Goal: Information Seeking & Learning: Learn about a topic

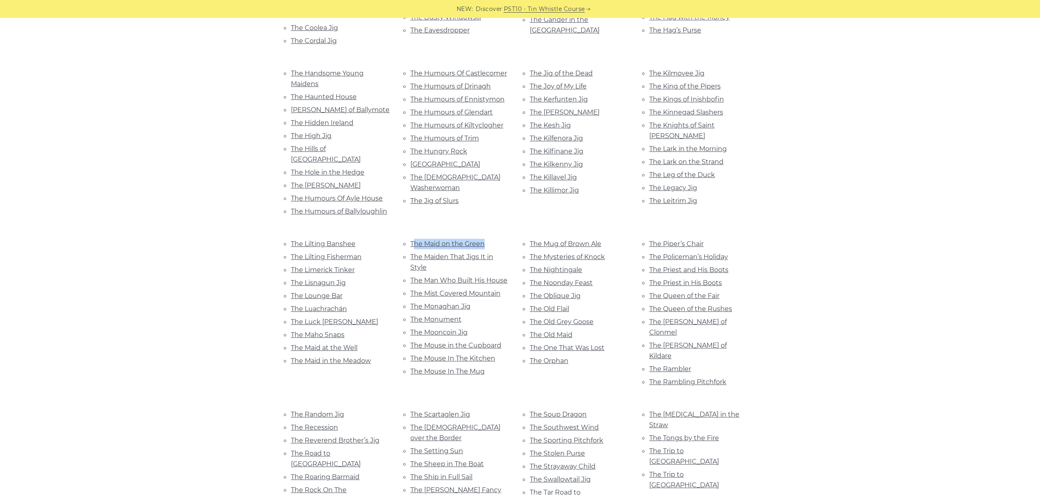
scroll to position [1381, 0]
click at [452, 240] on link "The Maid on the Green" at bounding box center [447, 244] width 74 height 8
click at [464, 253] on link "The Maiden That Jigs It in Style" at bounding box center [451, 262] width 83 height 18
click at [453, 276] on link "The Man Who Built His House" at bounding box center [458, 280] width 97 height 8
click at [444, 289] on link "The Mist Covered Mountain" at bounding box center [455, 293] width 90 height 8
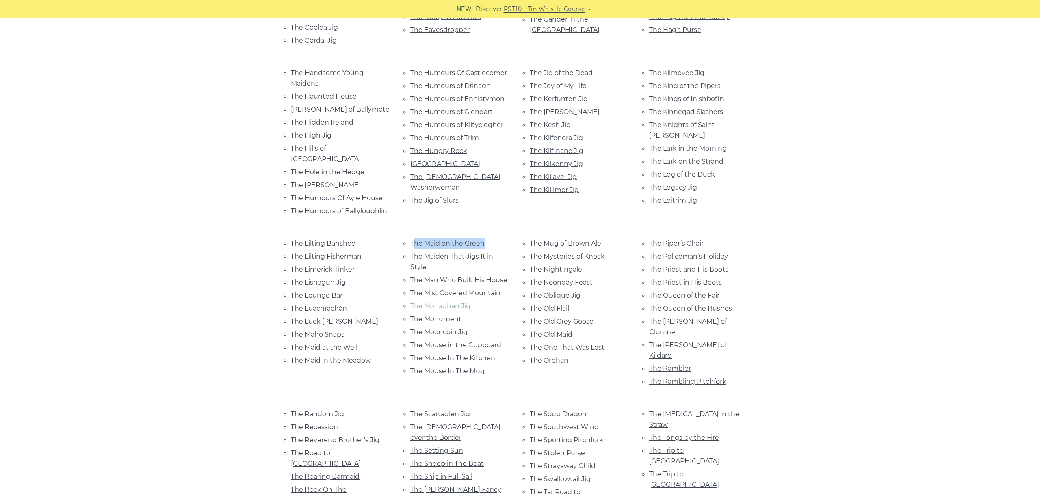
click at [450, 302] on link "The Monaghan Jig" at bounding box center [440, 306] width 60 height 8
click at [433, 315] on link "The Monument" at bounding box center [435, 319] width 51 height 8
click at [452, 328] on link "The Mooncoin Jig" at bounding box center [438, 332] width 57 height 8
click at [470, 341] on link "The Mouse in the Cupboard" at bounding box center [455, 345] width 91 height 8
click at [470, 354] on link "The Mouse In The Kitchen" at bounding box center [452, 358] width 85 height 8
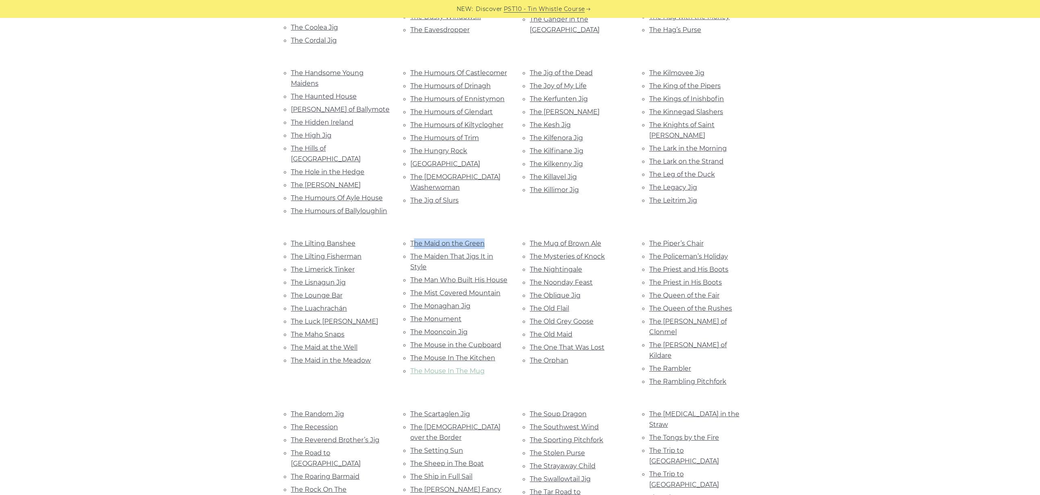
click at [479, 367] on link "The Mouse In The Mug" at bounding box center [447, 371] width 74 height 8
click at [564, 240] on link "The Mug of Brown Ale" at bounding box center [566, 244] width 72 height 8
click at [579, 253] on link "The Mysteries of Knock" at bounding box center [567, 257] width 75 height 8
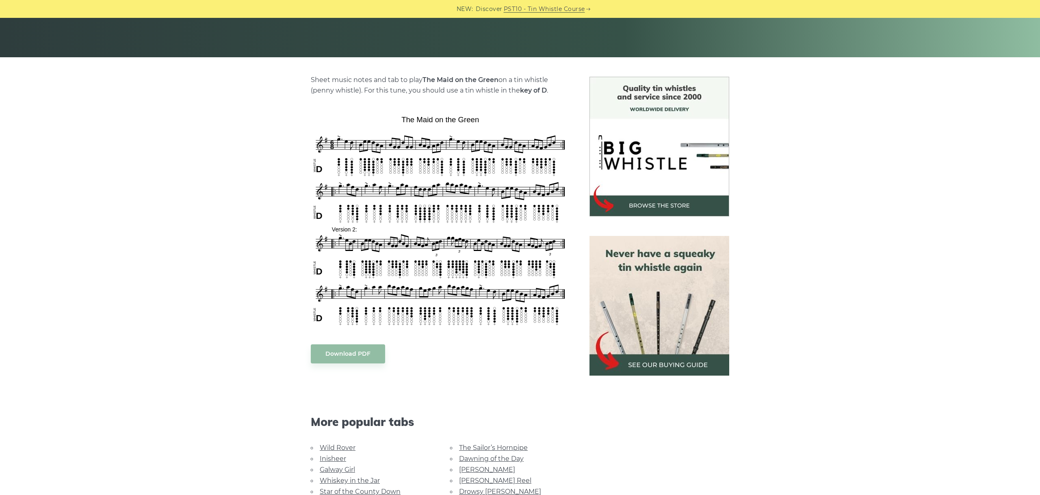
scroll to position [228, 0]
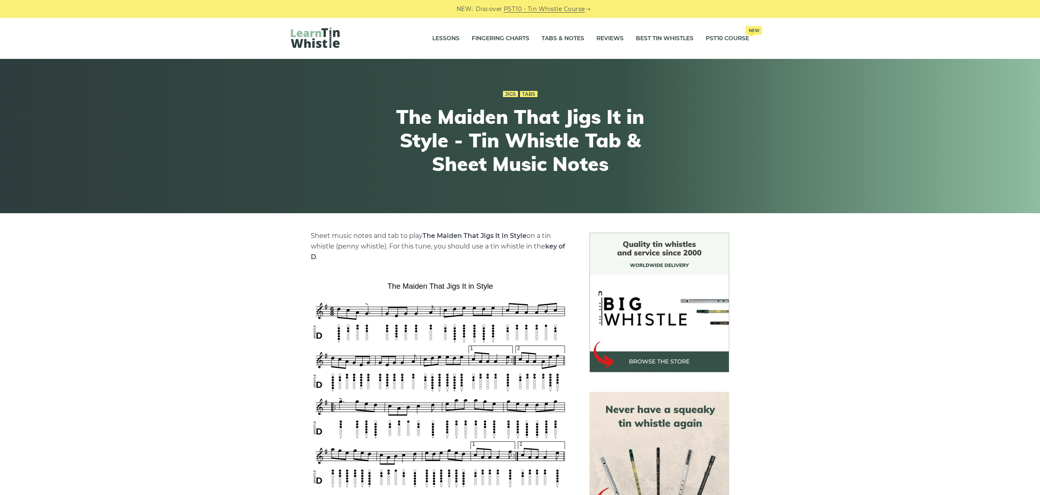
scroll to position [182, 0]
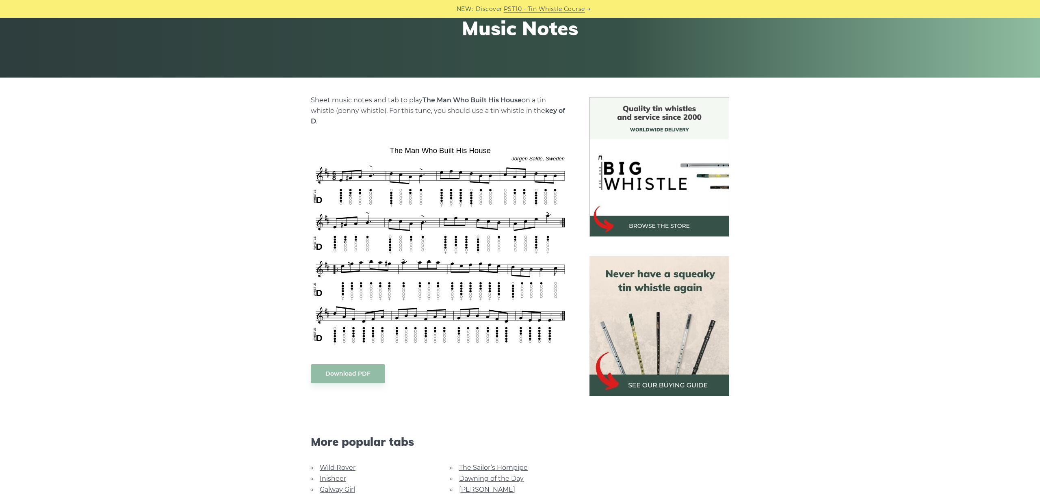
scroll to position [137, 0]
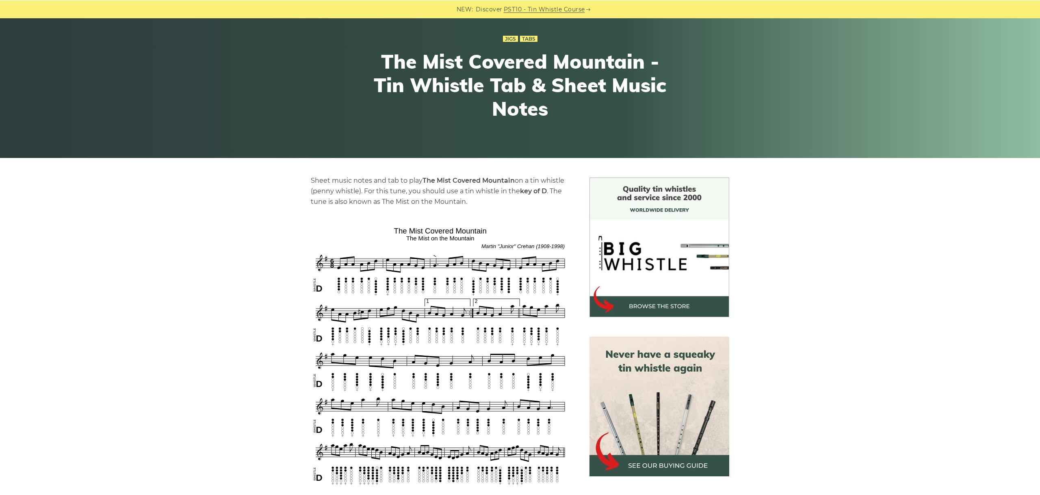
scroll to position [91, 0]
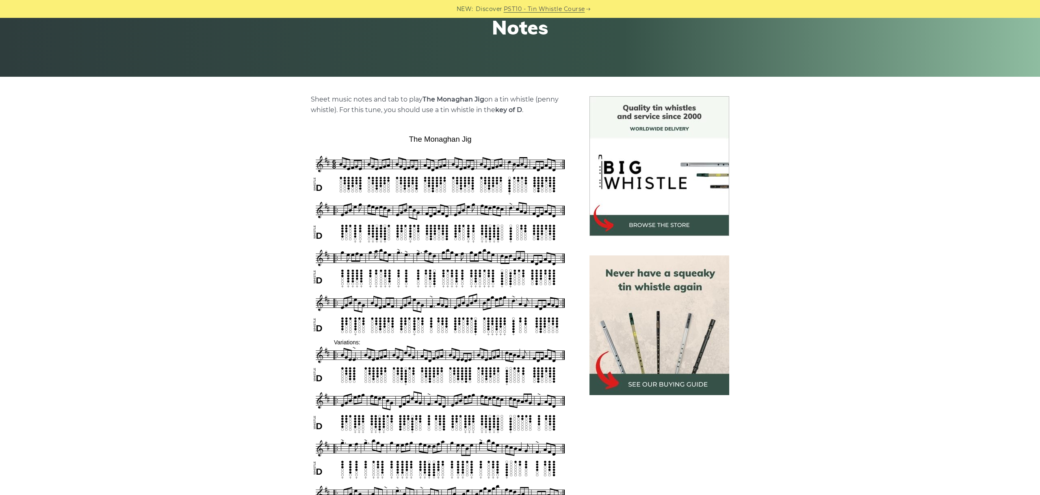
scroll to position [228, 0]
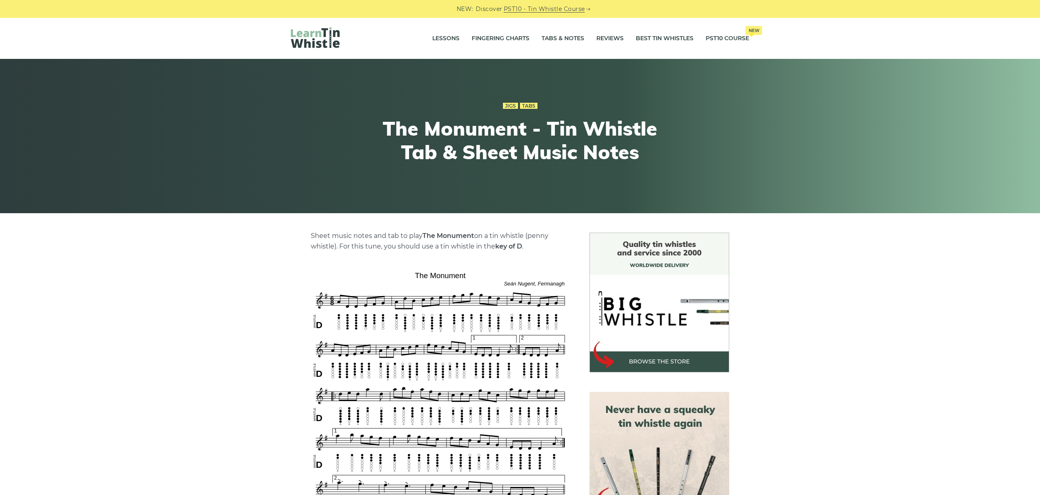
scroll to position [182, 0]
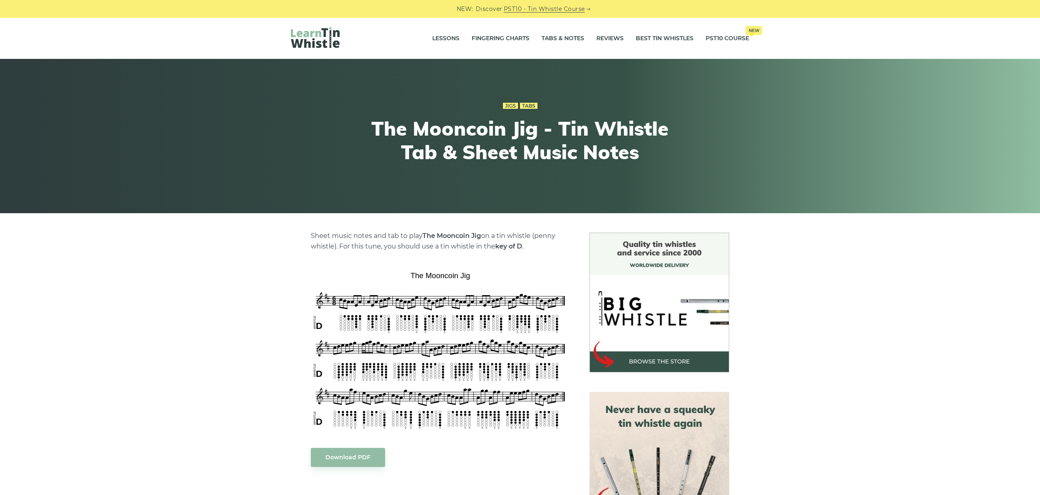
scroll to position [46, 0]
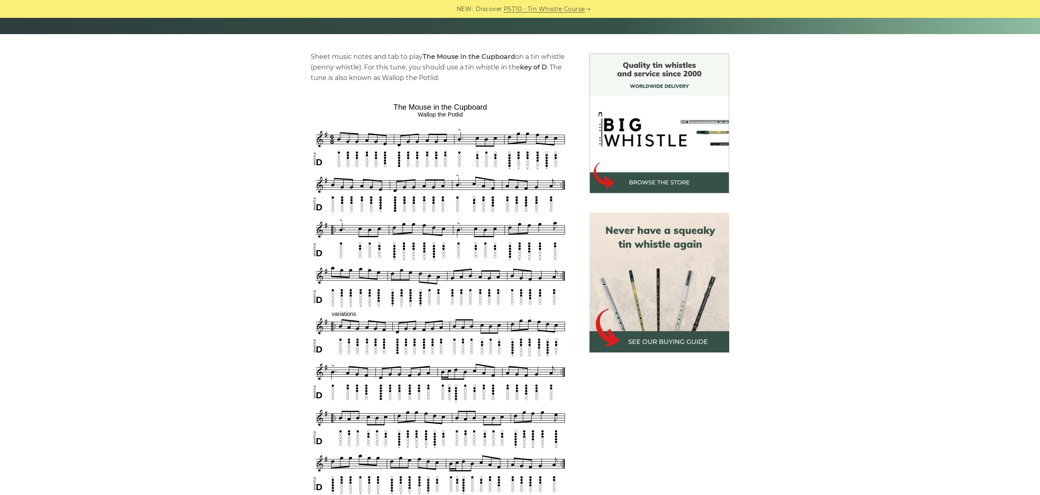
scroll to position [228, 0]
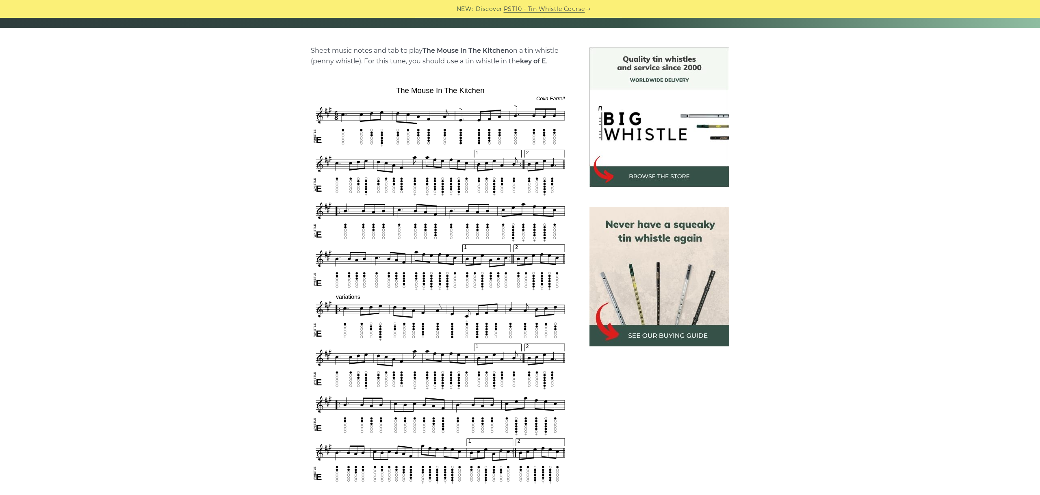
scroll to position [228, 0]
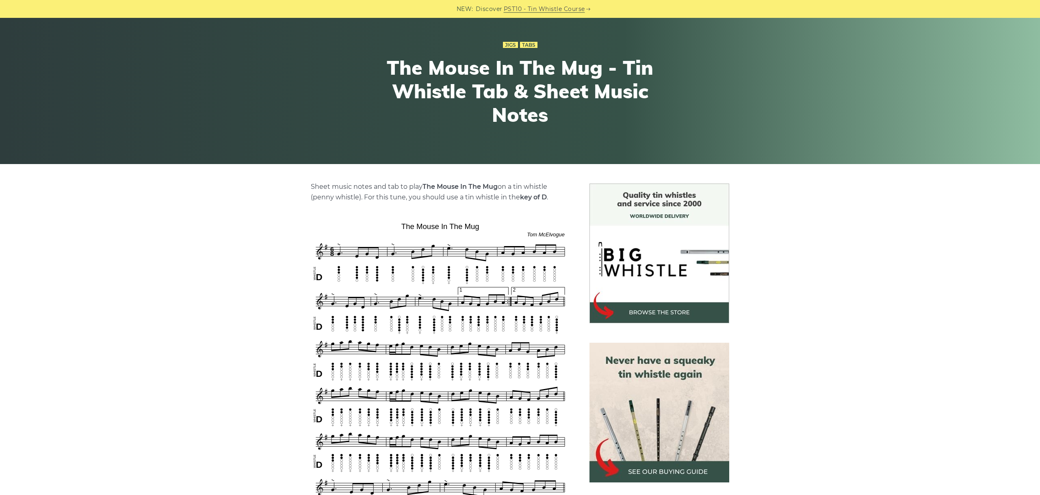
scroll to position [137, 0]
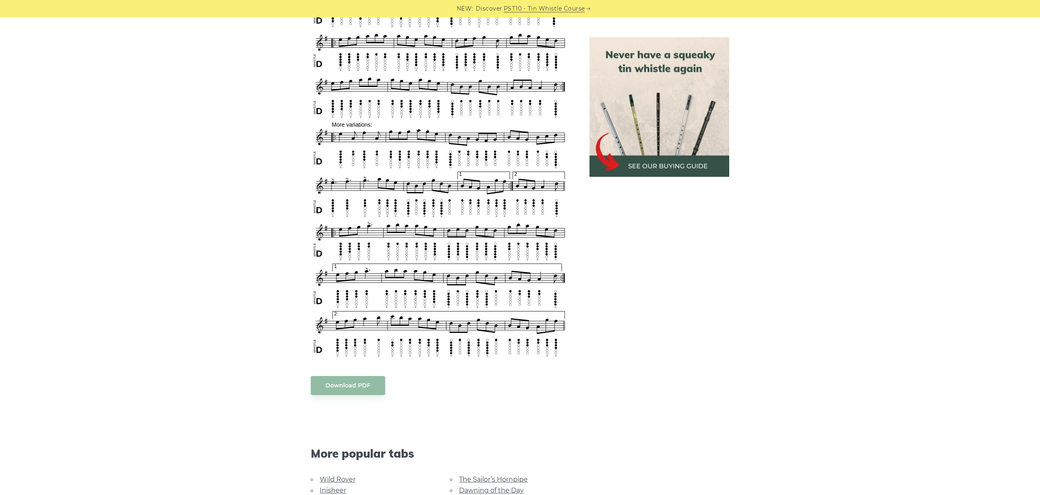
scroll to position [566, 0]
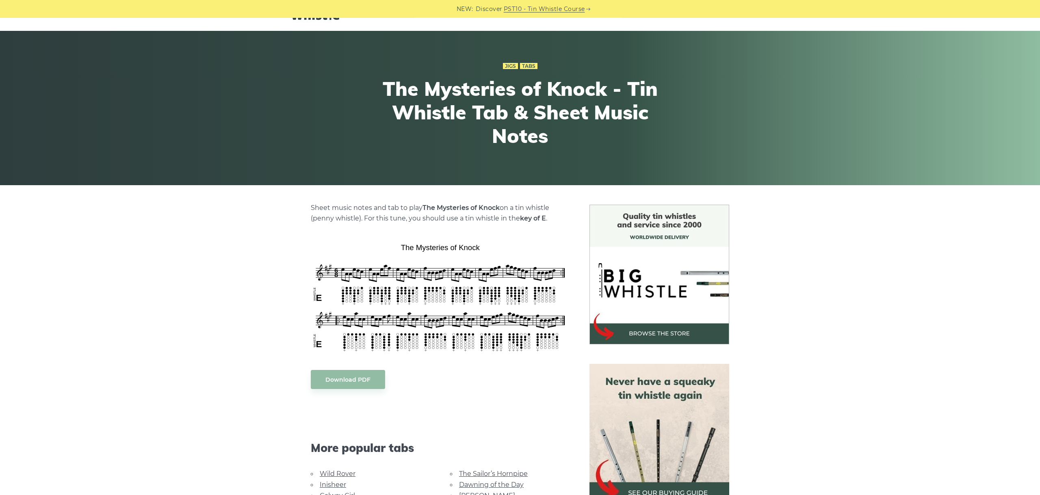
scroll to position [46, 0]
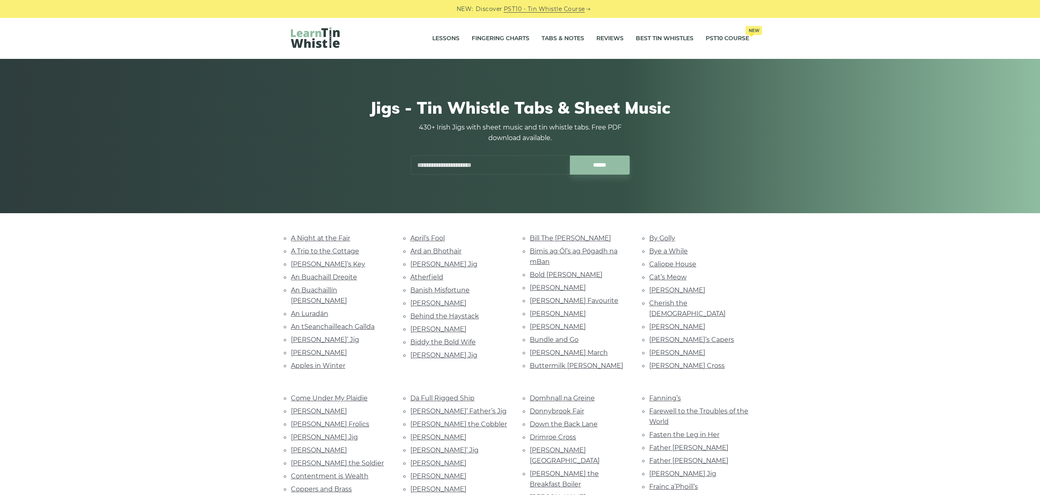
scroll to position [1381, 0]
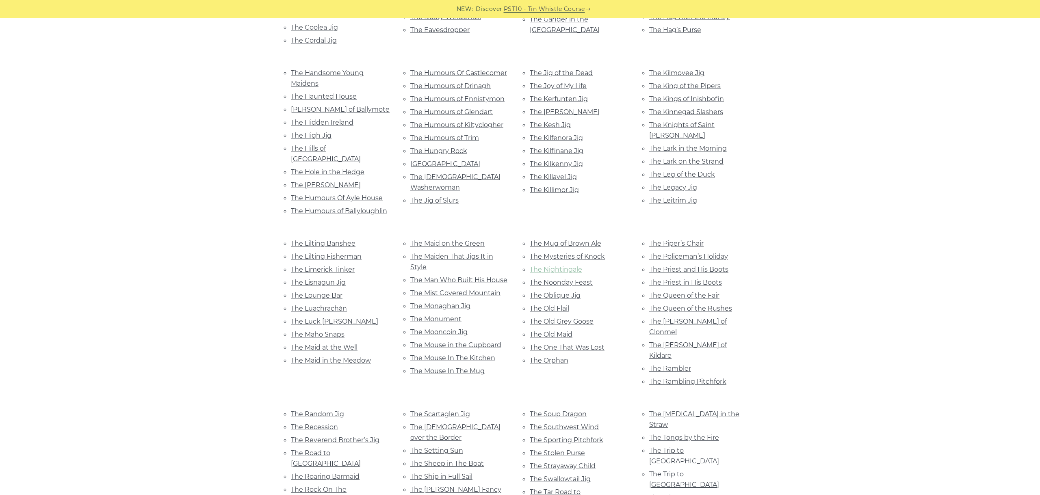
click at [555, 266] on link "The Nightingale" at bounding box center [556, 270] width 52 height 8
click at [565, 279] on link "The Noonday Feast" at bounding box center [561, 283] width 63 height 8
click at [570, 292] on link "The Oblique Jig" at bounding box center [555, 296] width 51 height 8
click at [549, 305] on link "The Old Flail" at bounding box center [549, 309] width 39 height 8
click at [575, 318] on link "The Old Grey Goose" at bounding box center [562, 322] width 64 height 8
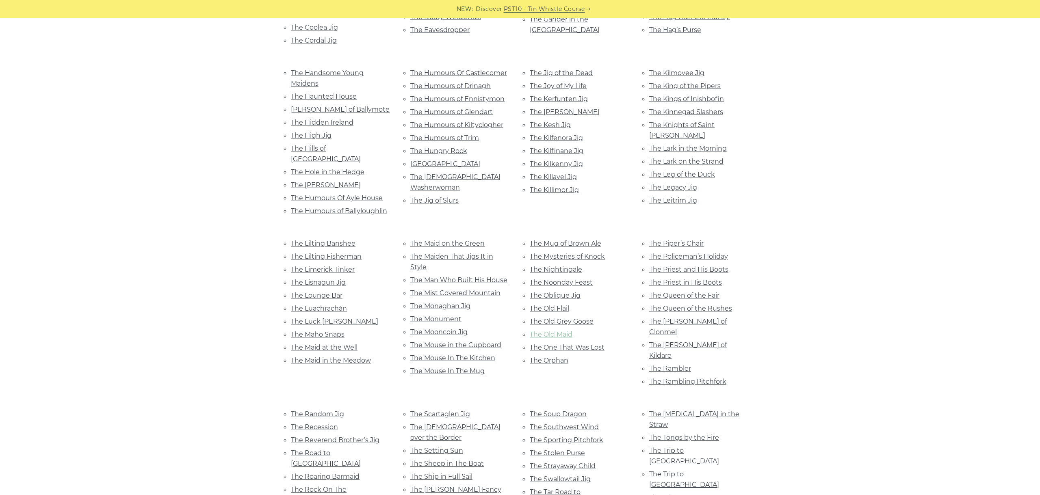
click at [534, 331] on link "The Old Maid" at bounding box center [551, 335] width 43 height 8
click at [561, 344] on link "The One That Was Lost" at bounding box center [567, 348] width 75 height 8
click at [552, 357] on link "The Orphan" at bounding box center [549, 361] width 39 height 8
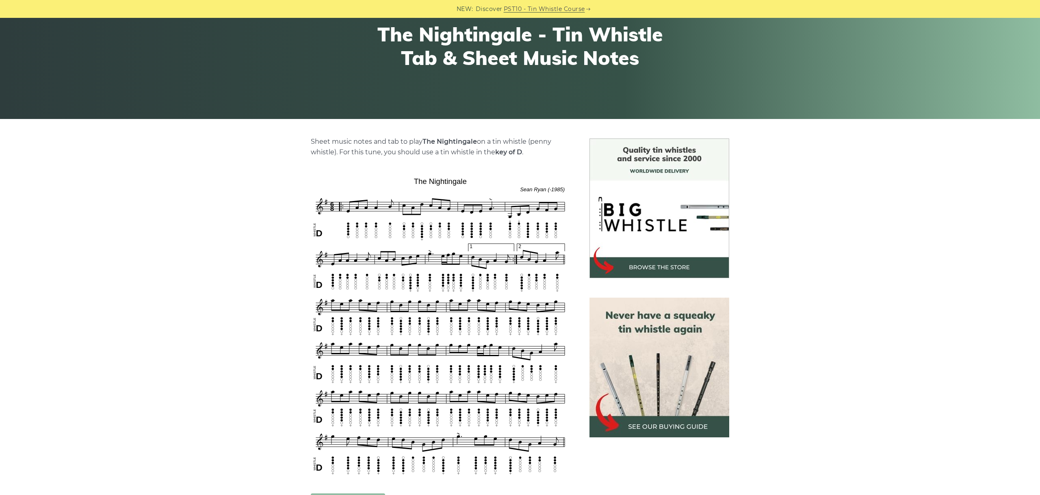
scroll to position [182, 0]
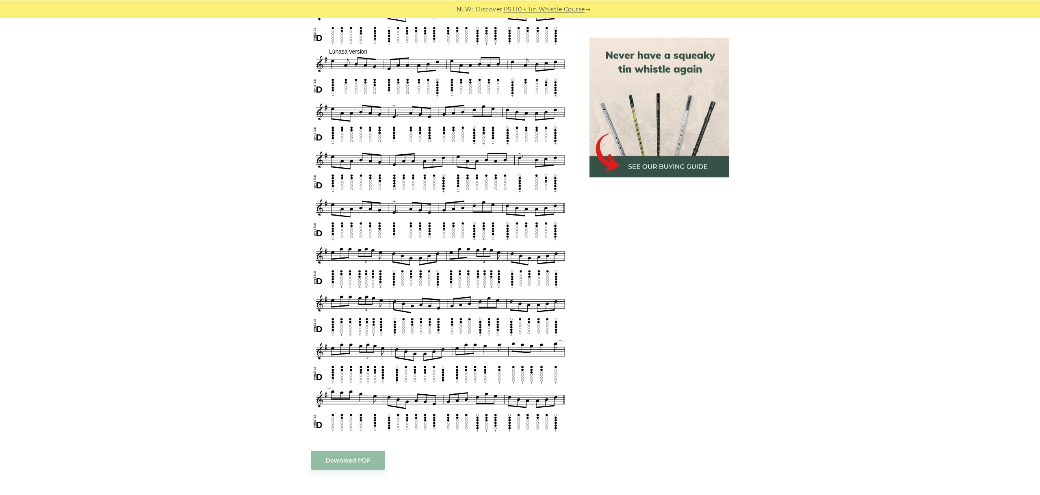
scroll to position [572, 0]
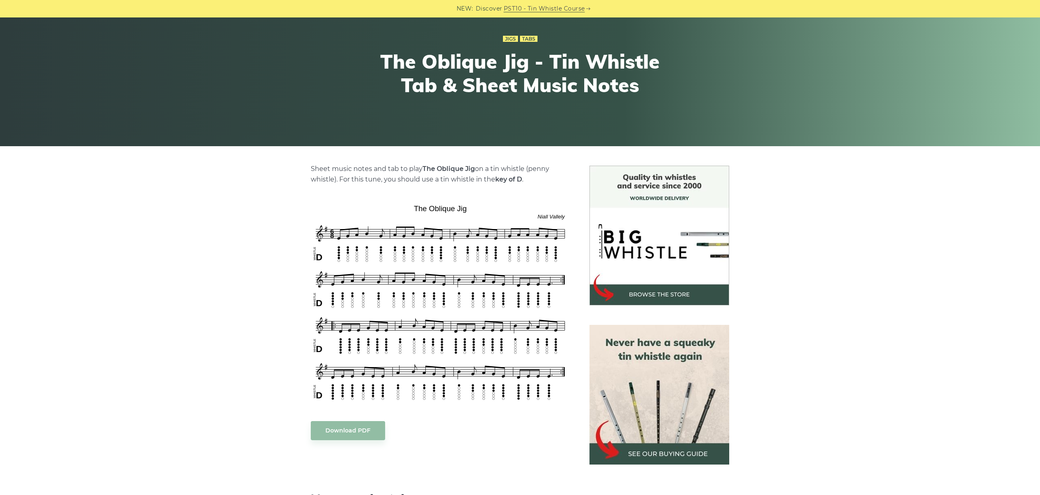
scroll to position [91, 0]
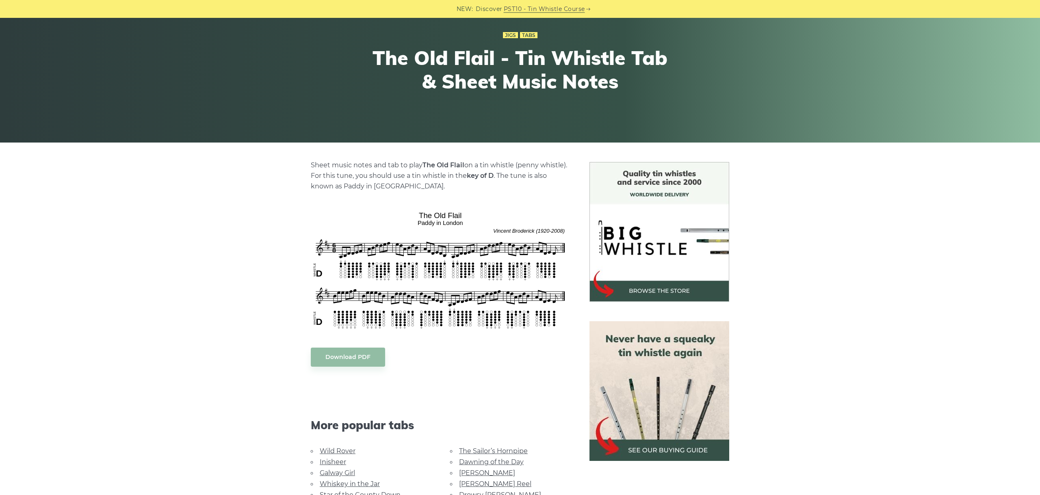
scroll to position [91, 0]
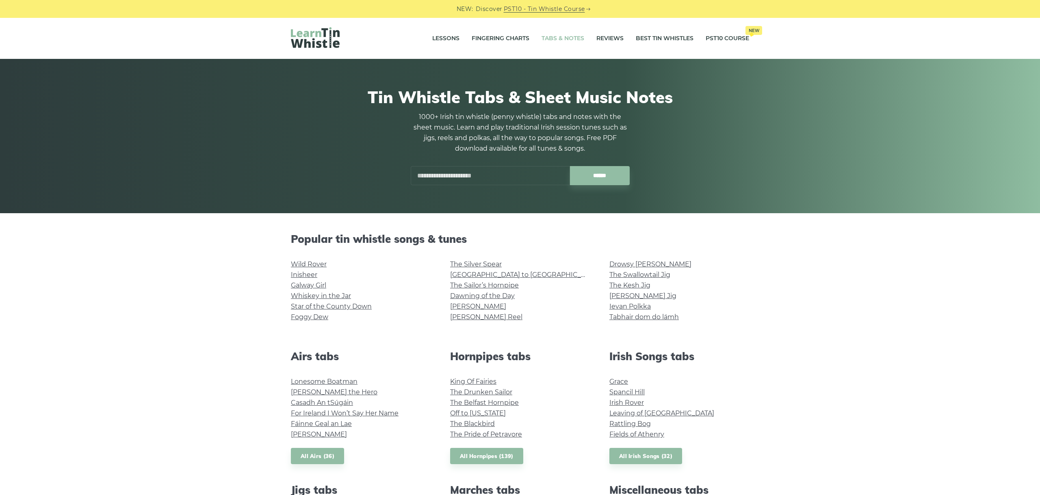
scroll to position [343, 0]
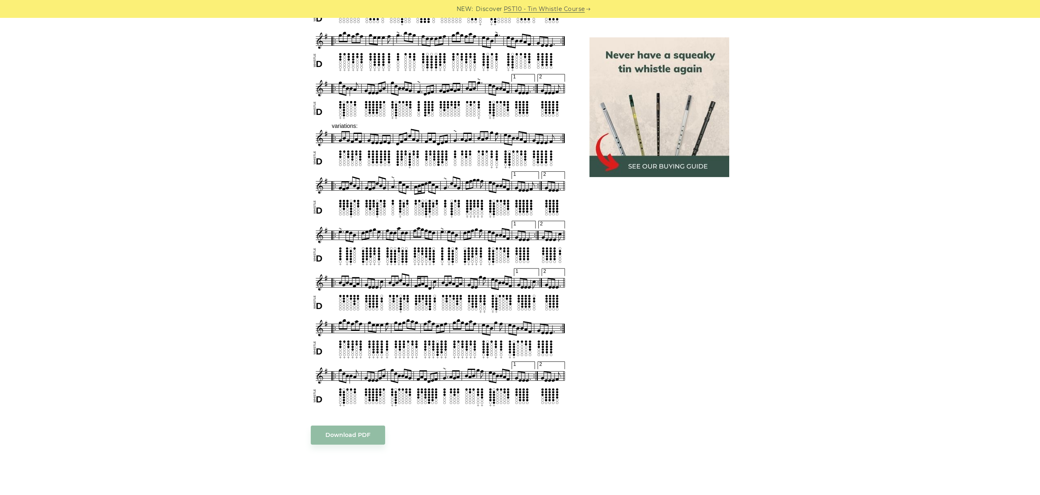
scroll to position [455, 0]
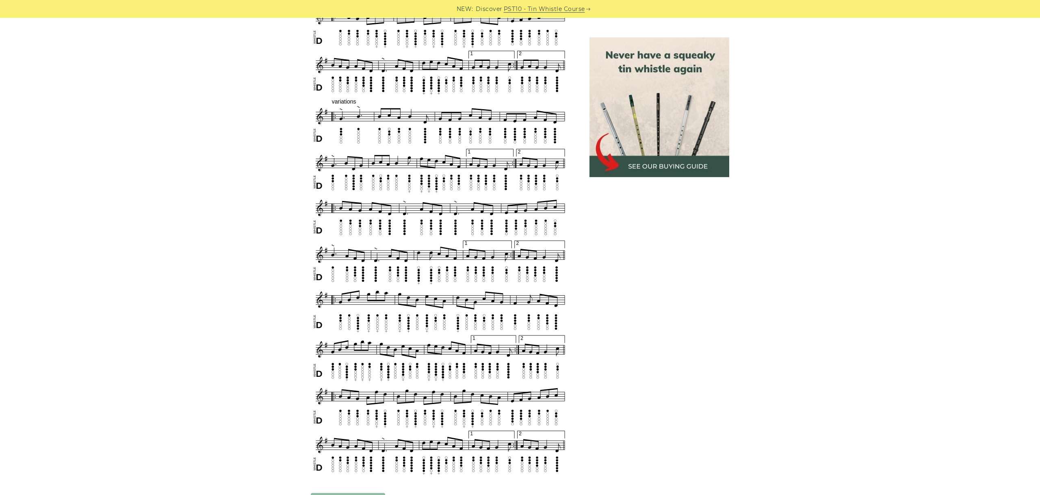
scroll to position [628, 0]
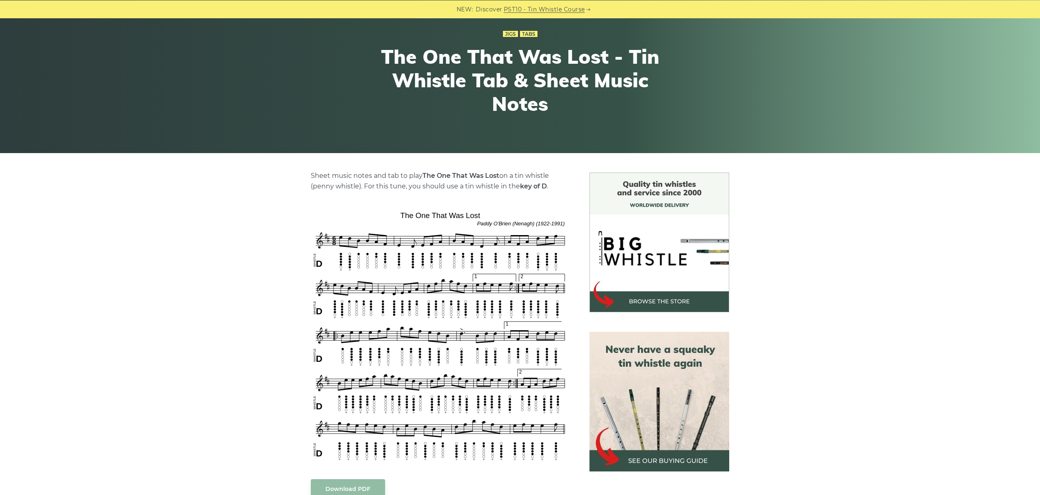
scroll to position [137, 0]
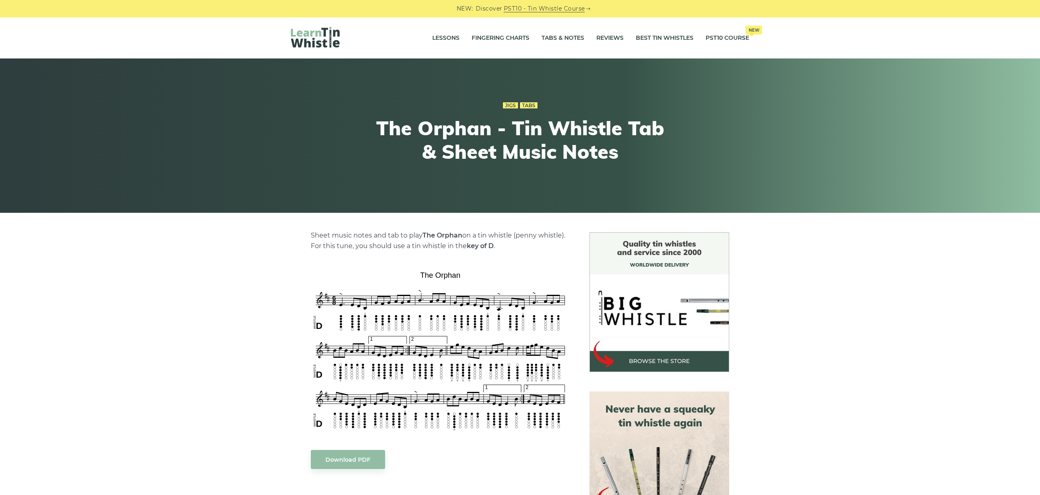
scroll to position [91, 0]
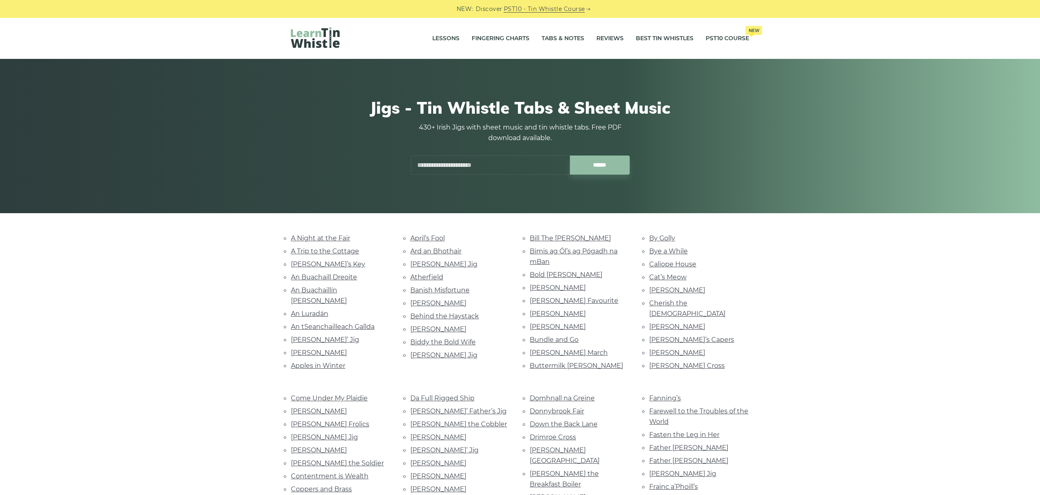
scroll to position [1381, 0]
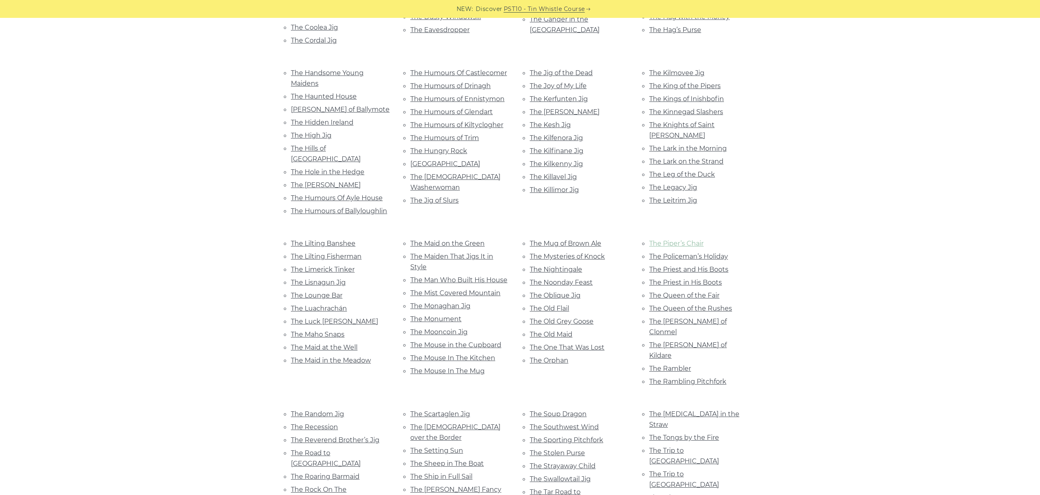
click at [692, 240] on link "The Piper’s Chair" at bounding box center [676, 244] width 54 height 8
click at [685, 253] on link "The Policeman’s Holiday" at bounding box center [688, 257] width 79 height 8
click at [689, 266] on link "The Priest and His Boots" at bounding box center [688, 270] width 79 height 8
click at [686, 279] on link "The Priest in His Boots" at bounding box center [685, 283] width 73 height 8
click at [705, 292] on link "The Queen of the Fair" at bounding box center [684, 296] width 70 height 8
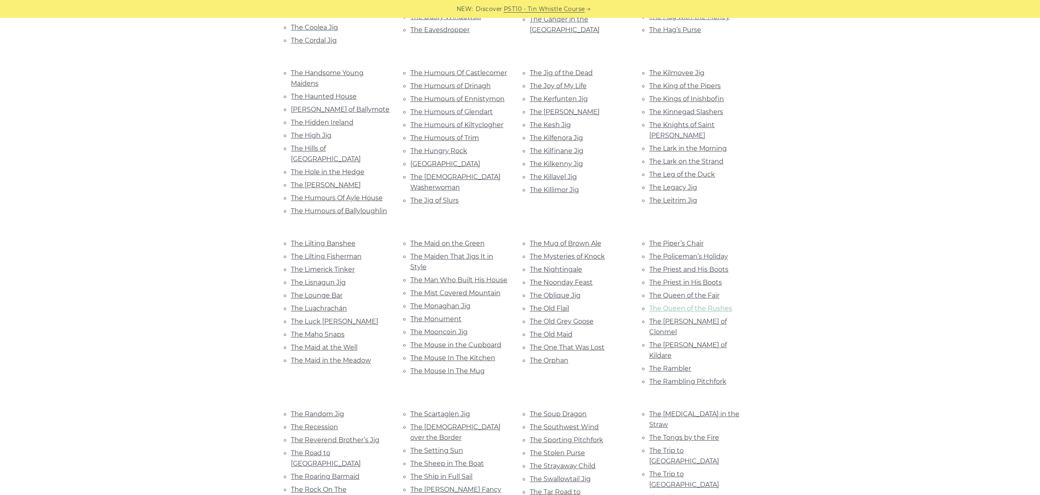
click at [707, 305] on link "The Queen of the Rushes" at bounding box center [690, 309] width 83 height 8
click at [689, 318] on link "The Rakes of Clonmel" at bounding box center [688, 327] width 78 height 18
click at [694, 341] on link "The Rakes of Kildare" at bounding box center [688, 350] width 78 height 18
click at [672, 365] on link "The Rambler" at bounding box center [670, 369] width 42 height 8
click at [720, 378] on link "The Rambling Pitchfork" at bounding box center [687, 382] width 77 height 8
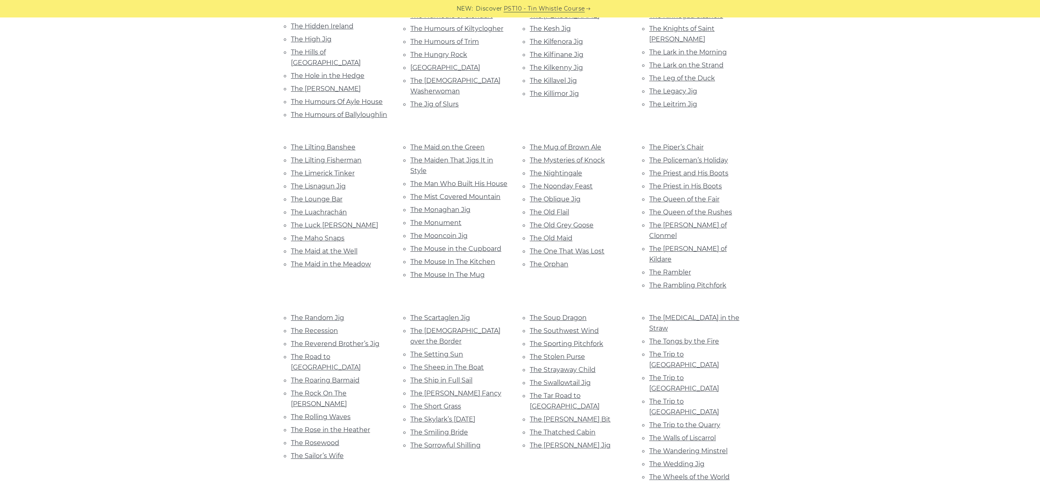
scroll to position [1517, 0]
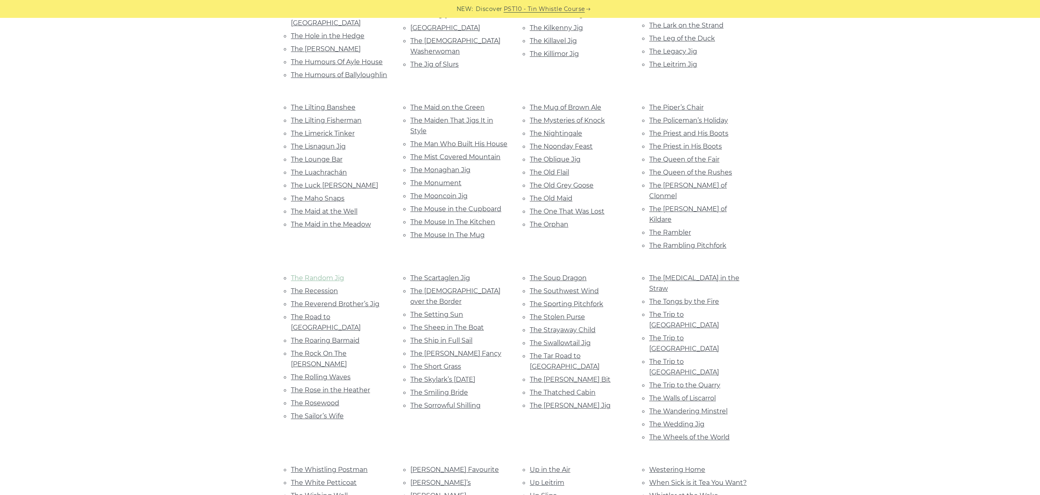
click at [320, 274] on link "The Random Jig" at bounding box center [317, 278] width 53 height 8
click at [321, 287] on link "The Recession" at bounding box center [314, 291] width 47 height 8
click at [334, 300] on link "The Reverend Brother’s Jig" at bounding box center [335, 304] width 89 height 8
click at [338, 312] on li "The Road to Durham" at bounding box center [341, 323] width 100 height 22
click at [312, 313] on link "The Road to Durham" at bounding box center [326, 322] width 70 height 18
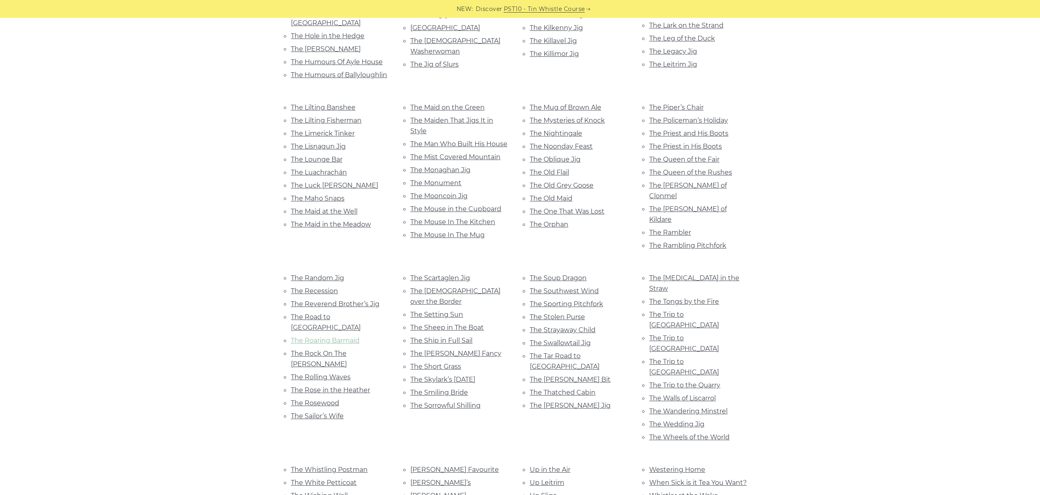
click at [313, 337] on link "The Roaring Barmaid" at bounding box center [325, 341] width 69 height 8
click at [343, 350] on link "The Rock On The Clyde" at bounding box center [319, 359] width 56 height 18
click at [328, 373] on link "The Rolling Waves" at bounding box center [321, 377] width 60 height 8
click at [347, 386] on link "The Rose in the Heather" at bounding box center [330, 390] width 79 height 8
click at [321, 399] on link "The Rosewood" at bounding box center [315, 403] width 48 height 8
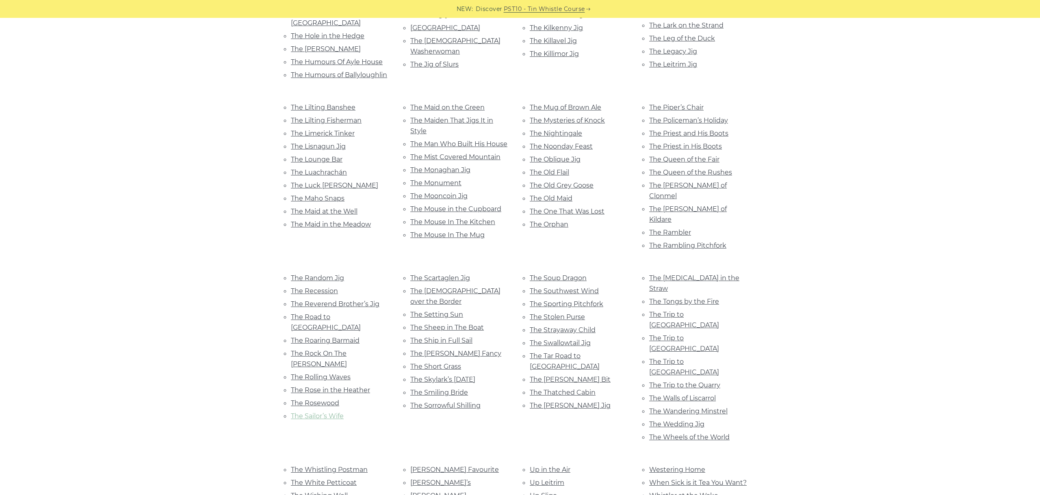
click at [328, 412] on link "The Sailor’s Wife" at bounding box center [317, 416] width 53 height 8
click at [450, 274] on link "The Scartaglen Jig" at bounding box center [440, 278] width 60 height 8
click at [464, 287] on link "The Scotsman over the Border" at bounding box center [455, 296] width 90 height 18
click at [455, 311] on link "The Setting Sun" at bounding box center [436, 315] width 53 height 8
click at [462, 324] on link "The Sheep in The Boat" at bounding box center [447, 328] width 74 height 8
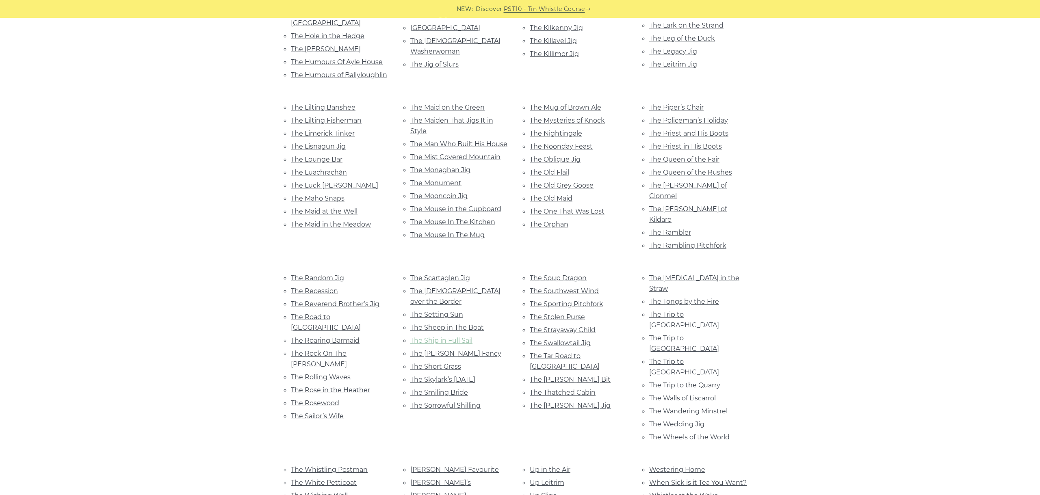
click at [460, 337] on link "The Ship in Full Sail" at bounding box center [441, 341] width 62 height 8
click at [475, 348] on li "The Shoemaker’s Fancy" at bounding box center [460, 353] width 100 height 11
click at [474, 350] on link "The Shoemaker’s Fancy" at bounding box center [455, 354] width 91 height 8
click at [452, 363] on link "The Short Grass" at bounding box center [435, 367] width 51 height 8
click at [459, 376] on link "The Skylark’s Ascension" at bounding box center [442, 380] width 65 height 8
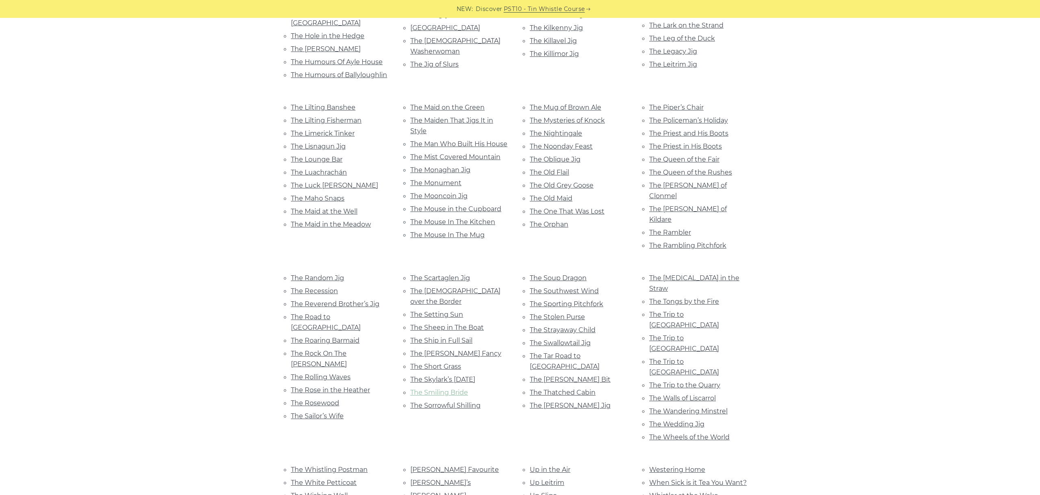
click at [465, 389] on link "The Smiling Bride" at bounding box center [439, 393] width 58 height 8
click at [466, 402] on link "The Sorrowful Shilling" at bounding box center [445, 406] width 70 height 8
click at [553, 274] on link "The Soup Dragon" at bounding box center [558, 278] width 57 height 8
click at [590, 287] on link "The Southwest Wind" at bounding box center [564, 291] width 69 height 8
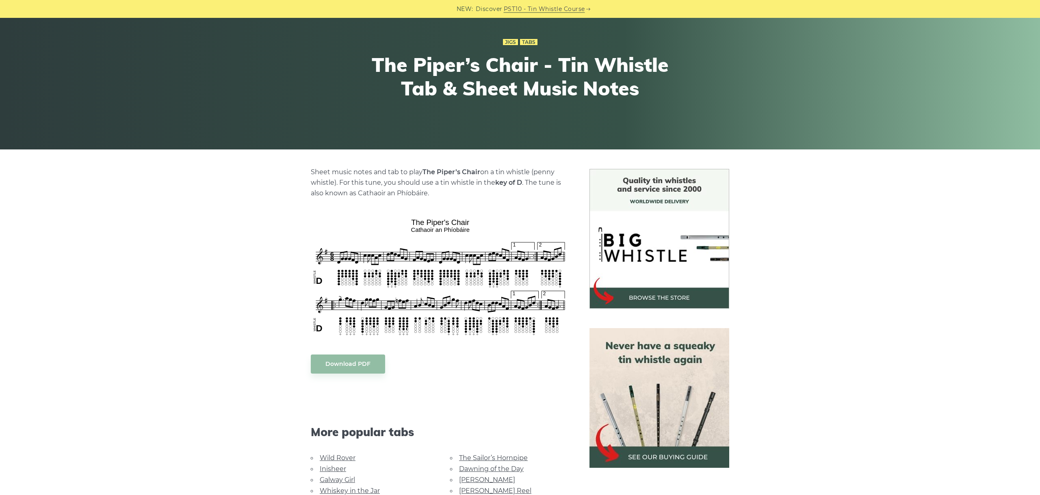
scroll to position [137, 0]
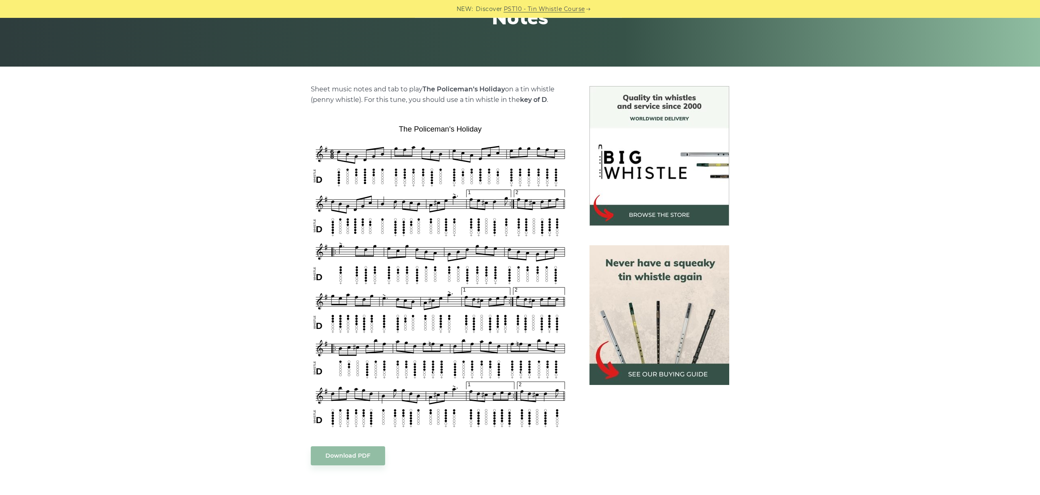
scroll to position [182, 0]
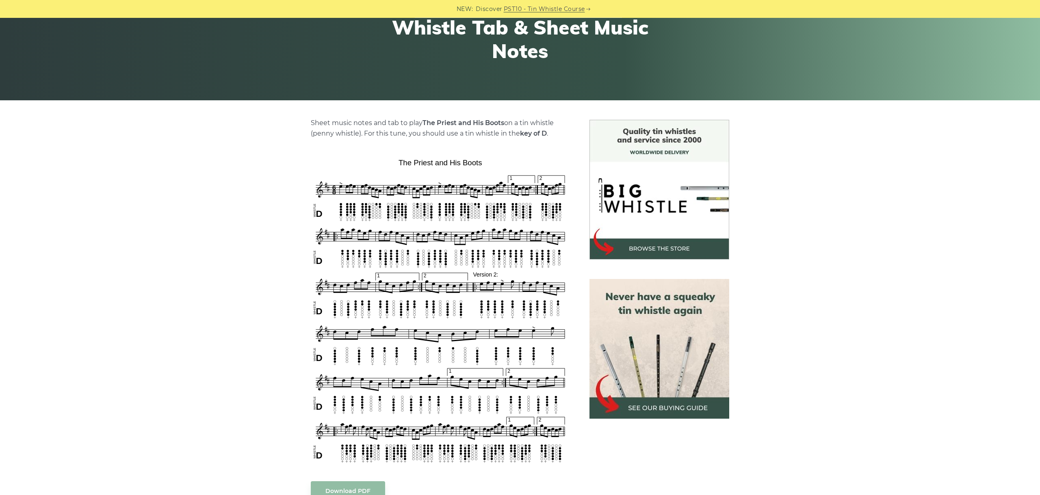
scroll to position [182, 0]
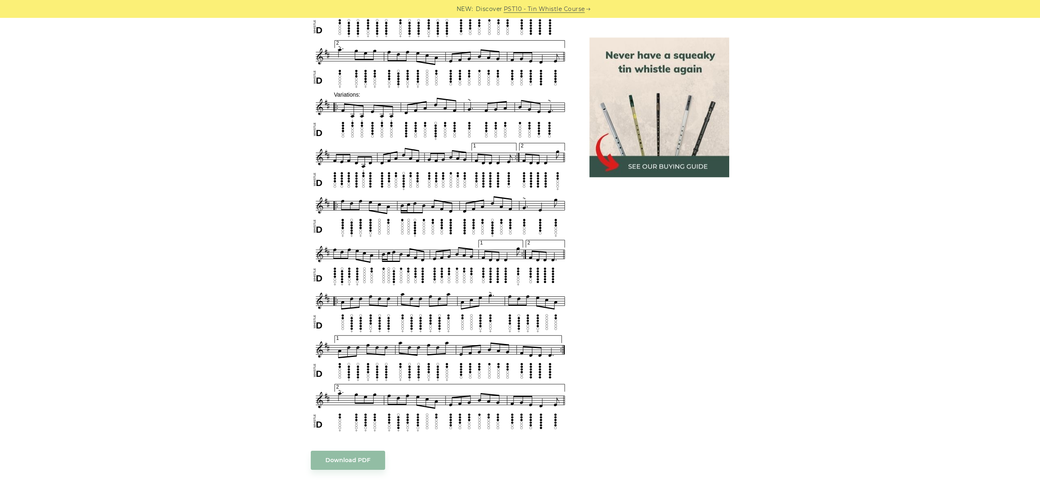
scroll to position [560, 0]
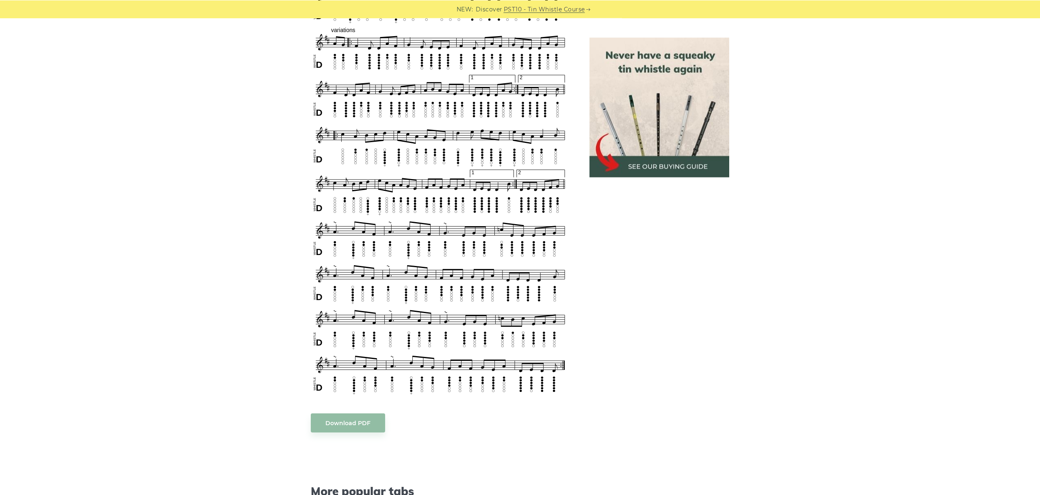
scroll to position [560, 0]
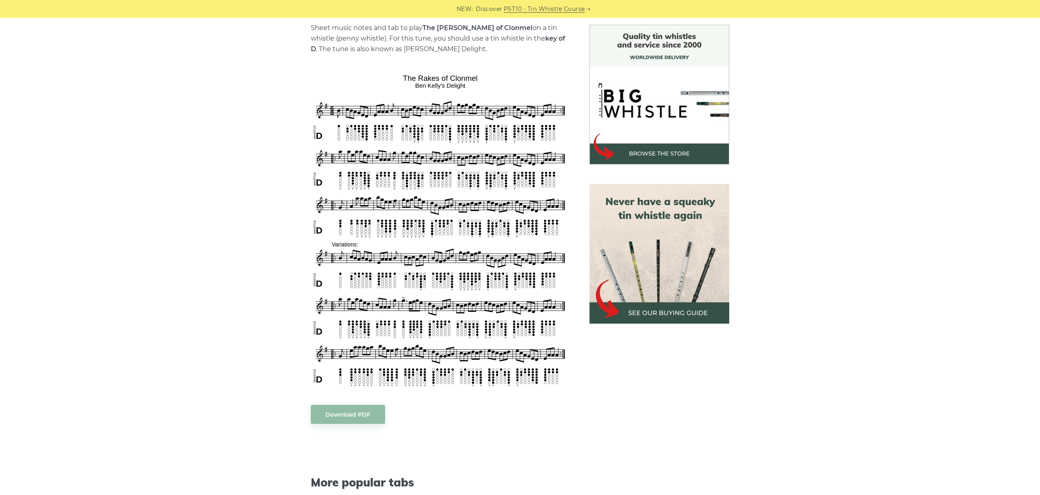
scroll to position [228, 0]
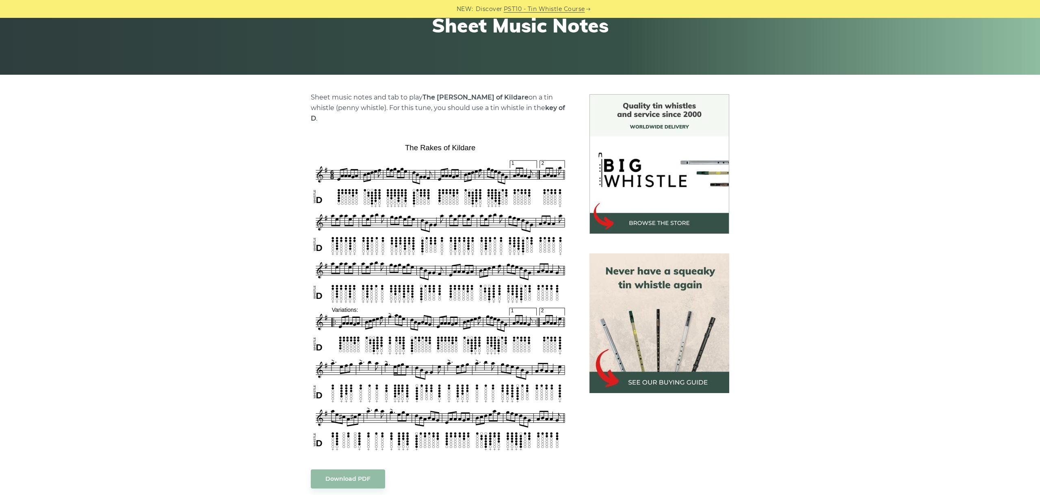
scroll to position [182, 0]
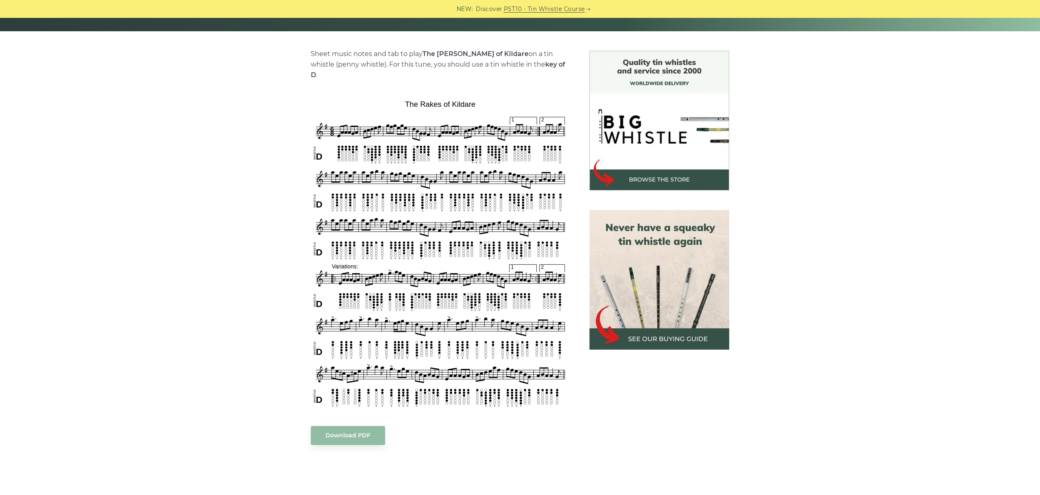
click at [904, 243] on div "Sheet music notes and tab to play The Rakes of Kildare on a tin whistle (penny …" at bounding box center [520, 382] width 1040 height 663
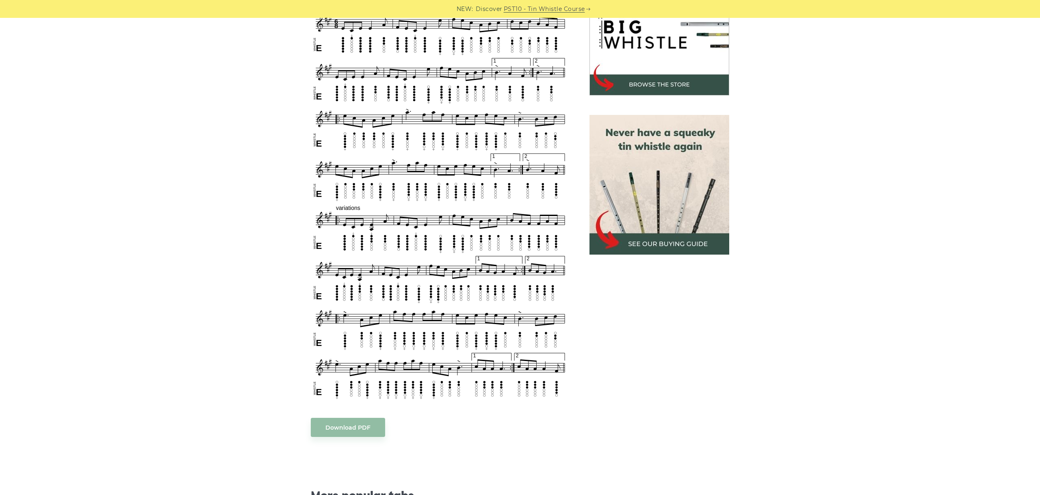
scroll to position [228, 0]
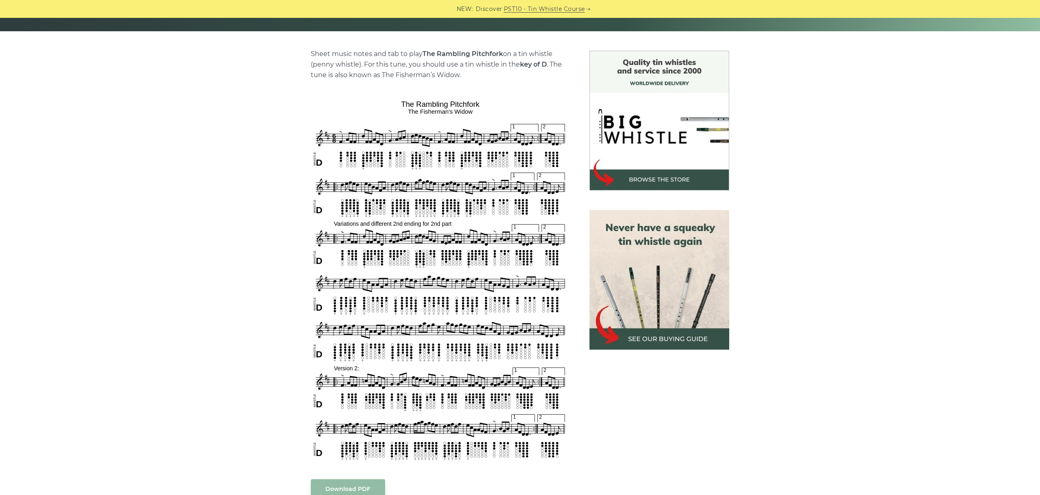
scroll to position [228, 0]
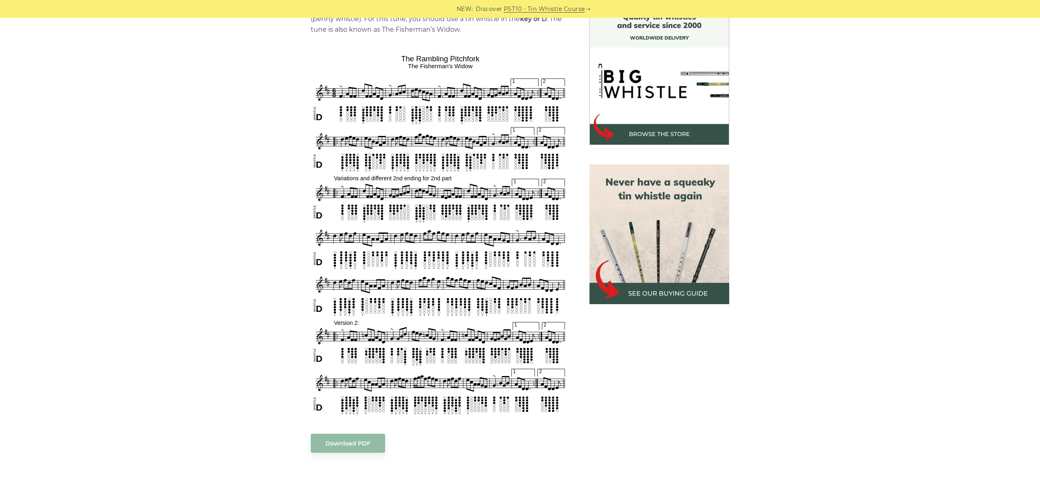
click at [855, 293] on div "Sheet music notes and tab to play The Rambling Pitchfork on a tin whistle (penn…" at bounding box center [520, 363] width 1040 height 717
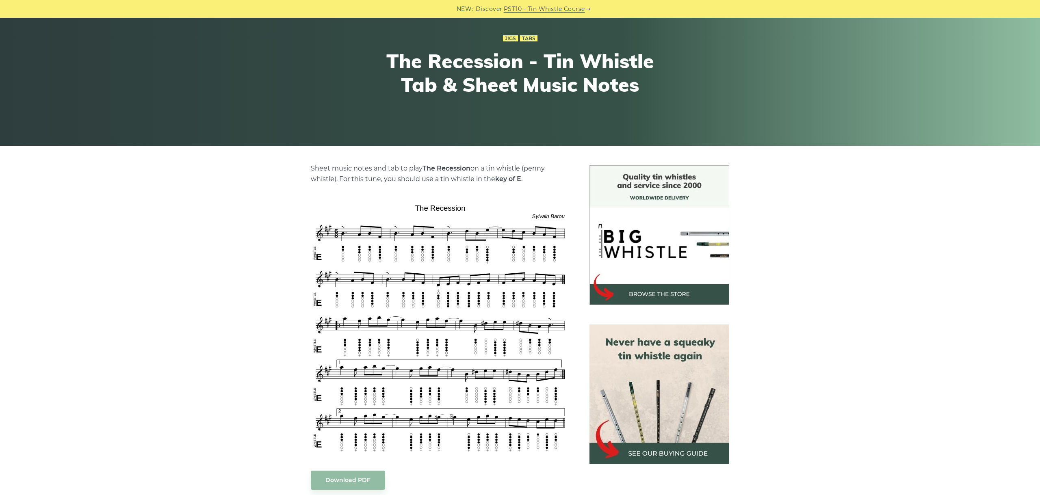
scroll to position [91, 0]
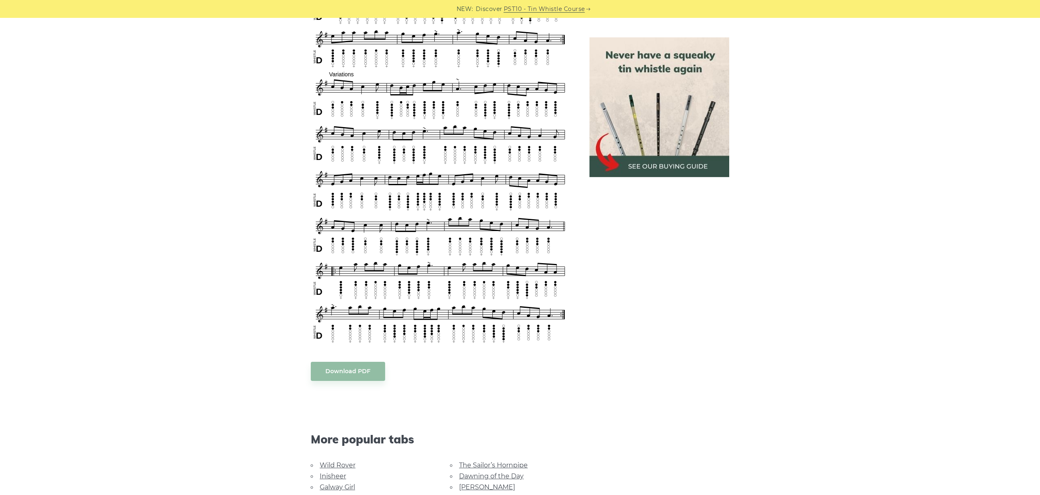
scroll to position [455, 0]
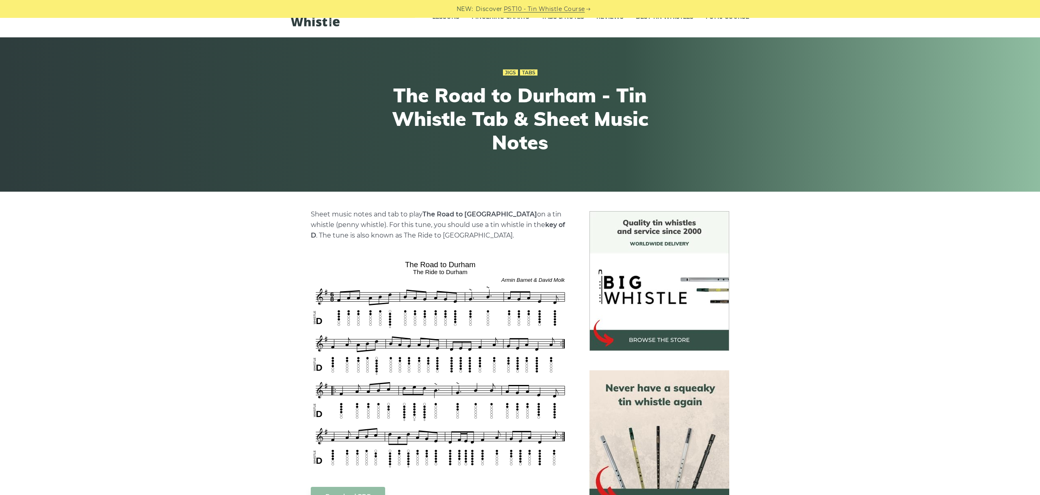
scroll to position [137, 0]
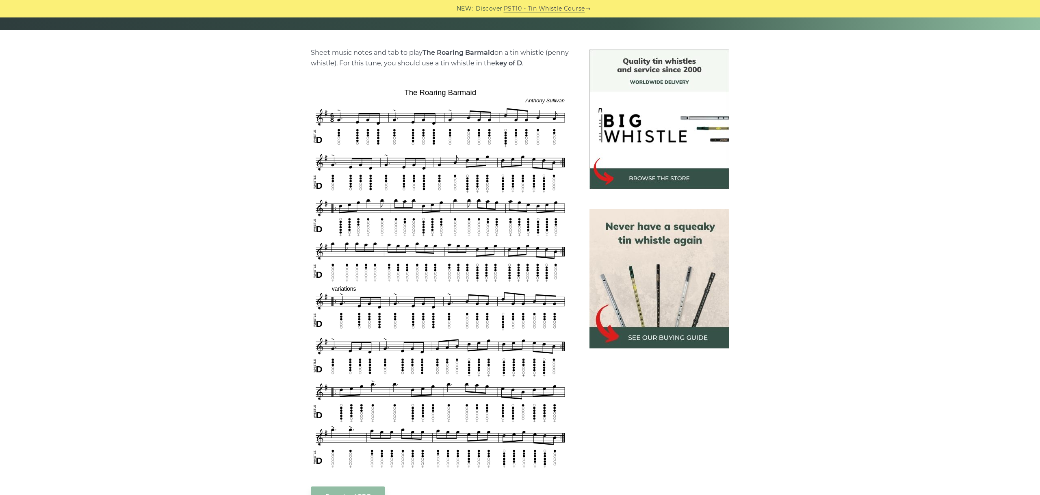
scroll to position [228, 0]
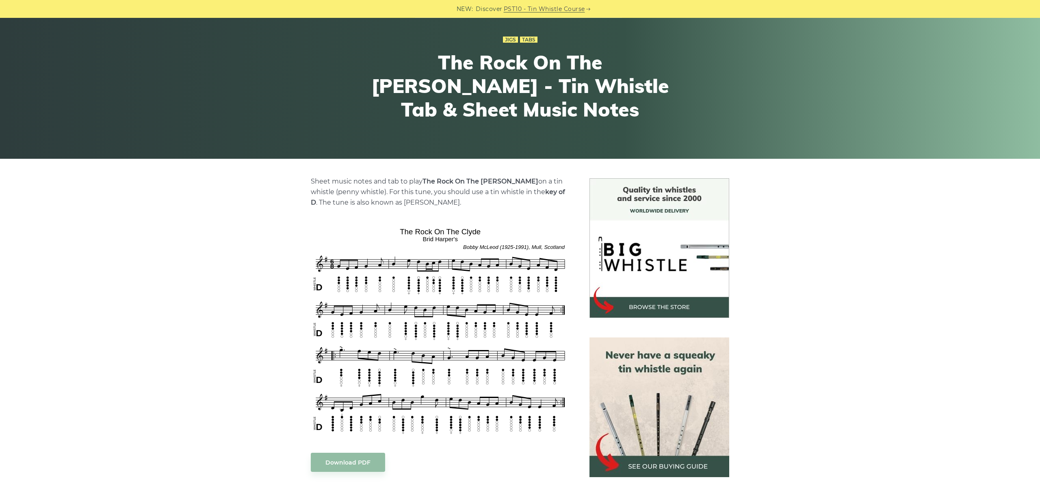
scroll to position [91, 0]
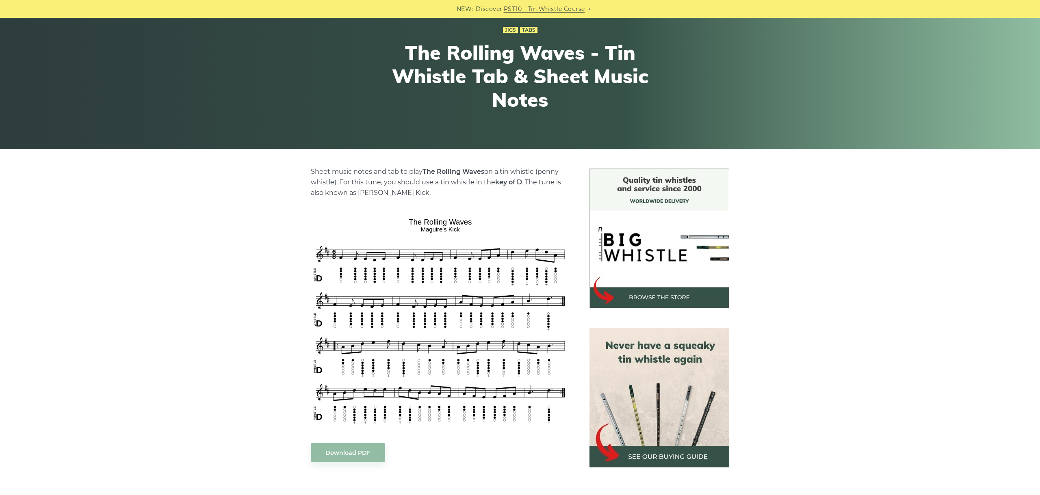
scroll to position [182, 0]
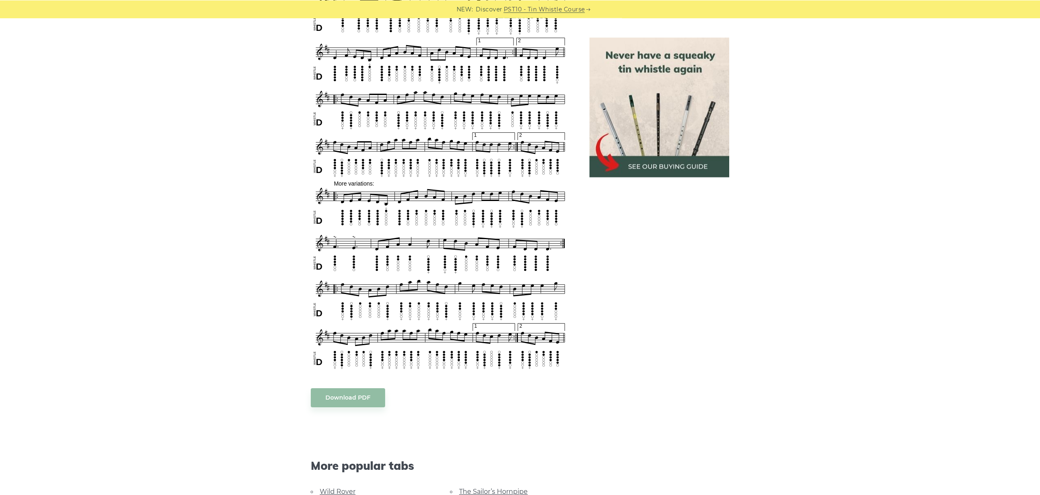
scroll to position [501, 0]
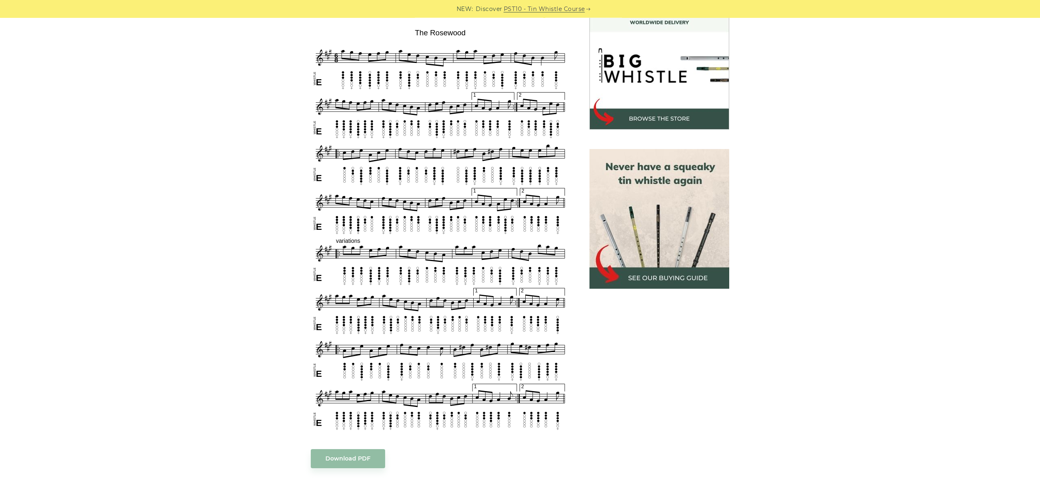
scroll to position [228, 0]
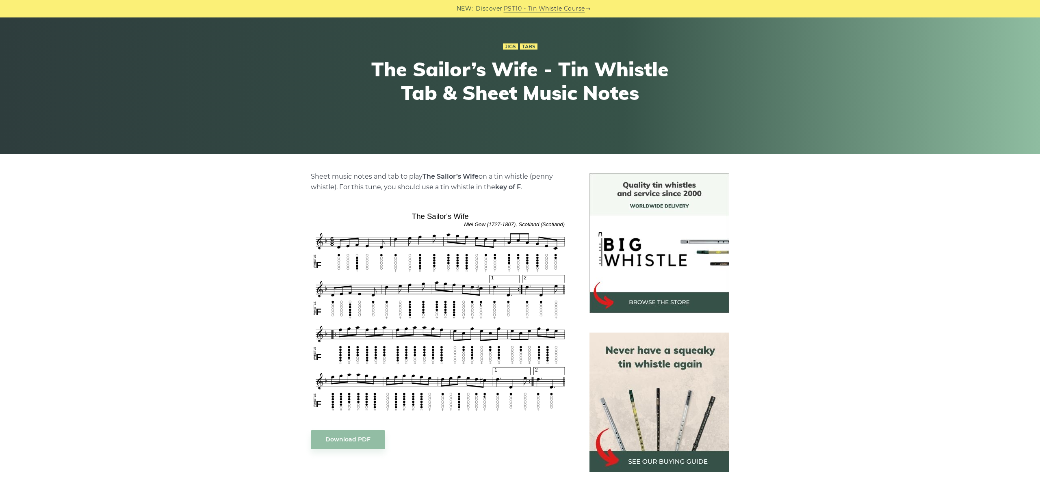
scroll to position [91, 0]
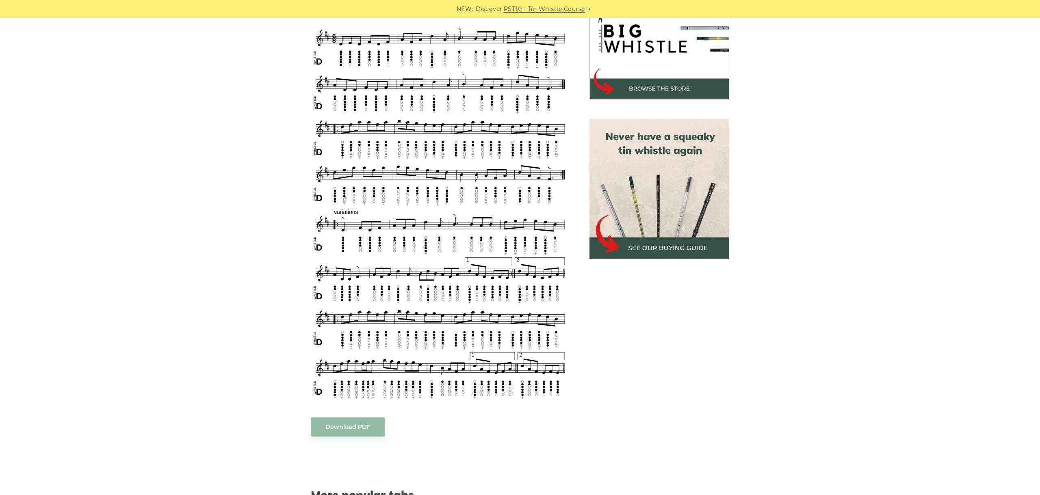
scroll to position [228, 0]
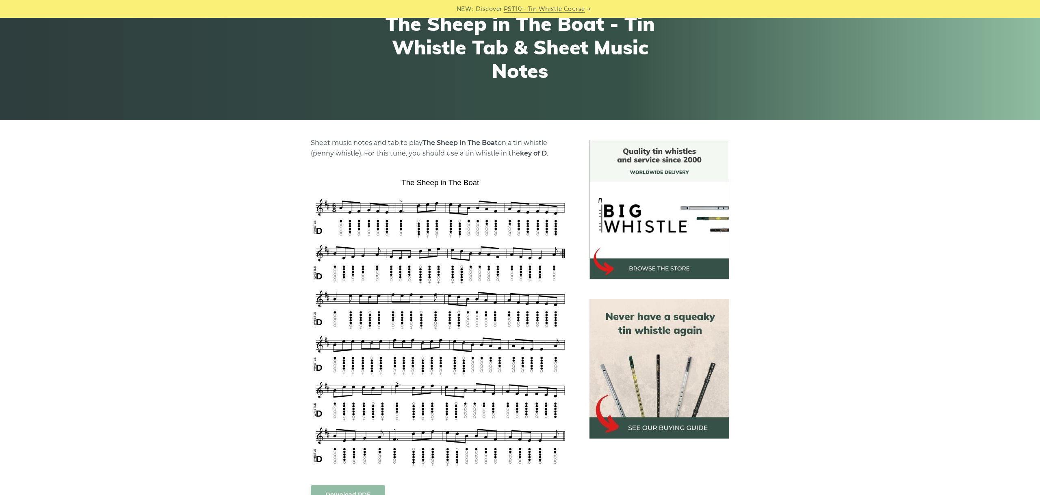
scroll to position [137, 0]
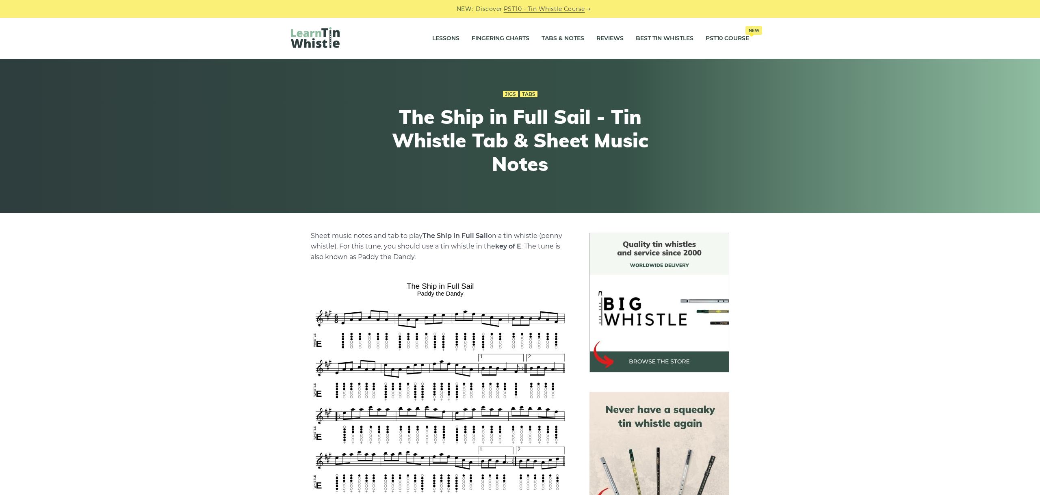
scroll to position [137, 0]
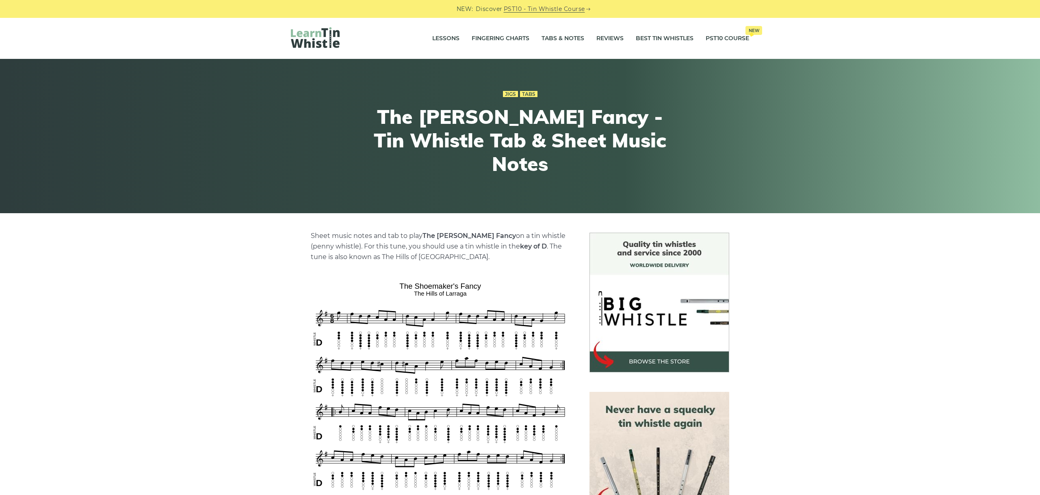
scroll to position [137, 0]
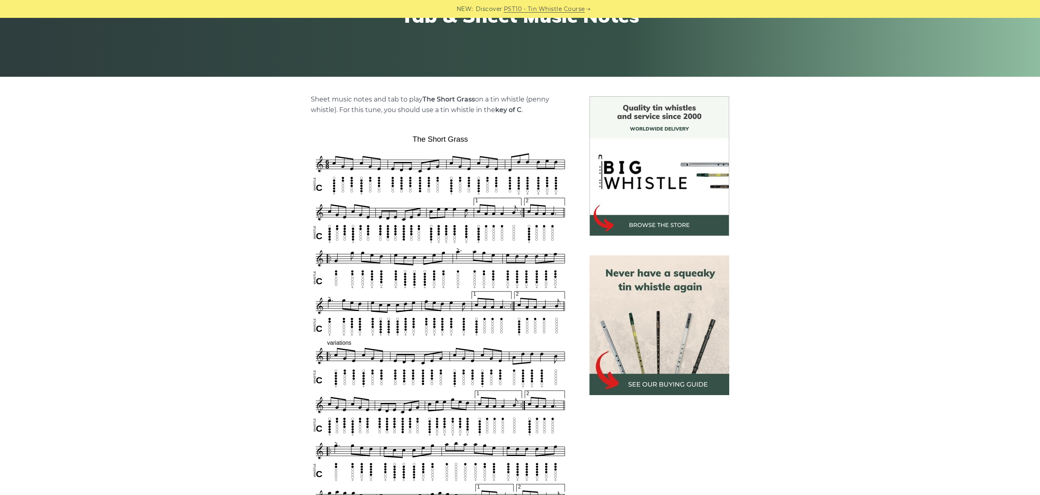
scroll to position [228, 0]
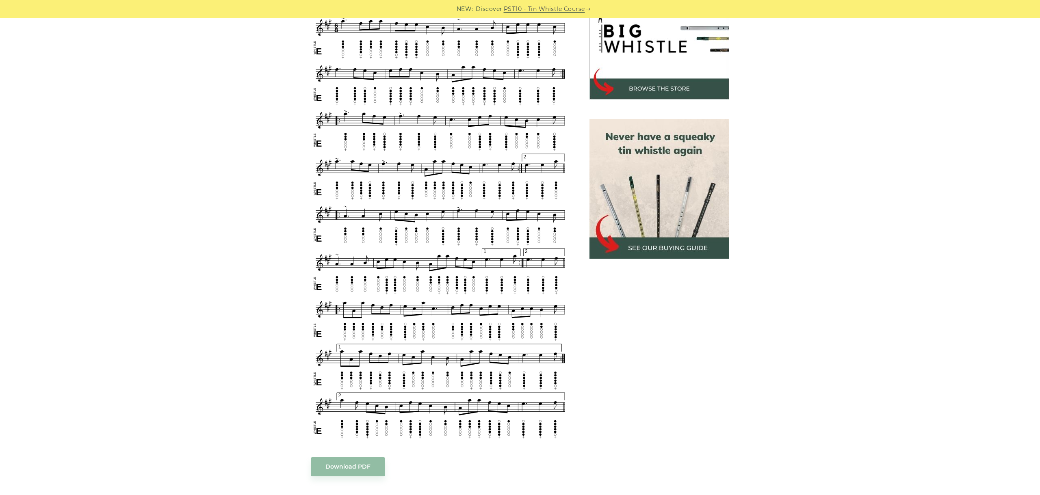
scroll to position [228, 0]
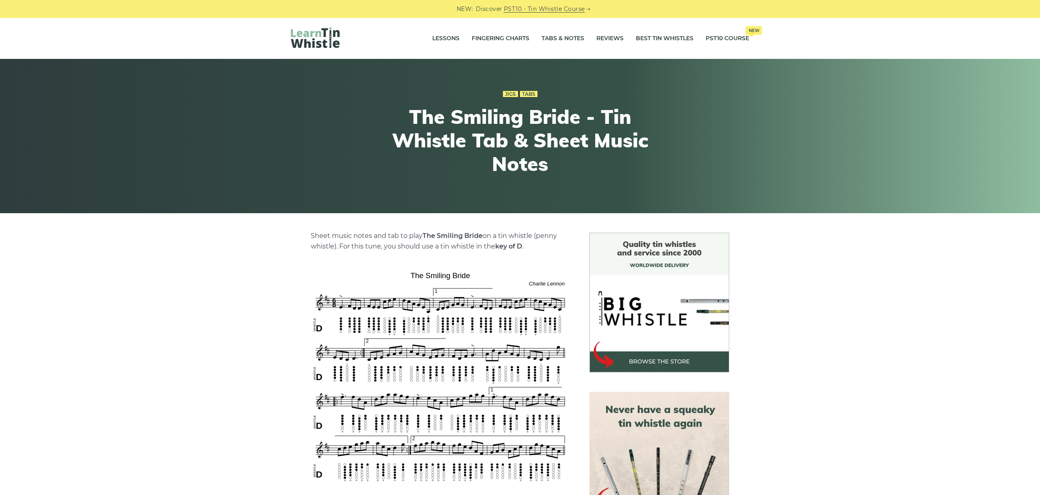
scroll to position [182, 0]
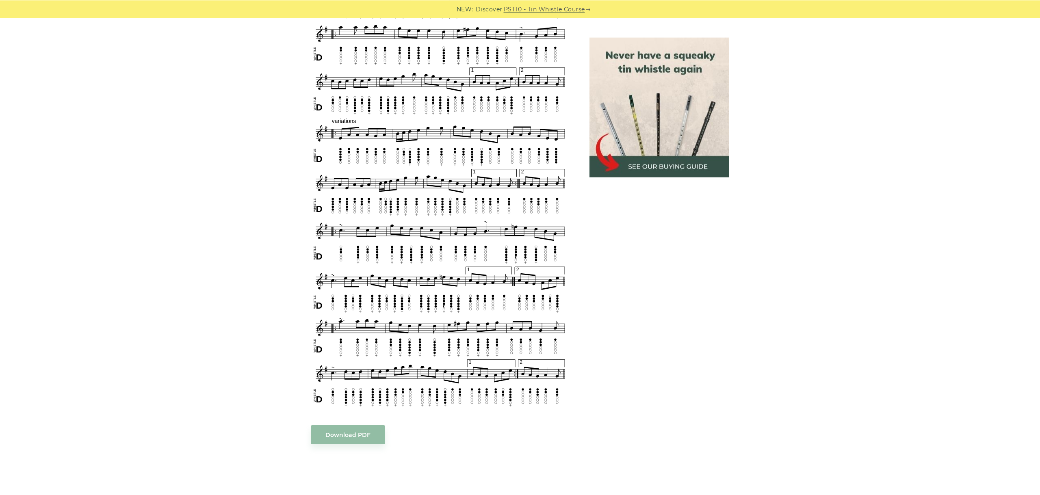
scroll to position [477, 0]
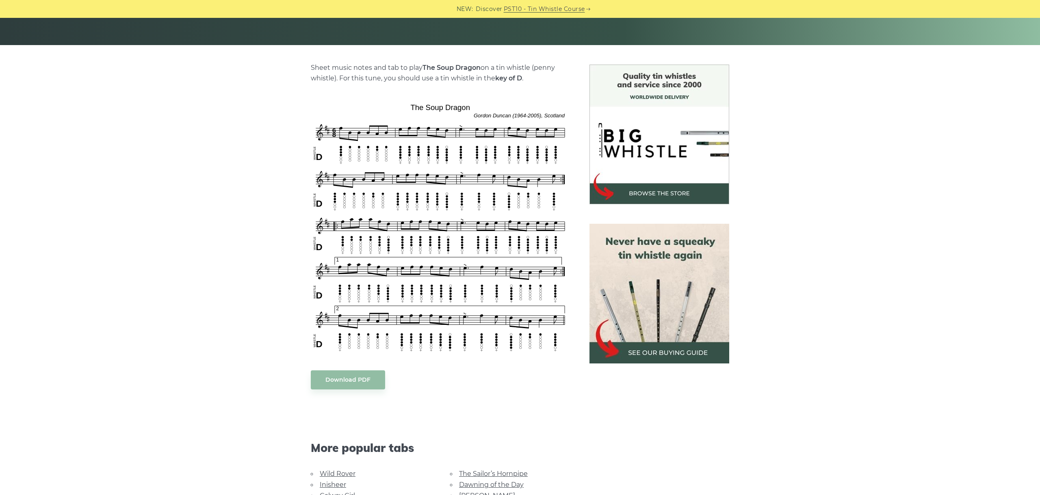
scroll to position [182, 0]
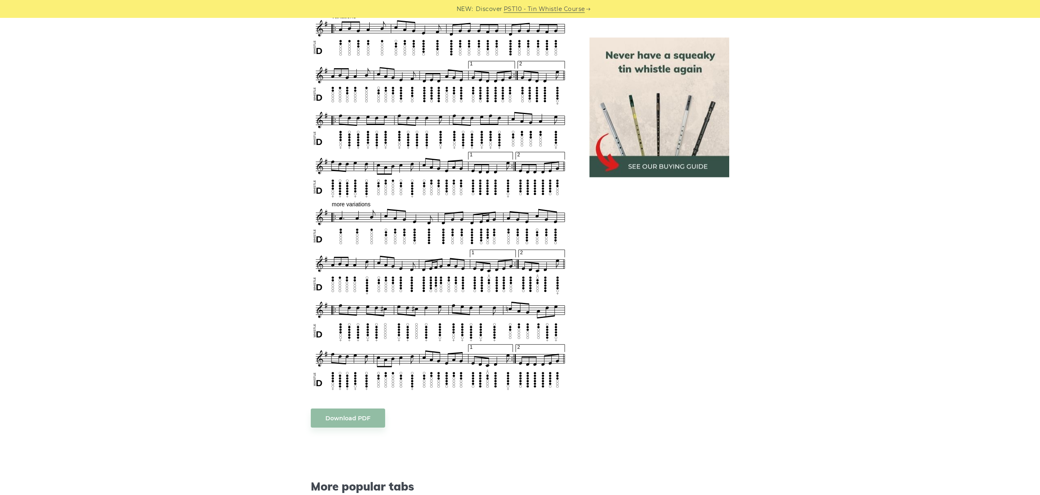
scroll to position [620, 0]
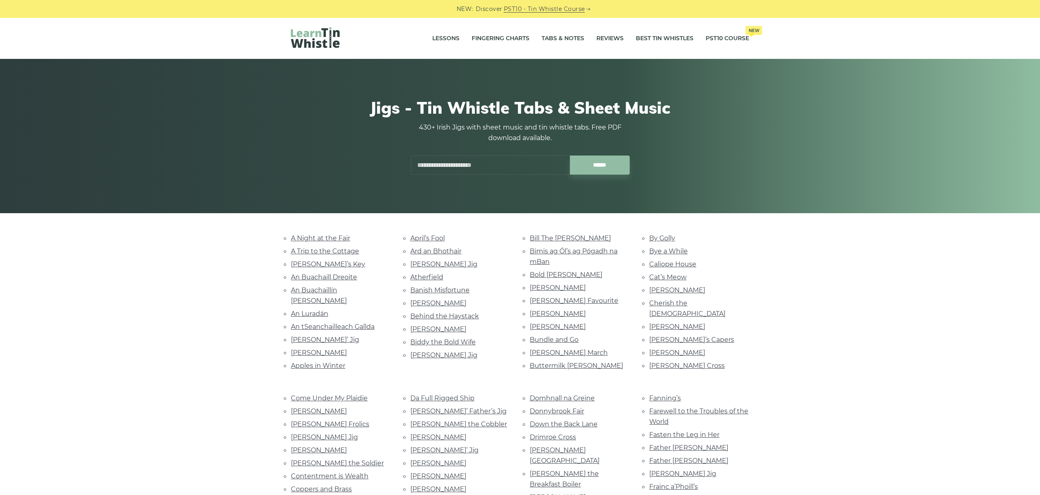
scroll to position [1517, 0]
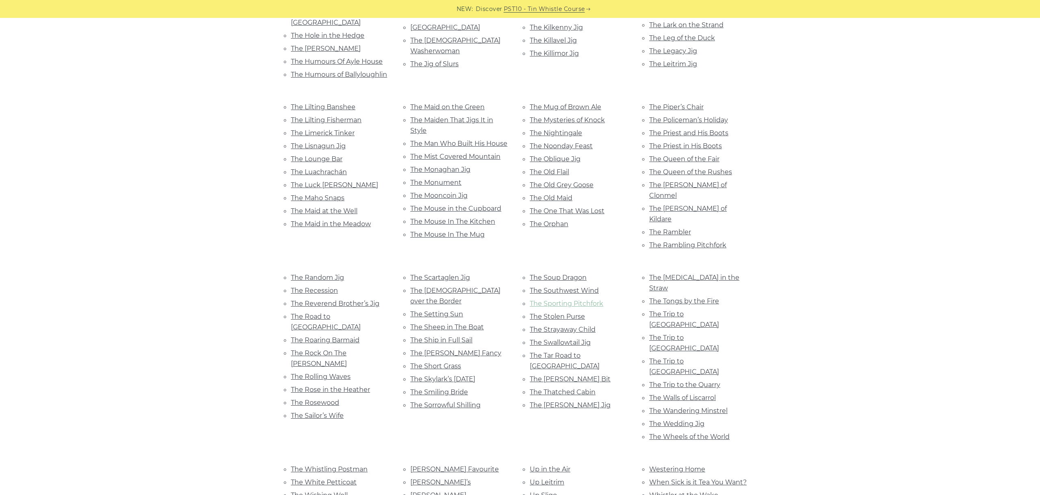
click at [590, 300] on link "The Sporting Pitchfork" at bounding box center [567, 304] width 74 height 8
click at [579, 313] on link "The Stolen Purse" at bounding box center [557, 317] width 55 height 8
click at [579, 326] on link "The Strayaway Child" at bounding box center [563, 330] width 66 height 8
click at [565, 339] on link "The Swallowtail Jig" at bounding box center [560, 343] width 61 height 8
click at [583, 352] on link "The Tar Road to Sligo" at bounding box center [565, 361] width 70 height 18
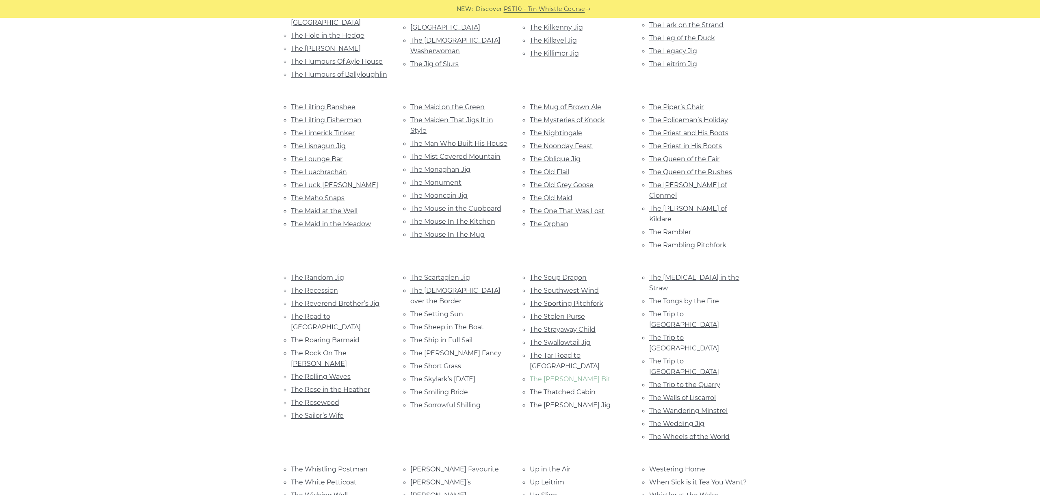
click at [570, 375] on link "The Tenpenny Bit" at bounding box center [570, 379] width 81 height 8
click at [581, 388] on link "The Thatched Cabin" at bounding box center [563, 392] width 66 height 8
click at [574, 401] on link "The Thornton Jig" at bounding box center [570, 405] width 81 height 8
click at [715, 274] on link "The Thrush in the Straw" at bounding box center [694, 283] width 90 height 18
click at [656, 297] on link "The Tongs by the Fire" at bounding box center [684, 301] width 70 height 8
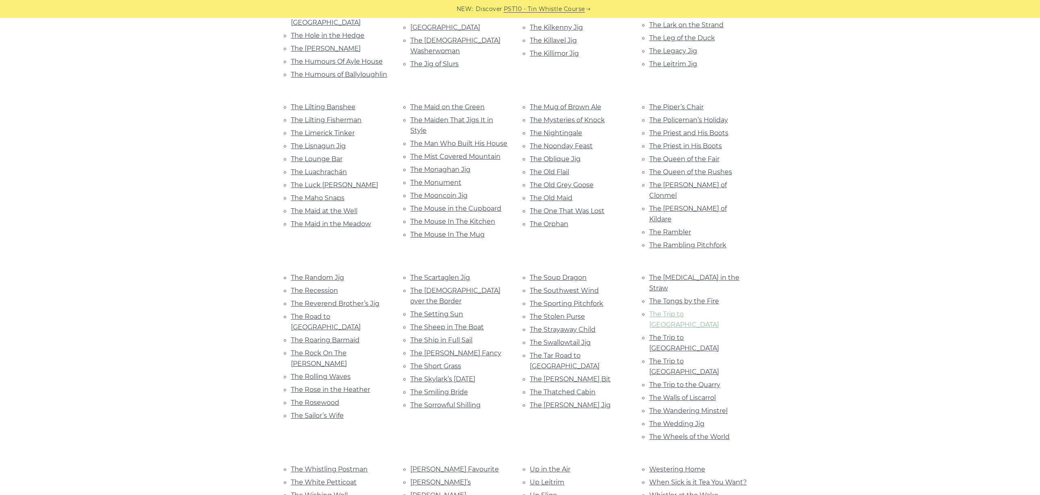
click at [676, 310] on link "The Trip to Athlone" at bounding box center [684, 319] width 70 height 18
click at [683, 334] on link "The Trip to Killarney" at bounding box center [684, 343] width 70 height 18
click at [684, 358] on link "The Trip to Sligo" at bounding box center [684, 367] width 70 height 18
click at [708, 381] on link "The Trip to the Quarry" at bounding box center [684, 385] width 71 height 8
click at [702, 394] on link "The Walls of Liscarrol" at bounding box center [682, 398] width 67 height 8
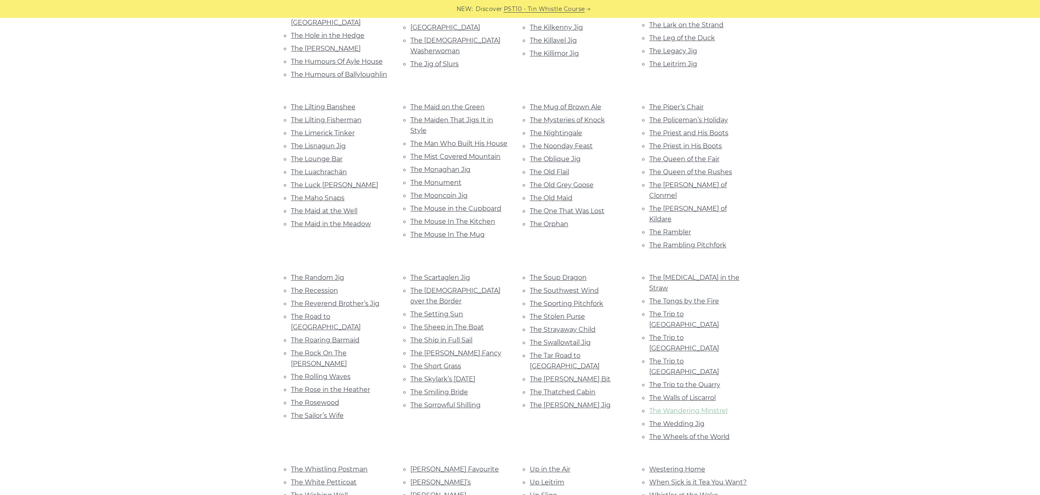
click at [694, 407] on link "The Wandering Minstrel" at bounding box center [688, 411] width 78 height 8
click at [686, 420] on link "The Wedding Jig" at bounding box center [676, 424] width 55 height 8
click at [720, 433] on link "The Wheels of the World" at bounding box center [689, 437] width 80 height 8
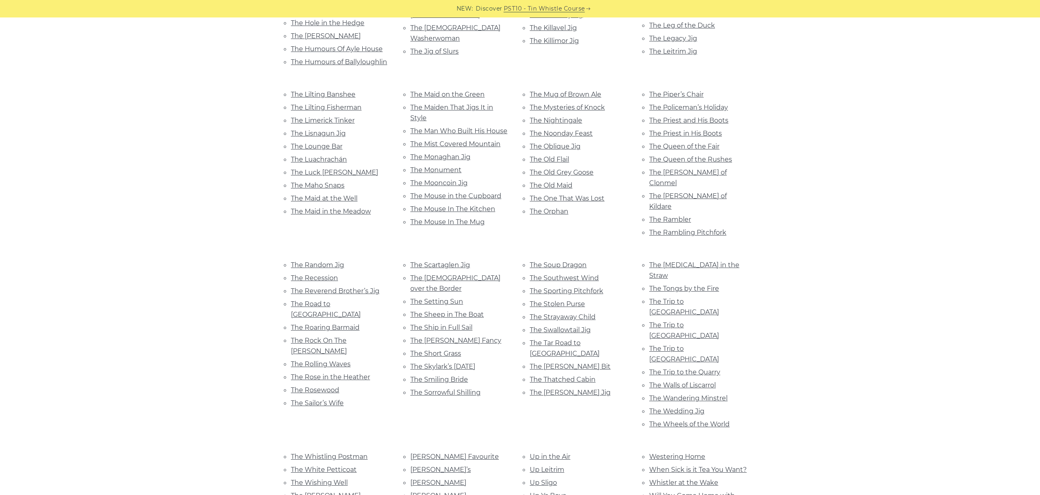
scroll to position [1608, 0]
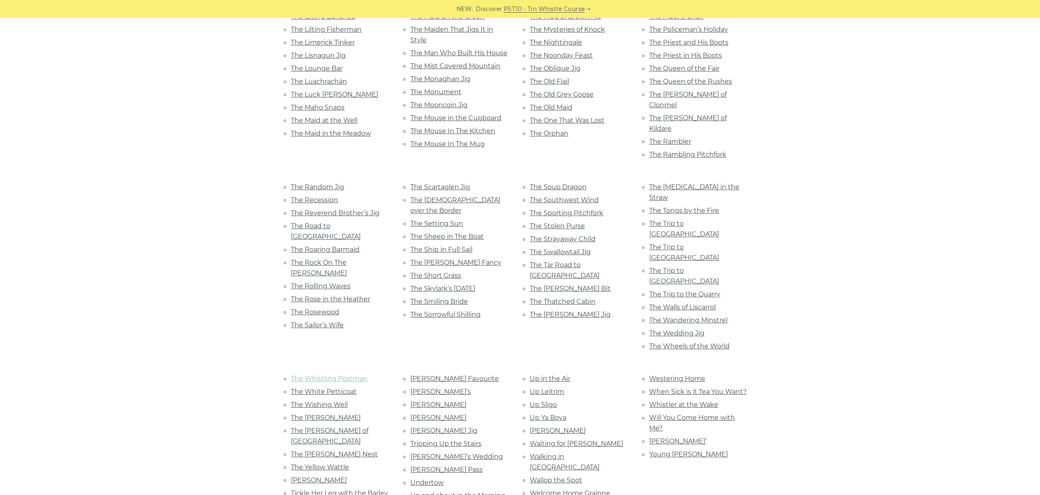
click at [335, 375] on link "The Whistling Postman" at bounding box center [329, 379] width 77 height 8
click at [308, 388] on link "The White Petticoat" at bounding box center [324, 392] width 66 height 8
click at [336, 401] on link "The Wishing Well" at bounding box center [319, 405] width 57 height 8
click at [330, 414] on link "The Woodcock" at bounding box center [326, 418] width 70 height 8
click at [360, 427] on link "The Woods of Old Limerick" at bounding box center [330, 436] width 78 height 18
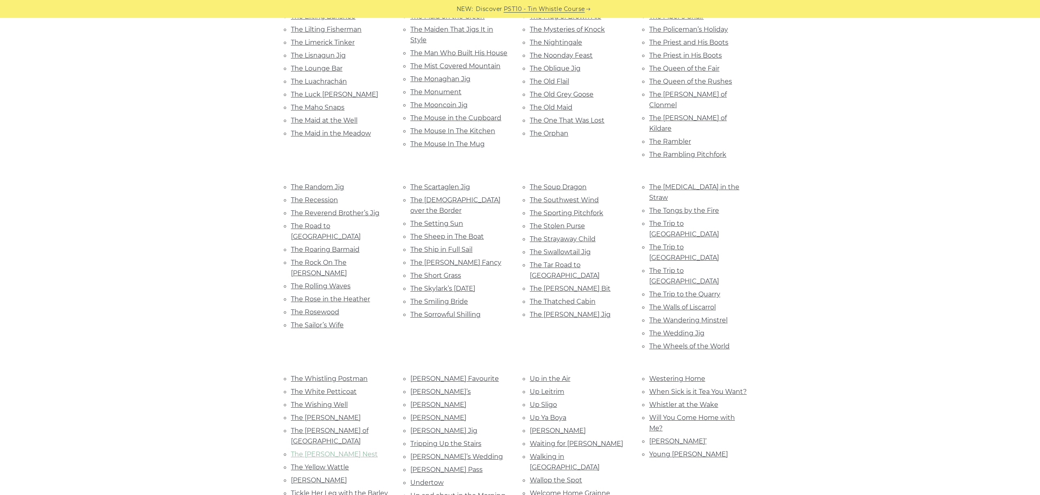
click at [324, 451] on link "The Wren’s Nest" at bounding box center [334, 455] width 87 height 8
click at [347, 462] on li "The Yellow Wattle" at bounding box center [341, 467] width 100 height 11
click at [338, 464] on link "The Yellow Wattle" at bounding box center [320, 468] width 58 height 8
click at [318, 477] on link "Thompson’s" at bounding box center [319, 481] width 56 height 8
click at [368, 490] on link "Tickle Her Leg with the Barley Straw" at bounding box center [339, 499] width 97 height 18
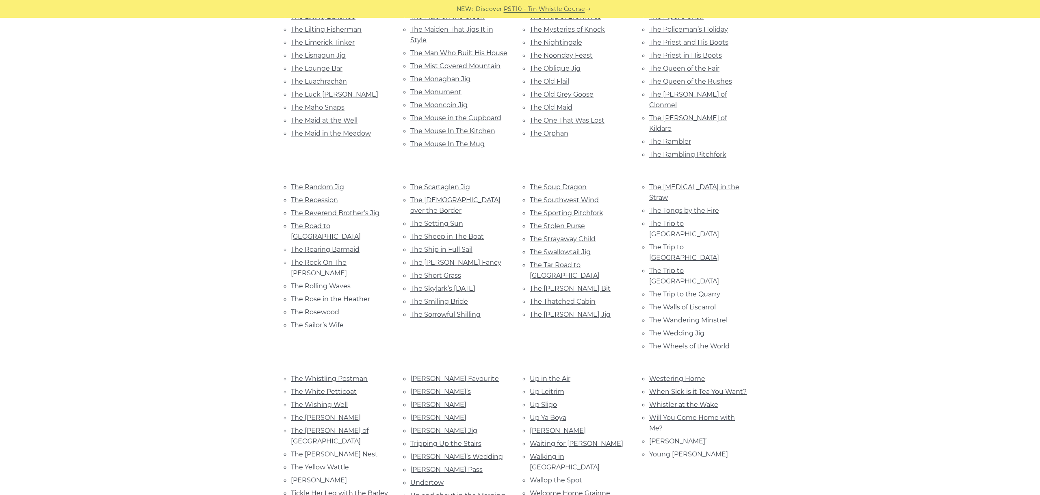
click at [450, 375] on link "Tobin’s Favourite" at bounding box center [454, 379] width 89 height 8
click at [438, 388] on link "Tom Billy’s" at bounding box center [440, 392] width 61 height 8
click at [436, 401] on link "Tom Busby’s" at bounding box center [438, 405] width 56 height 8
click at [435, 414] on link "Tommy Mulhaire’s" at bounding box center [438, 418] width 56 height 8
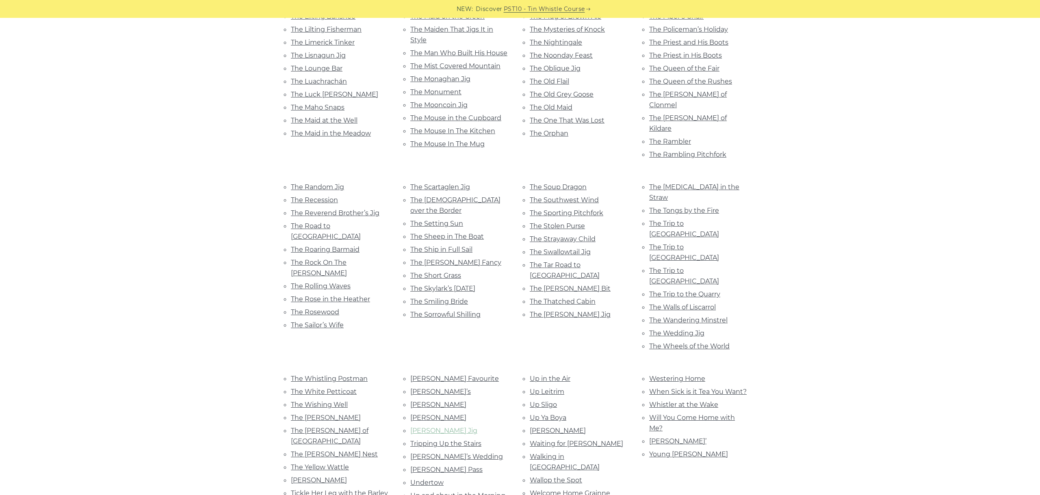
click at [434, 427] on link "Traver’s Jig" at bounding box center [443, 431] width 67 height 8
click at [468, 440] on link "Tripping Up the Stairs" at bounding box center [445, 444] width 71 height 8
click at [444, 453] on link "Troy’s Wedding" at bounding box center [456, 457] width 93 height 8
click at [437, 466] on link "Tyrell’s Pass" at bounding box center [446, 470] width 72 height 8
click at [436, 479] on link "Undertow" at bounding box center [426, 483] width 33 height 8
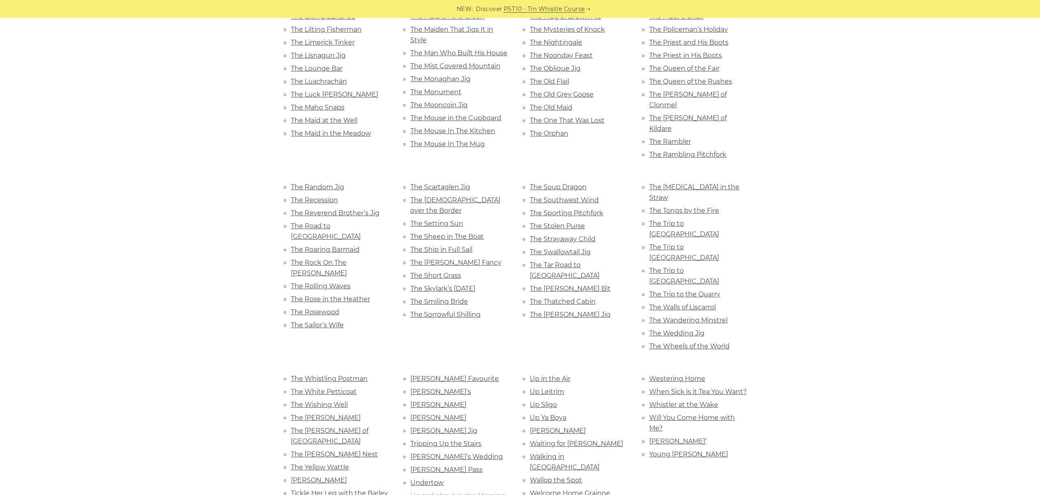
click at [486, 492] on link "Up and about in the Morning" at bounding box center [457, 496] width 95 height 8
click at [541, 375] on link "Up in the Air" at bounding box center [550, 379] width 41 height 8
click at [557, 388] on link "Up Leitrim" at bounding box center [547, 392] width 35 height 8
click at [551, 401] on link "Up Sligo" at bounding box center [543, 405] width 27 height 8
click at [549, 414] on link "Up Ya Boya" at bounding box center [548, 418] width 37 height 8
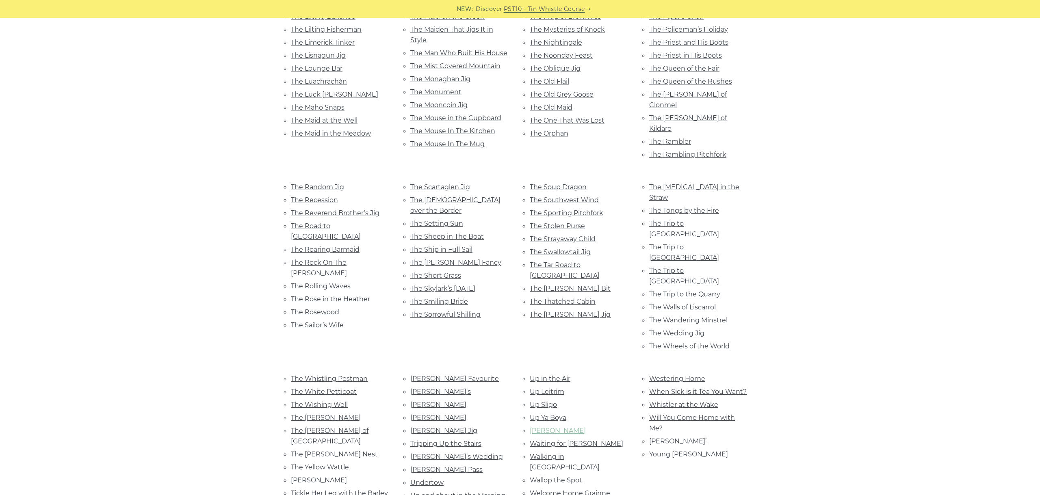
click at [566, 427] on link "Vincent Campbell’s" at bounding box center [558, 431] width 56 height 8
click at [571, 440] on link "Waiting for Janet" at bounding box center [576, 444] width 93 height 8
click at [590, 453] on link "Walking in Liffey Street" at bounding box center [565, 462] width 70 height 18
click at [579, 477] on link "Wallop the Spot" at bounding box center [556, 481] width 52 height 8
click at [598, 490] on link "Welcome Home Grainne" at bounding box center [570, 494] width 80 height 8
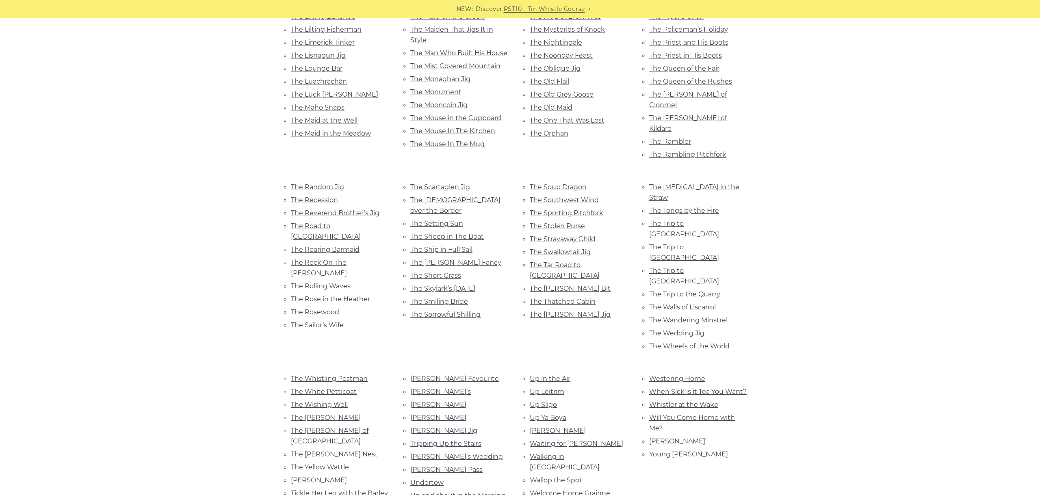
click at [692, 375] on link "Westering Home" at bounding box center [677, 379] width 56 height 8
click at [719, 388] on link "When Sick is it Tea You Want?" at bounding box center [698, 392] width 98 height 8
click at [715, 401] on link "Whistler at the Wake" at bounding box center [683, 405] width 69 height 8
click at [686, 414] on link "Will You Come Home with Me?" at bounding box center [692, 423] width 86 height 18
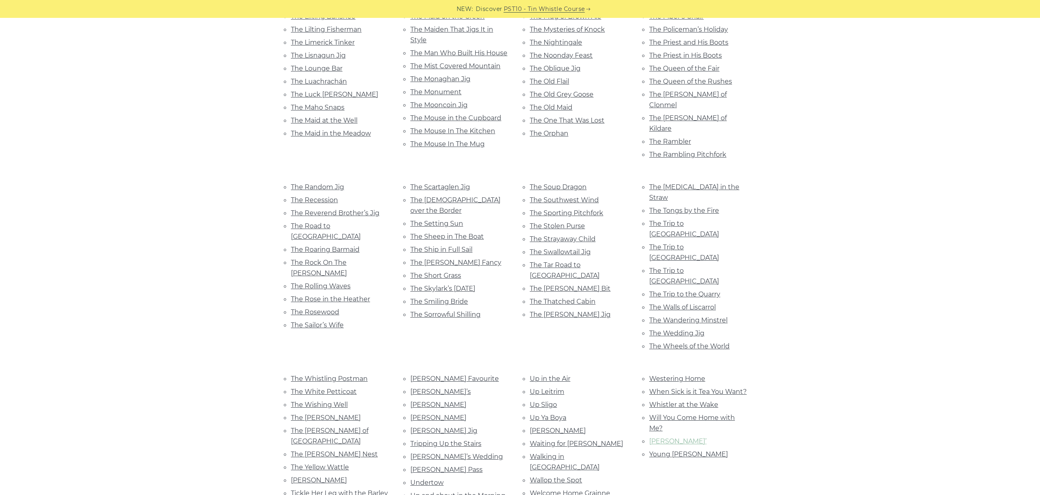
click at [674, 438] on link "Winnie Hayes’" at bounding box center [677, 442] width 57 height 8
click at [681, 451] on link "Young Tom Ennis" at bounding box center [688, 455] width 79 height 8
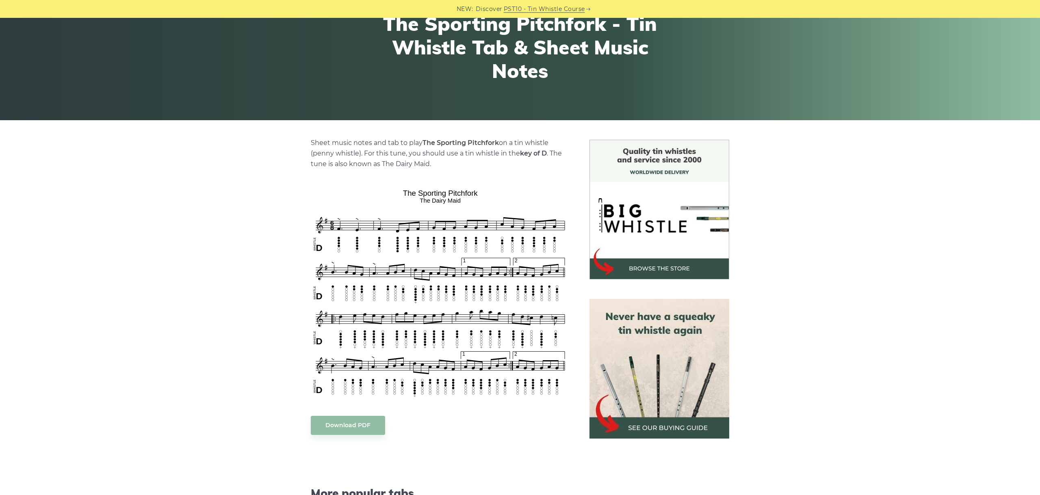
scroll to position [137, 0]
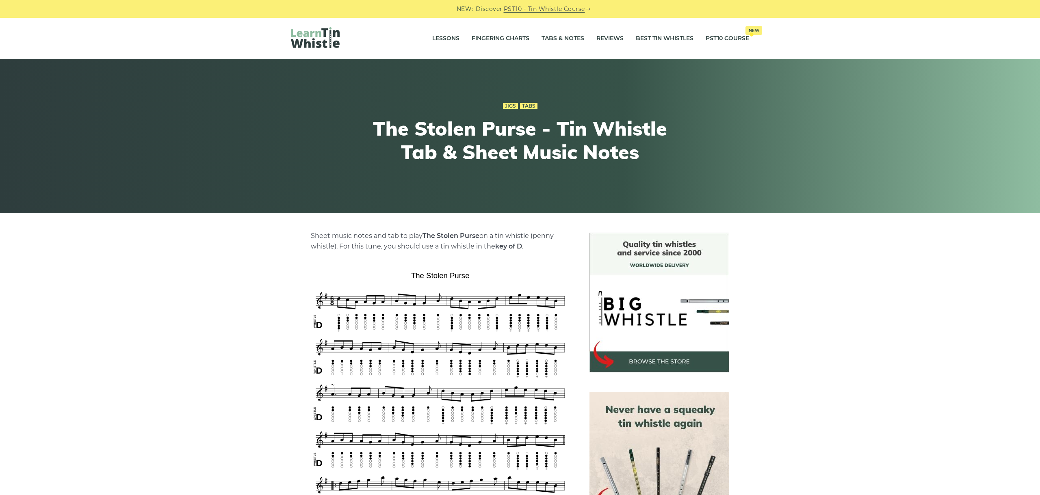
scroll to position [137, 0]
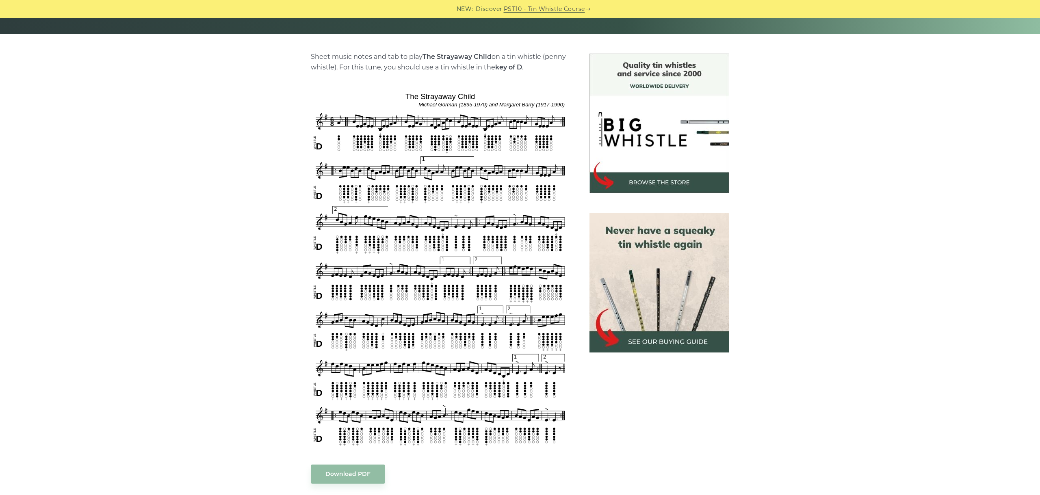
scroll to position [182, 0]
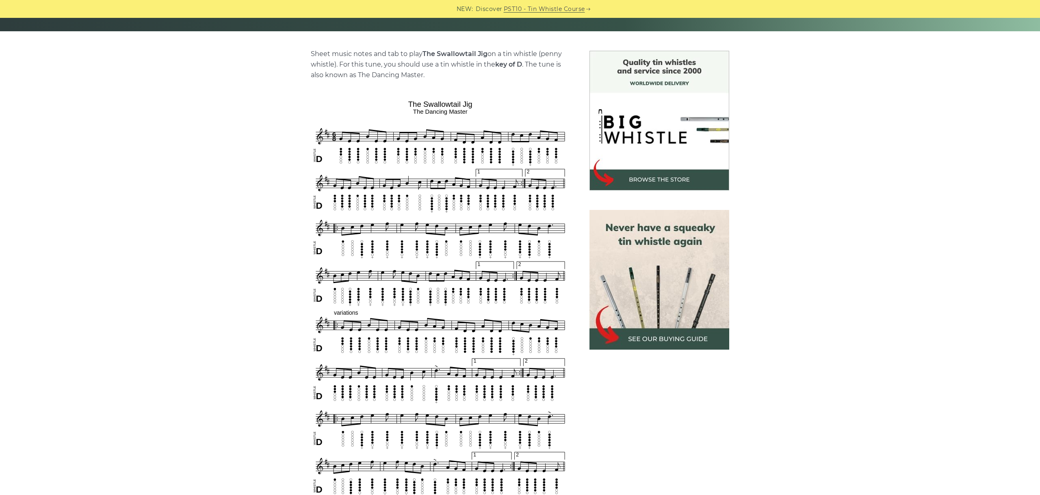
scroll to position [228, 0]
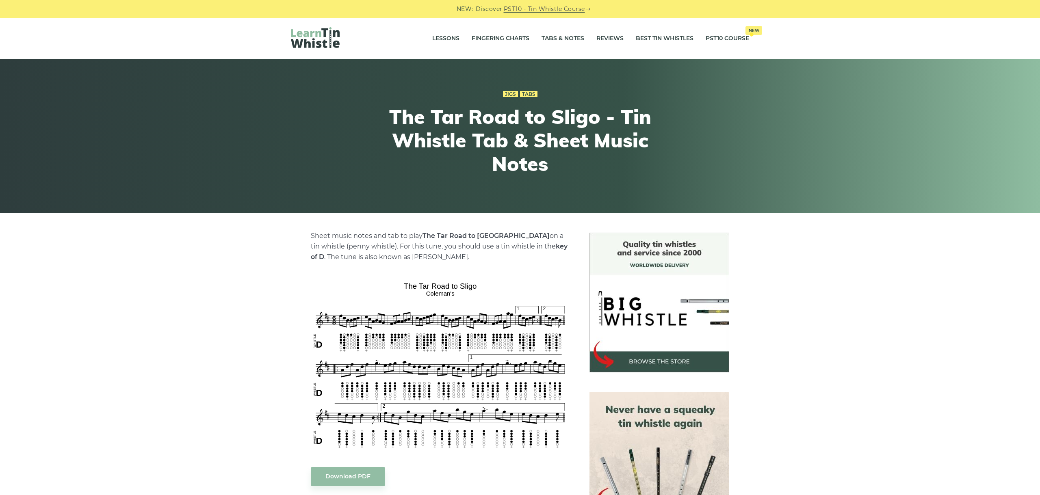
scroll to position [137, 0]
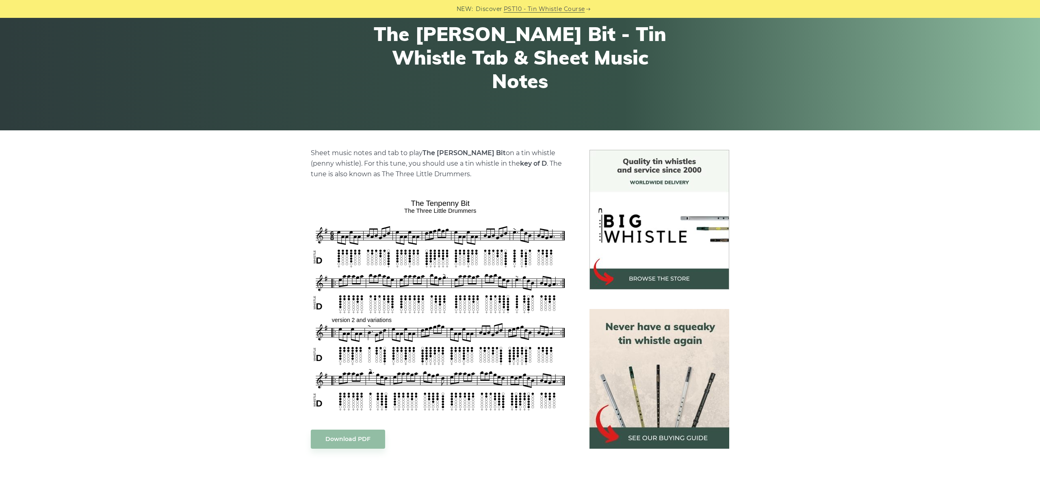
scroll to position [137, 0]
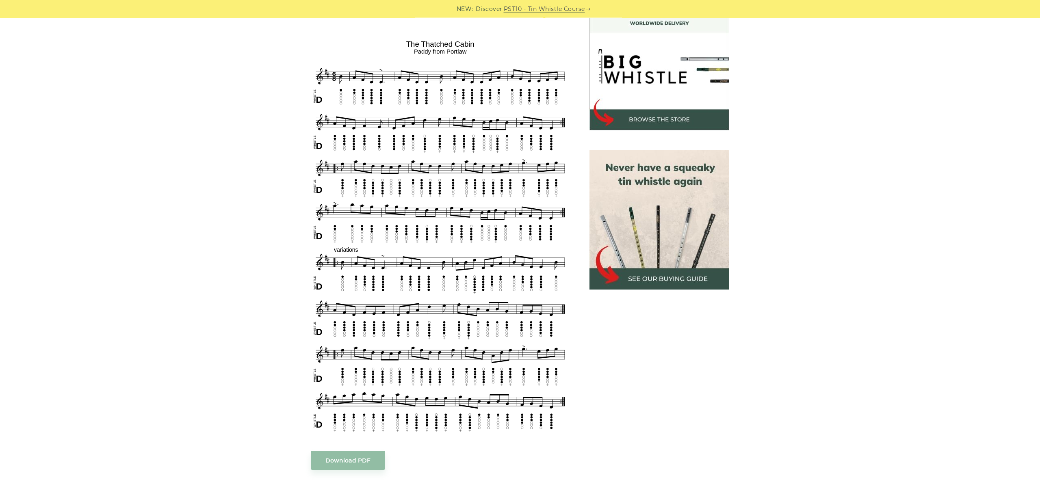
scroll to position [228, 0]
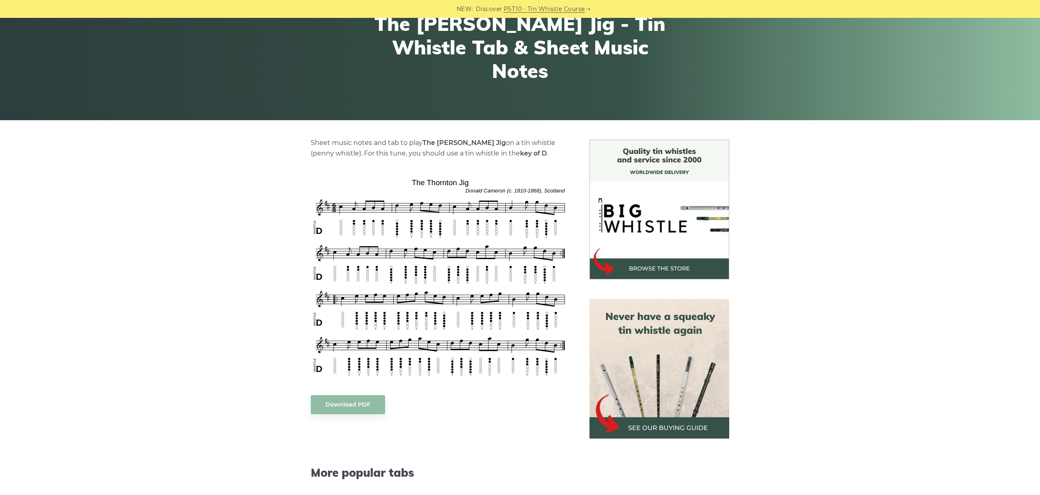
scroll to position [137, 0]
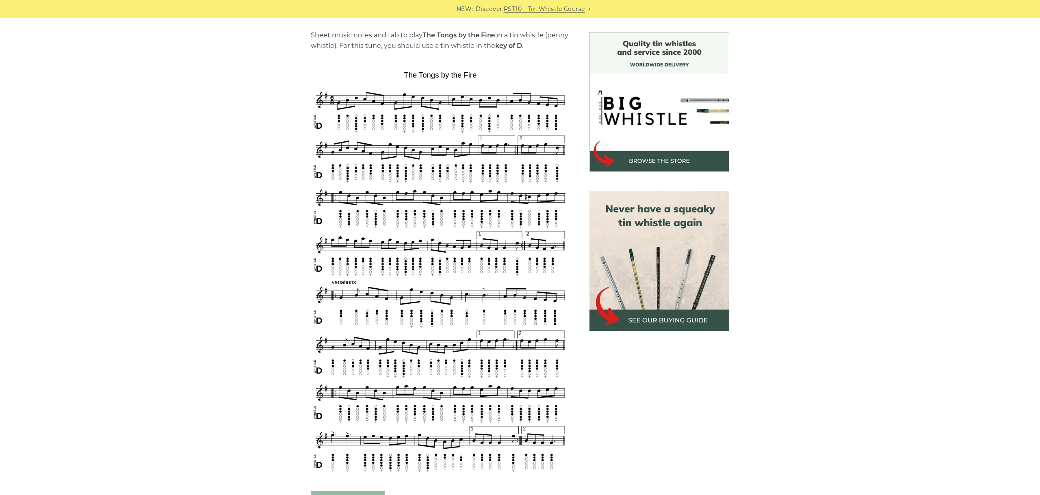
scroll to position [228, 0]
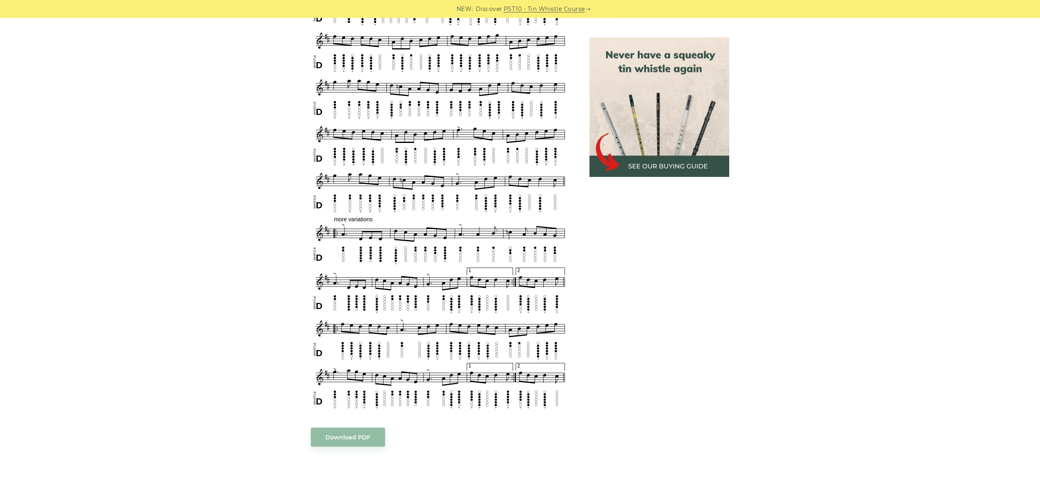
scroll to position [576, 0]
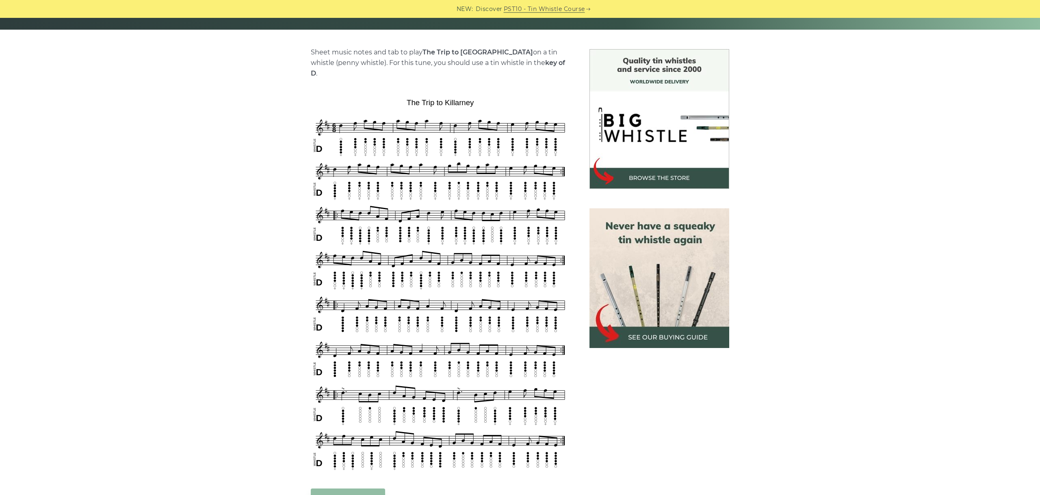
scroll to position [228, 0]
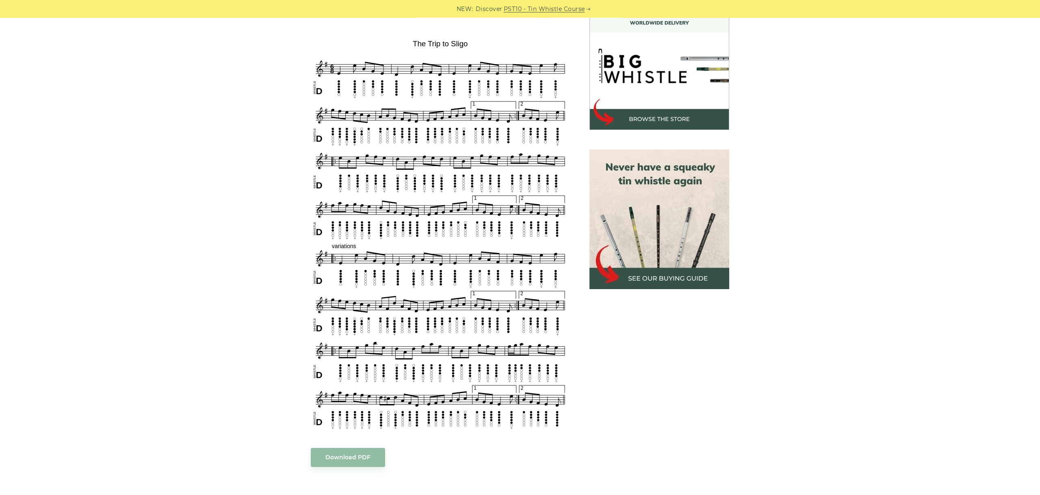
scroll to position [228, 0]
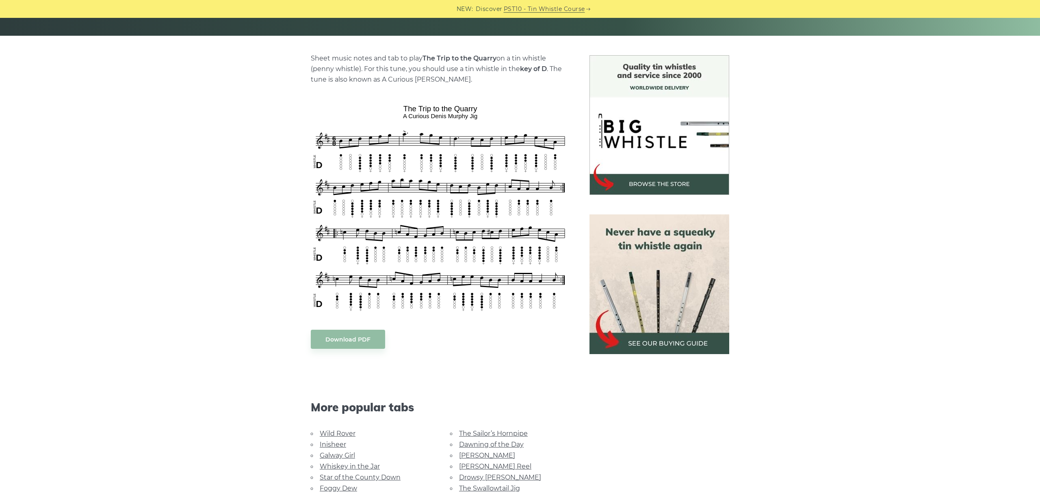
scroll to position [182, 0]
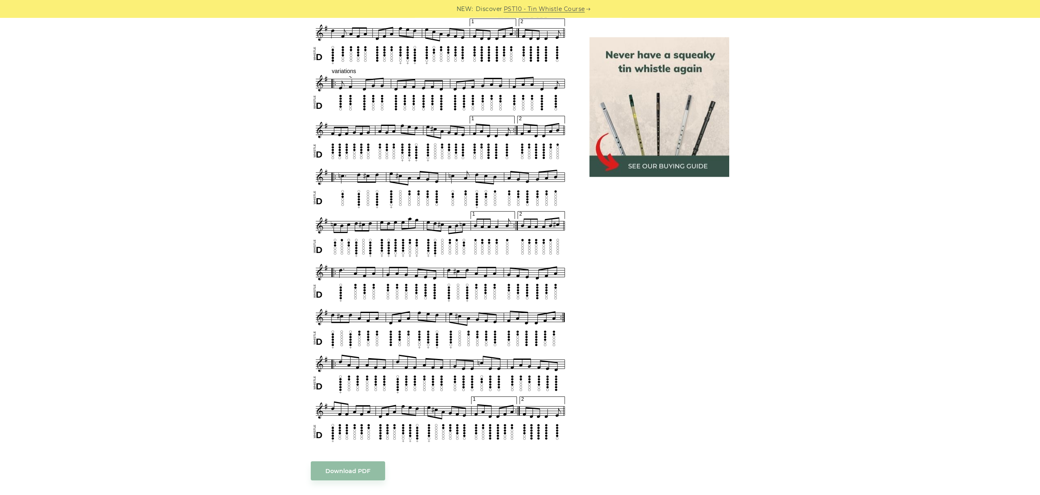
scroll to position [665, 0]
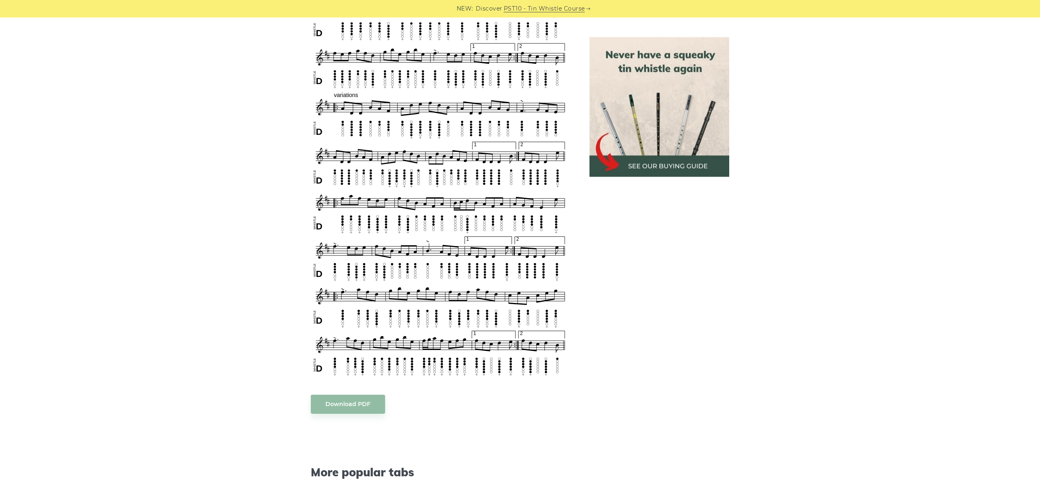
scroll to position [481, 0]
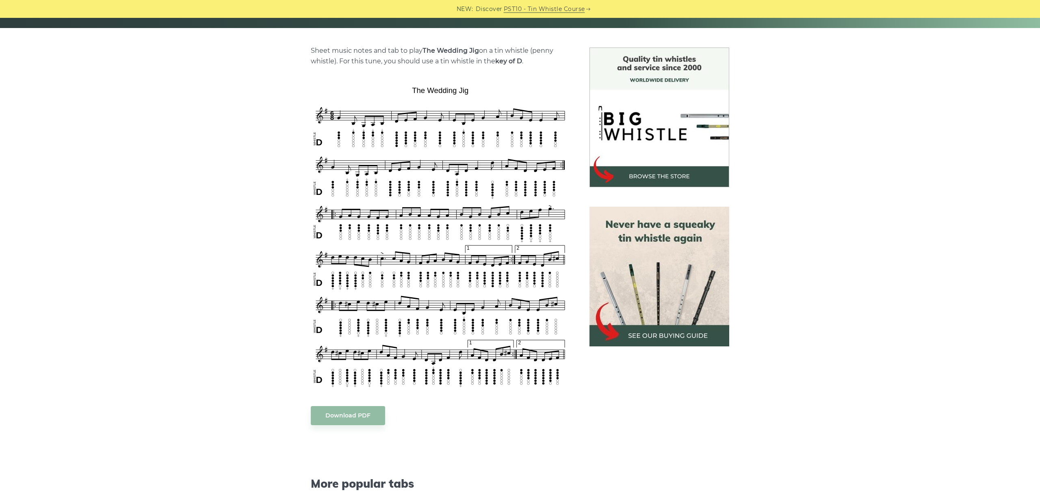
scroll to position [228, 0]
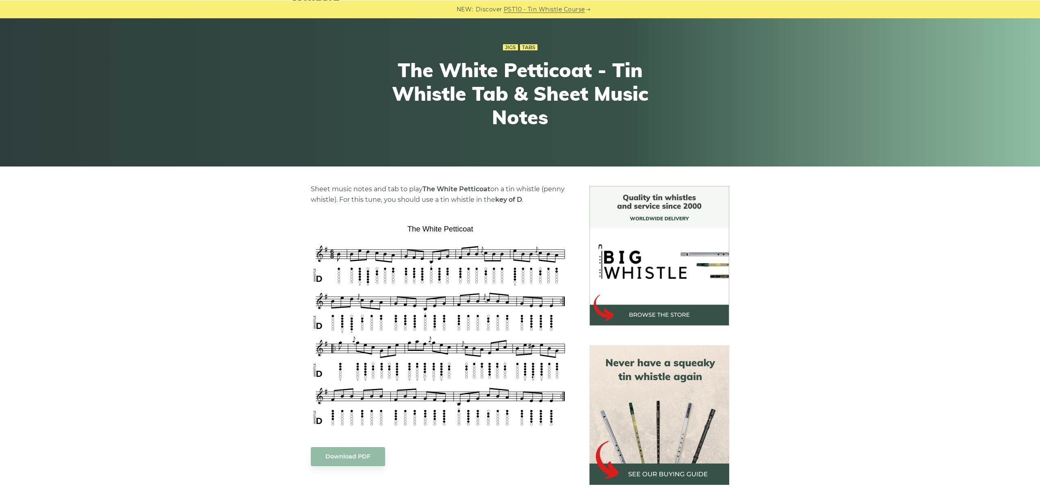
scroll to position [91, 0]
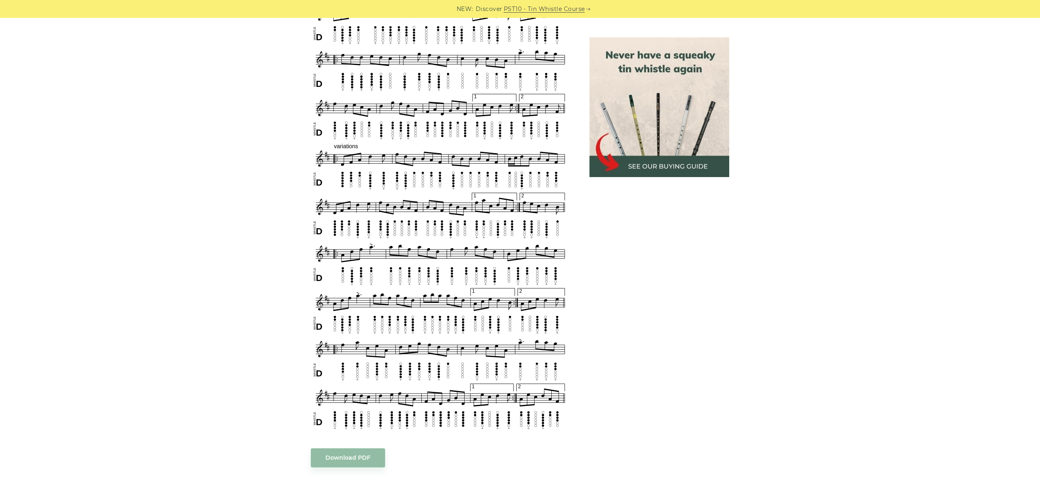
scroll to position [501, 0]
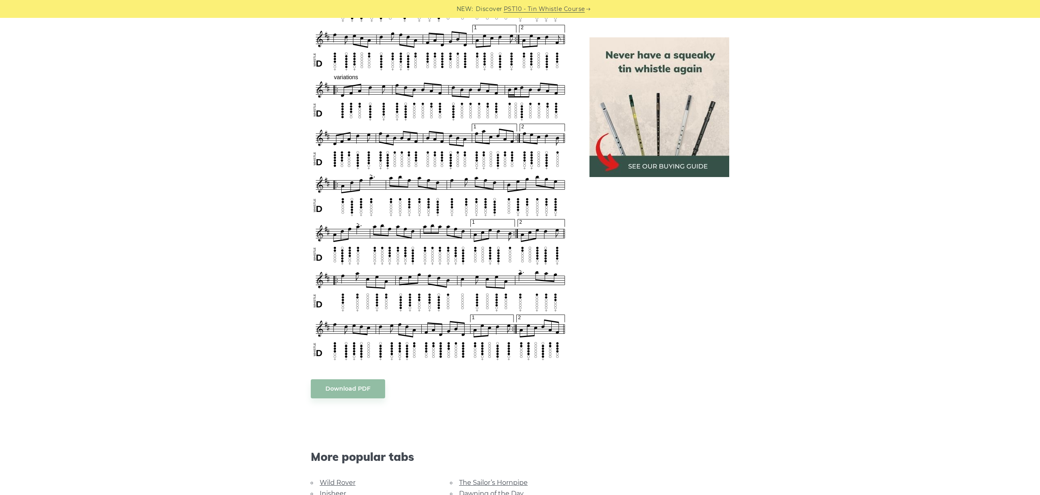
click at [866, 352] on div "Sheet music notes and tab to play The Wishing Well on a tin whistle (penny whis…" at bounding box center [520, 199] width 1040 height 935
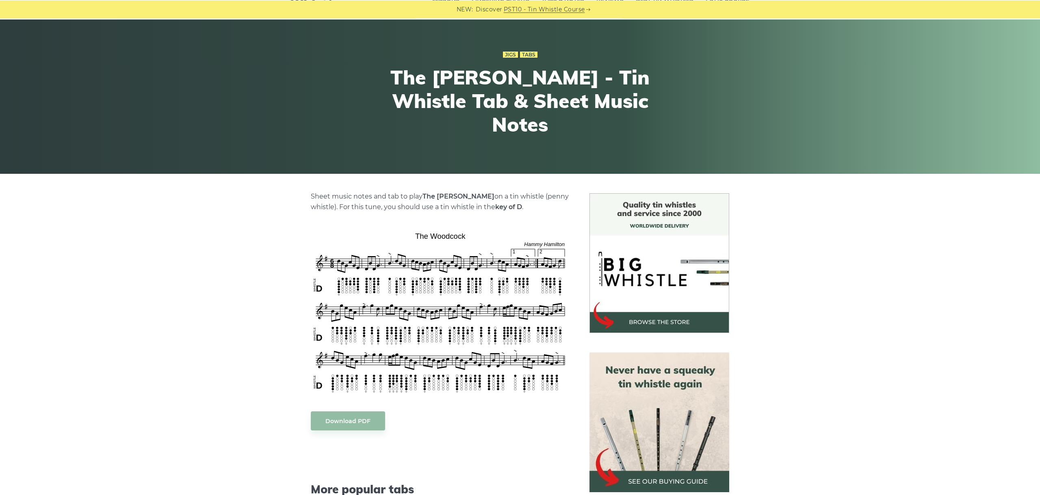
scroll to position [46, 0]
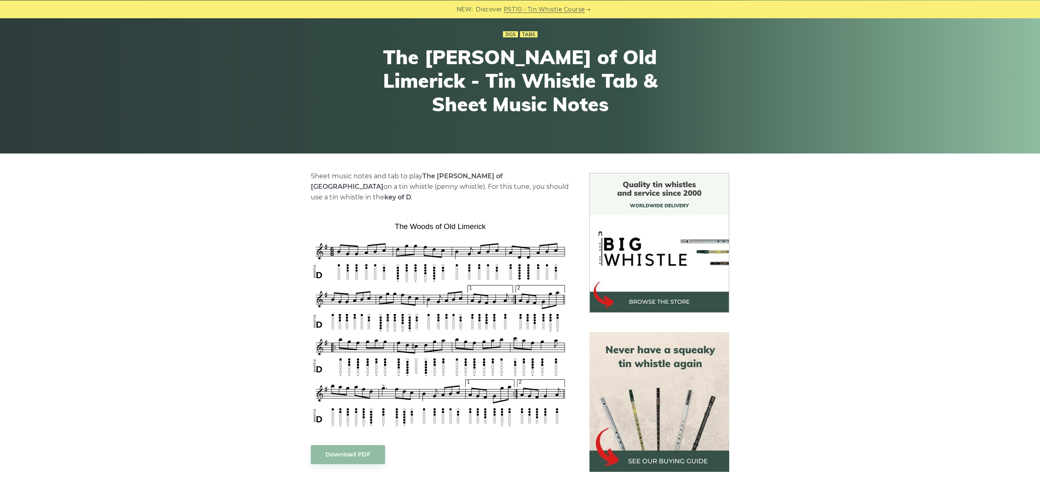
scroll to position [91, 0]
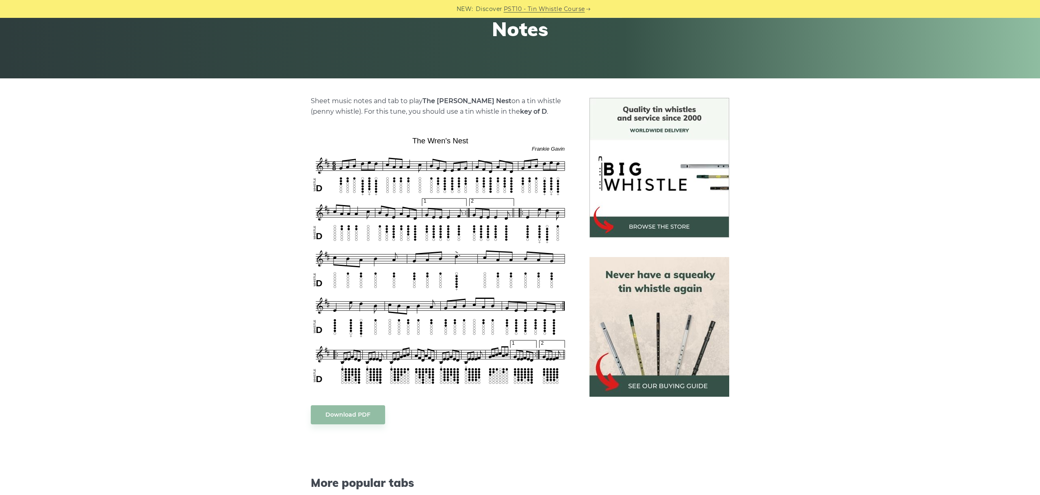
scroll to position [137, 0]
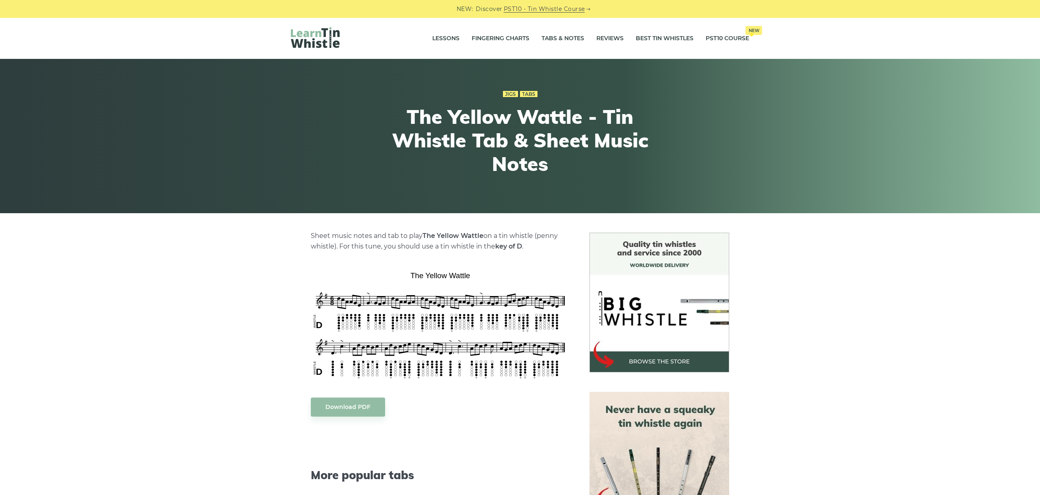
scroll to position [91, 0]
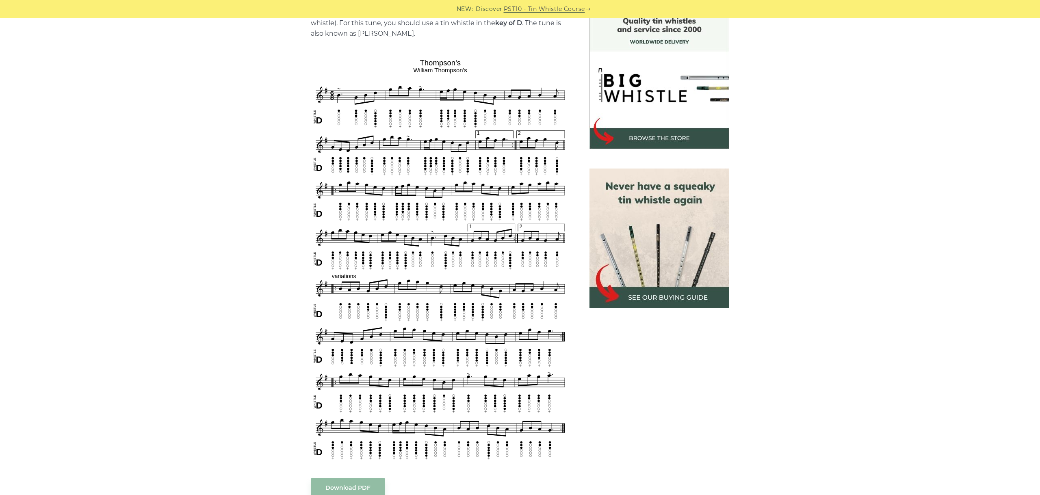
scroll to position [228, 0]
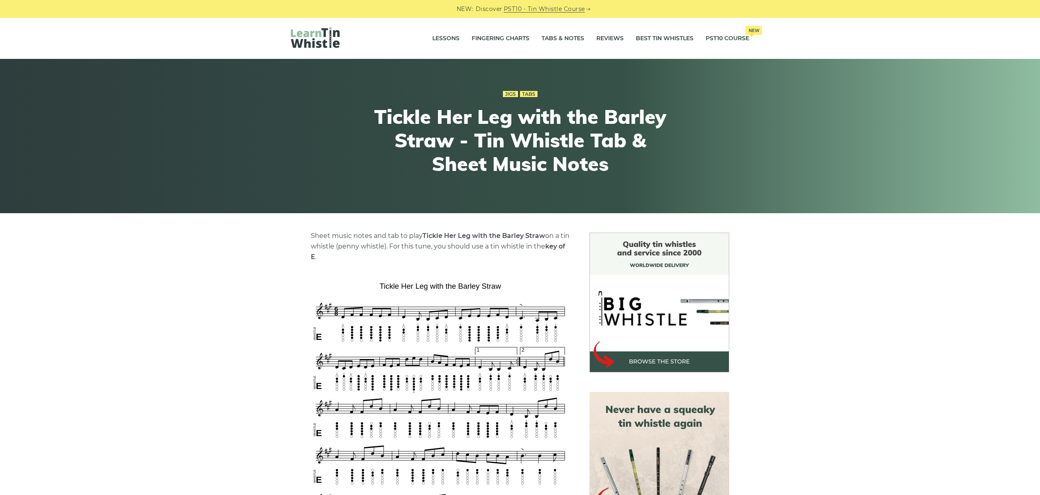
scroll to position [182, 0]
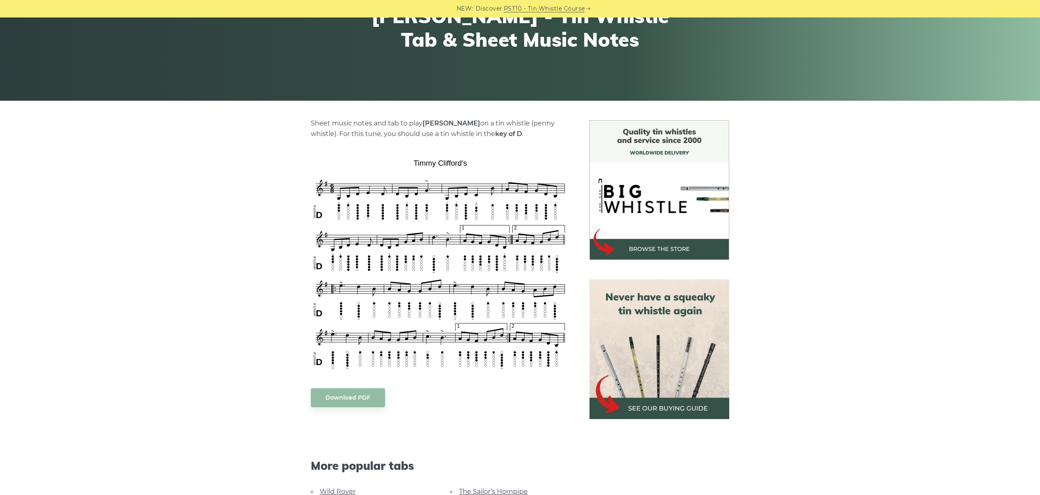
scroll to position [137, 0]
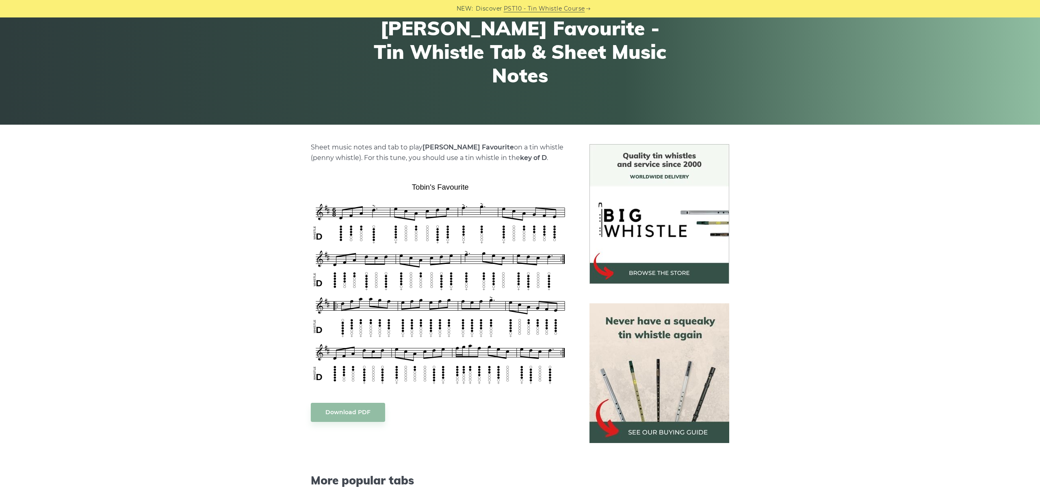
scroll to position [137, 0]
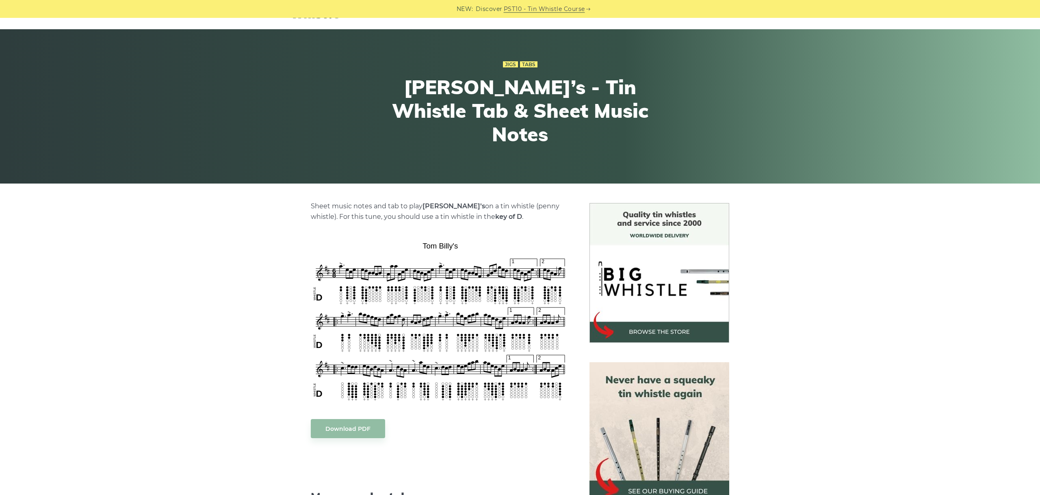
scroll to position [46, 0]
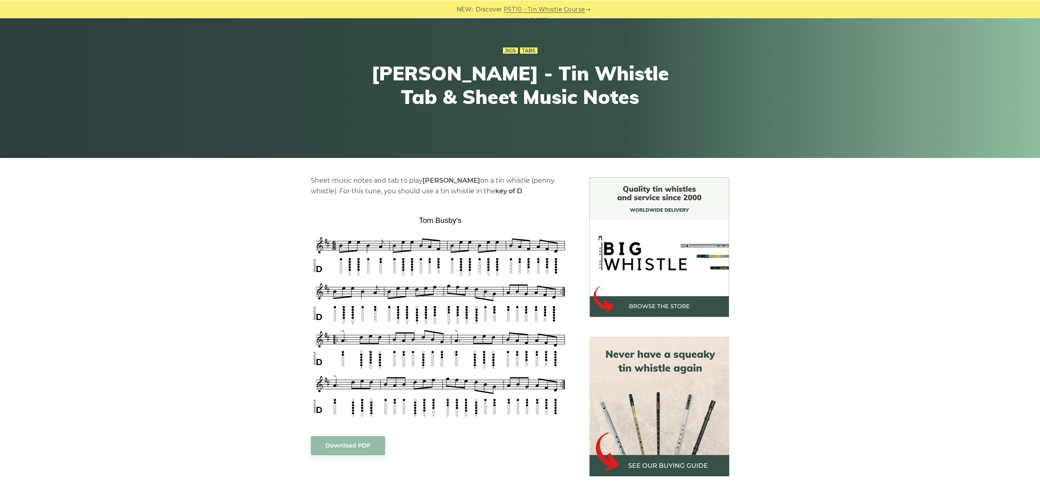
scroll to position [91, 0]
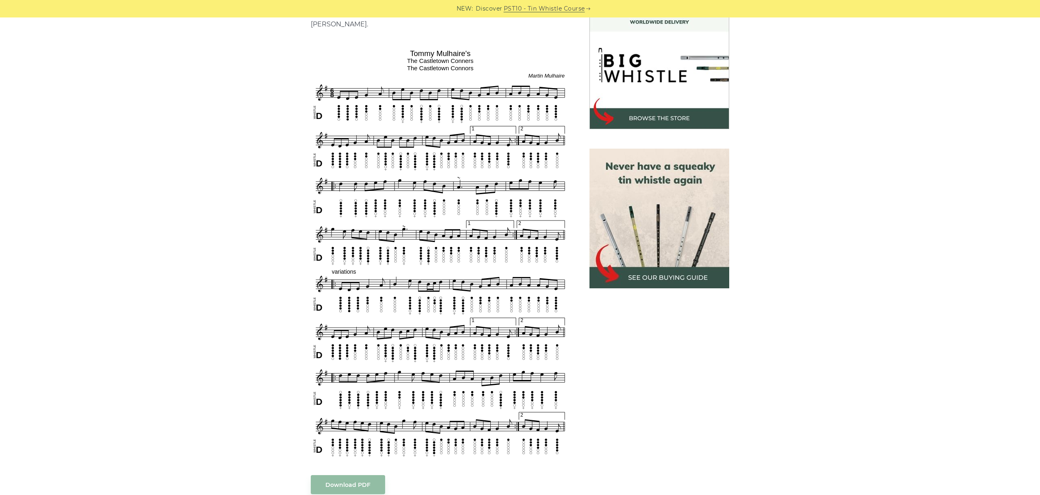
scroll to position [228, 0]
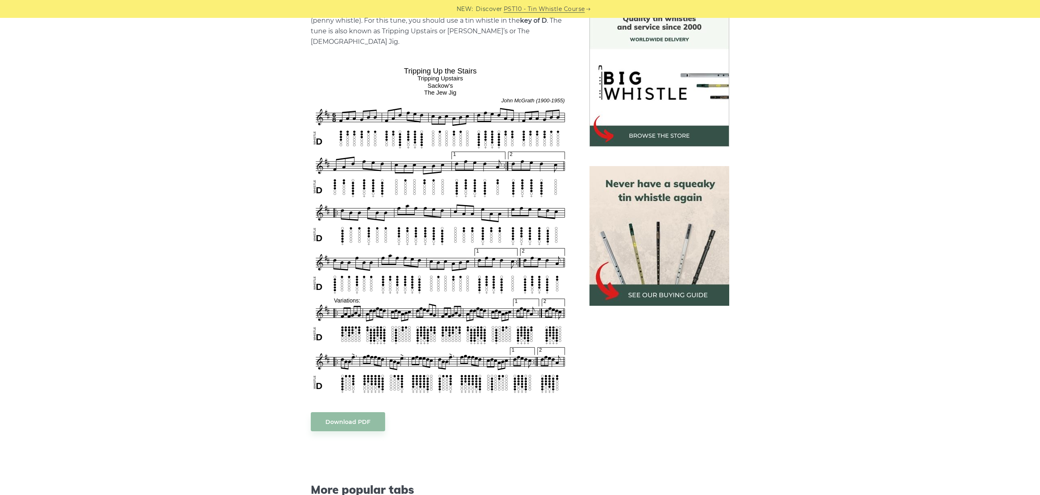
scroll to position [228, 0]
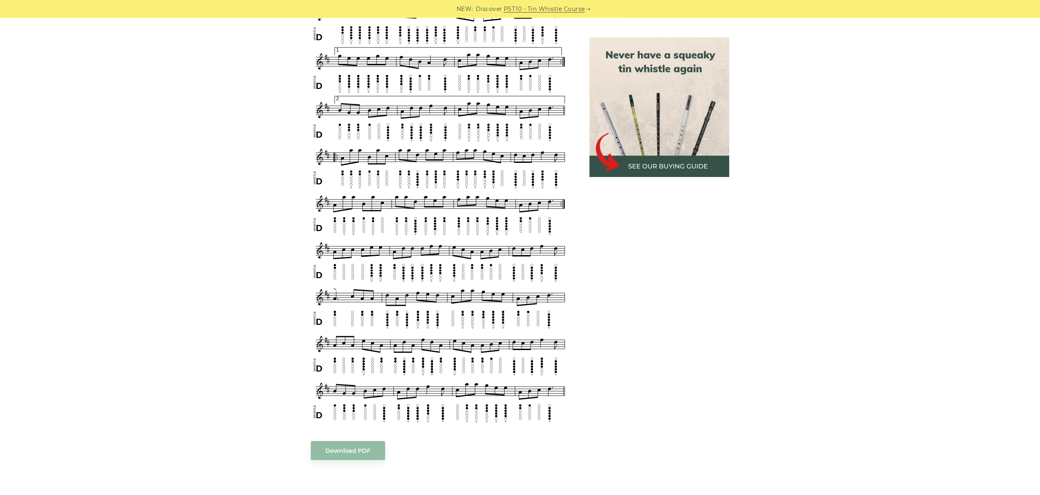
scroll to position [455, 0]
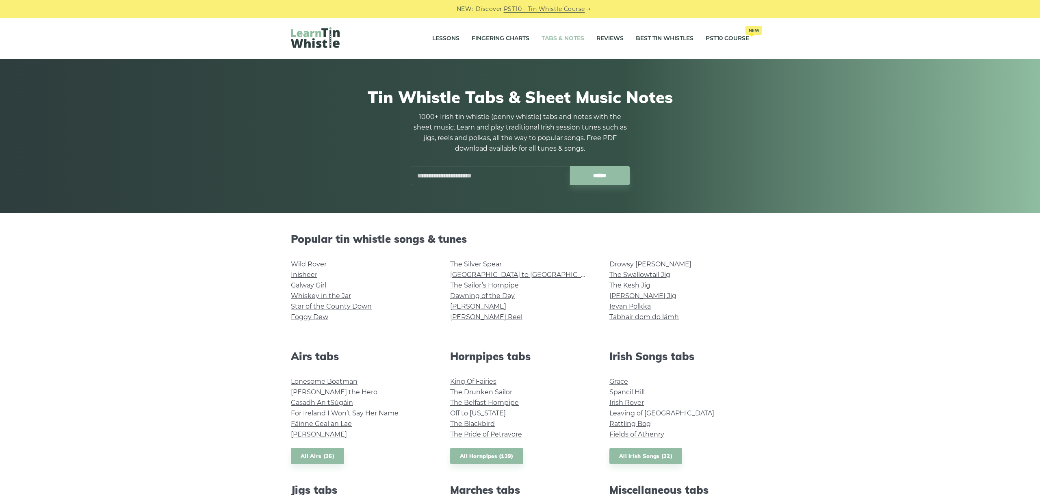
scroll to position [343, 0]
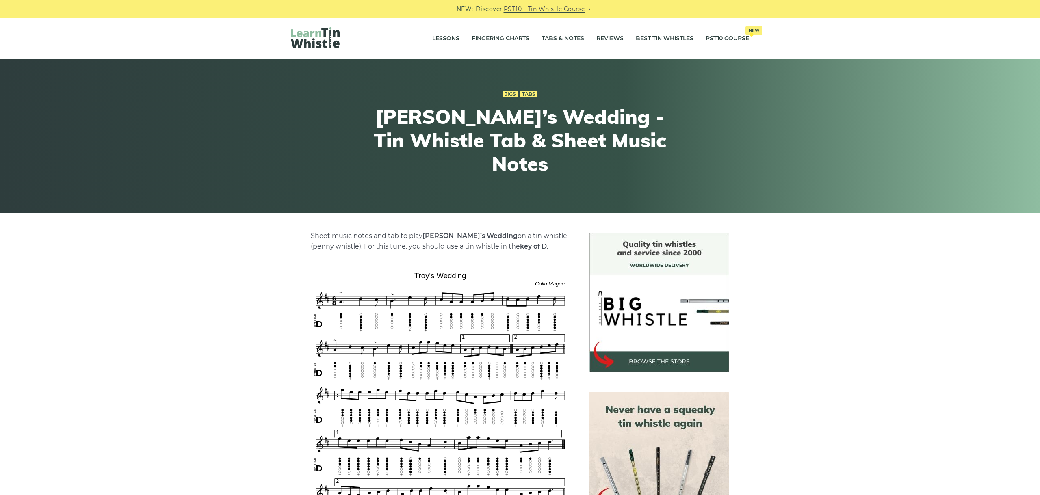
scroll to position [455, 0]
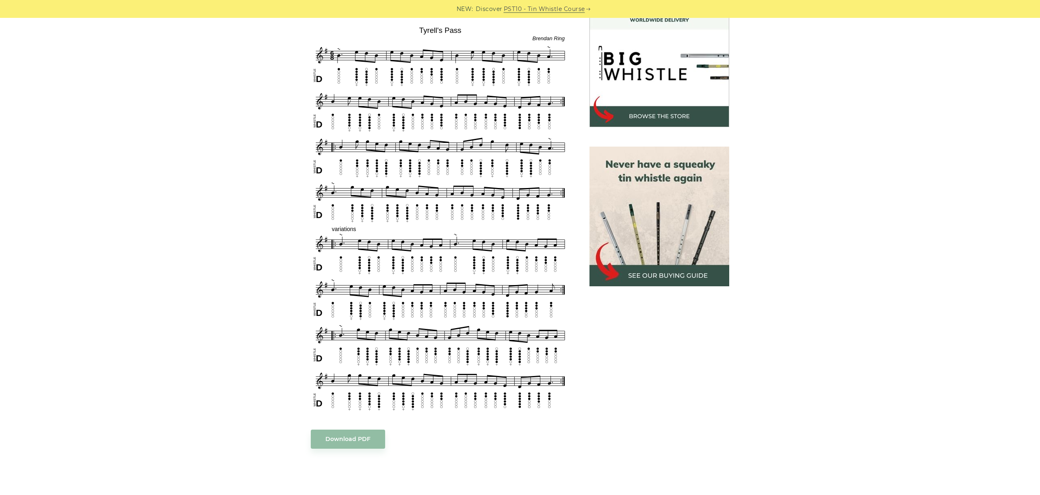
scroll to position [228, 0]
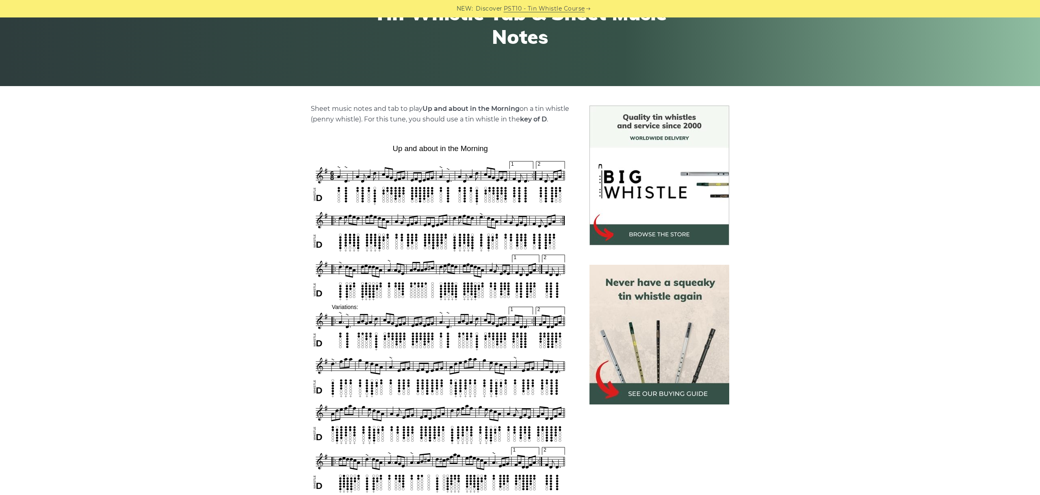
scroll to position [182, 0]
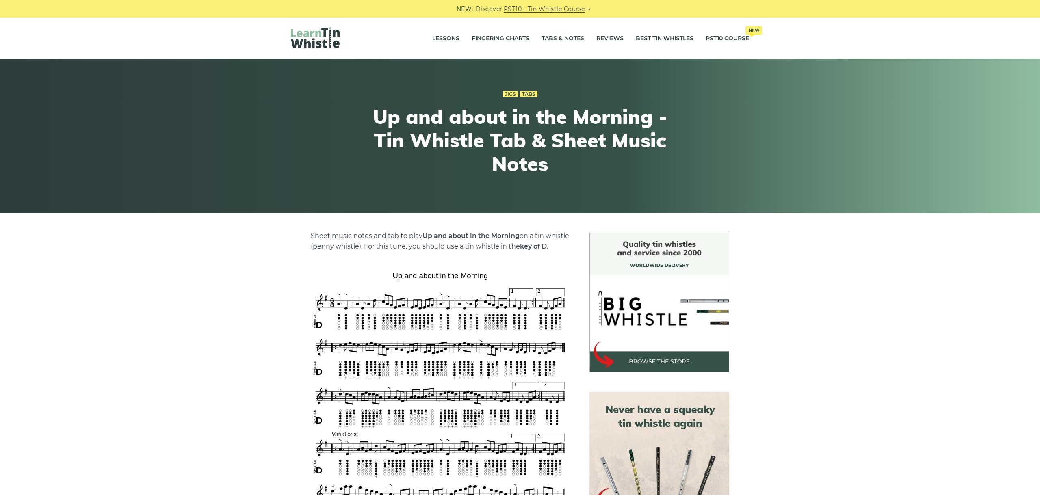
scroll to position [182, 0]
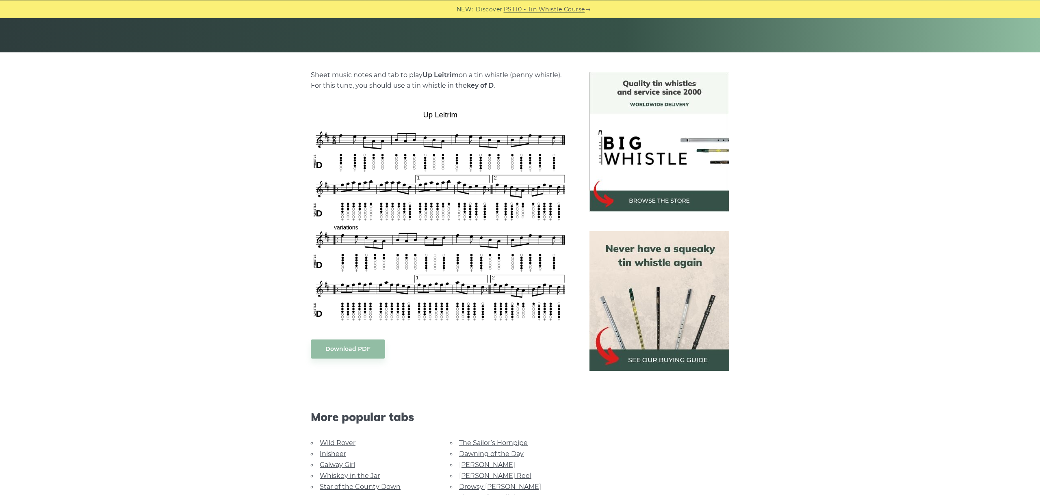
scroll to position [182, 0]
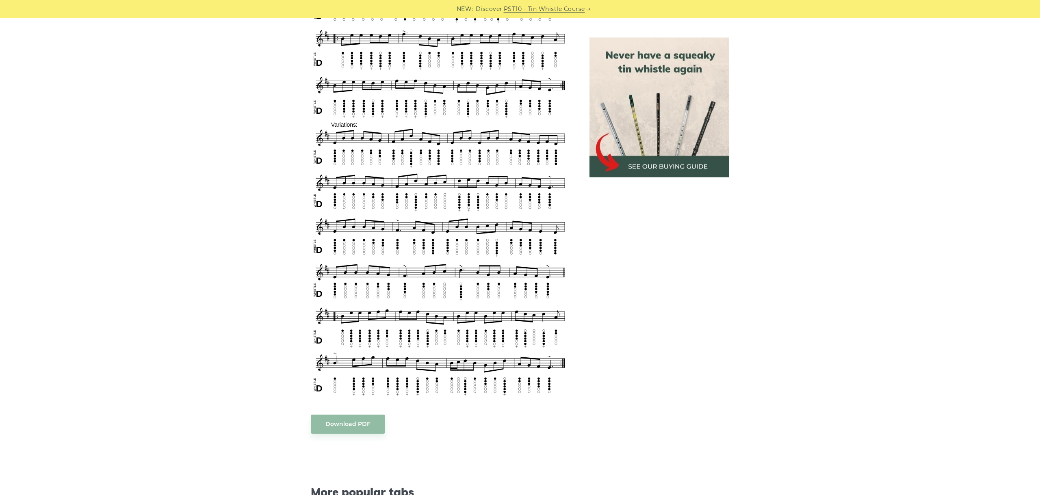
scroll to position [394, 0]
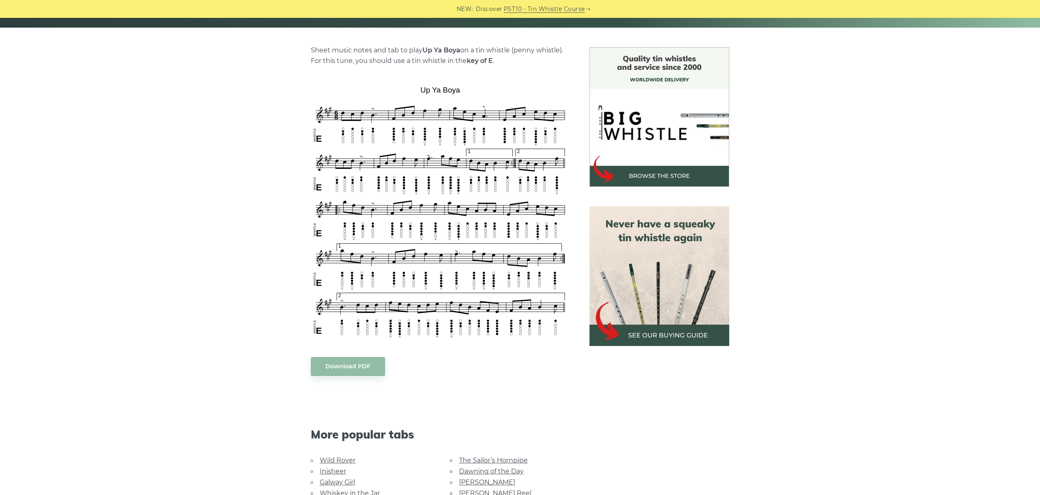
scroll to position [137, 0]
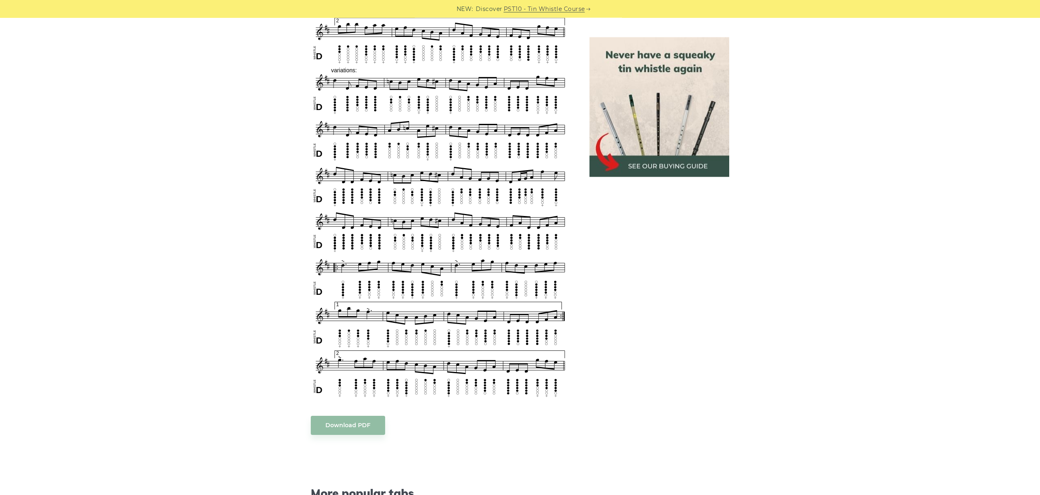
scroll to position [501, 0]
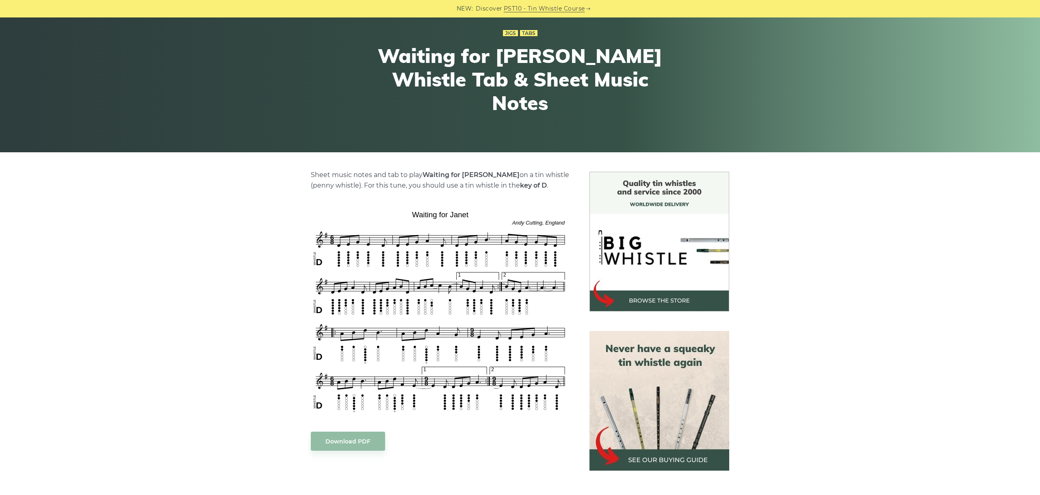
scroll to position [137, 0]
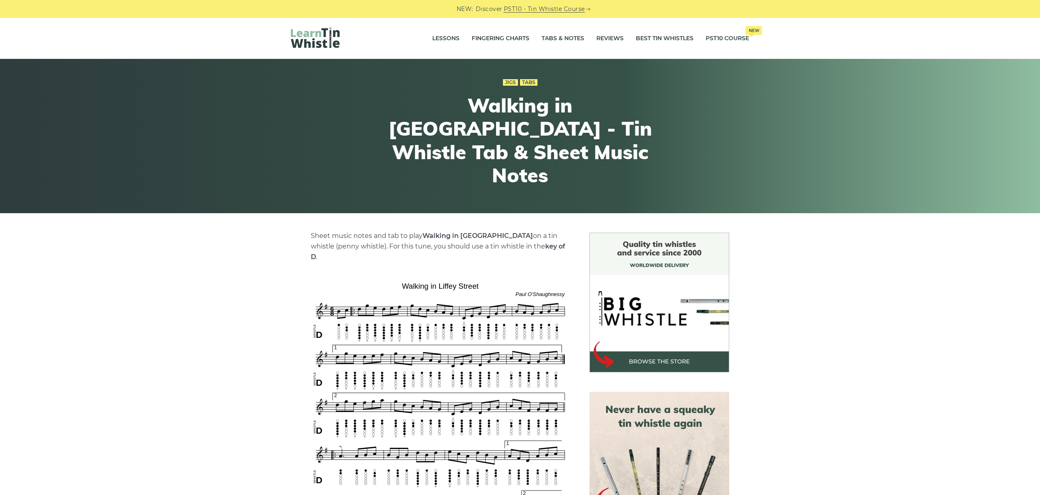
scroll to position [137, 0]
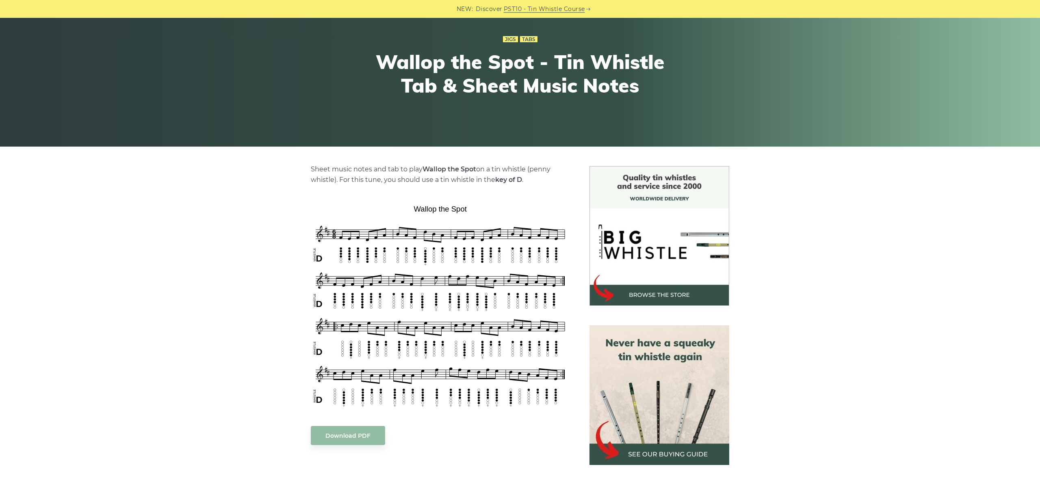
scroll to position [91, 0]
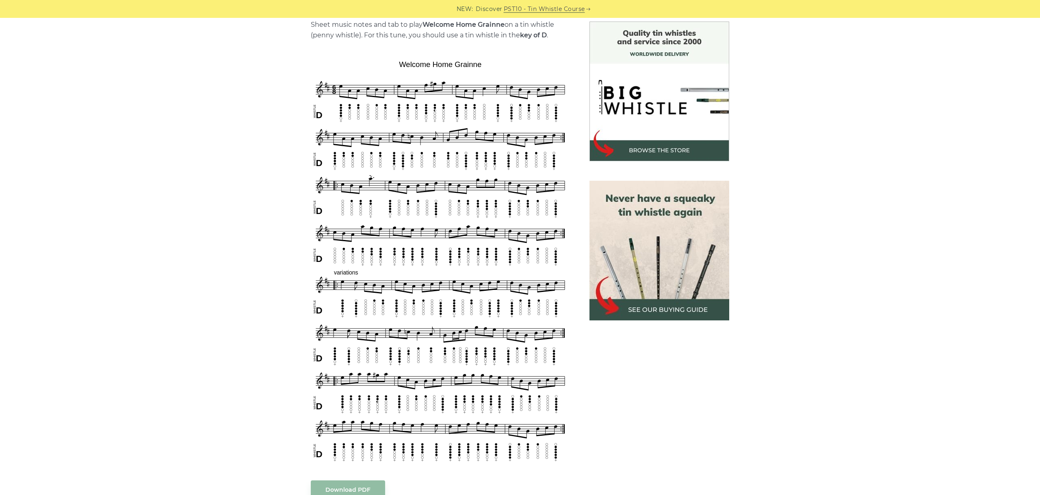
scroll to position [228, 0]
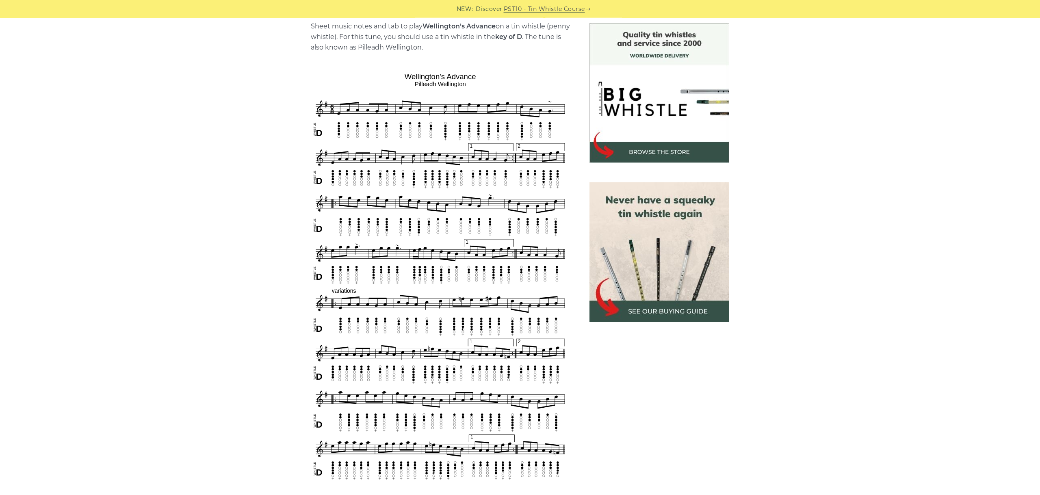
scroll to position [228, 0]
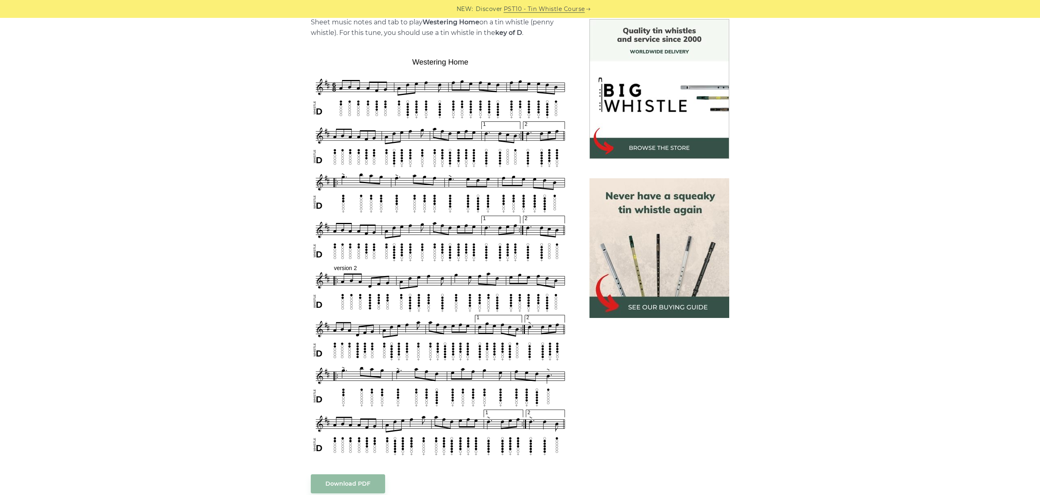
scroll to position [228, 0]
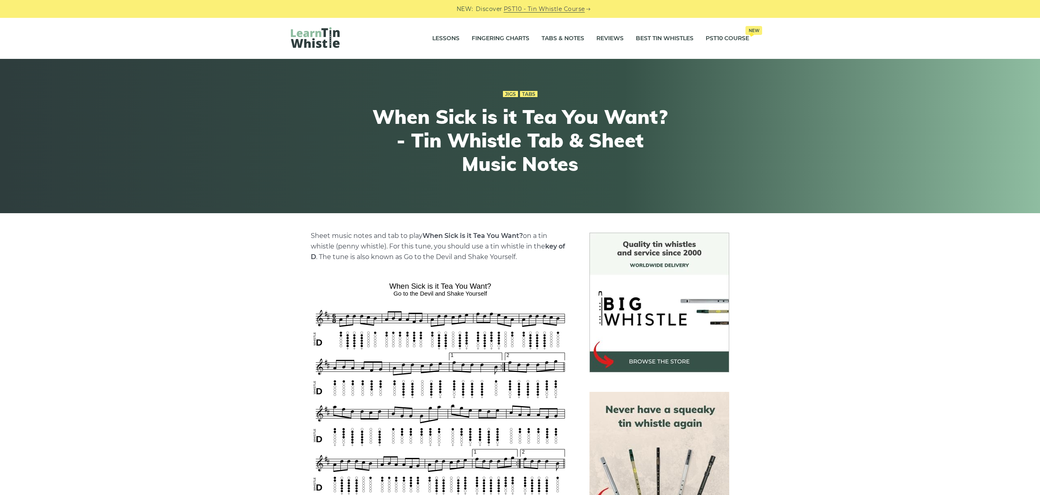
scroll to position [182, 0]
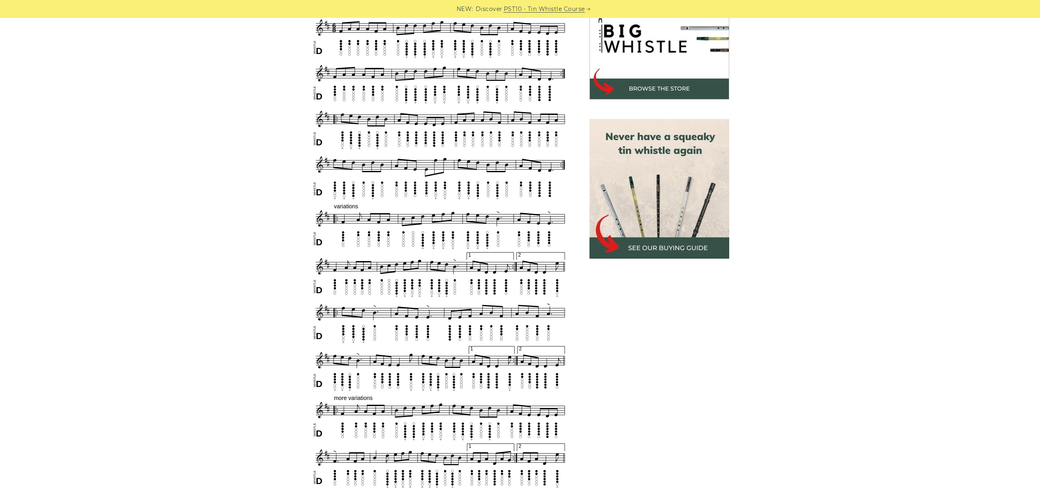
scroll to position [228, 0]
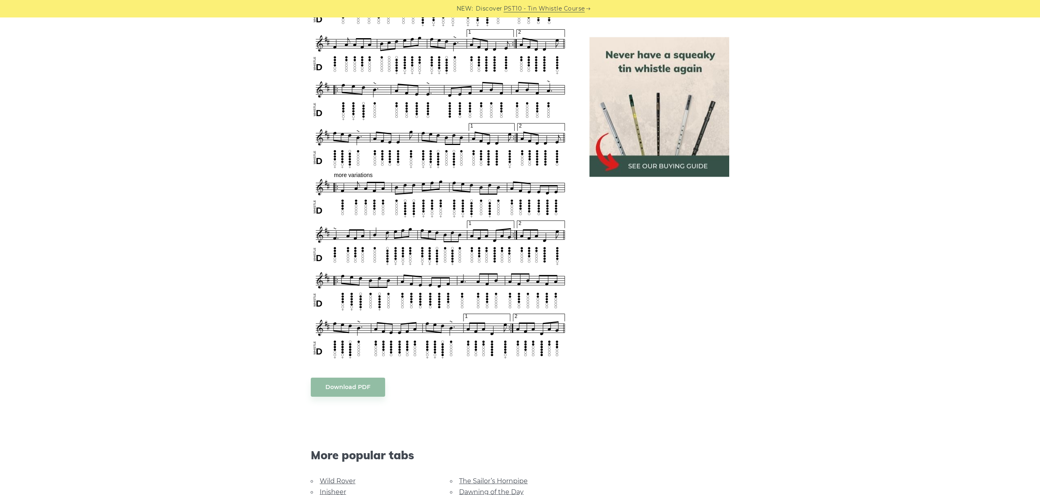
scroll to position [501, 0]
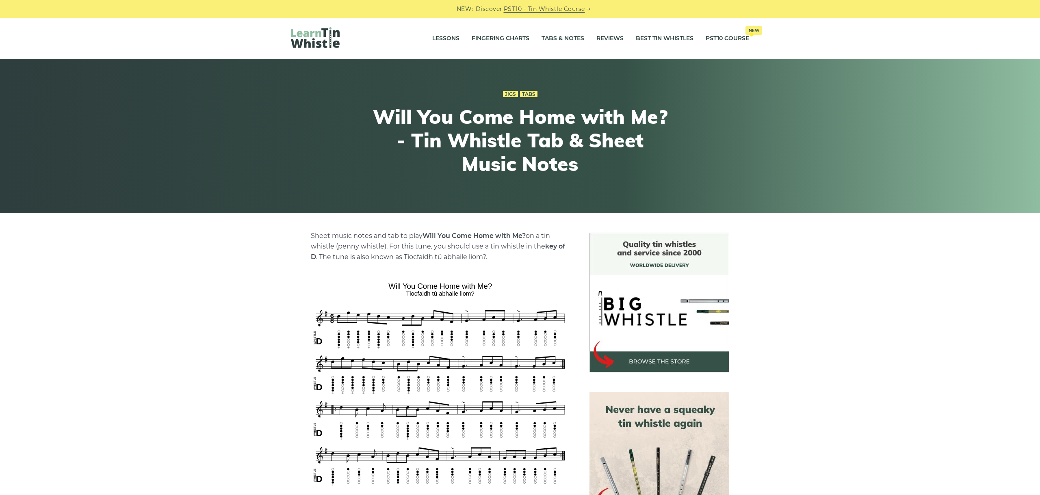
scroll to position [228, 0]
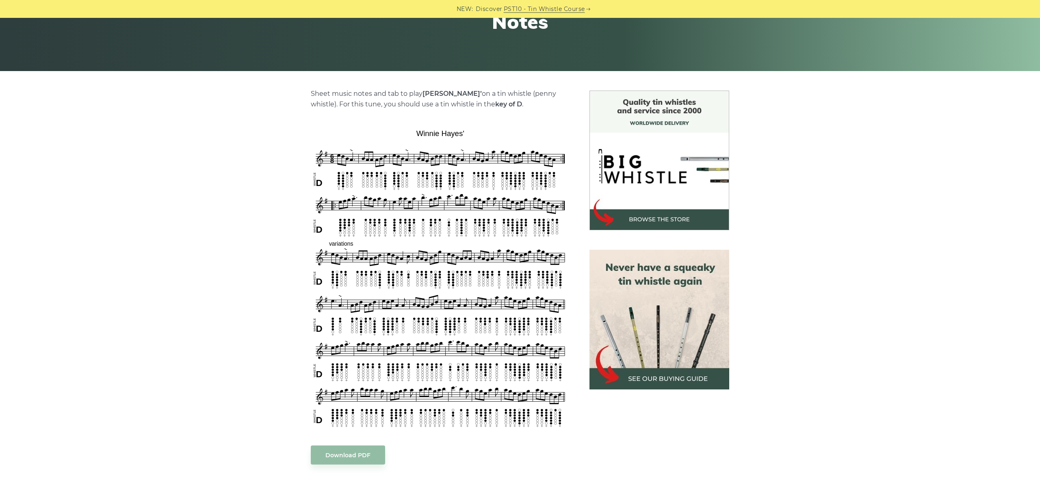
scroll to position [182, 0]
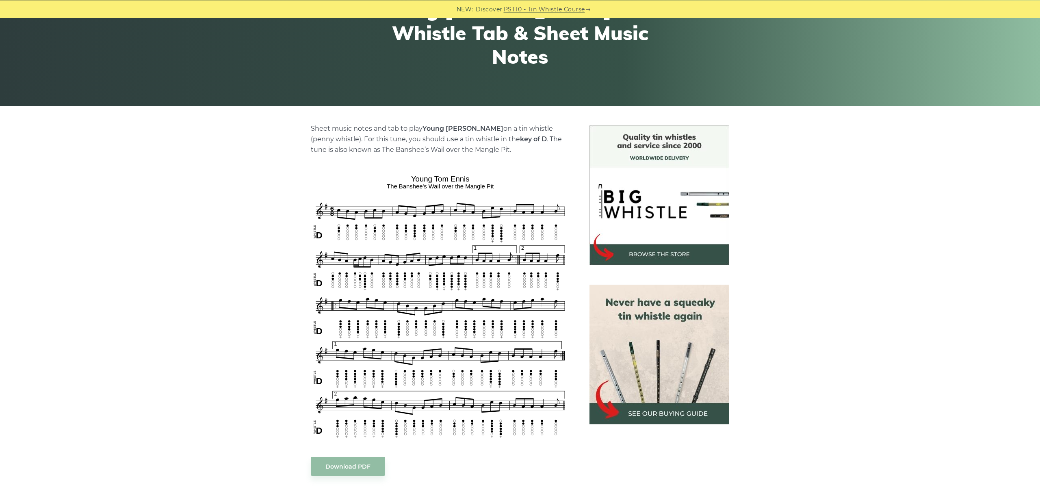
scroll to position [182, 0]
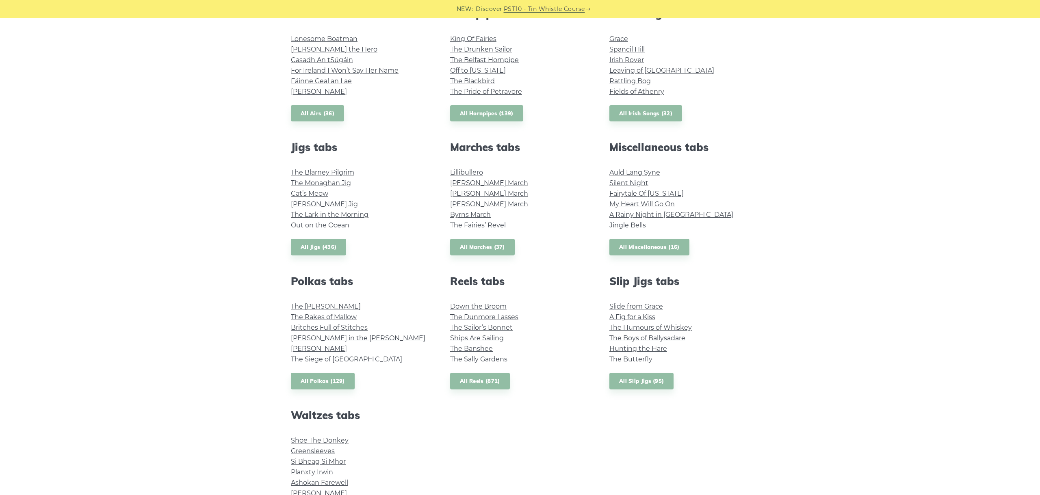
scroll to position [343, 0]
click at [485, 247] on link "All Marches (37)" at bounding box center [482, 246] width 65 height 17
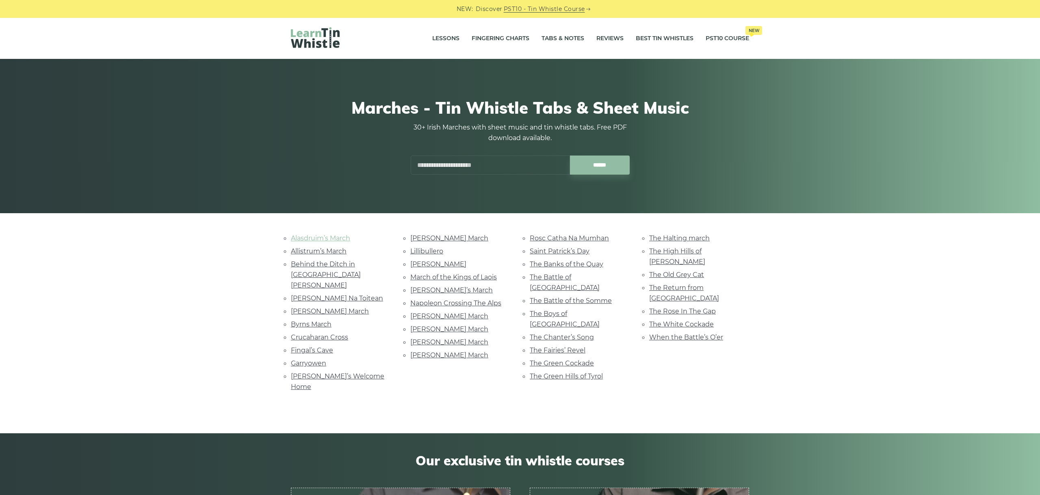
click at [334, 237] on link "Alasdruim’s March" at bounding box center [320, 238] width 59 height 8
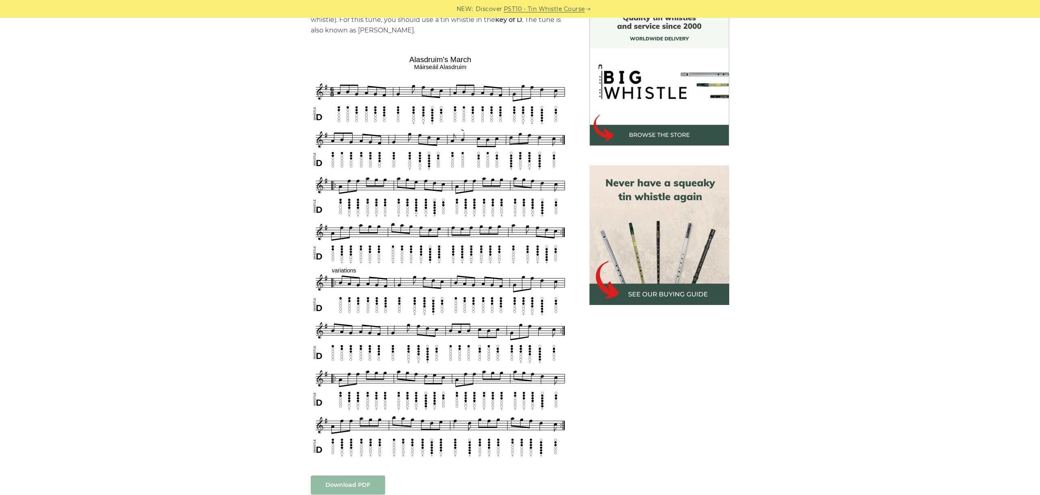
scroll to position [228, 0]
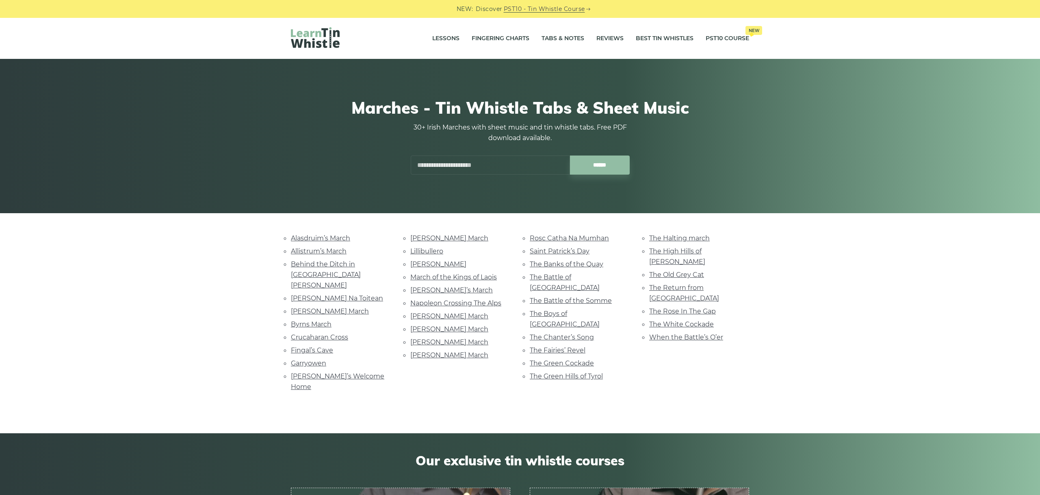
click at [314, 259] on li "Behind the Ditch in [GEOGRAPHIC_DATA] [PERSON_NAME]" at bounding box center [341, 275] width 100 height 32
click at [312, 253] on link "Allistrum’s March" at bounding box center [319, 251] width 56 height 8
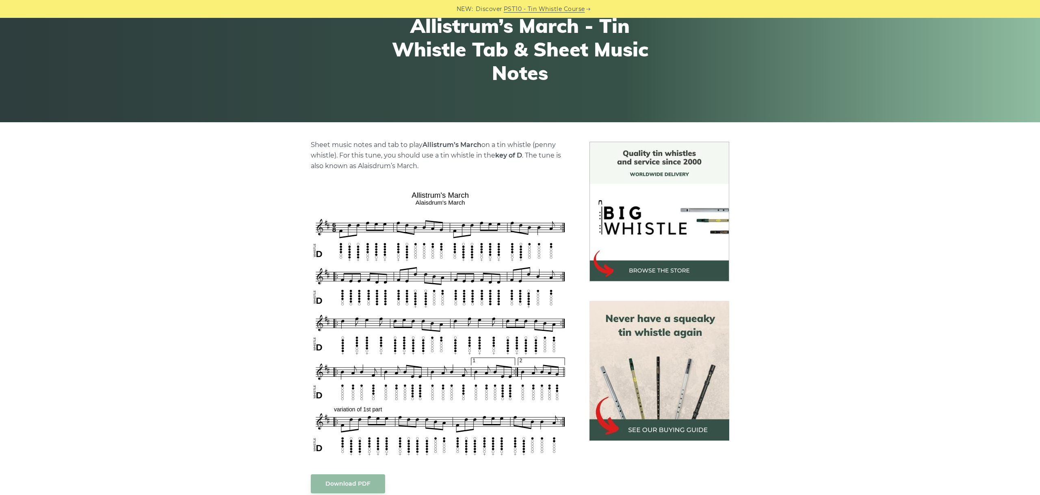
scroll to position [137, 0]
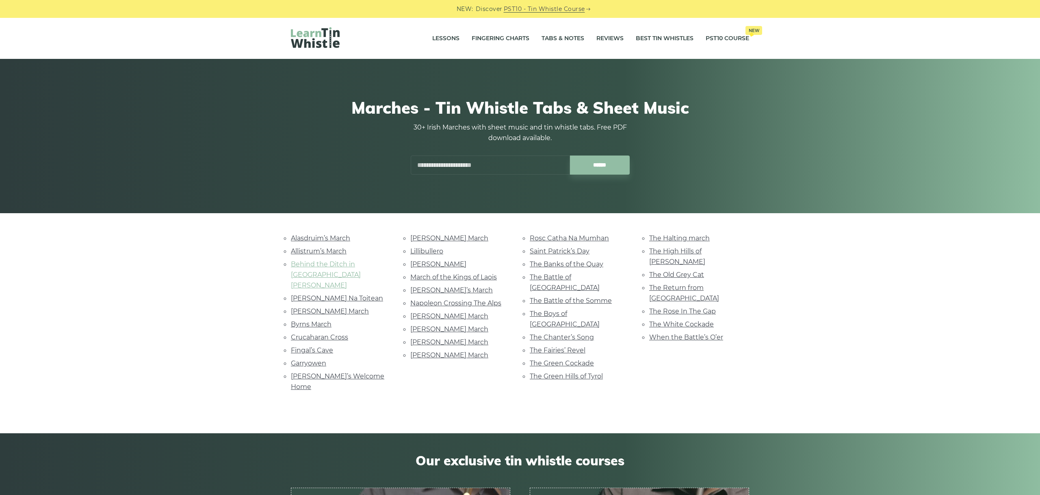
click at [346, 264] on link "Behind the Ditch in [GEOGRAPHIC_DATA] [PERSON_NAME]" at bounding box center [326, 274] width 70 height 29
click at [340, 295] on link "[PERSON_NAME] Na Toitean" at bounding box center [337, 299] width 92 height 8
click at [329, 308] on link "Brian Boru’s March" at bounding box center [330, 312] width 78 height 8
click at [319, 321] on link "Byrns March" at bounding box center [311, 325] width 41 height 8
click at [334, 334] on link "Crucaharan Cross" at bounding box center [319, 338] width 57 height 8
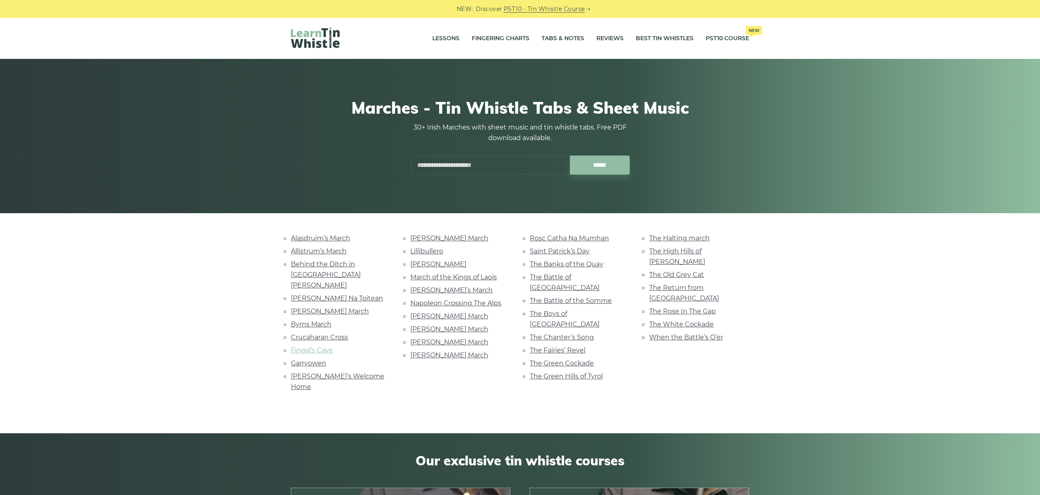
click at [318, 347] on link "Fingal’s Cave" at bounding box center [312, 351] width 42 height 8
click at [319, 360] on link "Garryowen" at bounding box center [308, 364] width 35 height 8
click at [371, 373] on link "Grainne’s Welcome Home" at bounding box center [337, 382] width 93 height 18
click at [447, 242] on li "Leslie’s March" at bounding box center [460, 238] width 100 height 11
click at [423, 236] on link "Leslie’s March" at bounding box center [449, 238] width 78 height 8
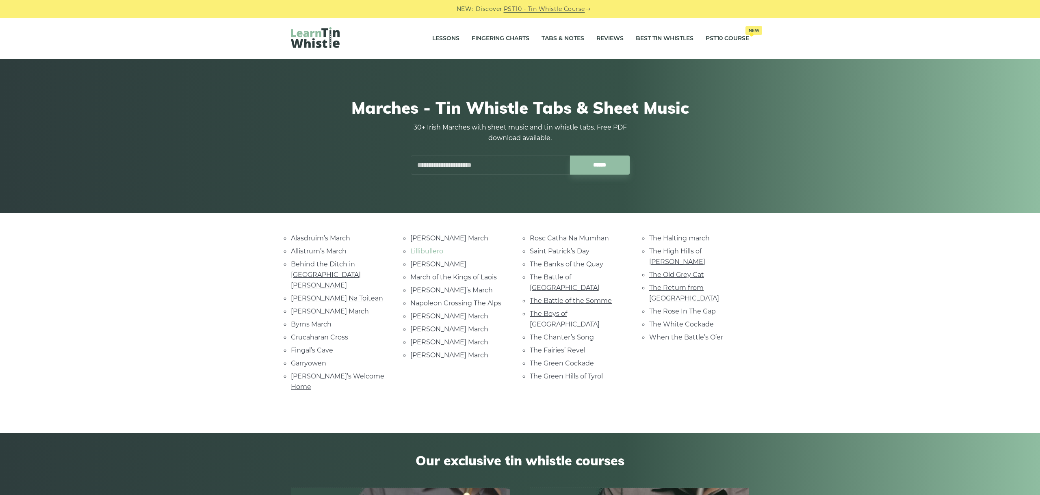
click at [421, 249] on link "Lillibullero" at bounding box center [426, 251] width 33 height 8
click at [425, 265] on link "Lord Mayo" at bounding box center [438, 264] width 56 height 8
click at [447, 275] on link "March of the Kings of Laois" at bounding box center [453, 277] width 87 height 8
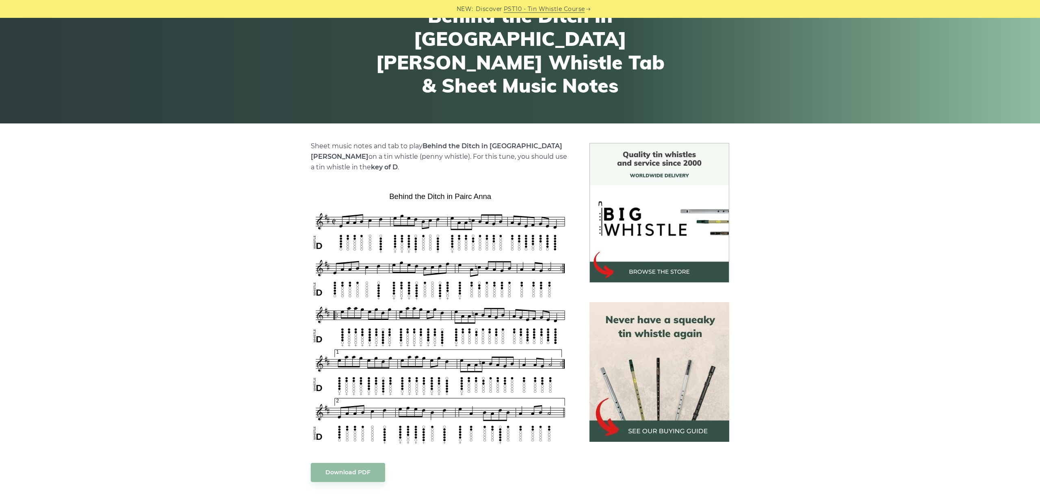
scroll to position [137, 0]
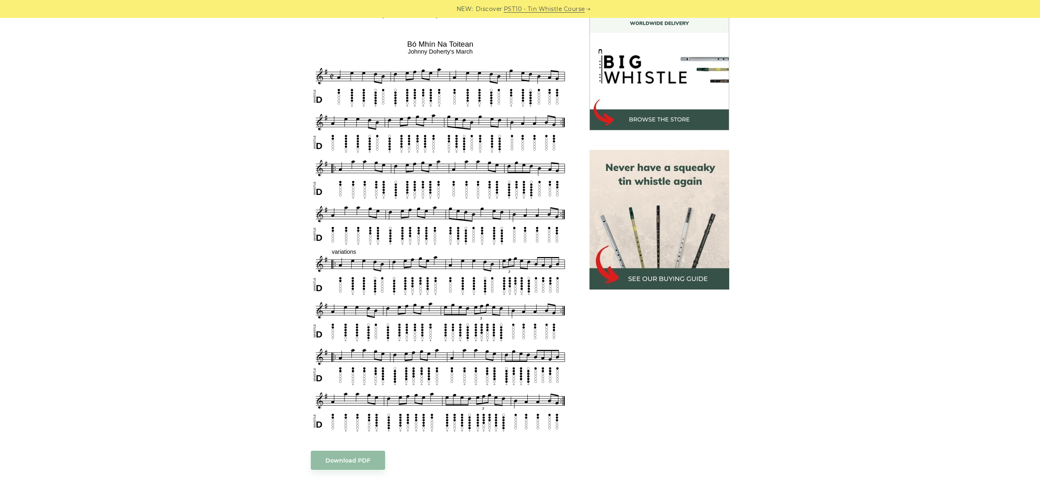
scroll to position [228, 0]
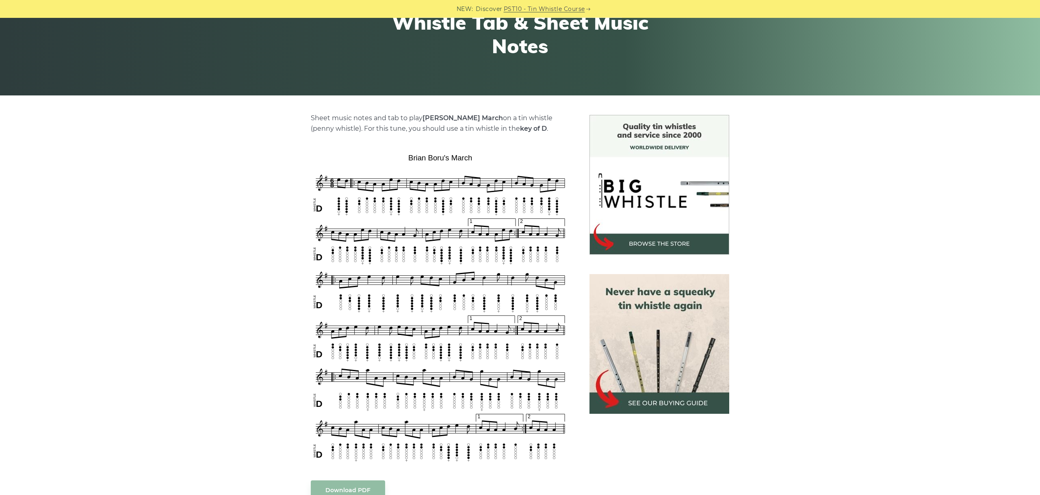
scroll to position [137, 0]
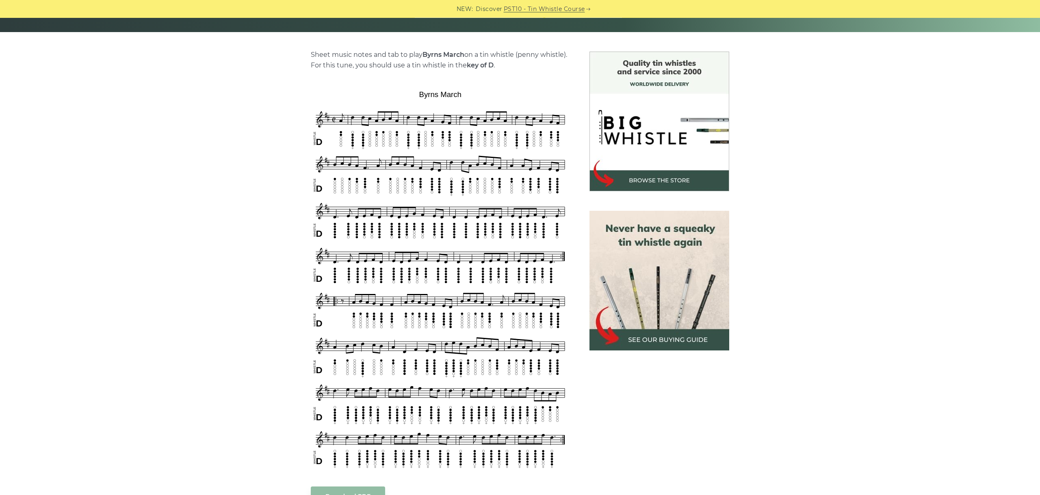
scroll to position [228, 0]
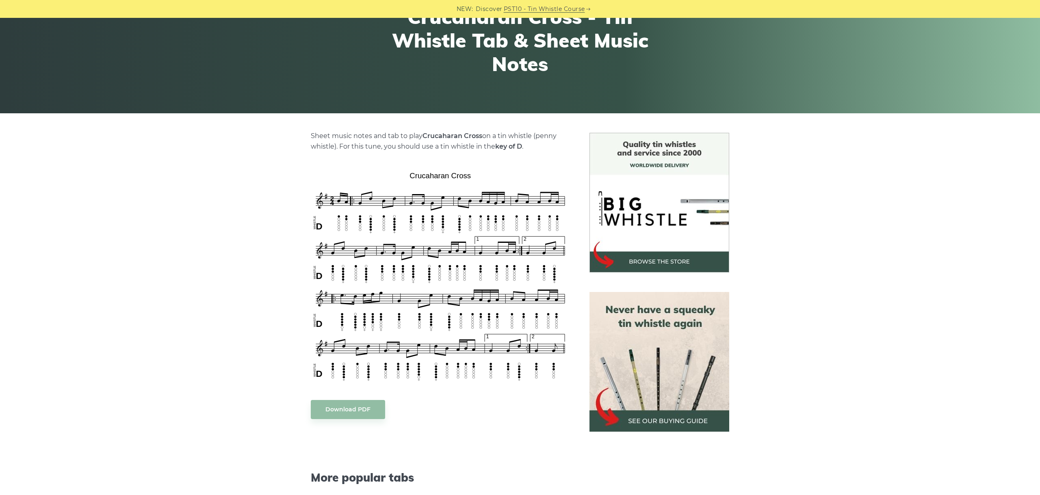
scroll to position [137, 0]
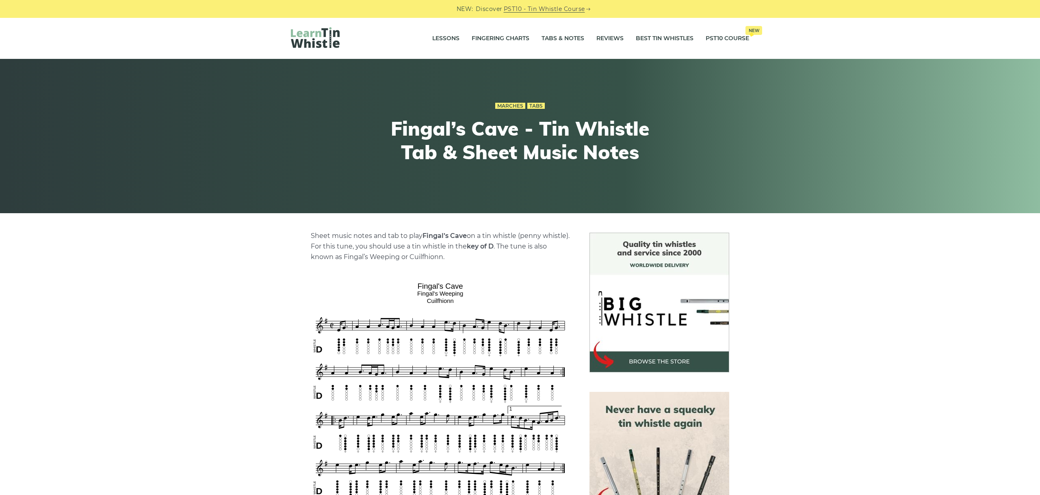
scroll to position [137, 0]
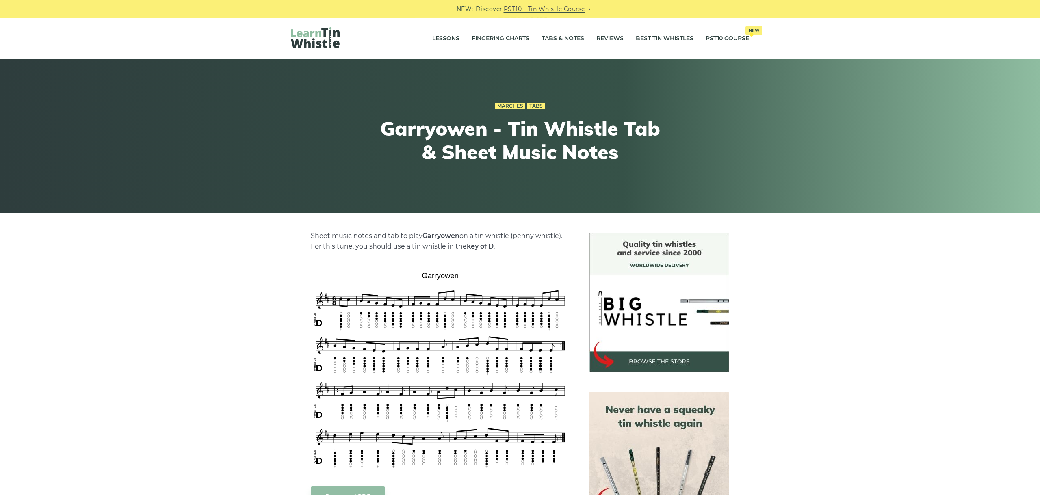
scroll to position [46, 0]
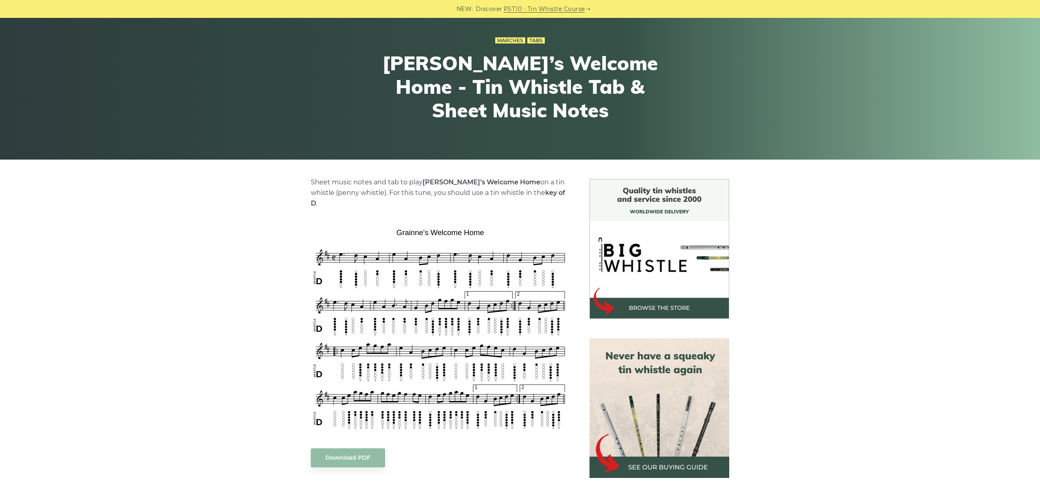
scroll to position [91, 0]
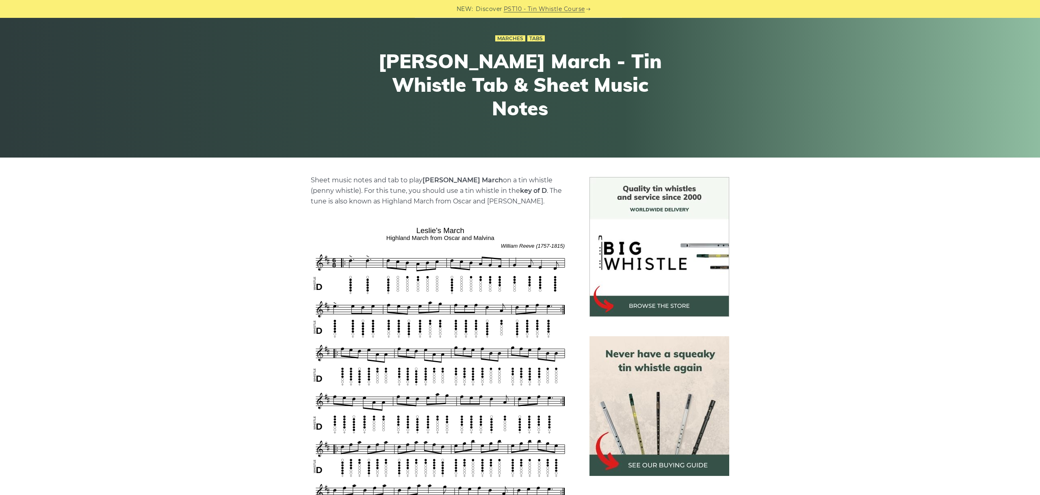
scroll to position [137, 0]
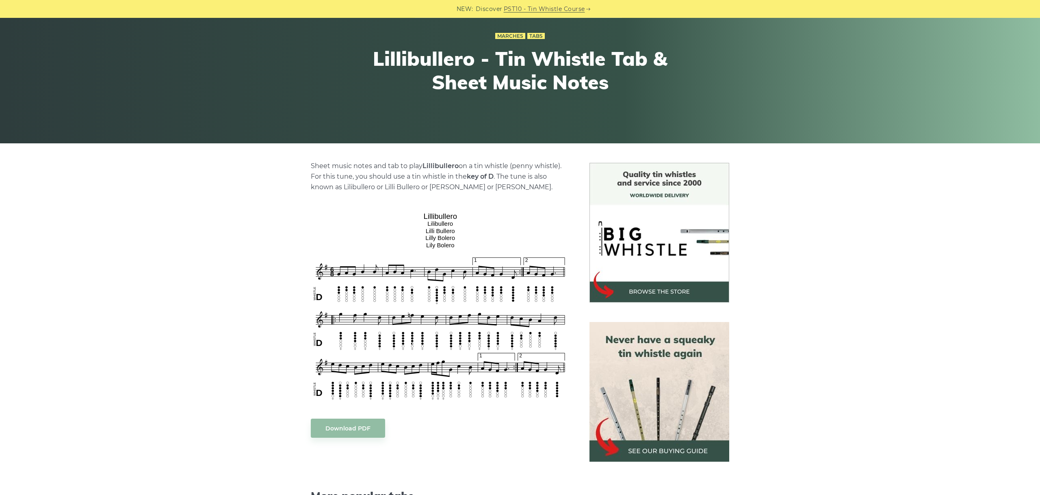
scroll to position [137, 0]
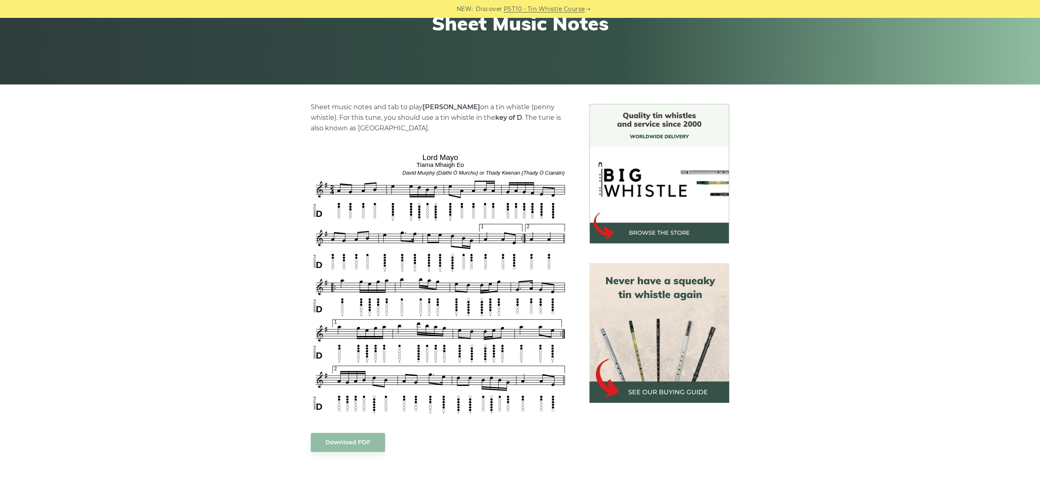
scroll to position [137, 0]
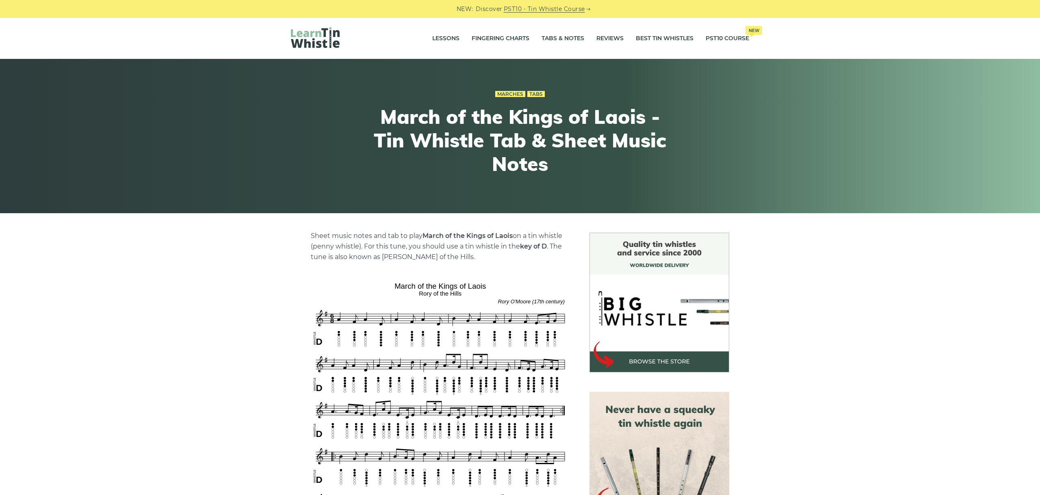
scroll to position [137, 0]
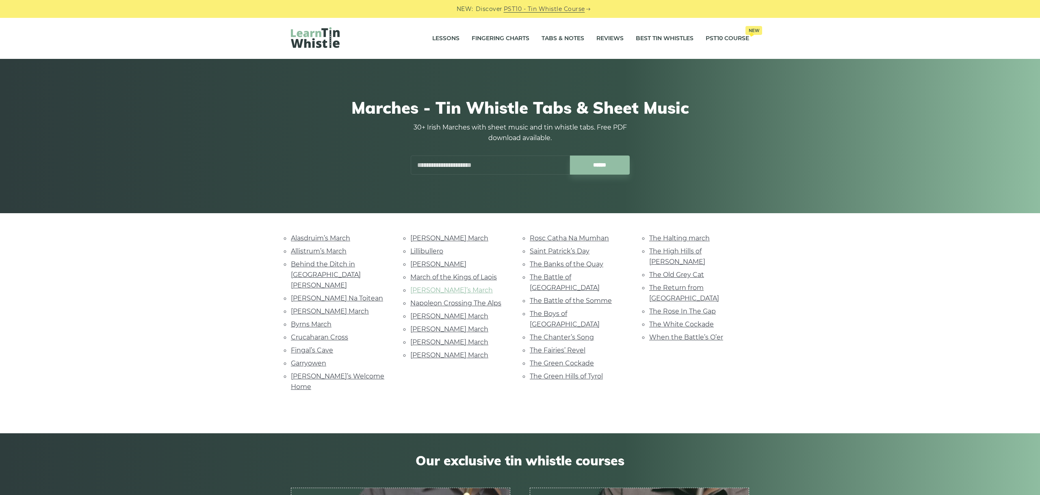
click at [440, 289] on link "[PERSON_NAME]’s March" at bounding box center [451, 290] width 82 height 8
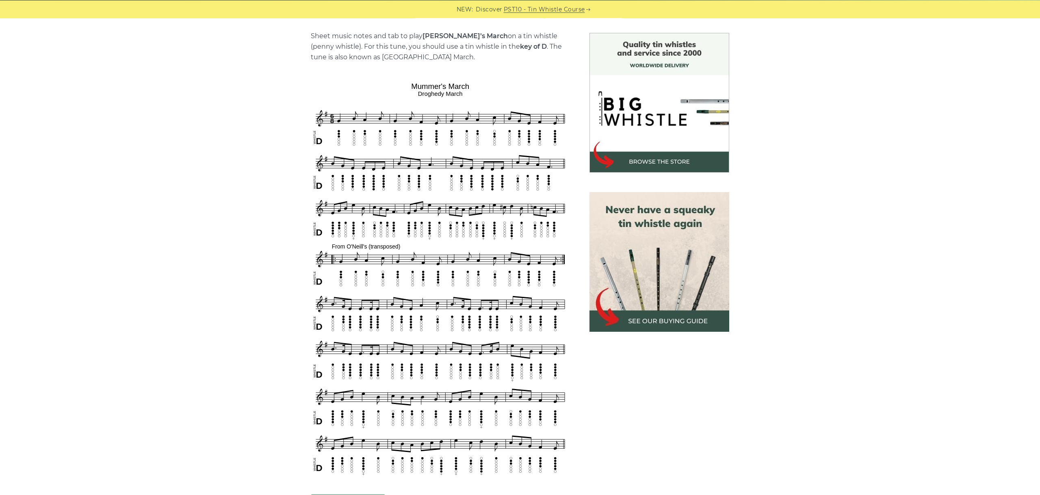
scroll to position [228, 0]
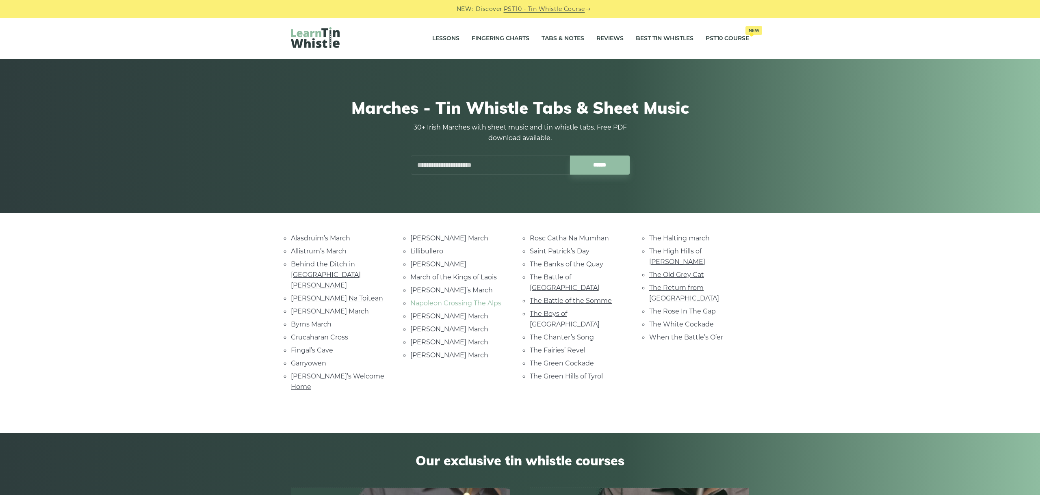
click at [458, 304] on link "Napoleon Crossing The Alps" at bounding box center [455, 303] width 91 height 8
click at [421, 314] on link "[PERSON_NAME] March" at bounding box center [449, 316] width 78 height 8
click at [443, 325] on link "O’Neill’s March" at bounding box center [449, 329] width 78 height 8
click at [455, 338] on link "O’Sullivan’s March" at bounding box center [449, 342] width 78 height 8
click at [444, 353] on link "[PERSON_NAME] March" at bounding box center [449, 355] width 78 height 8
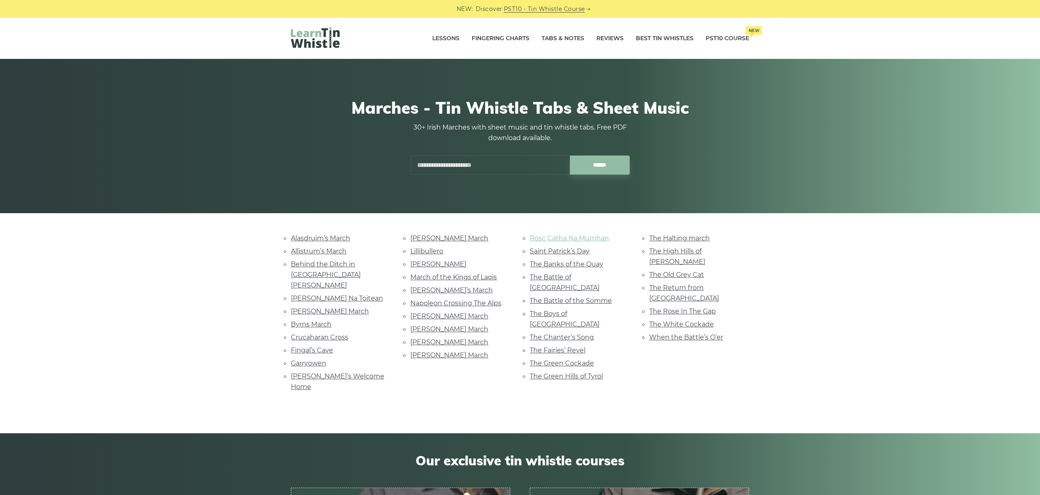
click at [592, 239] on link "Rosc Catha Na Mumhan" at bounding box center [569, 238] width 79 height 8
click at [570, 248] on link "Saint Patrick’s Day" at bounding box center [560, 251] width 60 height 8
click at [588, 263] on link "The Banks of the Quay" at bounding box center [567, 264] width 74 height 8
click at [577, 273] on link "The Battle of Aughrim" at bounding box center [565, 282] width 70 height 18
click at [585, 297] on link "The Battle of the Somme" at bounding box center [571, 301] width 82 height 8
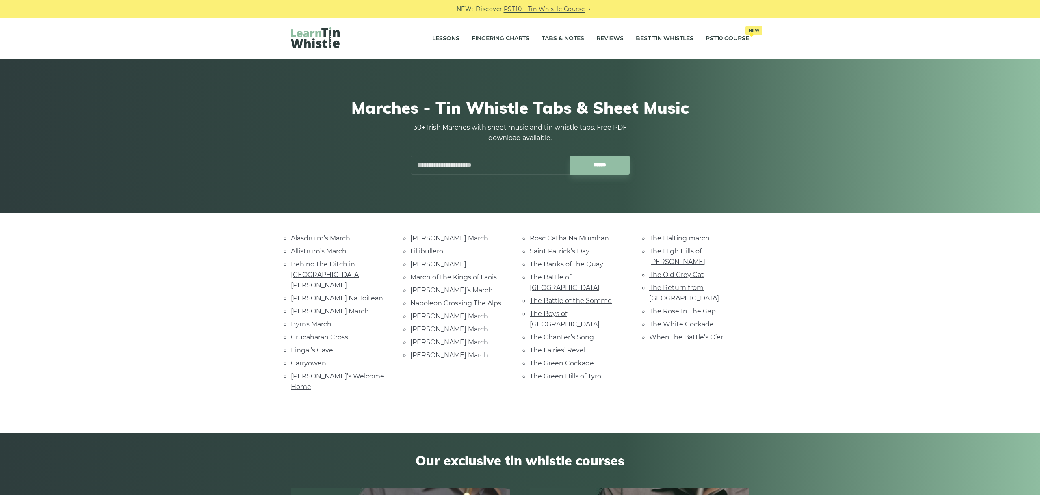
click at [585, 308] on li "The Boys of Belfast" at bounding box center [580, 319] width 100 height 22
click at [587, 310] on link "The Boys of Belfast" at bounding box center [565, 319] width 70 height 18
click at [555, 334] on link "The Chanter’s Song" at bounding box center [562, 338] width 64 height 8
click at [578, 347] on link "The Fairies’ Revel" at bounding box center [558, 351] width 56 height 8
click at [583, 358] on li "The Green Cockade" at bounding box center [580, 363] width 100 height 11
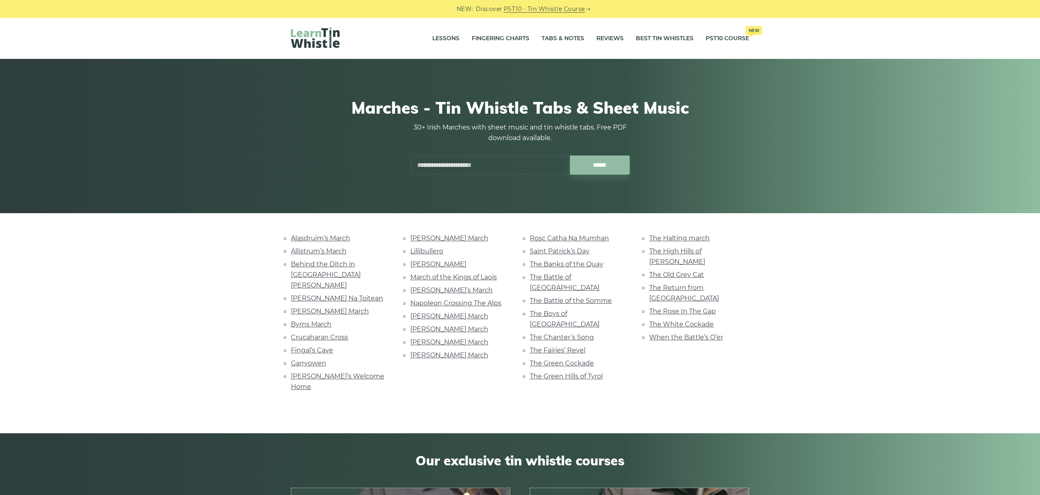
click at [582, 358] on li "The Green Cockade" at bounding box center [580, 363] width 100 height 11
click at [580, 360] on link "The Green Cockade" at bounding box center [562, 364] width 64 height 8
click at [582, 373] on link "The Green Hills of Tyrol" at bounding box center [566, 377] width 73 height 8
click at [685, 238] on link "The Halting march" at bounding box center [679, 238] width 61 height 8
click at [699, 250] on link "The High Hills of Tara" at bounding box center [677, 256] width 56 height 18
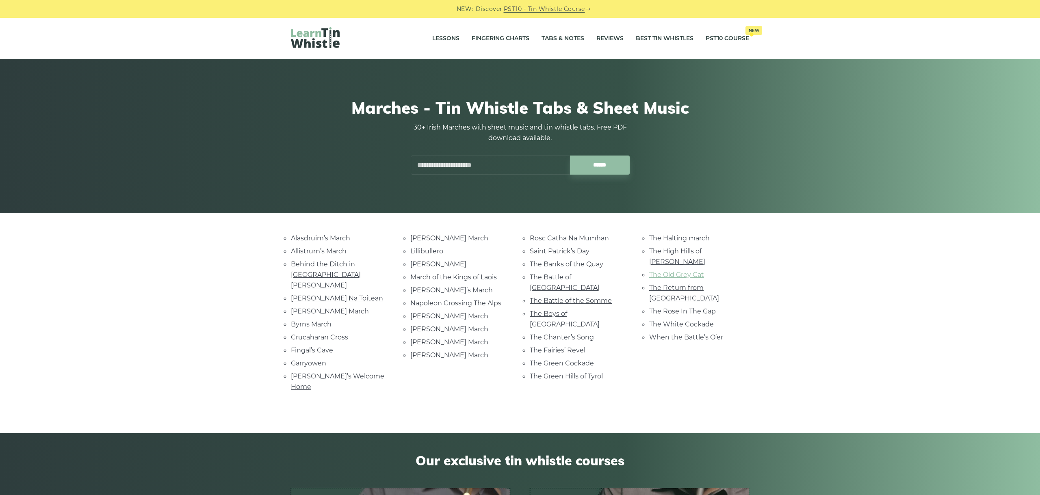
click at [692, 271] on link "The Old Grey Cat" at bounding box center [676, 275] width 55 height 8
click at [698, 284] on link "The Return from Fingal" at bounding box center [684, 293] width 70 height 18
click at [677, 308] on link "The Rose In The Gap" at bounding box center [682, 312] width 67 height 8
click at [672, 321] on link "The White Cockade" at bounding box center [681, 325] width 65 height 8
click at [688, 332] on li "When the Battle’s O’er" at bounding box center [699, 337] width 100 height 11
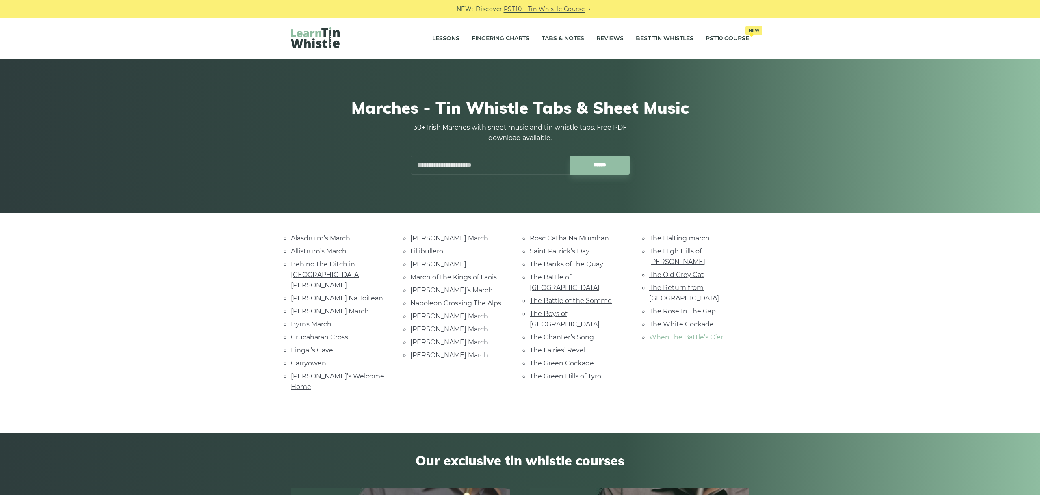
click at [687, 334] on link "When the Battle’s O’er" at bounding box center [686, 338] width 74 height 8
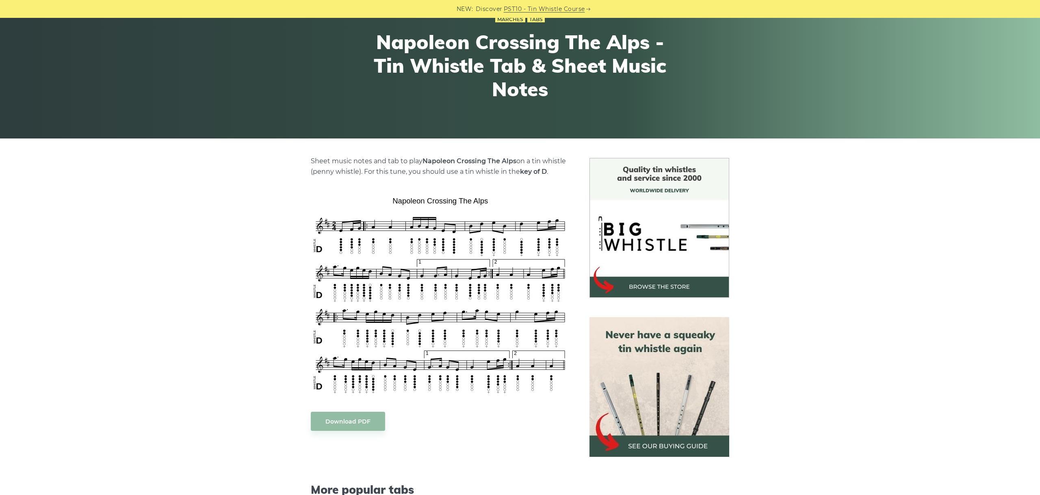
scroll to position [137, 0]
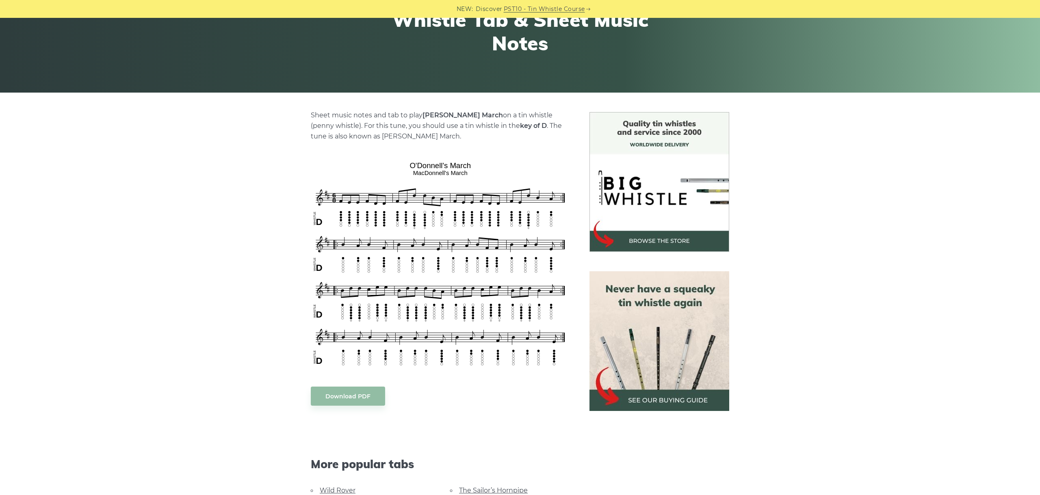
scroll to position [137, 0]
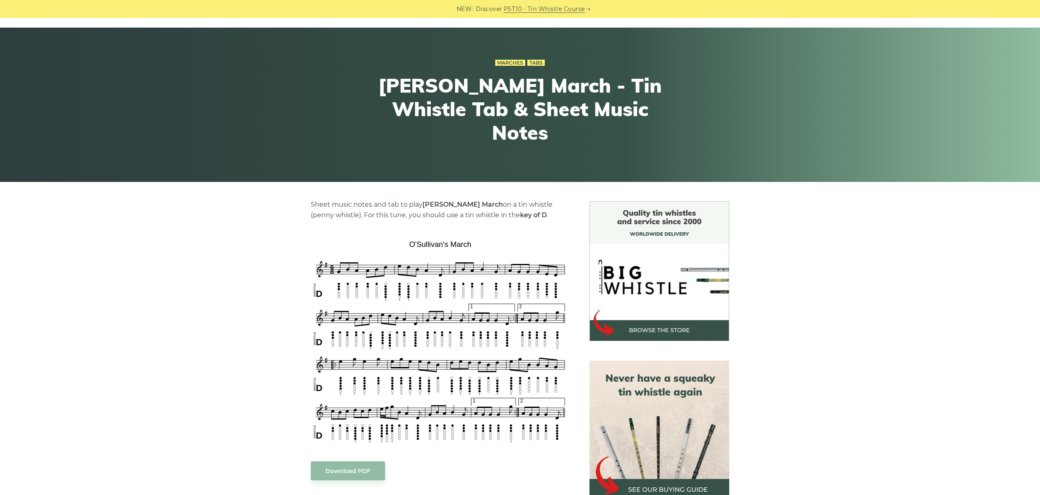
scroll to position [46, 0]
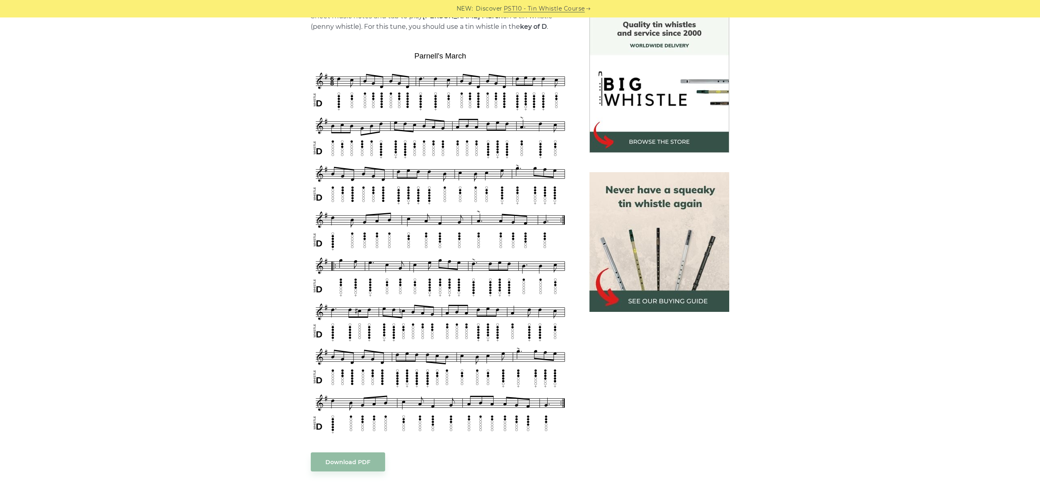
scroll to position [228, 0]
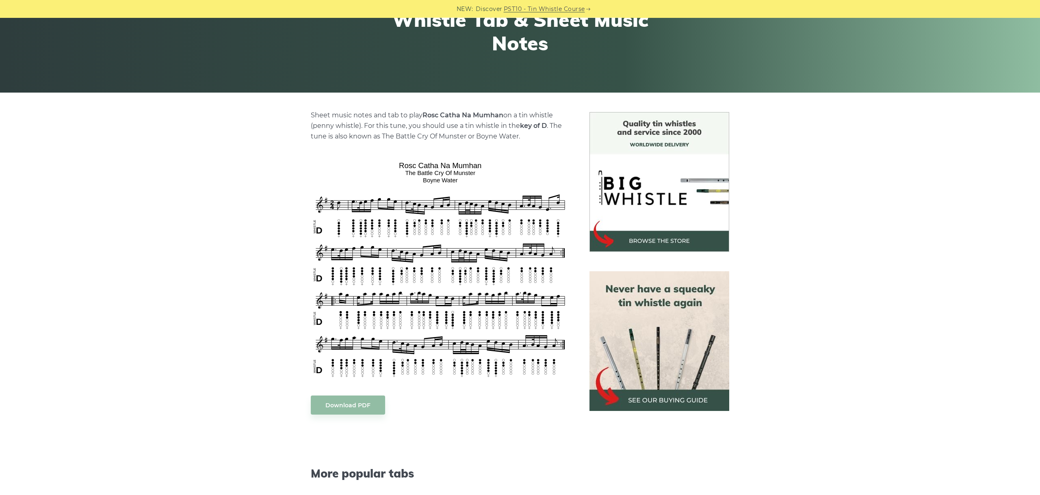
scroll to position [137, 0]
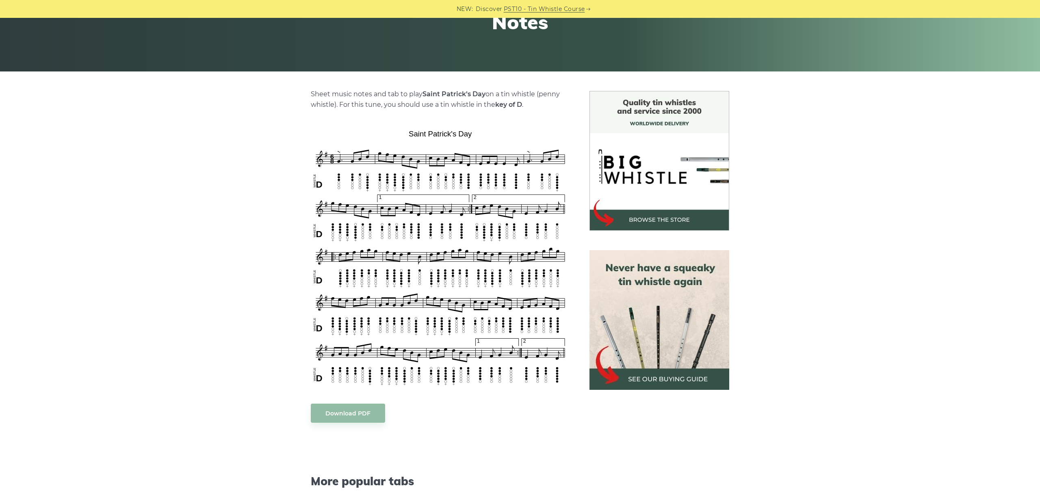
scroll to position [182, 0]
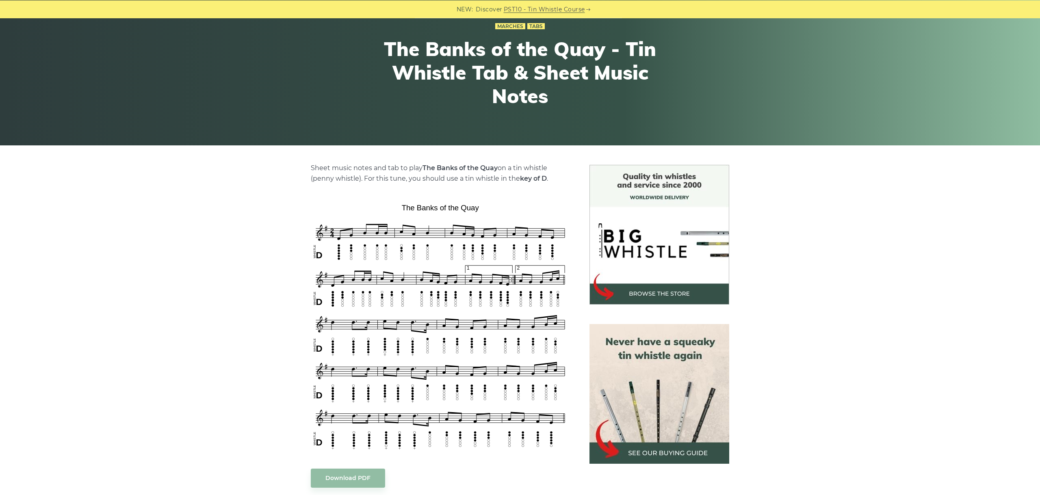
scroll to position [91, 0]
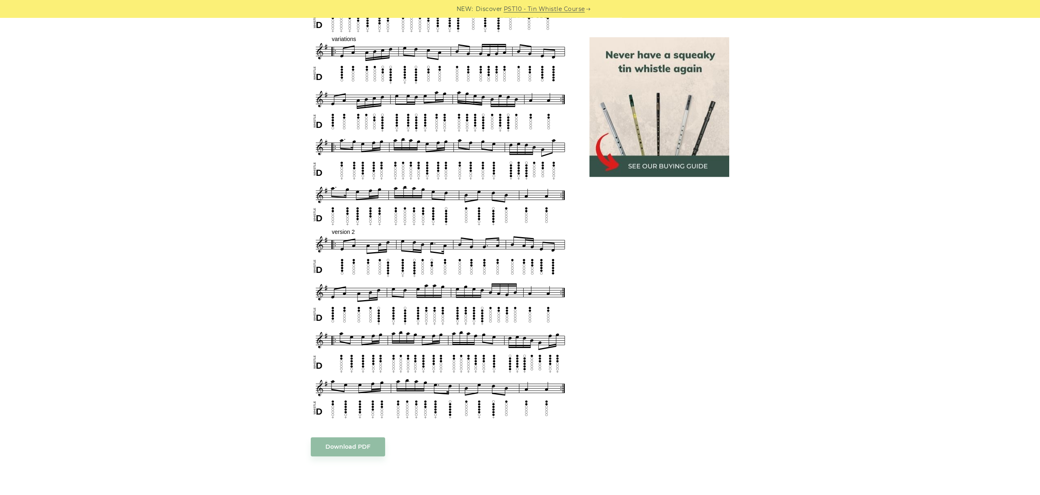
scroll to position [455, 0]
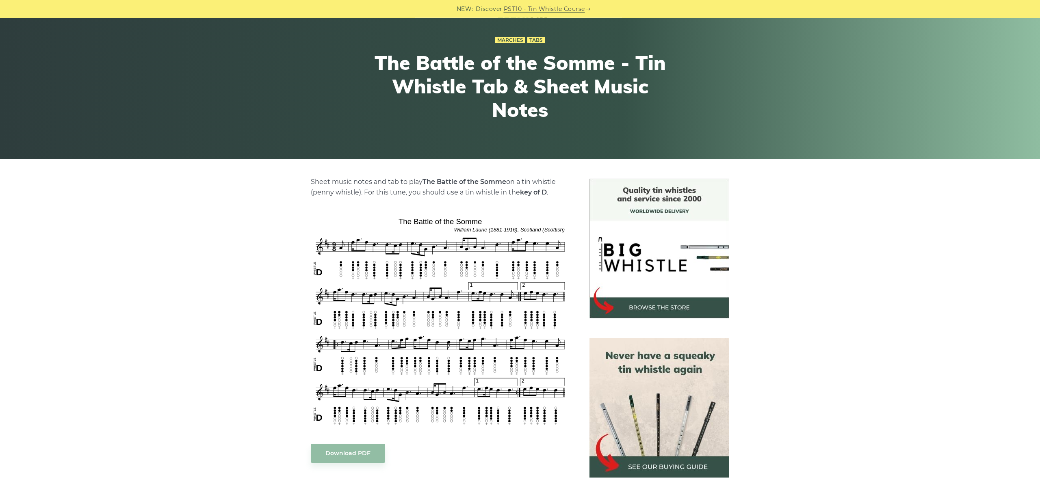
scroll to position [91, 0]
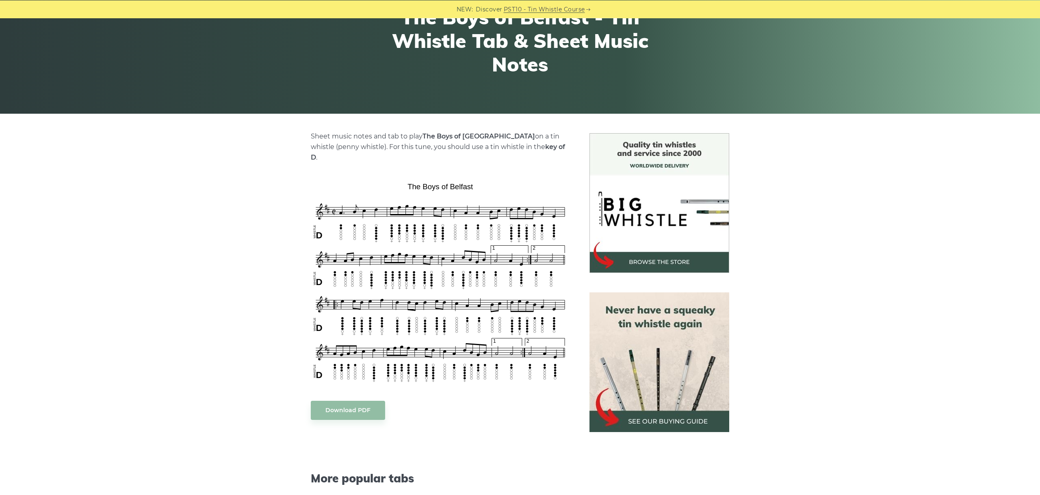
scroll to position [137, 0]
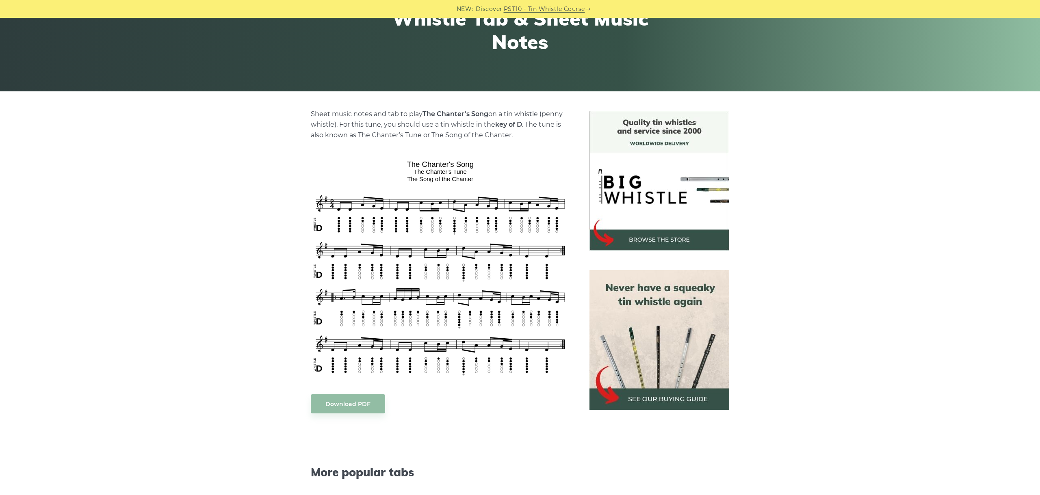
scroll to position [137, 0]
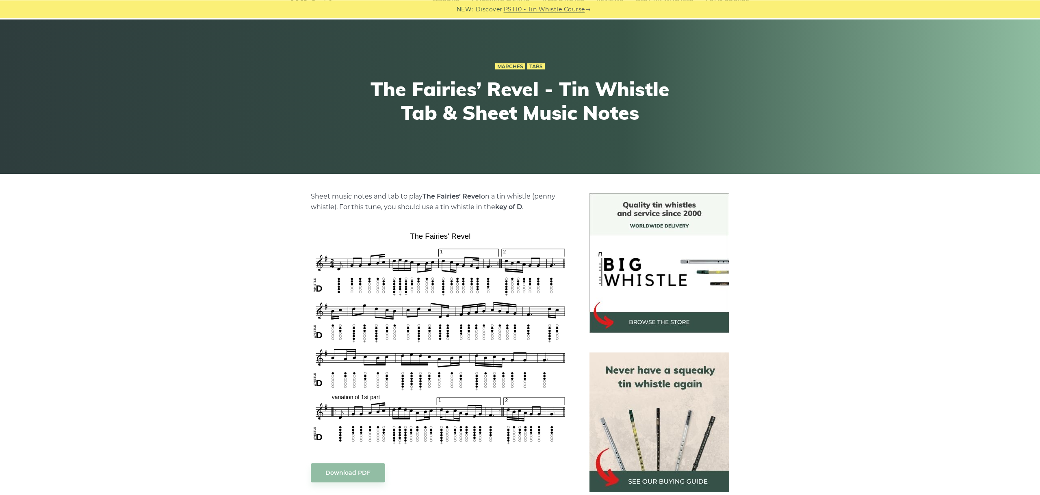
scroll to position [91, 0]
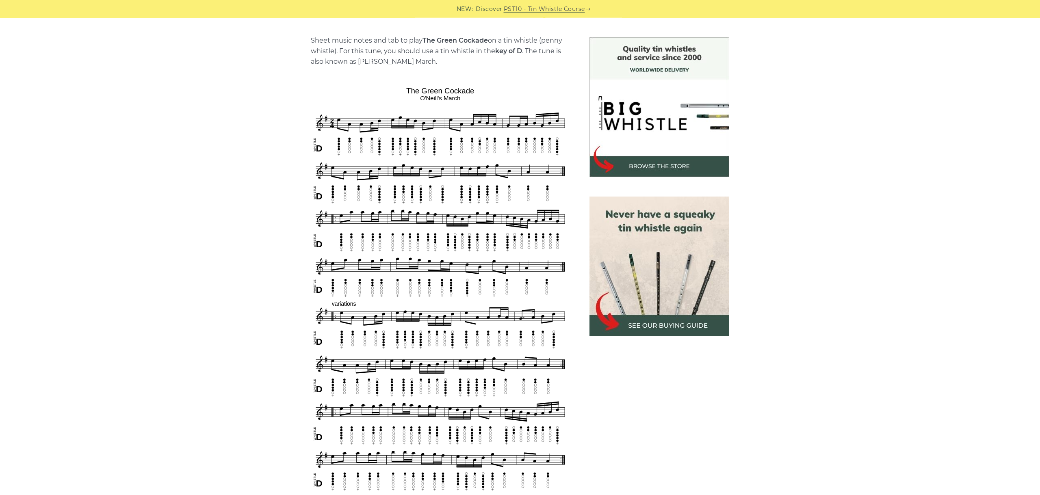
scroll to position [228, 0]
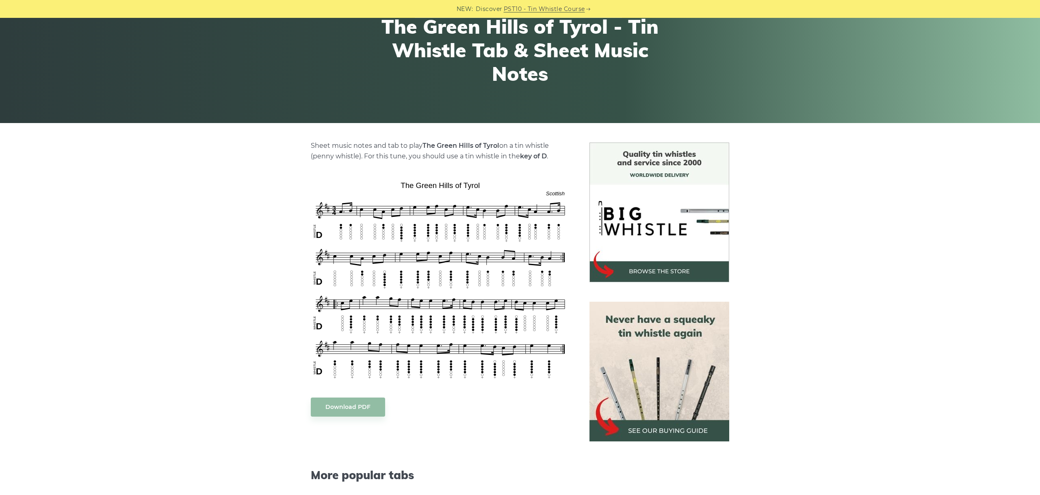
scroll to position [91, 0]
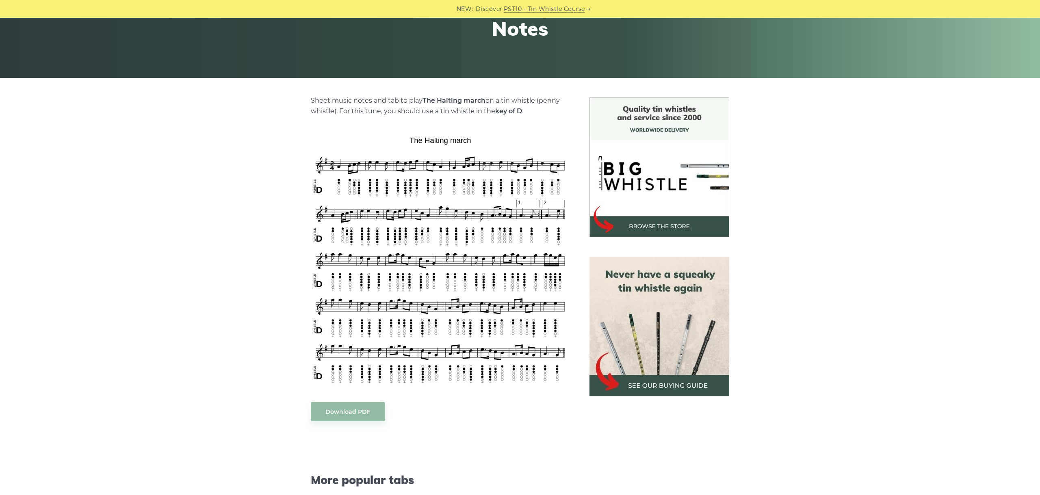
scroll to position [137, 0]
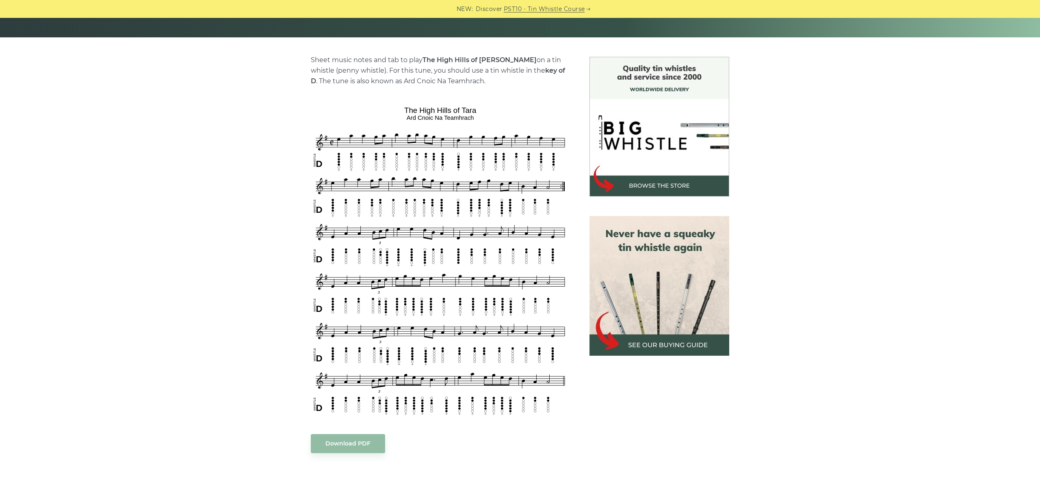
scroll to position [182, 0]
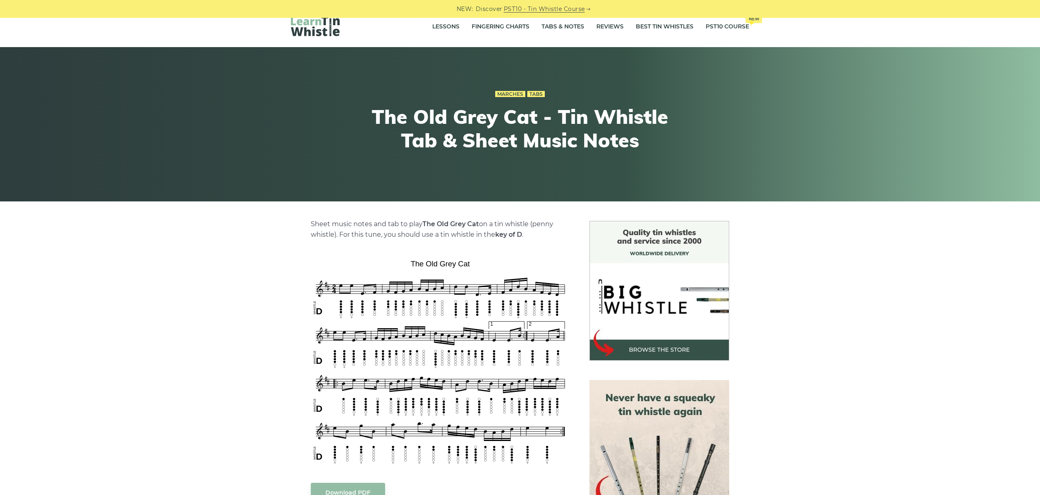
scroll to position [137, 0]
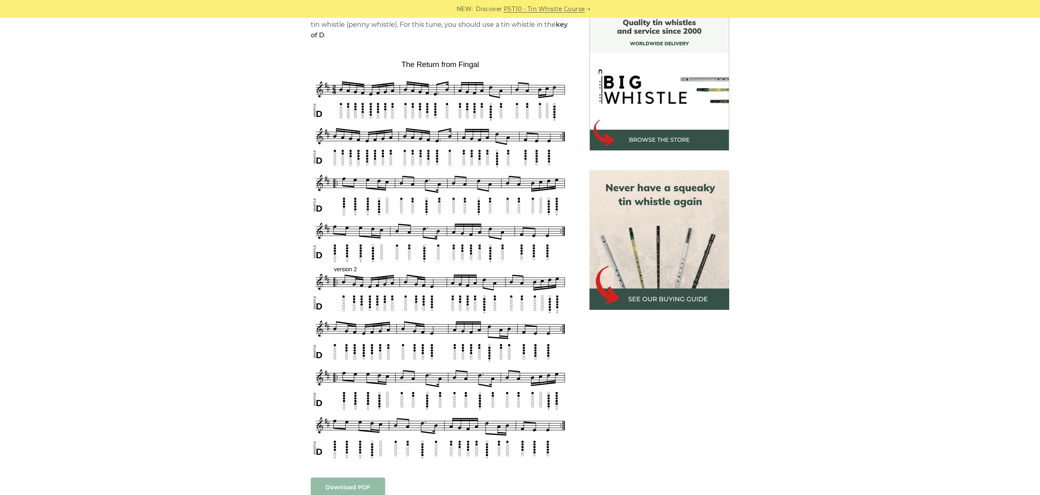
scroll to position [228, 0]
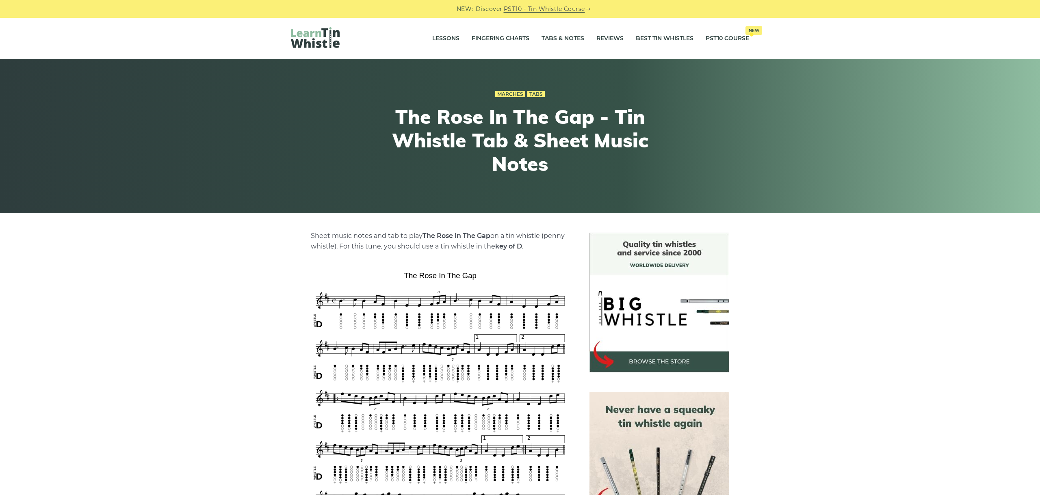
scroll to position [182, 0]
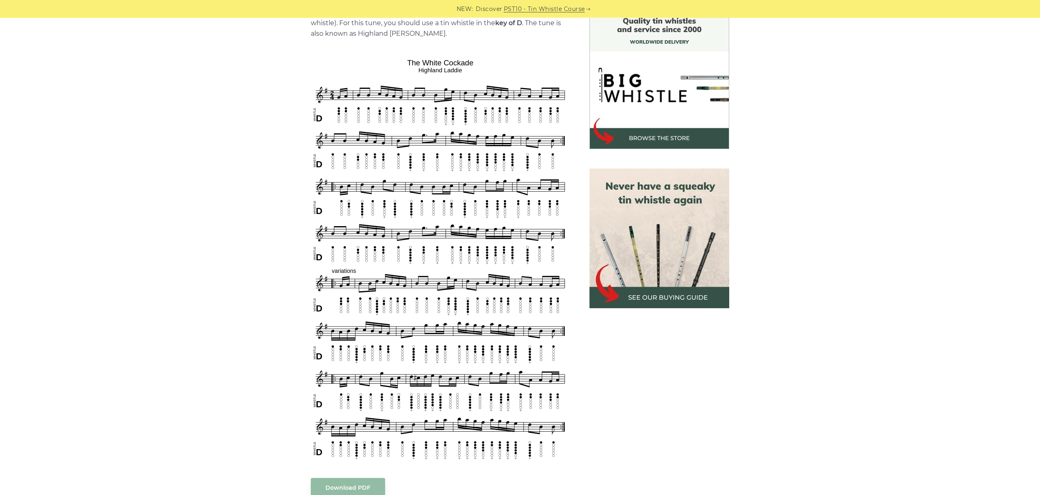
scroll to position [228, 0]
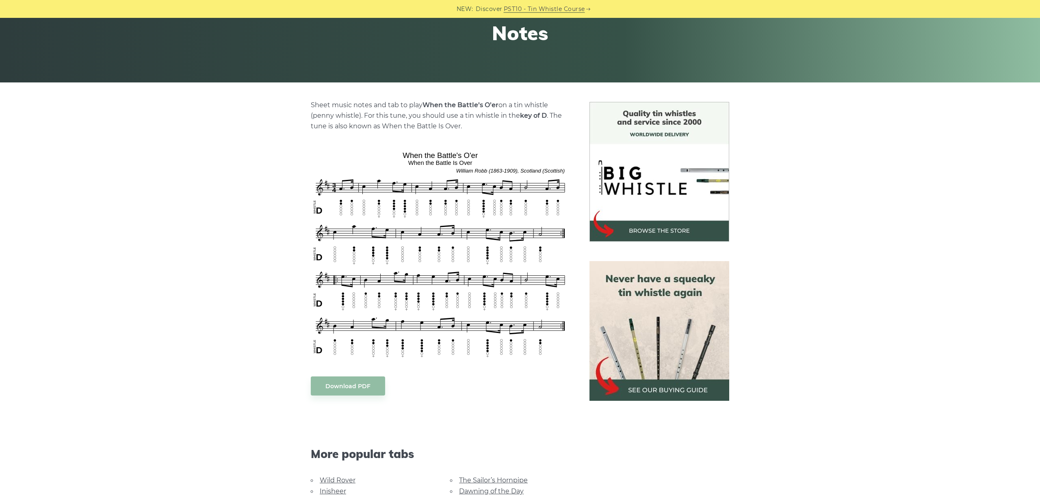
scroll to position [182, 0]
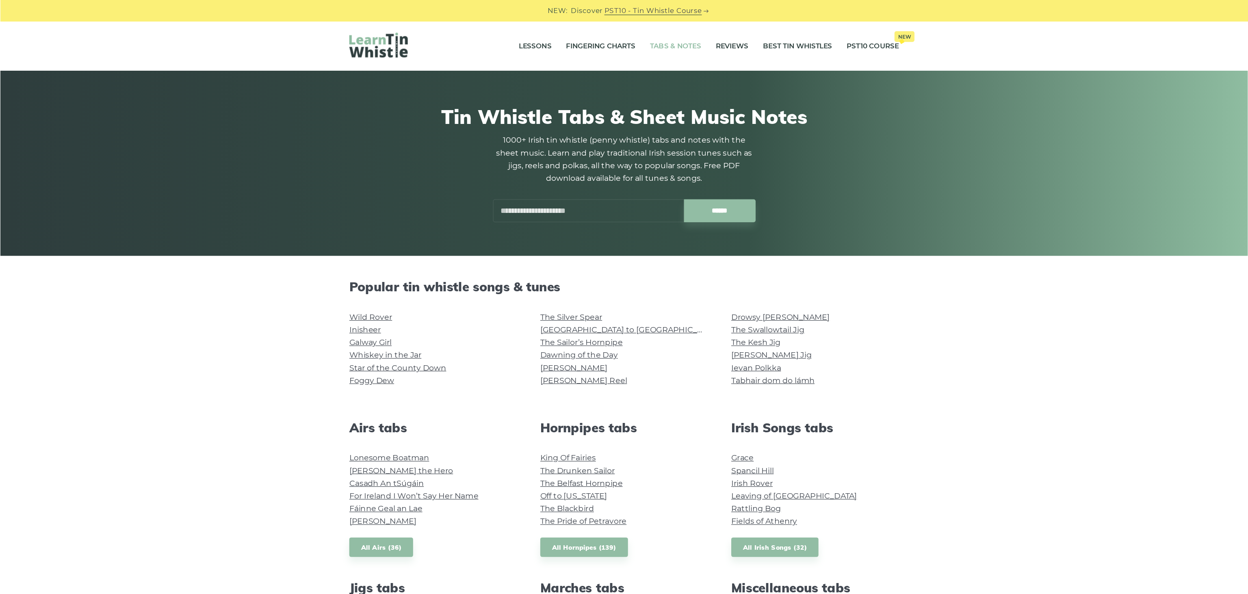
scroll to position [343, 0]
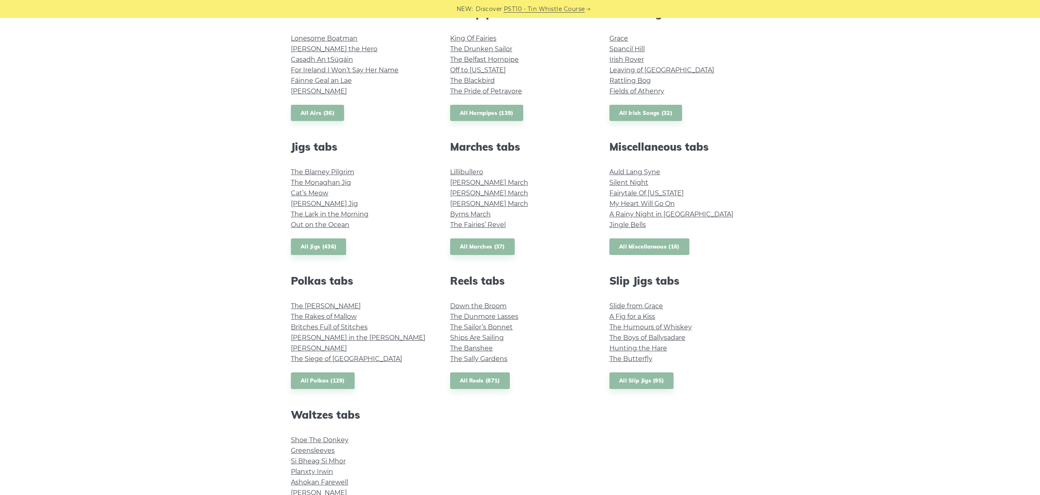
click at [655, 245] on link "All Miscellaneous (16)" at bounding box center [649, 246] width 80 height 17
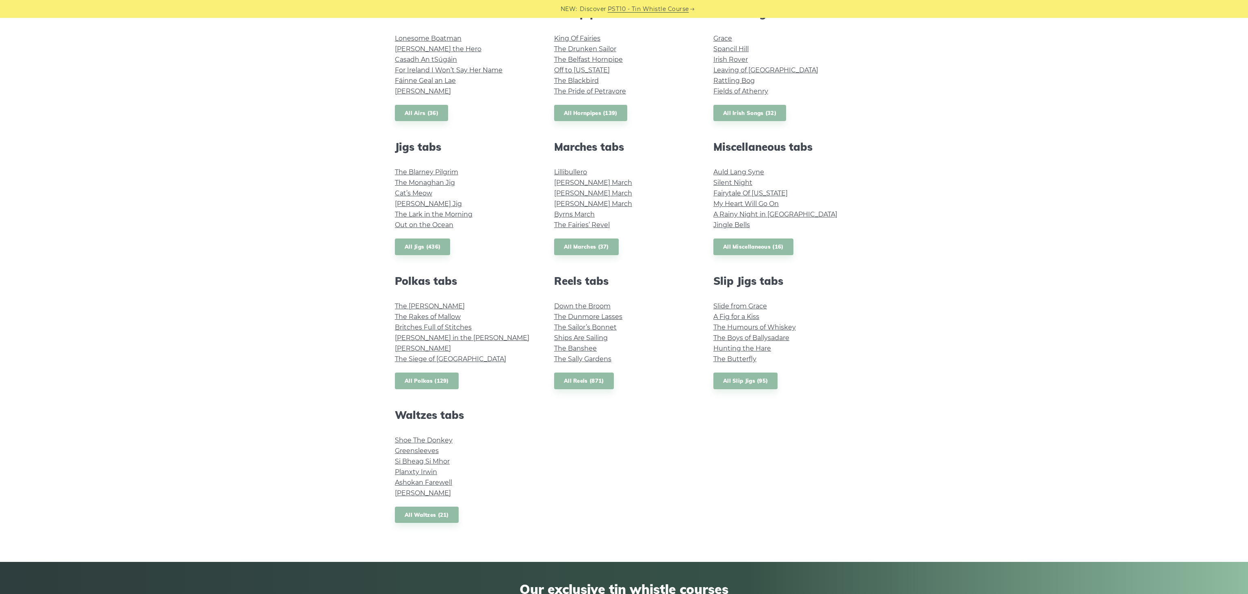
click at [441, 374] on link "All Polkas (129)" at bounding box center [427, 381] width 64 height 17
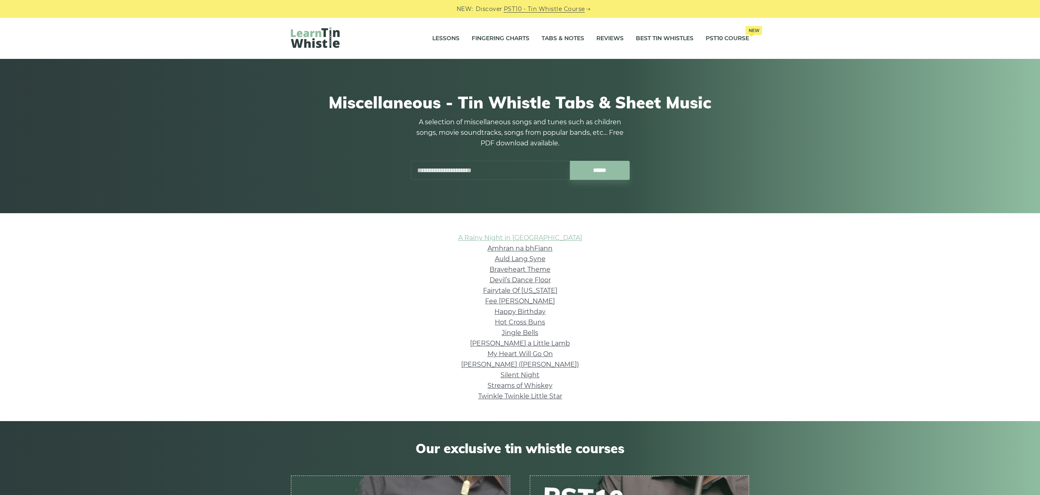
click at [541, 237] on link "A Rainy Night in [GEOGRAPHIC_DATA]" at bounding box center [520, 238] width 124 height 8
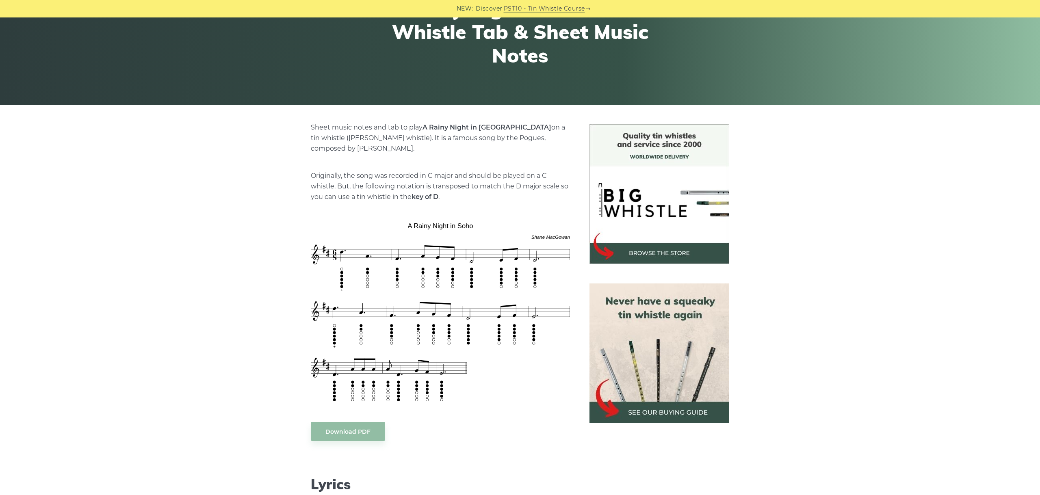
scroll to position [137, 0]
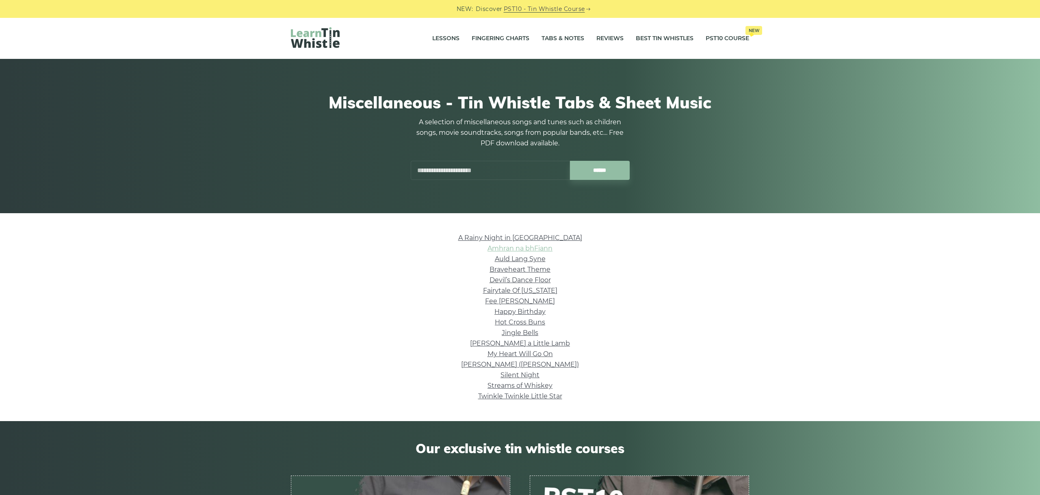
click at [527, 246] on link "Amhran na bhFiann" at bounding box center [520, 249] width 65 height 8
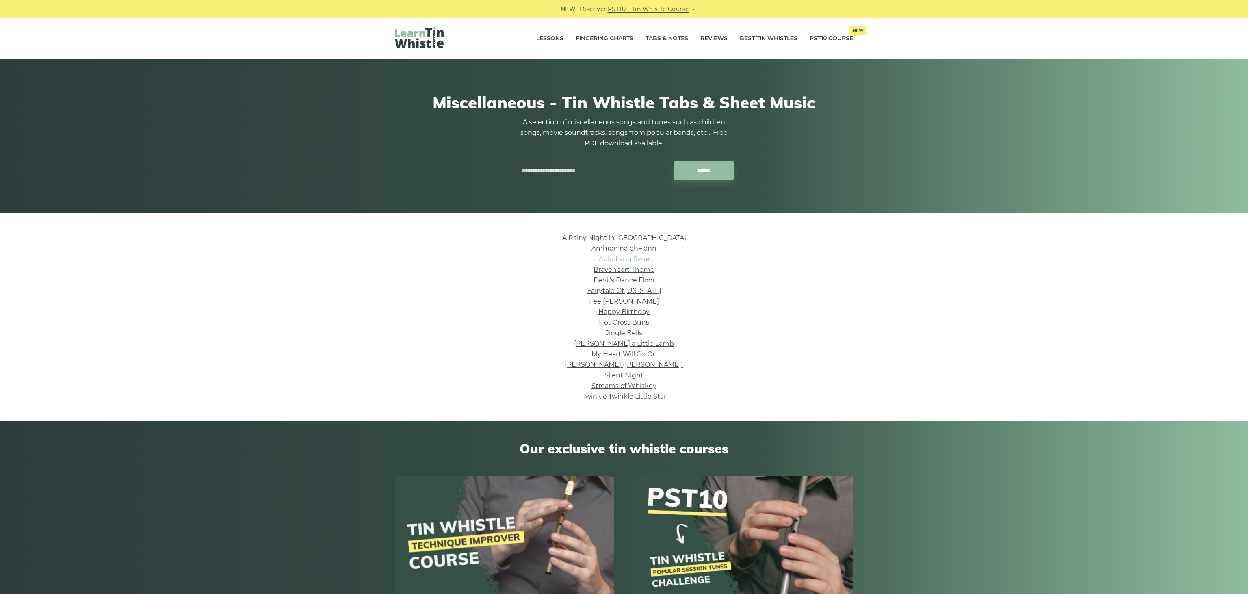
click at [623, 260] on link "Auld Lang Syne" at bounding box center [624, 259] width 51 height 8
click at [633, 270] on link "Braveheart Theme" at bounding box center [624, 270] width 61 height 8
click at [643, 284] on link "Devil’s Dance Floor" at bounding box center [624, 280] width 61 height 8
click at [638, 292] on link "Fairytale Of New York" at bounding box center [624, 291] width 74 height 8
click at [637, 300] on link "Fee Ra Huri" at bounding box center [624, 301] width 70 height 8
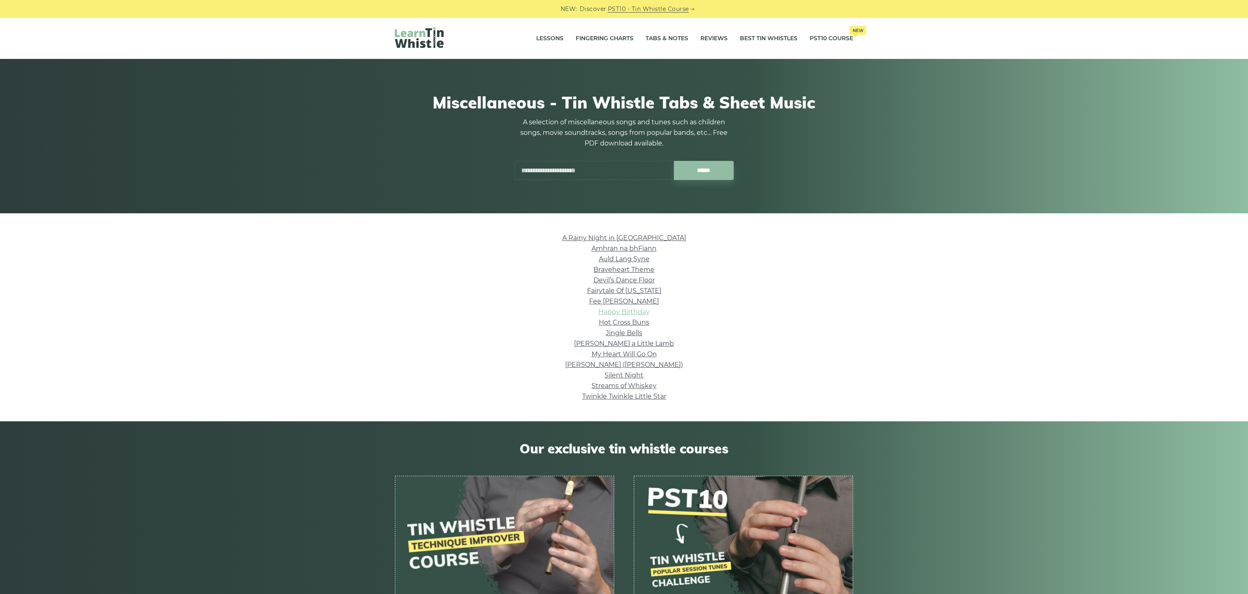
click at [642, 310] on link "Happy Birthday" at bounding box center [623, 312] width 51 height 8
click at [640, 324] on link "Hot Cross Buns" at bounding box center [624, 323] width 50 height 8
click at [621, 334] on link "Jingle Bells" at bounding box center [624, 333] width 37 height 8
click at [639, 341] on link "Mary Had a Little Lamb" at bounding box center [624, 344] width 100 height 8
click at [639, 355] on link "My Heart Will Go On" at bounding box center [624, 354] width 65 height 8
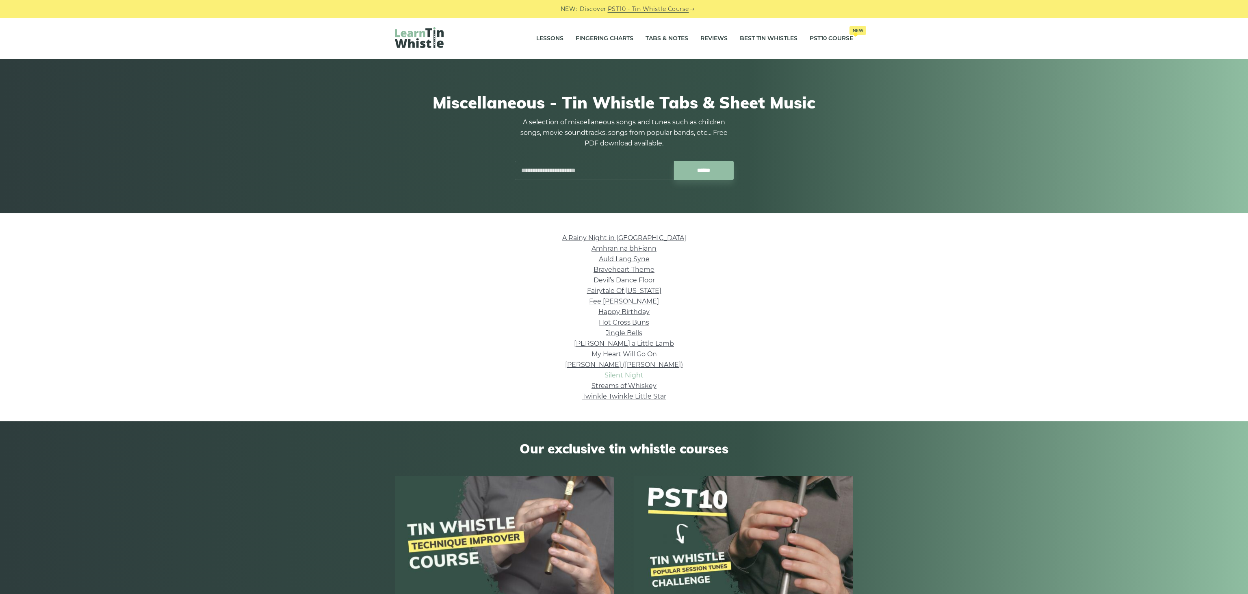
click at [629, 373] on link "Silent Night" at bounding box center [624, 375] width 39 height 8
click at [641, 383] on link "Streams of Whiskey" at bounding box center [624, 386] width 65 height 8
click at [648, 397] on link "Twinkle Twinkle Little Star" at bounding box center [624, 396] width 84 height 8
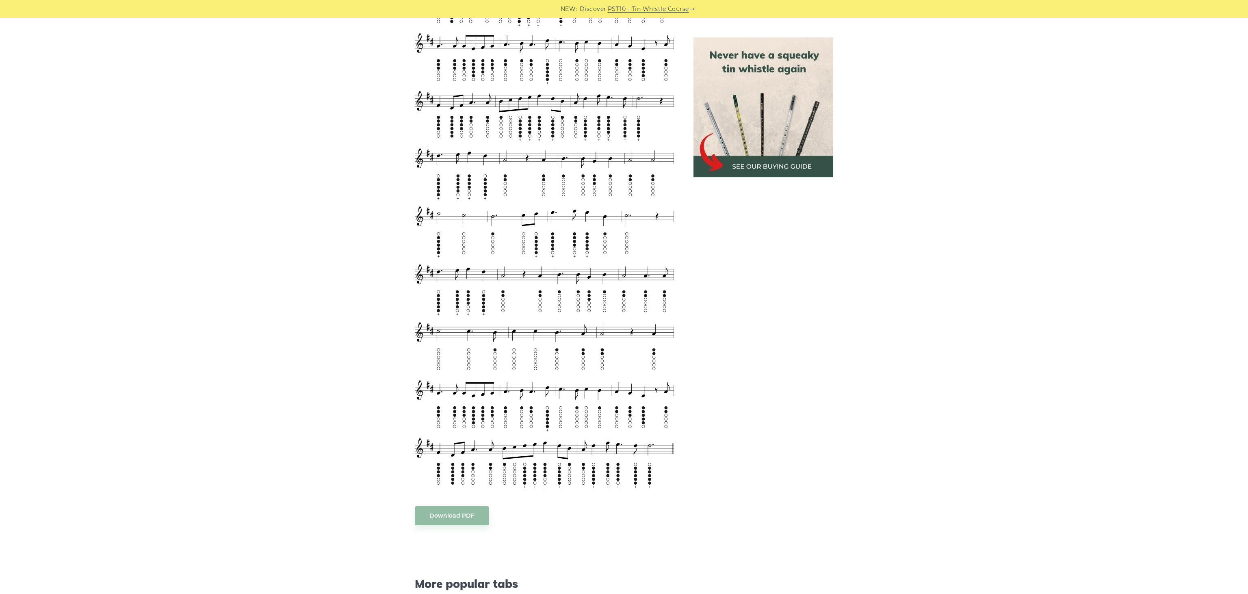
scroll to position [413, 0]
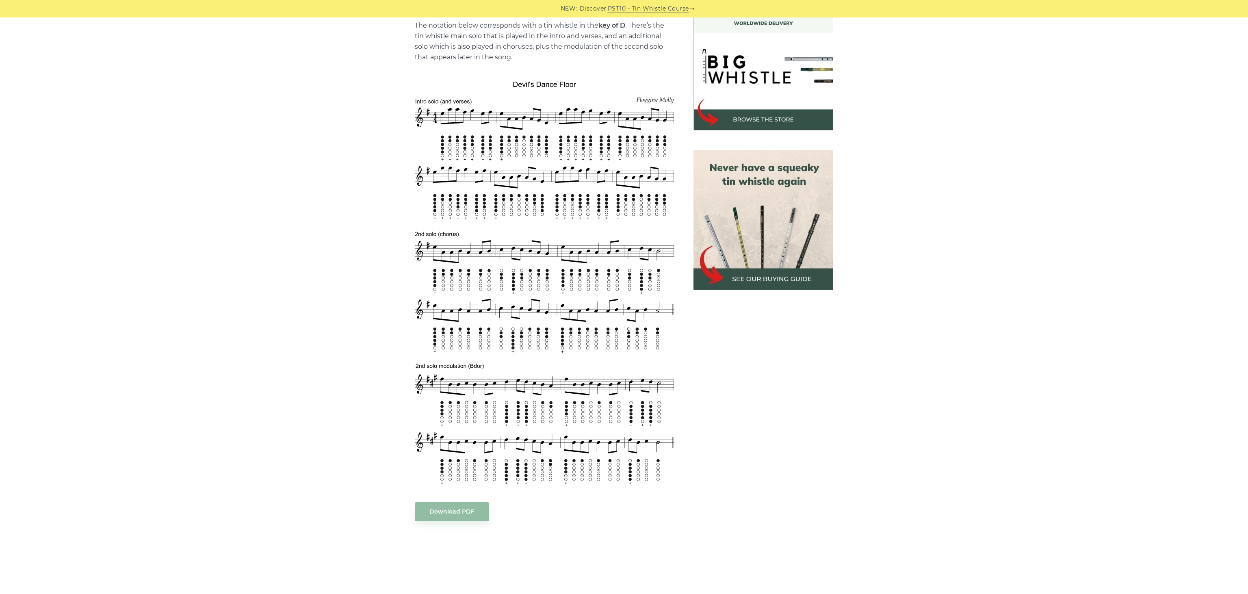
scroll to position [257, 0]
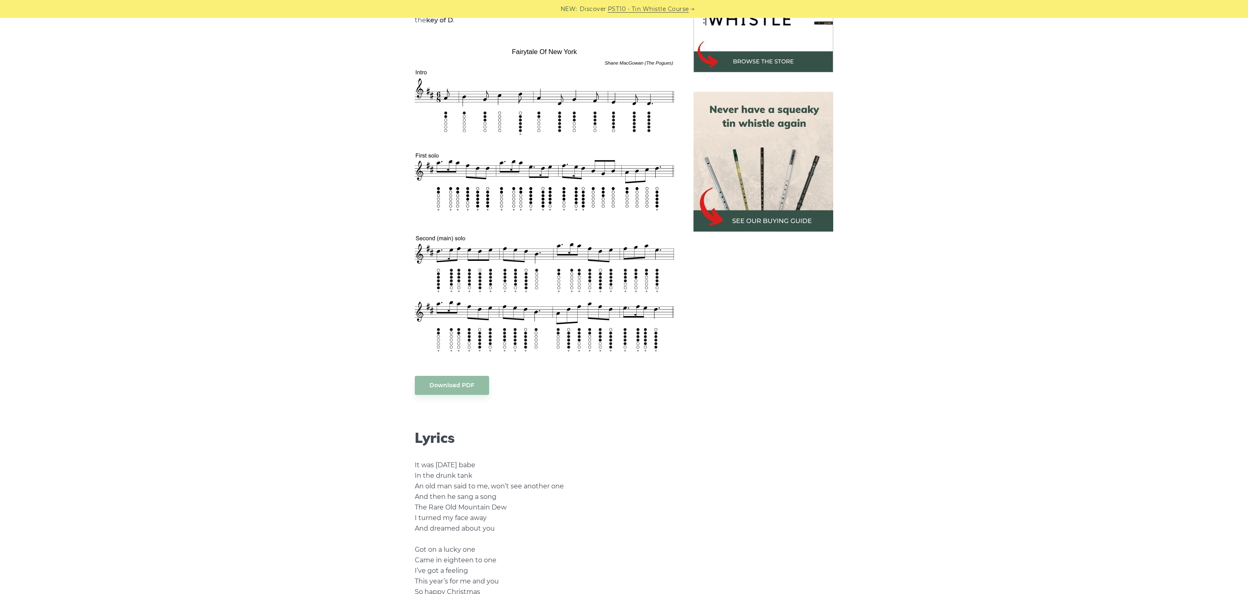
scroll to position [171, 0]
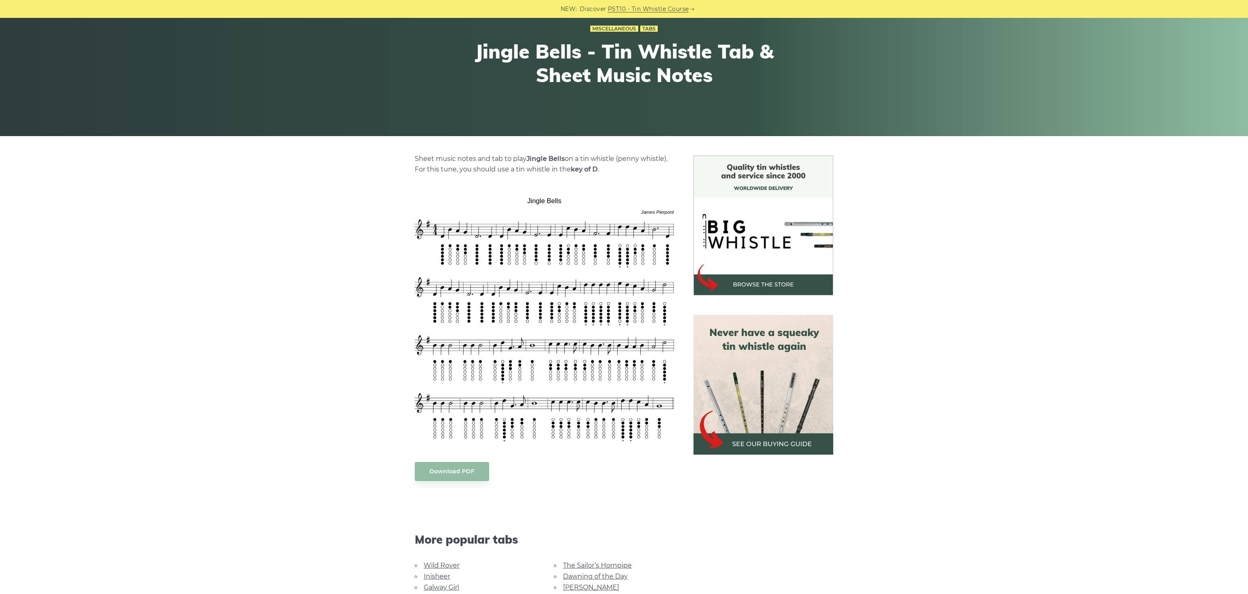
scroll to position [86, 0]
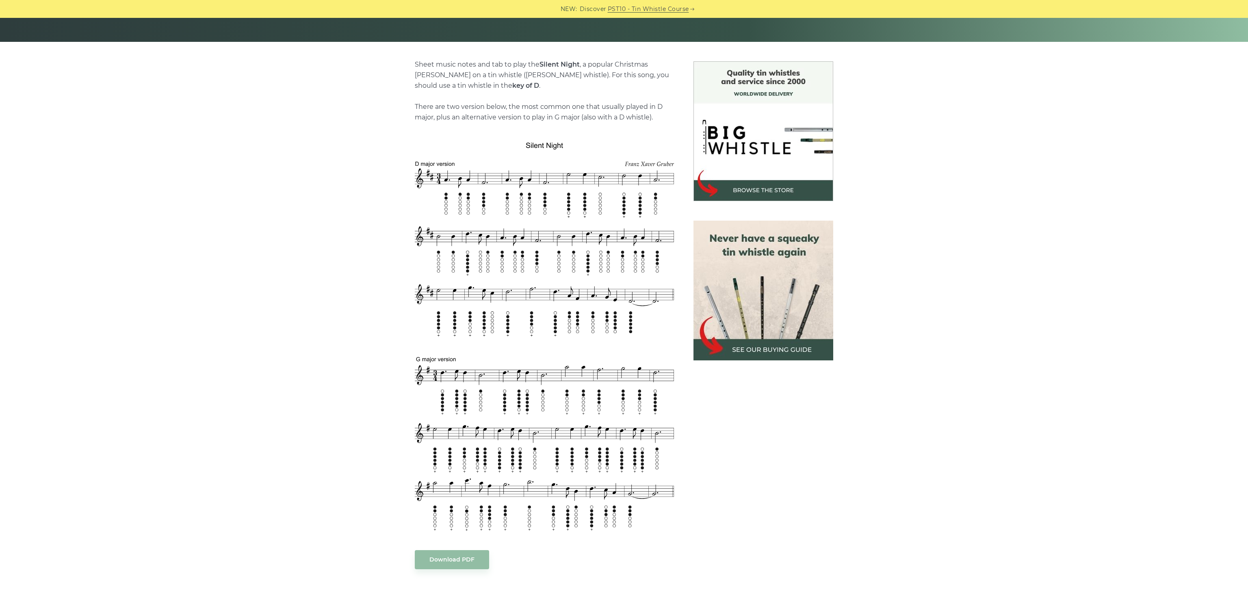
scroll to position [215, 0]
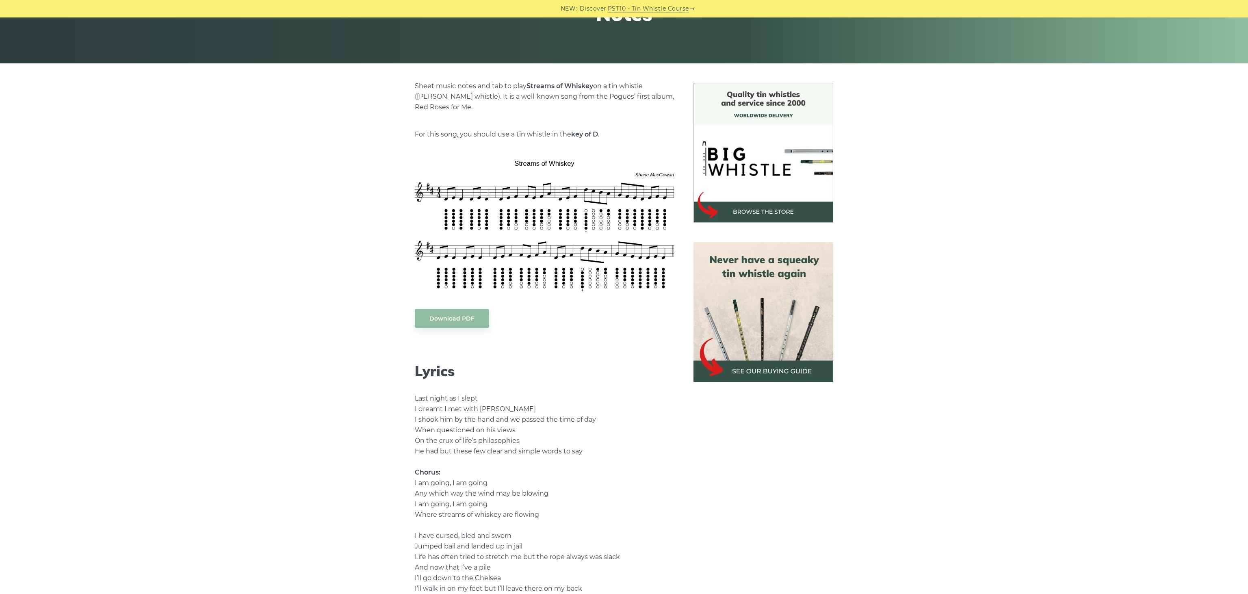
scroll to position [171, 0]
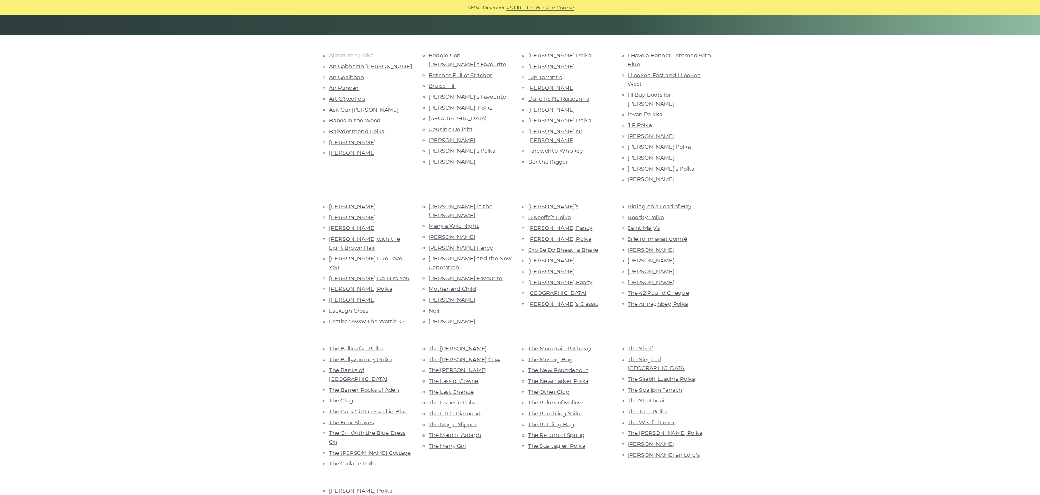
scroll to position [86, 0]
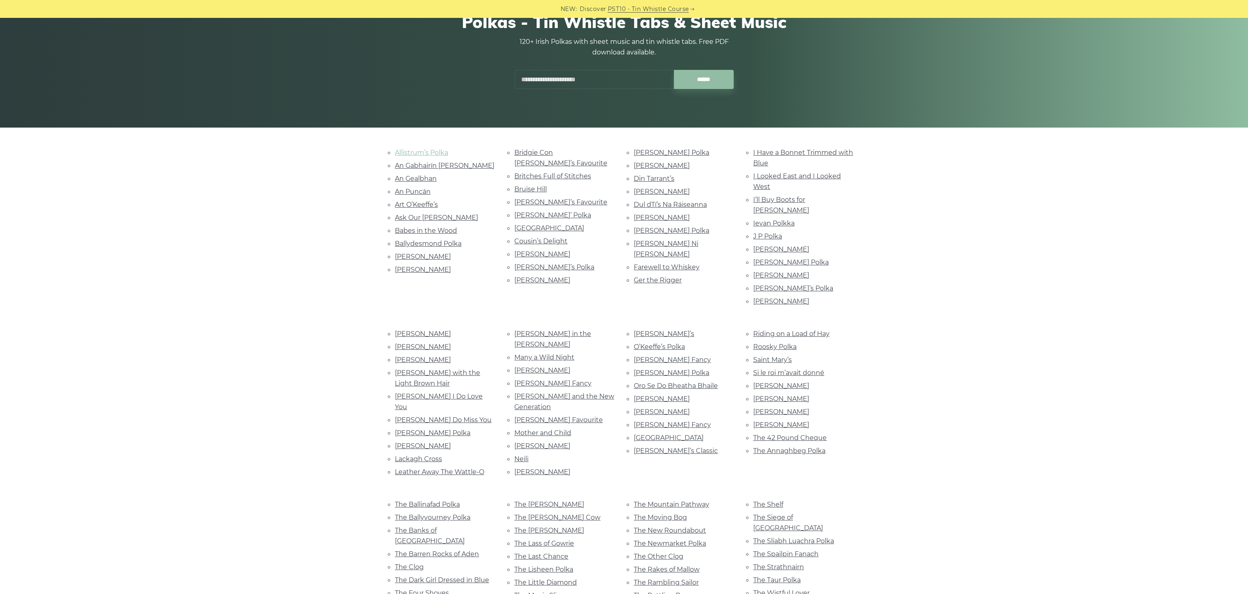
click at [434, 151] on link "Allistrum’s Polka" at bounding box center [421, 153] width 53 height 8
click at [421, 165] on link "An Gabhairín Buí" at bounding box center [445, 166] width 100 height 8
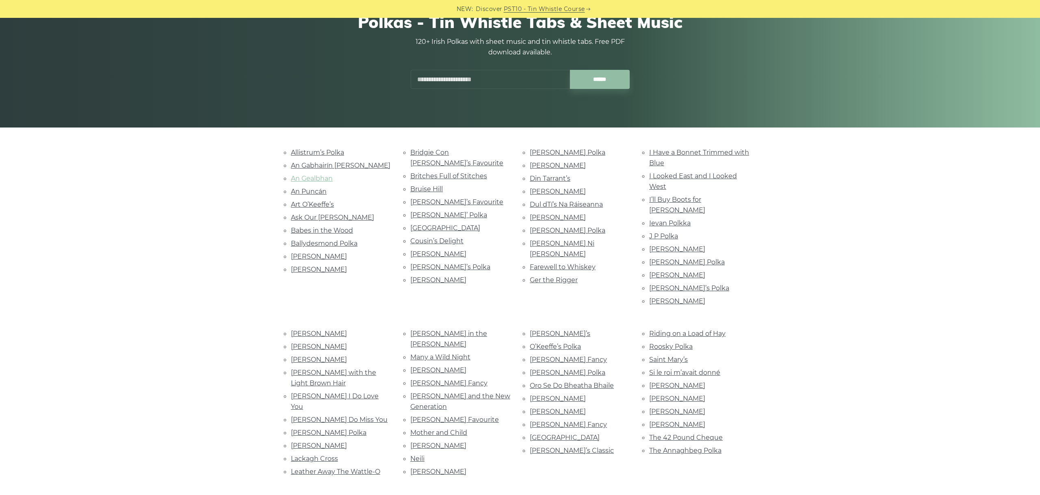
click at [310, 179] on link "An Gealbhan" at bounding box center [312, 179] width 42 height 8
click at [311, 192] on link "An Puncán" at bounding box center [309, 192] width 36 height 8
click at [319, 203] on link "Art O’Keeffe’s" at bounding box center [312, 205] width 43 height 8
click at [319, 218] on link "Ask Our Dan" at bounding box center [332, 218] width 83 height 8
click at [332, 232] on link "Babes in the Wood" at bounding box center [322, 231] width 62 height 8
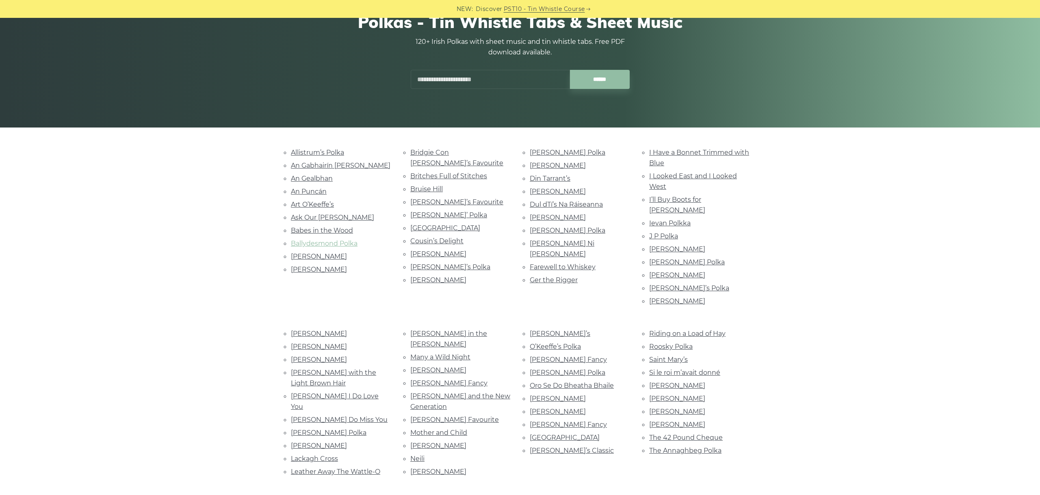
click at [325, 240] on link "Ballydesmond Polka" at bounding box center [324, 244] width 67 height 8
click at [329, 254] on link "Biddy Martin’s" at bounding box center [319, 257] width 56 height 8
click at [314, 266] on link "Bill Sullivan’s" at bounding box center [319, 270] width 56 height 8
click at [464, 151] on link "Bridgie Con Matt’s Favourite" at bounding box center [456, 158] width 93 height 18
click at [479, 172] on link "Britches Full of Stitches" at bounding box center [448, 176] width 77 height 8
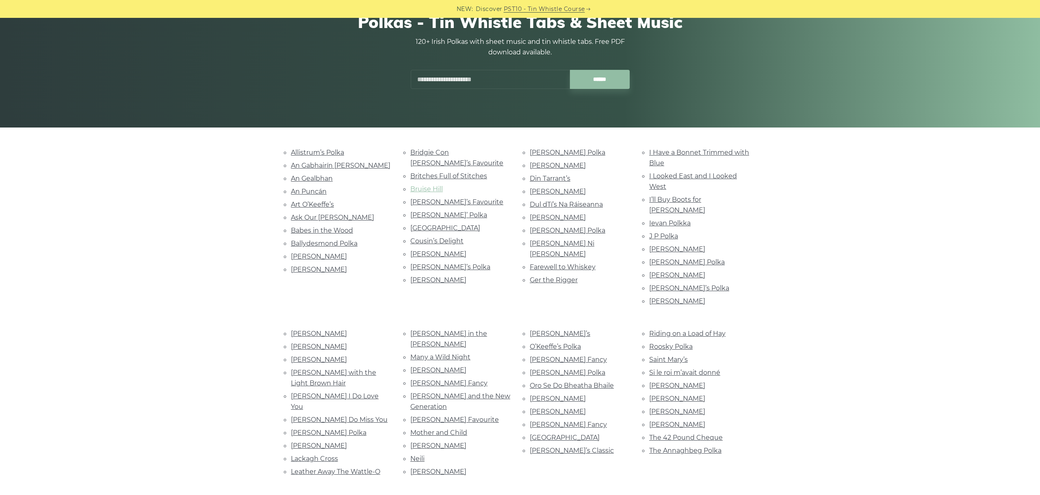
click at [427, 185] on link "Bruise Hill" at bounding box center [426, 189] width 33 height 8
click at [452, 198] on link "Cathy’s Favourite" at bounding box center [456, 202] width 93 height 8
click at [459, 211] on link "Charlie Harris’ Polka" at bounding box center [448, 215] width 77 height 8
click at [443, 211] on link "Charlie Harris’ Polka" at bounding box center [448, 215] width 77 height 8
click at [436, 224] on link "Church Street" at bounding box center [445, 228] width 70 height 8
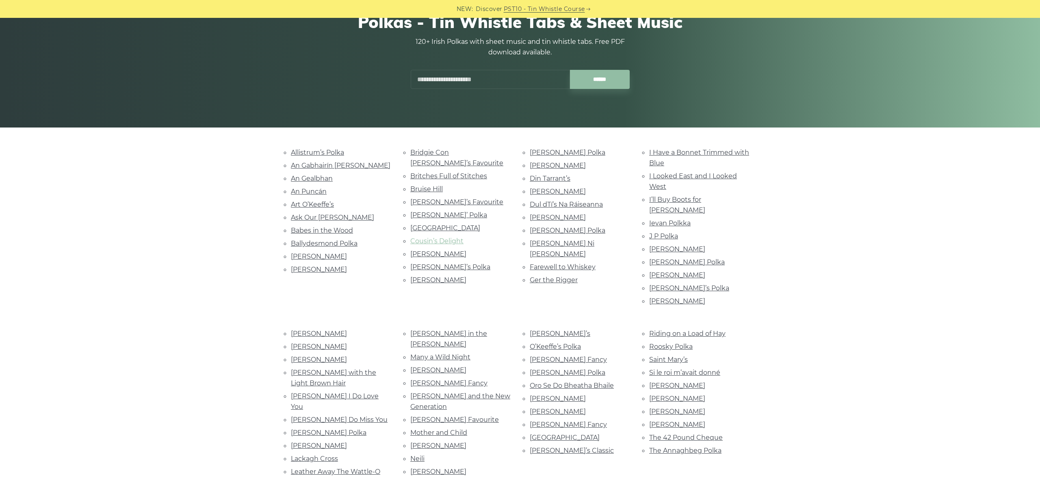
click at [449, 237] on link "Cousin’s Delight" at bounding box center [436, 241] width 53 height 8
click at [432, 250] on link "Cuz Teehan’s" at bounding box center [438, 254] width 56 height 8
click at [452, 263] on link "Dan Mac’s Polka" at bounding box center [450, 267] width 80 height 8
click at [421, 276] on link "Dan Sullivan’s" at bounding box center [438, 280] width 56 height 8
click at [567, 152] on link "Dennis Doody’s Polka" at bounding box center [568, 153] width 76 height 8
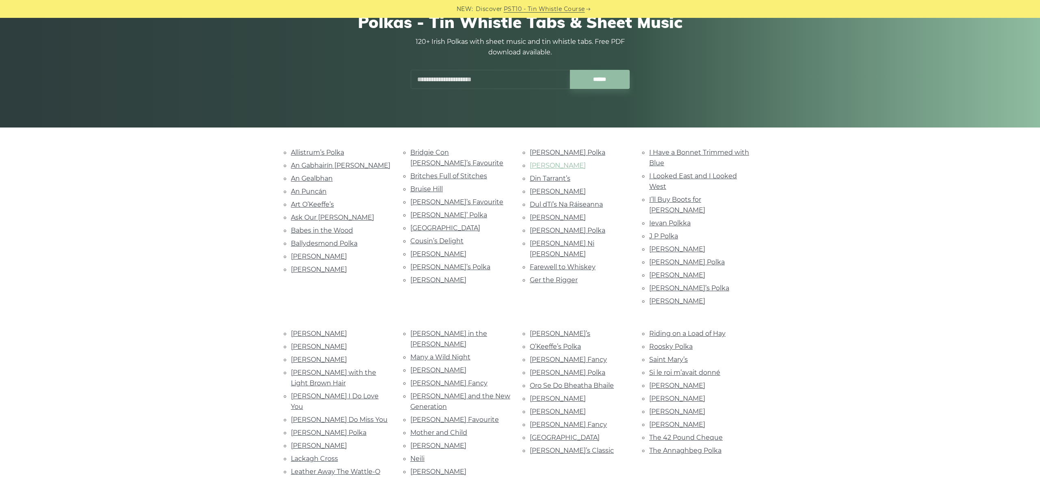
click at [575, 167] on link "Dennis Murphy’s" at bounding box center [558, 166] width 56 height 8
click at [557, 175] on link "Din Tarrant’s" at bounding box center [550, 179] width 41 height 8
click at [547, 194] on link "Downey’s" at bounding box center [558, 192] width 56 height 8
click at [581, 205] on link "Dul dTí’s Na Ráiseanna" at bounding box center [566, 205] width 73 height 8
click at [564, 225] on li "Egan’s Polka" at bounding box center [580, 230] width 100 height 11
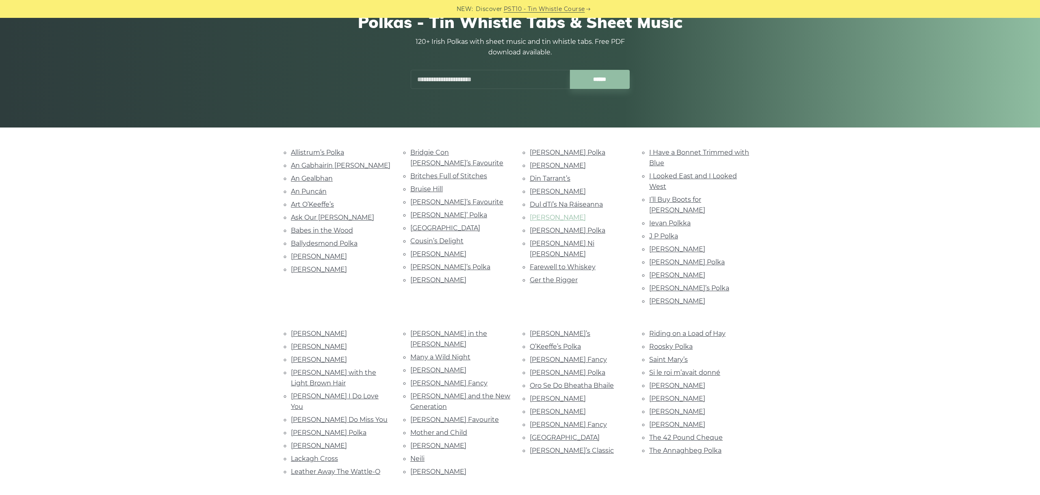
click at [560, 214] on link "Eddie Smyth’s" at bounding box center [558, 218] width 56 height 8
click at [534, 229] on link "Egan’s Polka" at bounding box center [568, 231] width 76 height 8
click at [572, 241] on link "Eileen Ni Riordan’s" at bounding box center [562, 249] width 65 height 18
click at [575, 263] on link "Farewell to Whiskey" at bounding box center [563, 267] width 66 height 8
click at [554, 276] on link "Ger the Rigger" at bounding box center [554, 280] width 48 height 8
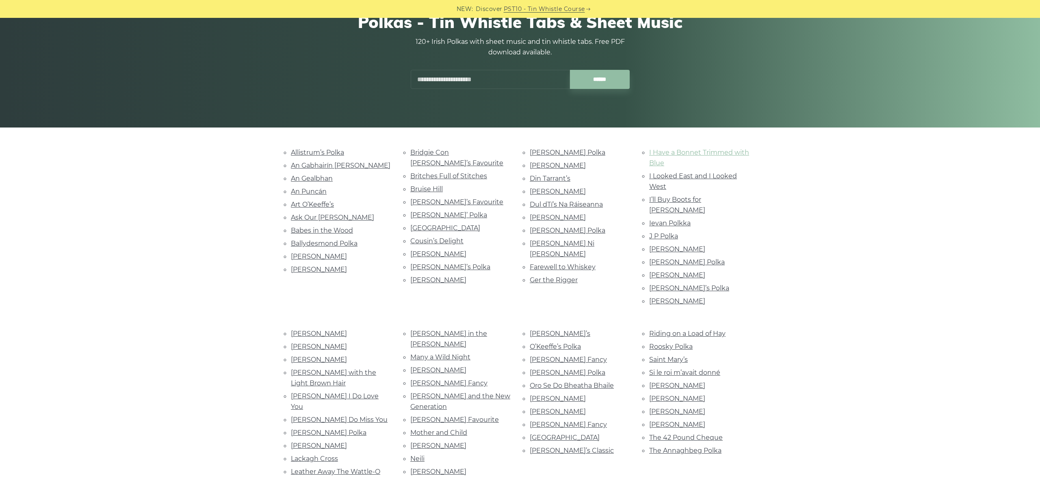
click at [675, 152] on link "I Have a Bonnet Trimmed with Blue" at bounding box center [699, 158] width 100 height 18
click at [676, 174] on link "I Looked East and I Looked West" at bounding box center [693, 181] width 88 height 18
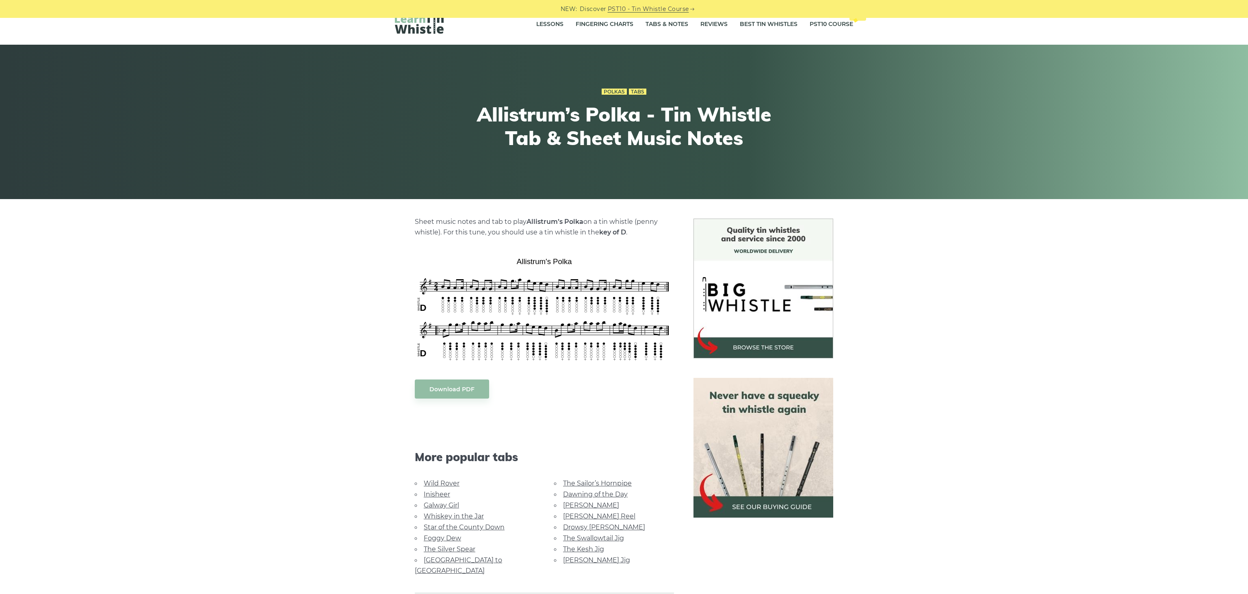
scroll to position [128, 0]
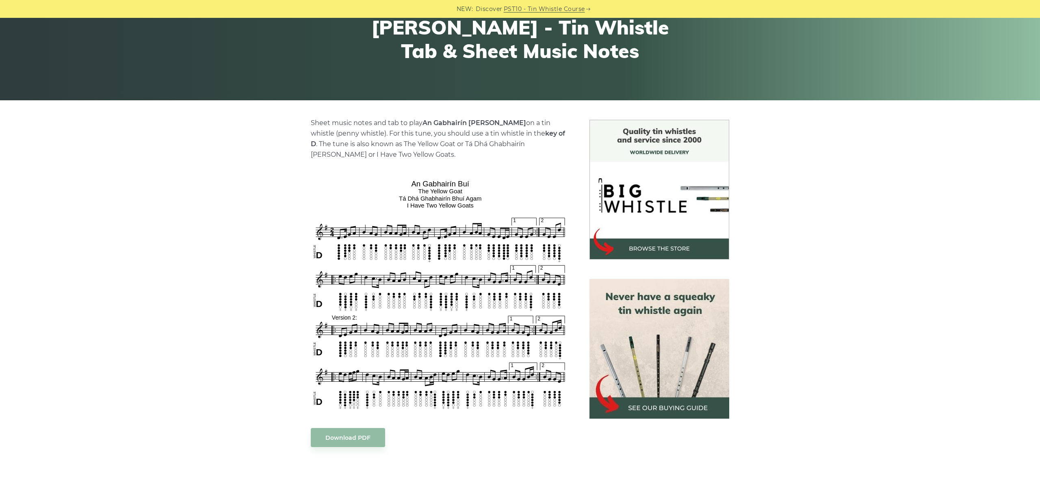
scroll to position [134, 0]
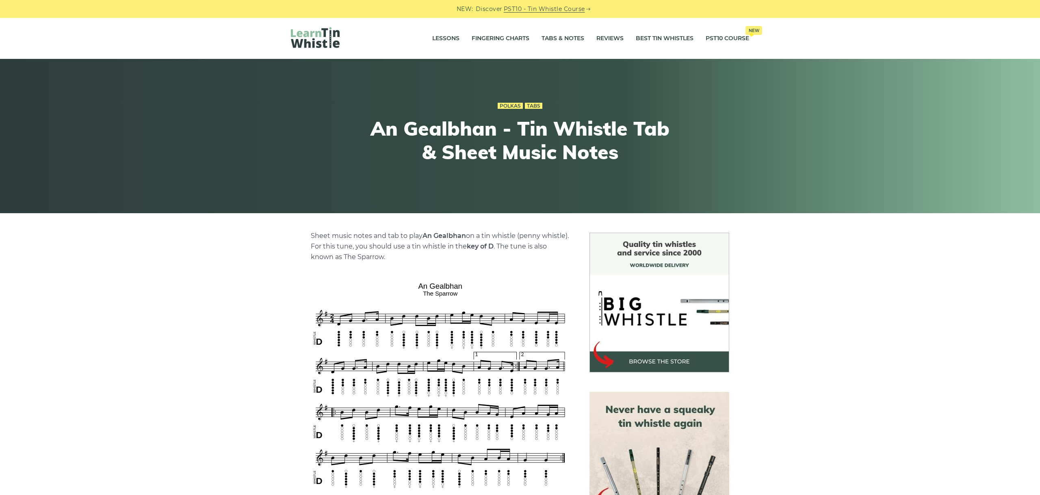
scroll to position [137, 0]
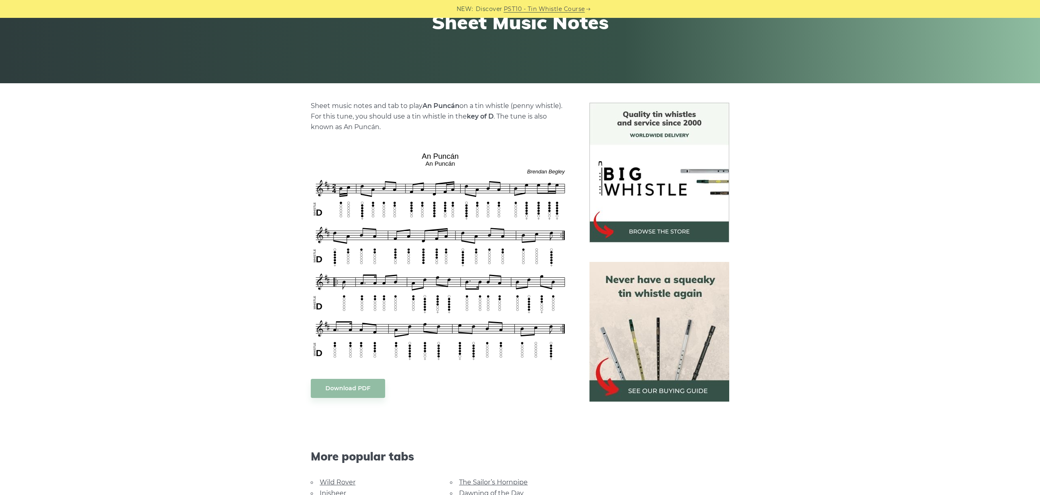
scroll to position [137, 0]
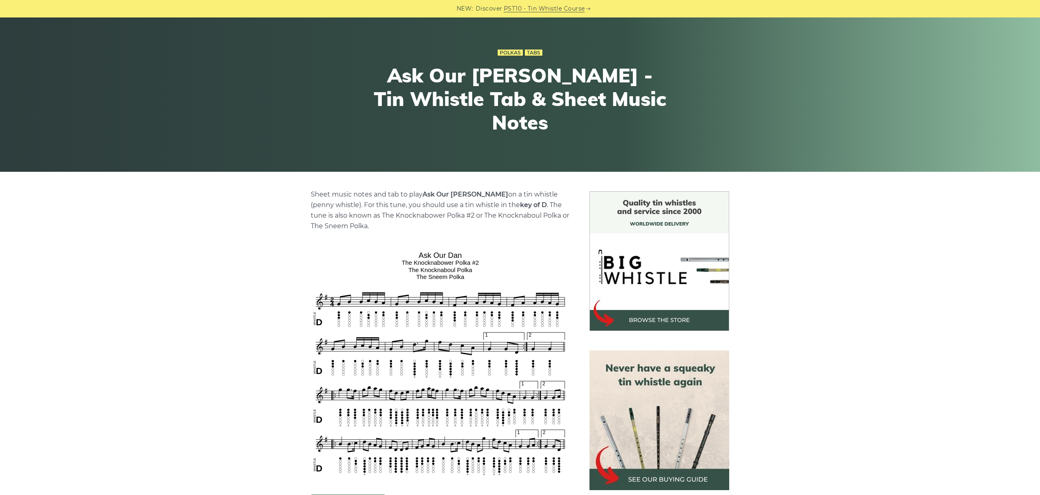
scroll to position [91, 0]
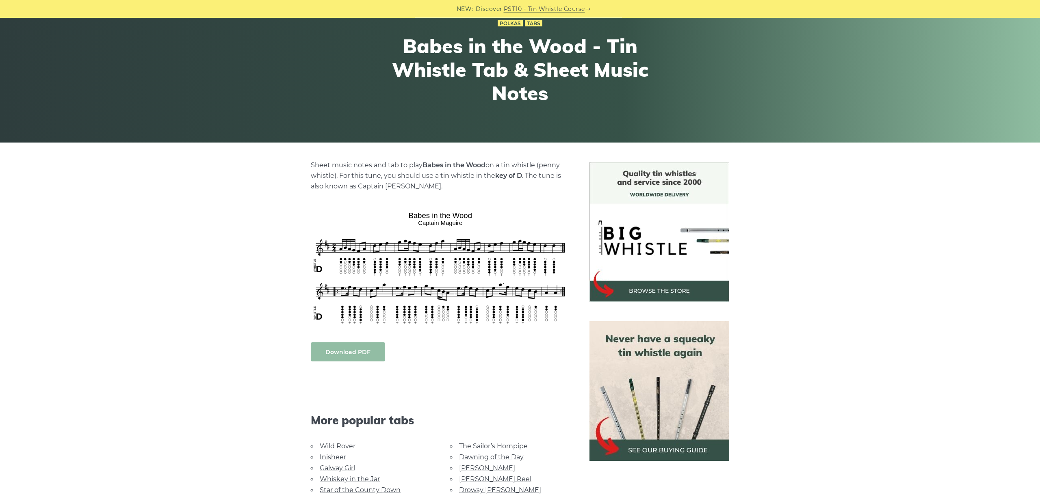
scroll to position [137, 0]
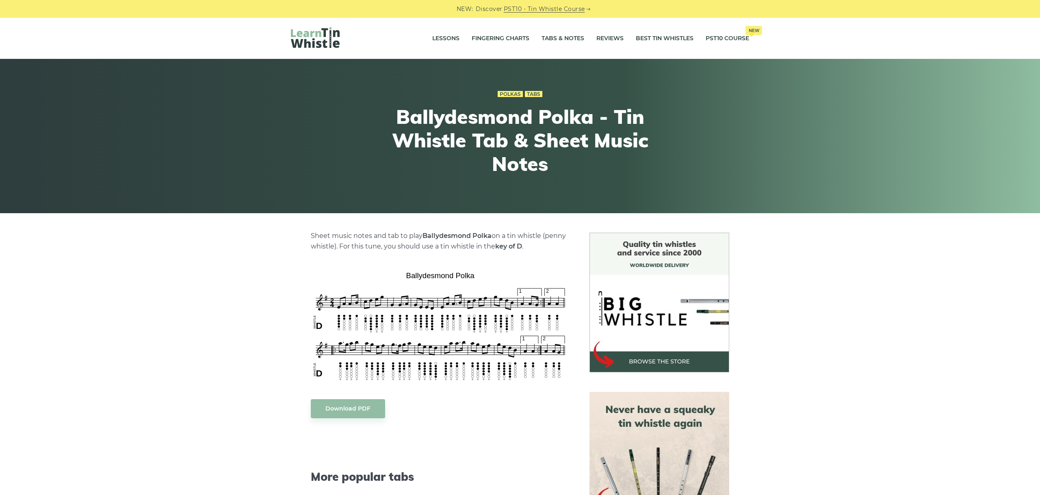
scroll to position [137, 0]
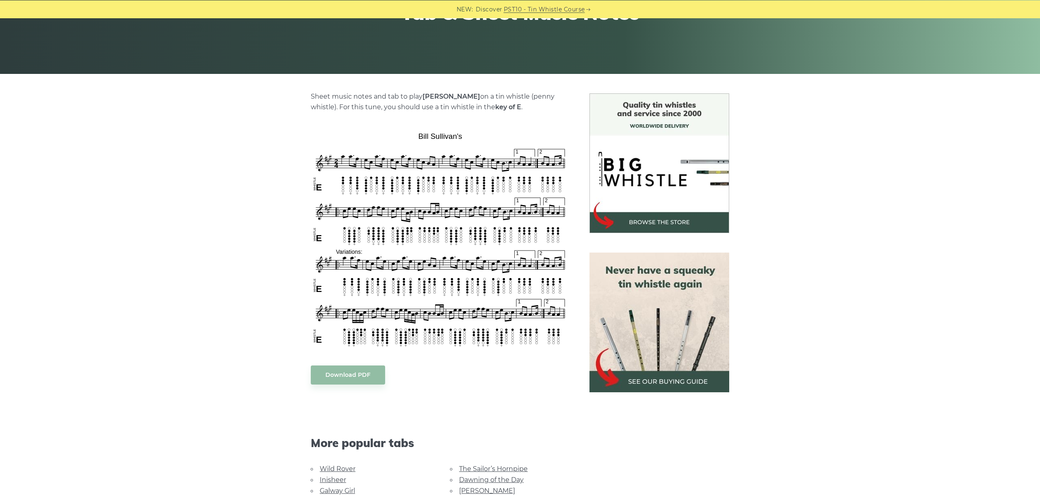
scroll to position [182, 0]
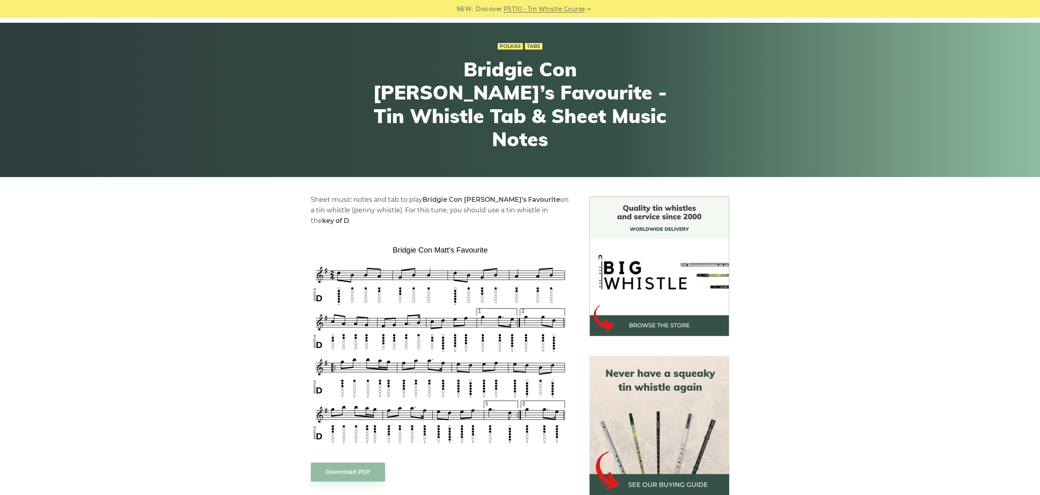
scroll to position [137, 0]
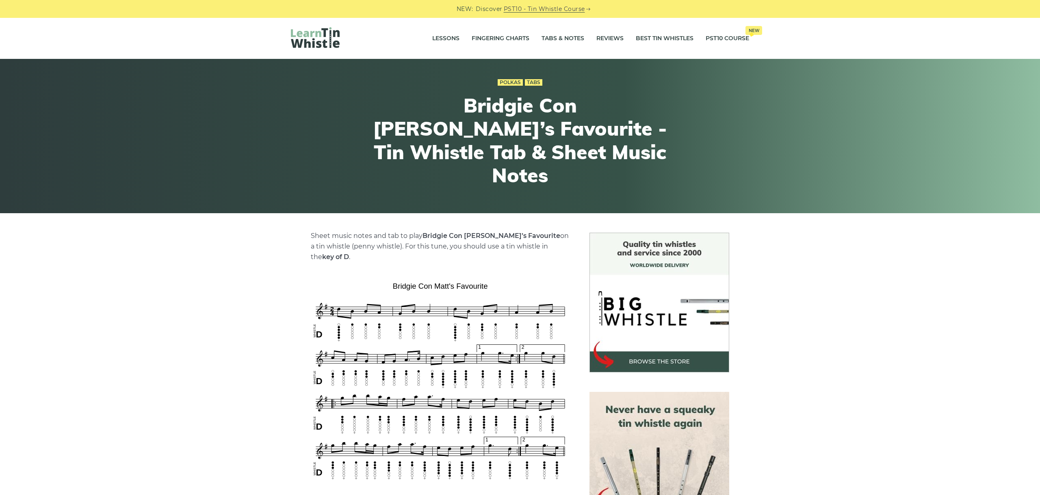
scroll to position [137, 0]
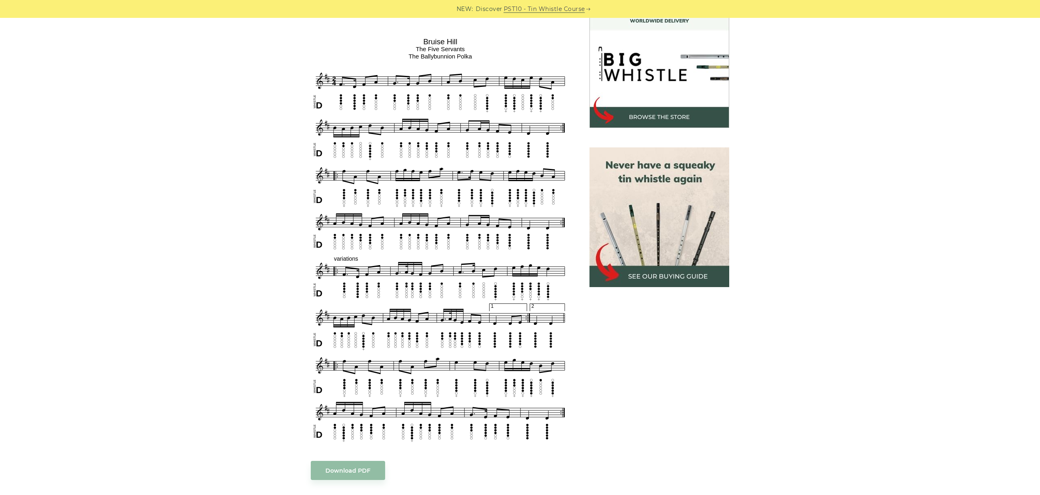
scroll to position [228, 0]
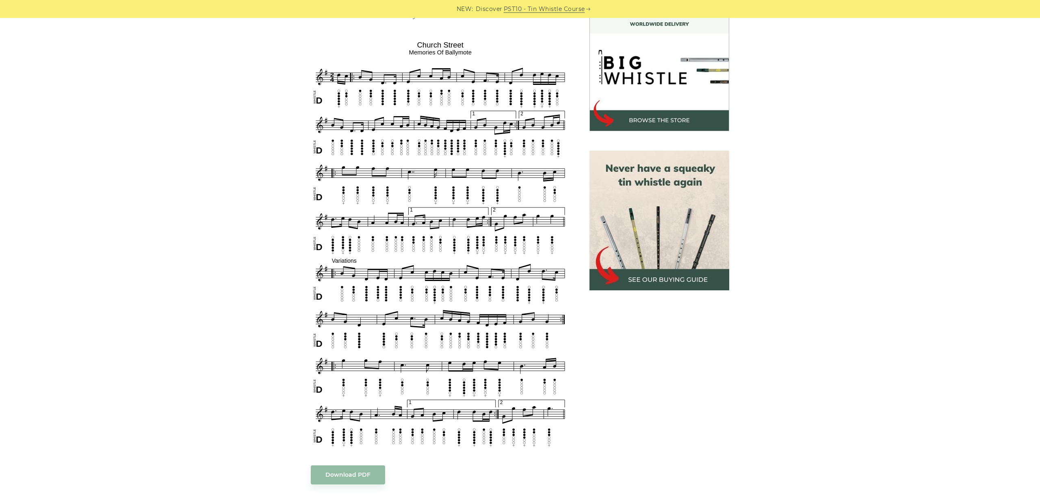
scroll to position [228, 0]
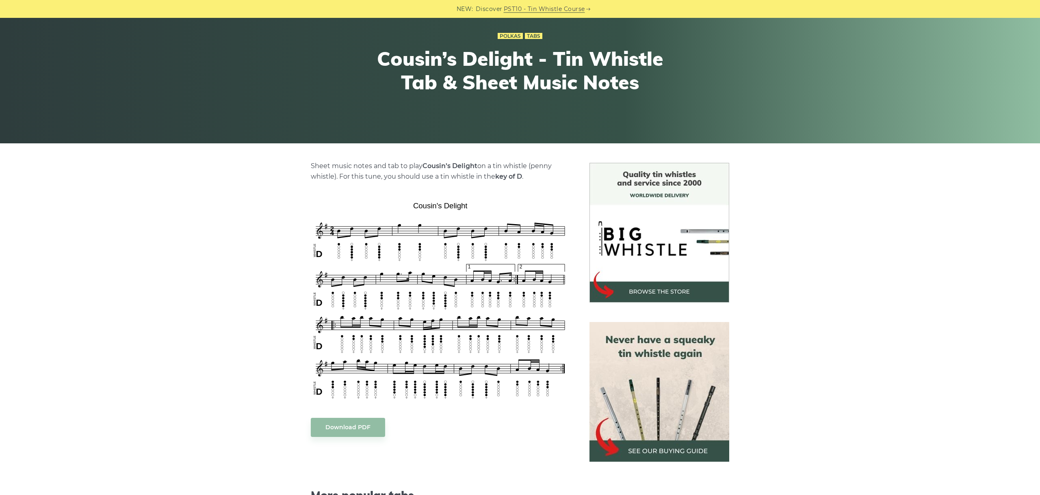
scroll to position [137, 0]
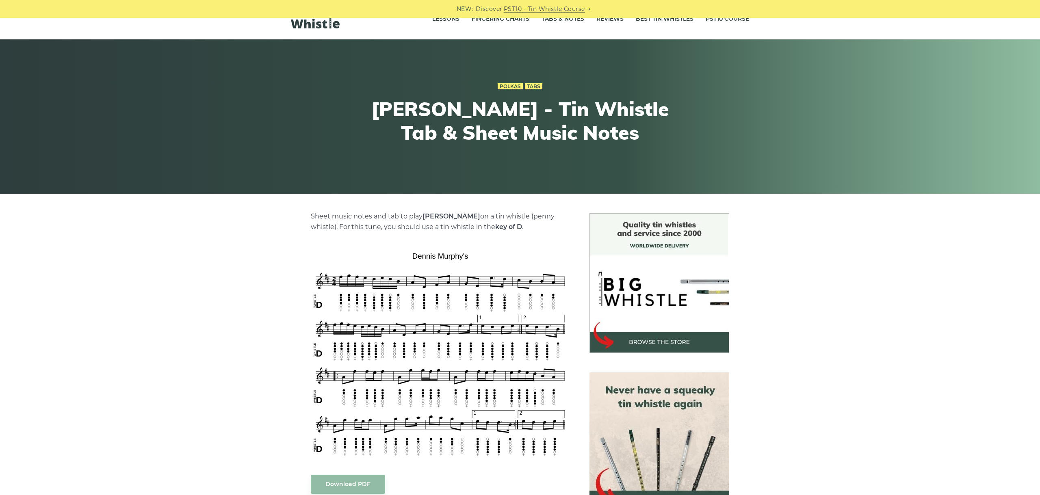
scroll to position [91, 0]
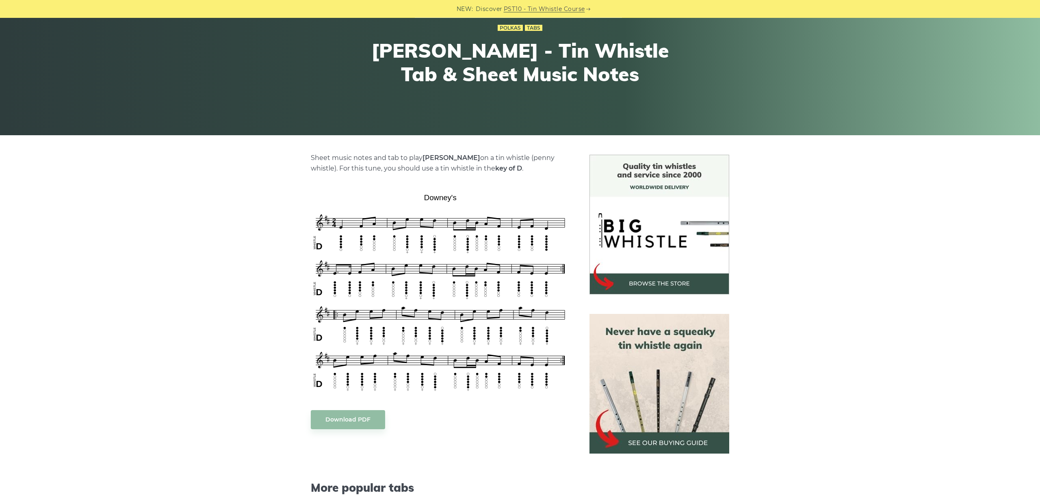
scroll to position [91, 0]
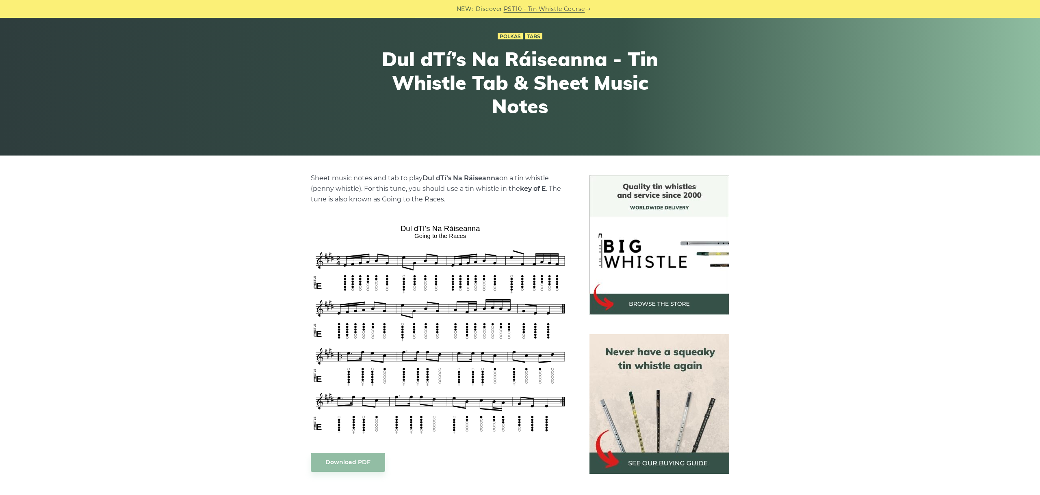
scroll to position [91, 0]
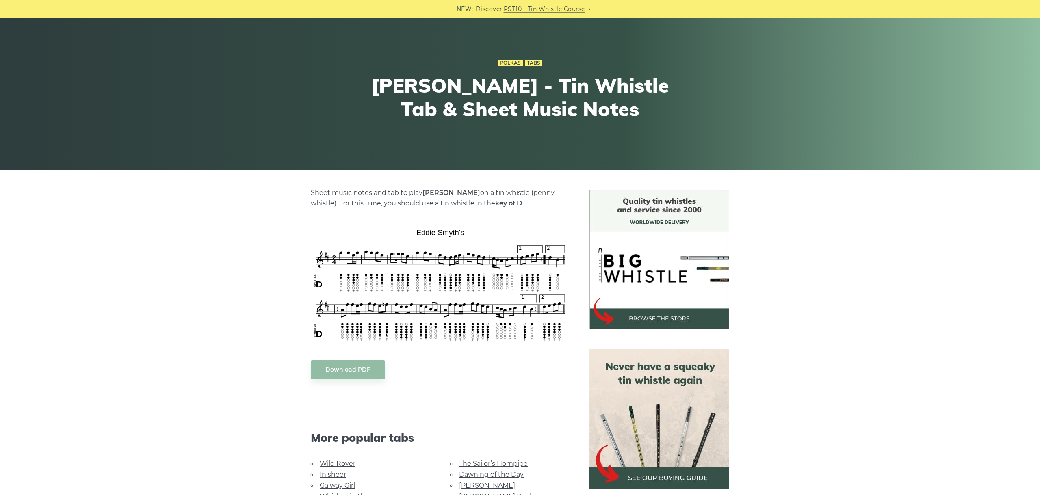
scroll to position [91, 0]
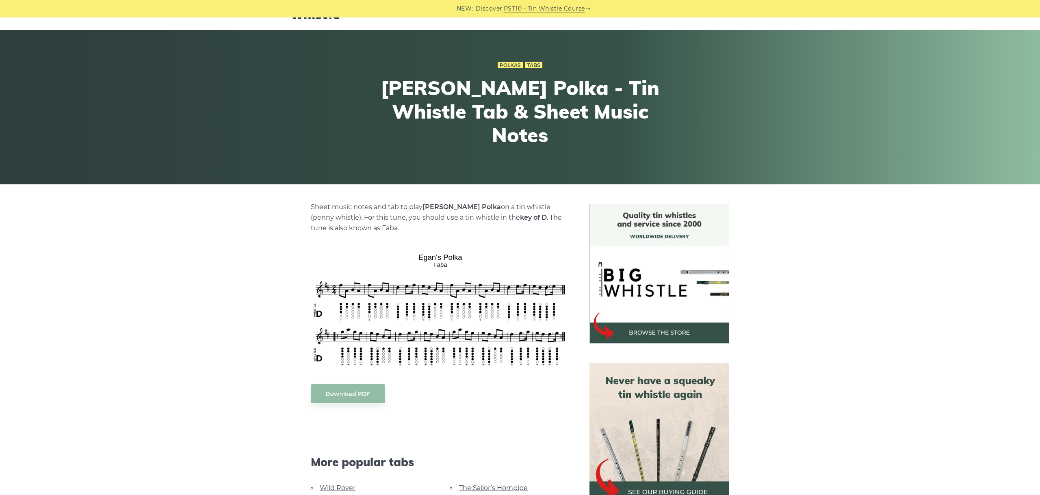
scroll to position [46, 0]
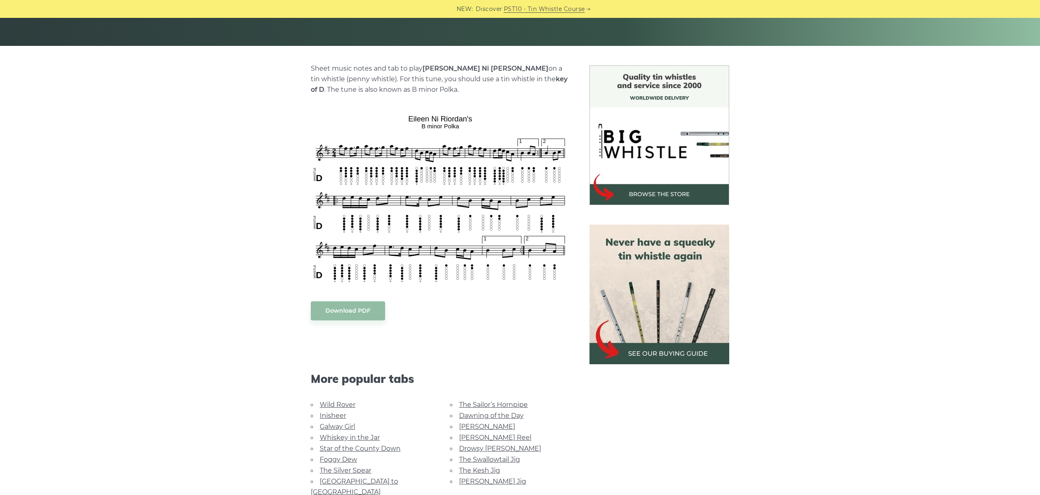
scroll to position [182, 0]
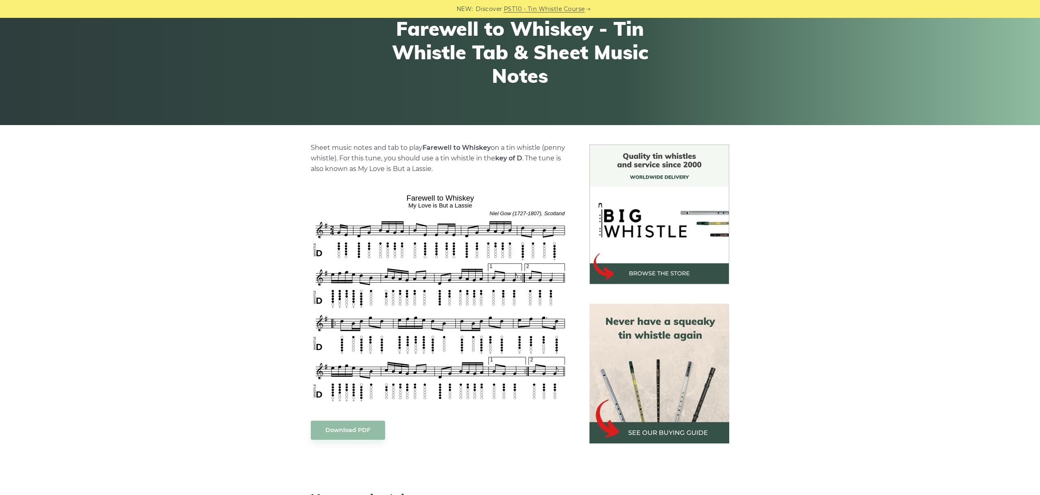
scroll to position [91, 0]
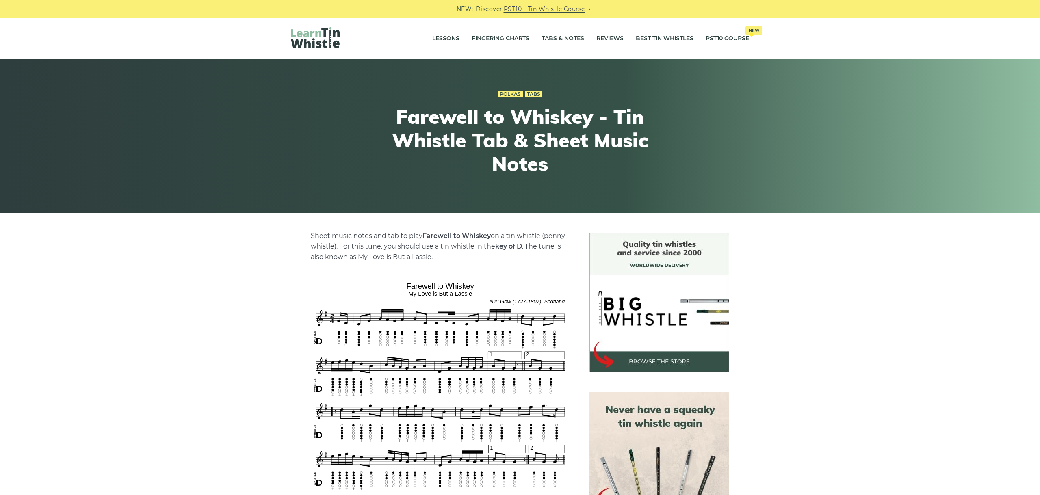
scroll to position [91, 0]
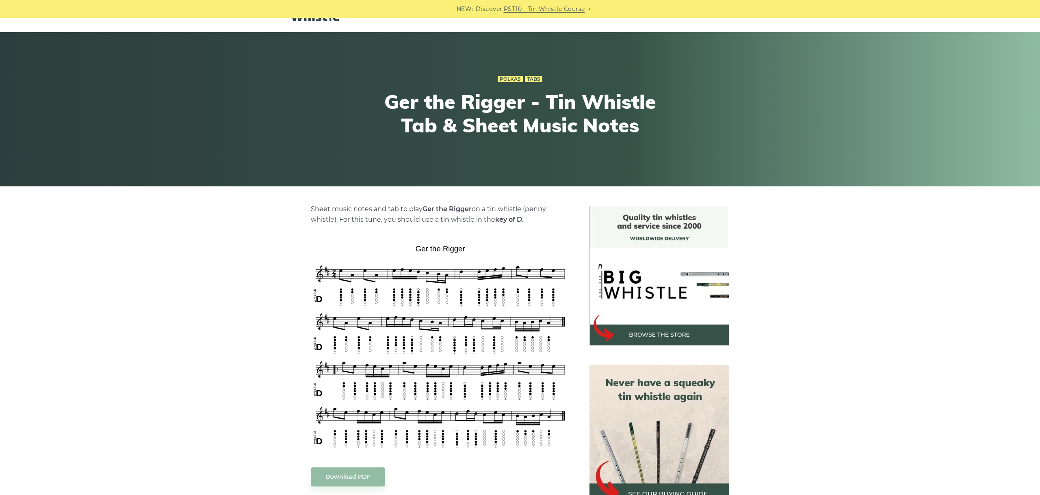
scroll to position [46, 0]
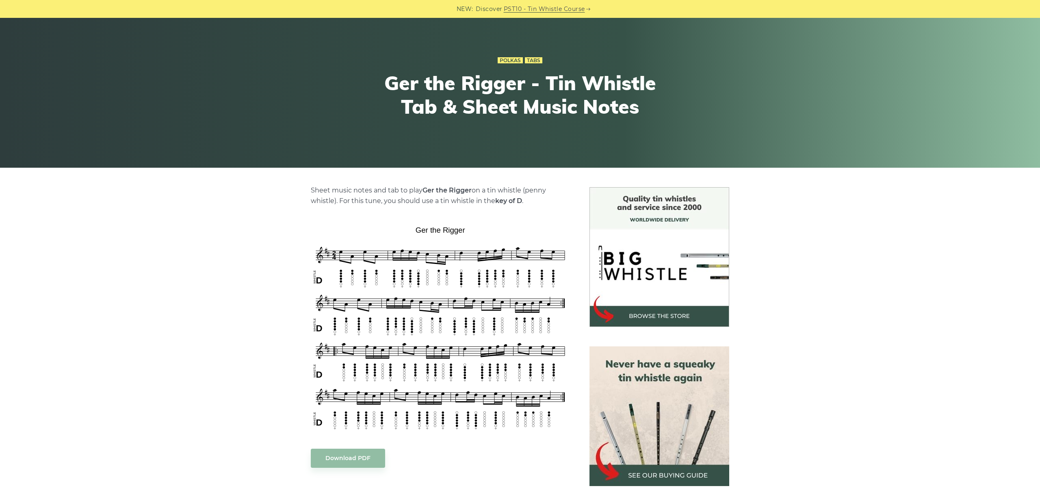
click at [306, 65] on div "Polkas Tabs Ger the Rigger - Tin Whistle Tab & Sheet Music Notes" at bounding box center [519, 90] width 497 height 111
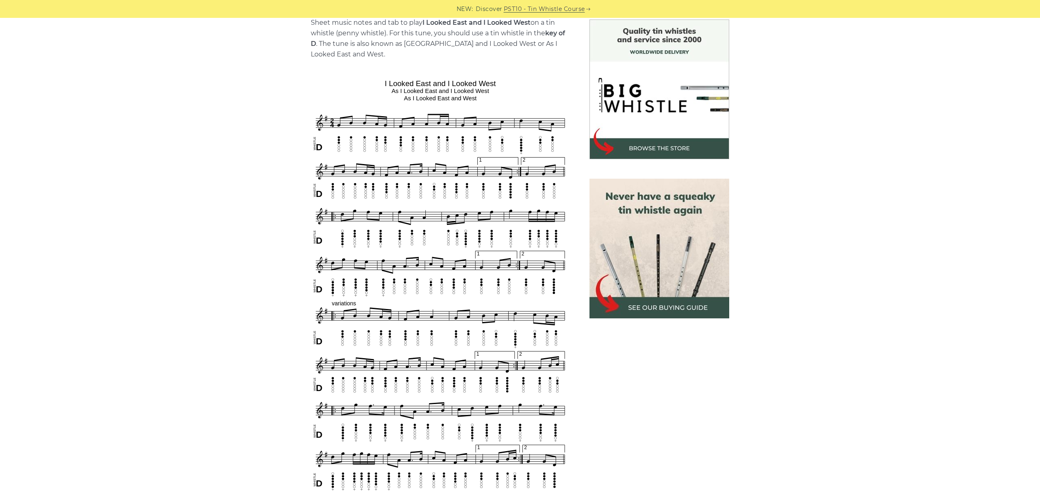
scroll to position [228, 0]
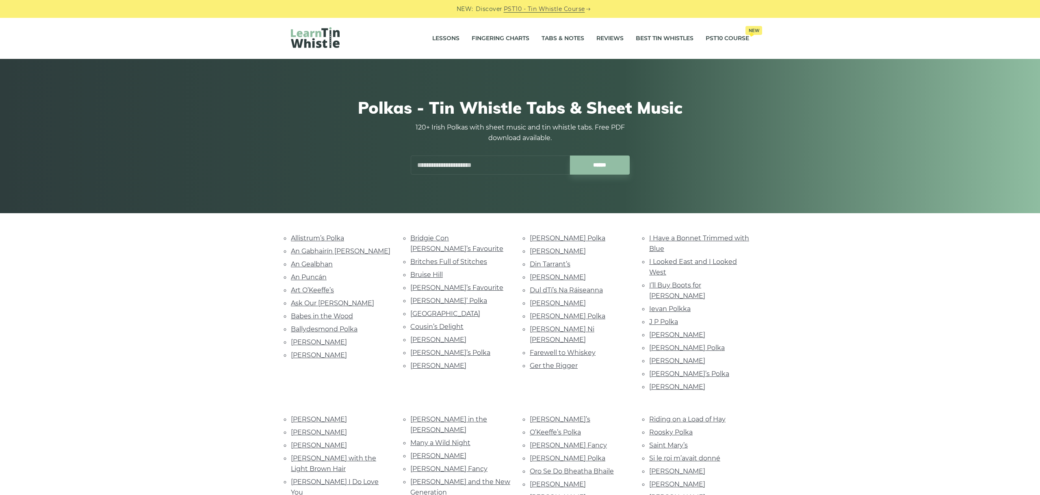
scroll to position [86, 0]
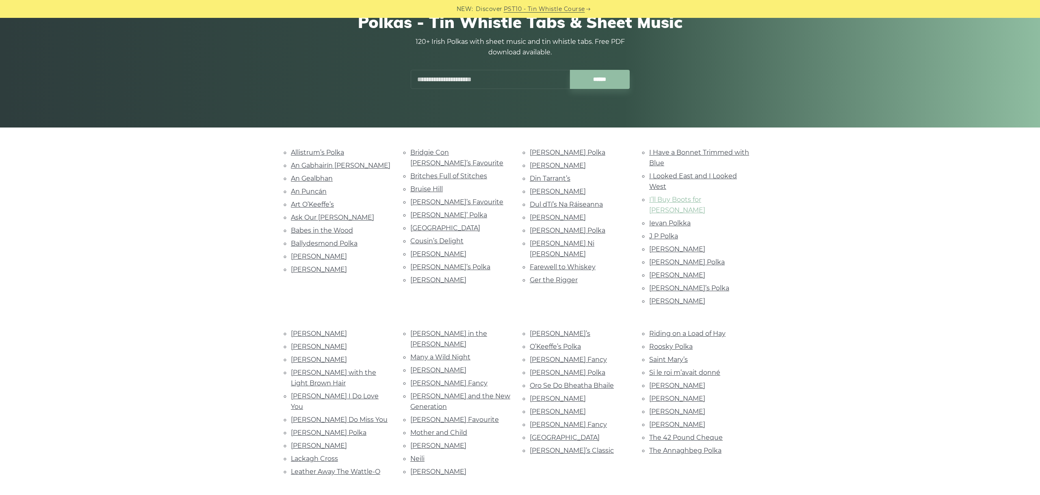
click at [684, 198] on link "I’ll Buy Boots for Maggie" at bounding box center [677, 205] width 56 height 18
click at [686, 219] on link "Ievan Polkka" at bounding box center [669, 223] width 41 height 8
click at [670, 232] on link "J P Polka" at bounding box center [663, 236] width 29 height 8
click at [678, 245] on link "Jamie Allen" at bounding box center [677, 249] width 56 height 8
click at [685, 258] on link "Jenny Lind’s Polka" at bounding box center [687, 262] width 76 height 8
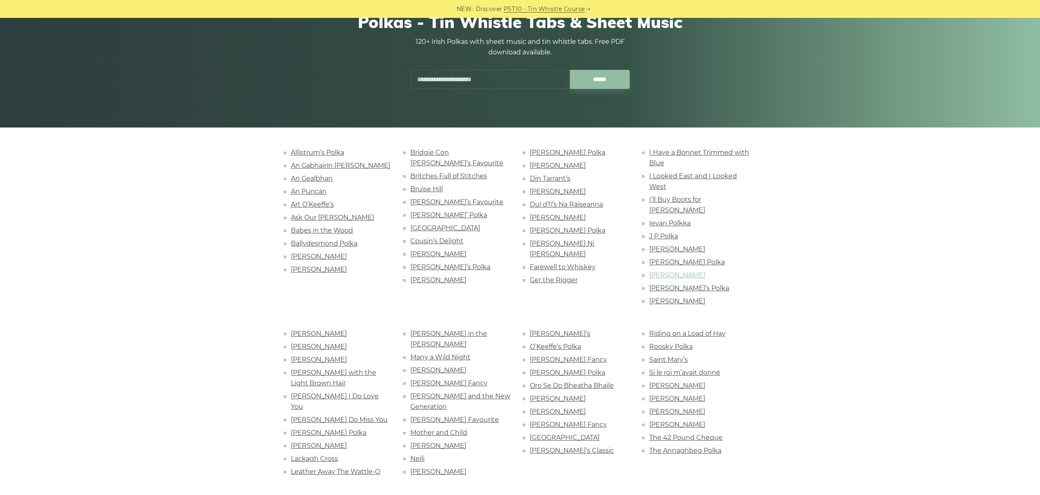
click at [689, 271] on link "Jer O’Connell’s" at bounding box center [677, 275] width 56 height 8
click at [683, 284] on link "Jessica’s Polka" at bounding box center [689, 288] width 80 height 8
click at [668, 297] on link "Jim Keefe’s" at bounding box center [677, 301] width 56 height 8
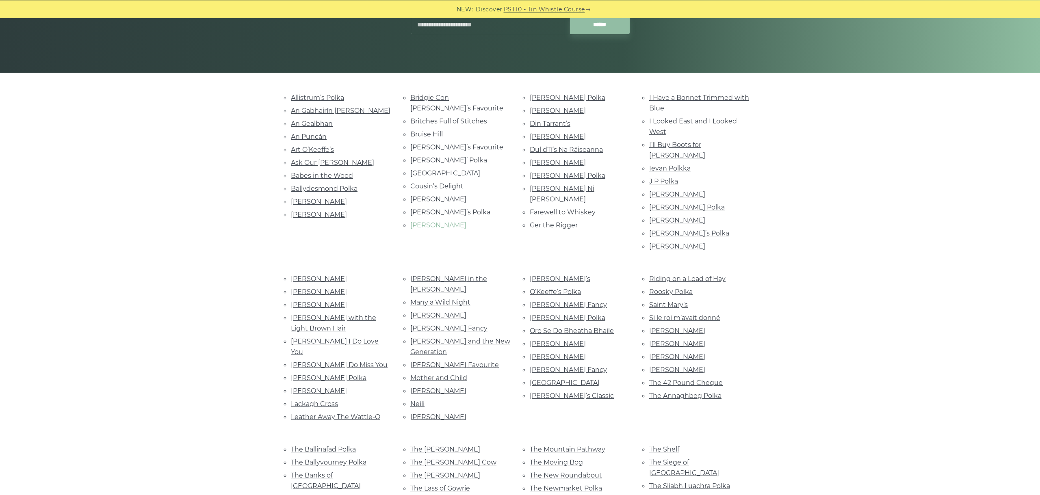
scroll to position [177, 0]
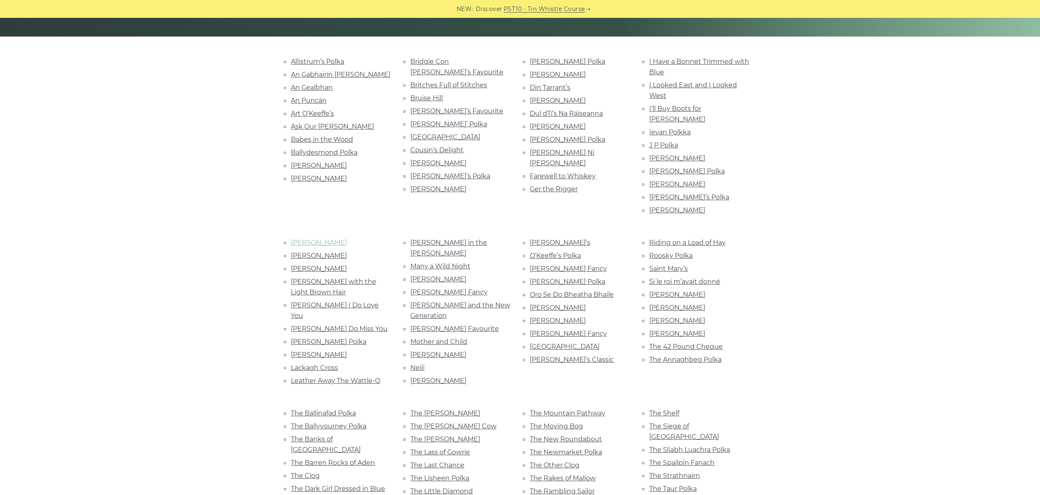
click at [316, 239] on link "Jimmy Doyle’s" at bounding box center [319, 243] width 56 height 8
click at [304, 252] on link "Joe Bane’s" at bounding box center [319, 256] width 56 height 8
click at [317, 265] on link "John Ryan’s" at bounding box center [319, 269] width 56 height 8
click at [330, 278] on link "John with the Light Brown Hair" at bounding box center [333, 287] width 85 height 18
click at [354, 301] on link "Johnny I Do Love You" at bounding box center [335, 310] width 88 height 18
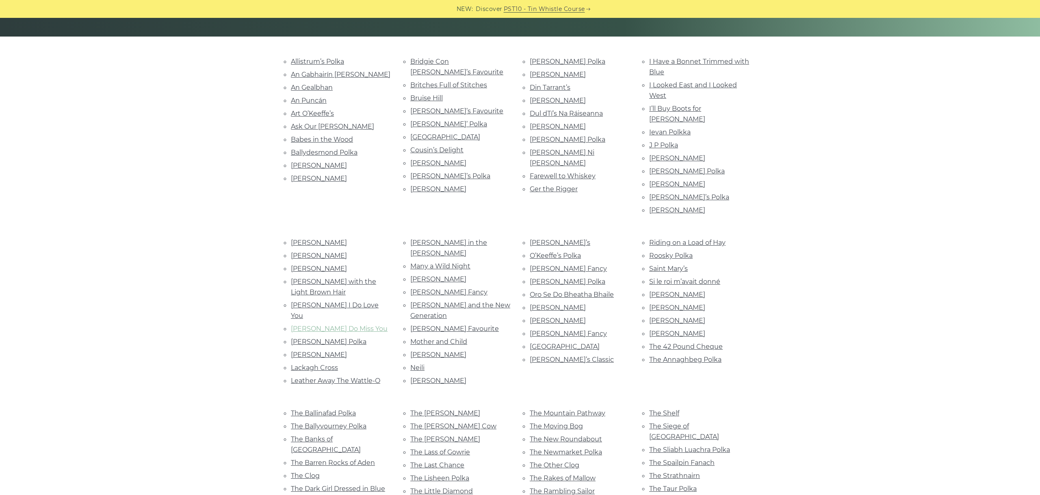
click at [351, 325] on link "Johnny I Do Miss You" at bounding box center [339, 329] width 97 height 8
click at [325, 338] on link "Johnny Leary’s Polka" at bounding box center [329, 342] width 76 height 8
click at [329, 351] on link "Julia Clifford’s" at bounding box center [319, 355] width 56 height 8
click at [328, 364] on link "Lackagh Cross" at bounding box center [314, 368] width 47 height 8
click at [320, 377] on link "Leather Away The Wattle-O" at bounding box center [335, 381] width 89 height 8
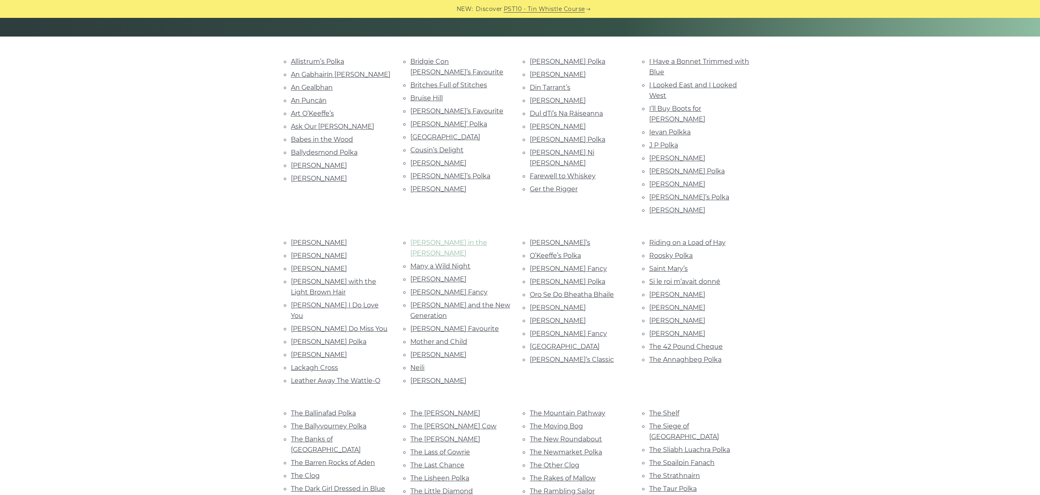
click at [449, 239] on link "Maggie in the Woods" at bounding box center [448, 248] width 77 height 18
click at [453, 262] on link "Many a Wild Night" at bounding box center [440, 266] width 60 height 8
click at [436, 275] on link "Matt Teehan’s" at bounding box center [438, 279] width 56 height 8
click at [449, 288] on link "McElroy’s Fancy" at bounding box center [448, 292] width 77 height 8
click at [447, 301] on link "Mimi and the New Generation" at bounding box center [460, 310] width 100 height 18
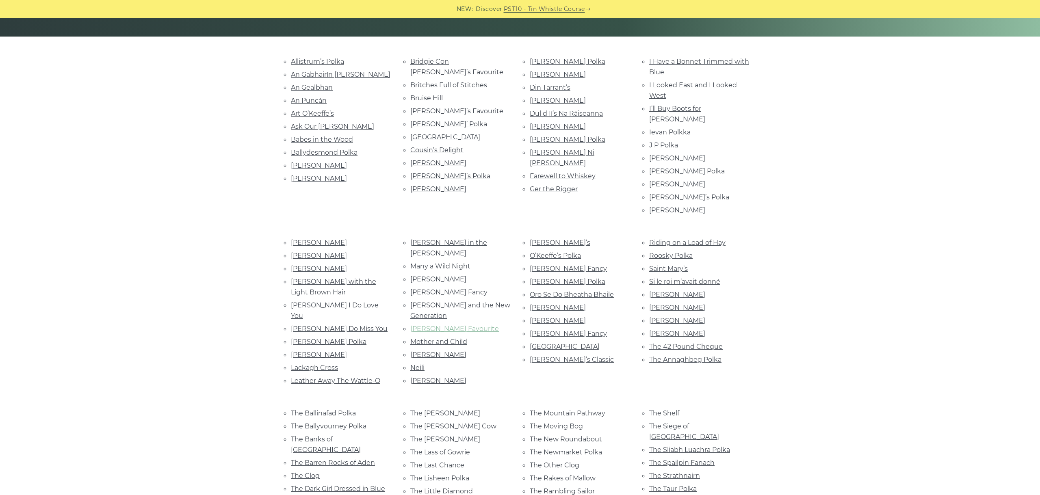
click at [471, 325] on link "Miss Mahany’s Favourite" at bounding box center [454, 329] width 89 height 8
click at [453, 338] on link "Mother and Child" at bounding box center [438, 342] width 57 height 8
click at [441, 351] on link "Mrs. Crowley’s" at bounding box center [438, 355] width 56 height 8
click at [411, 364] on link "Neili" at bounding box center [417, 368] width 14 height 8
click at [431, 377] on link "Neily Cleere’s" at bounding box center [438, 381] width 56 height 8
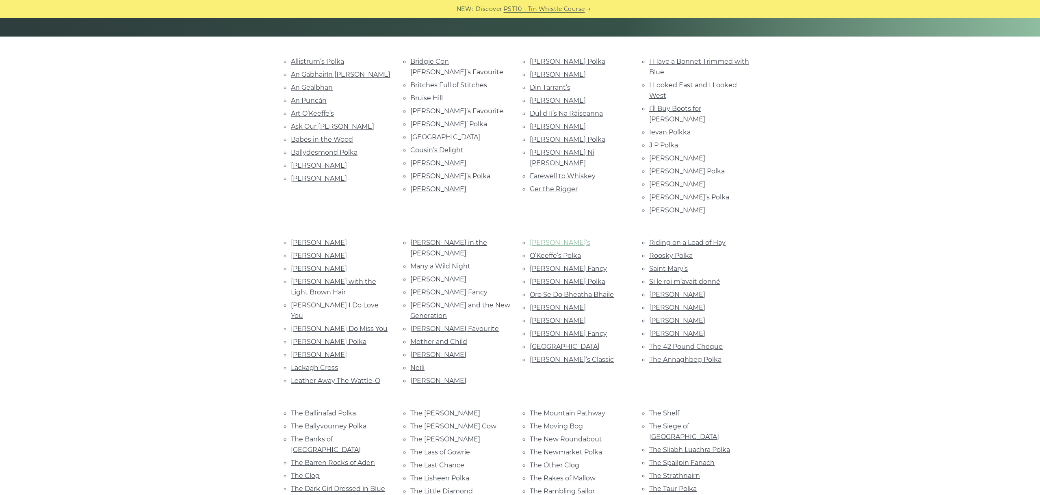
click at [541, 239] on link "Nell Fee’s" at bounding box center [560, 243] width 61 height 8
click at [562, 252] on link "O’Keeffe’s Polka" at bounding box center [555, 256] width 51 height 8
click at [562, 265] on link "O’Sullivan’s Fancy" at bounding box center [568, 269] width 77 height 8
click at [560, 278] on link "O’Sullivan’s Polka" at bounding box center [568, 282] width 76 height 8
click at [594, 291] on link "Oro Se Do Bheatha Bhaile" at bounding box center [572, 295] width 84 height 8
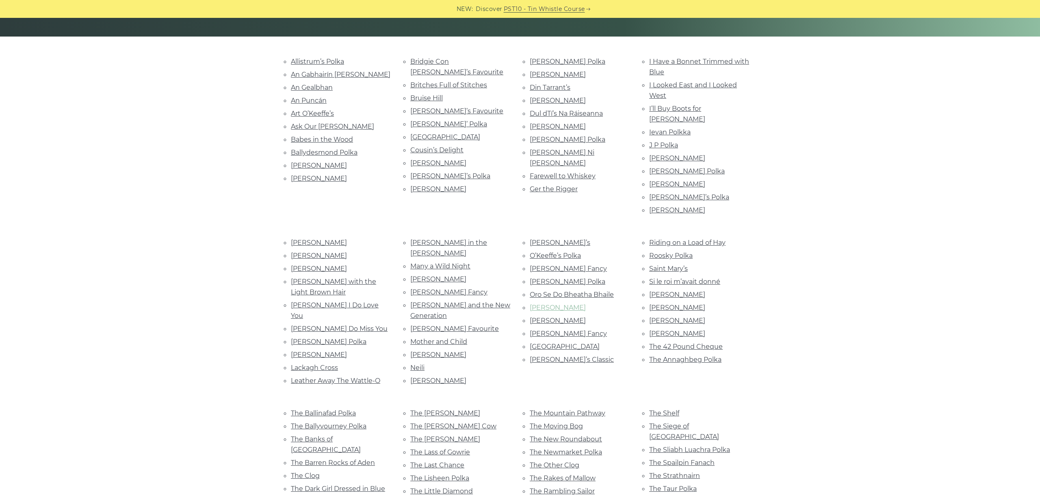
click at [580, 304] on link "Pádraig O’Keeffe’s" at bounding box center [558, 308] width 56 height 8
click at [573, 317] on link "[PERSON_NAME]" at bounding box center [558, 321] width 56 height 8
click at [585, 330] on link "Peggy Ryan’s Fancy" at bounding box center [568, 334] width 77 height 8
click at [545, 343] on link "Port Láirge" at bounding box center [565, 347] width 70 height 8
click at [549, 356] on link "Ray’s Classic" at bounding box center [572, 360] width 84 height 8
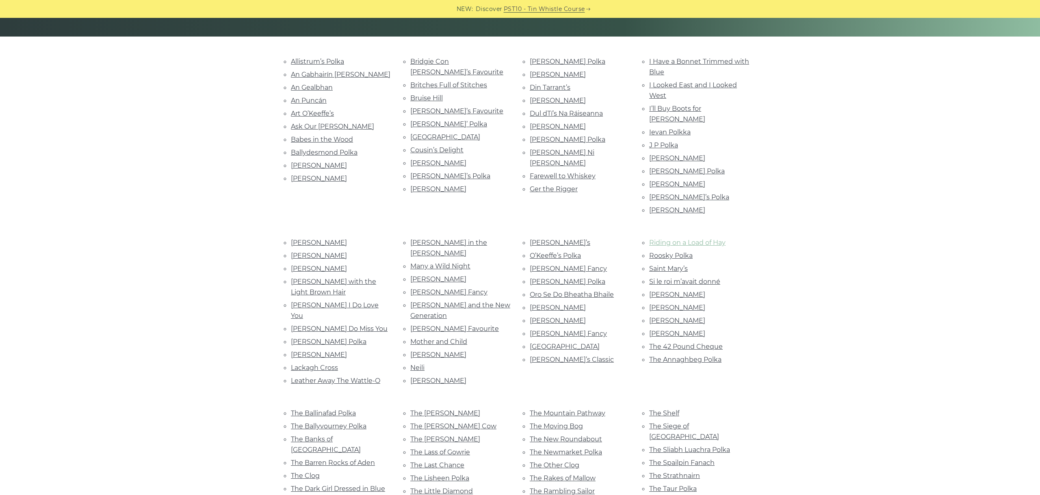
click at [689, 239] on link "Riding on a Load of Hay" at bounding box center [687, 243] width 76 height 8
click at [687, 250] on li "Roosky Polka" at bounding box center [699, 255] width 100 height 11
click at [687, 252] on link "Roosky Polka" at bounding box center [670, 256] width 43 height 8
click at [671, 265] on link "Saint Mary’s" at bounding box center [668, 269] width 39 height 8
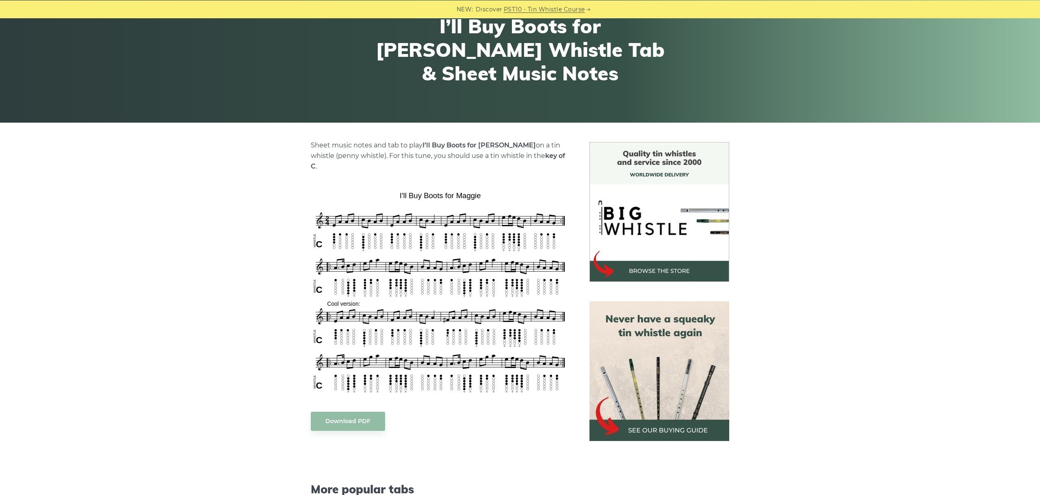
scroll to position [137, 0]
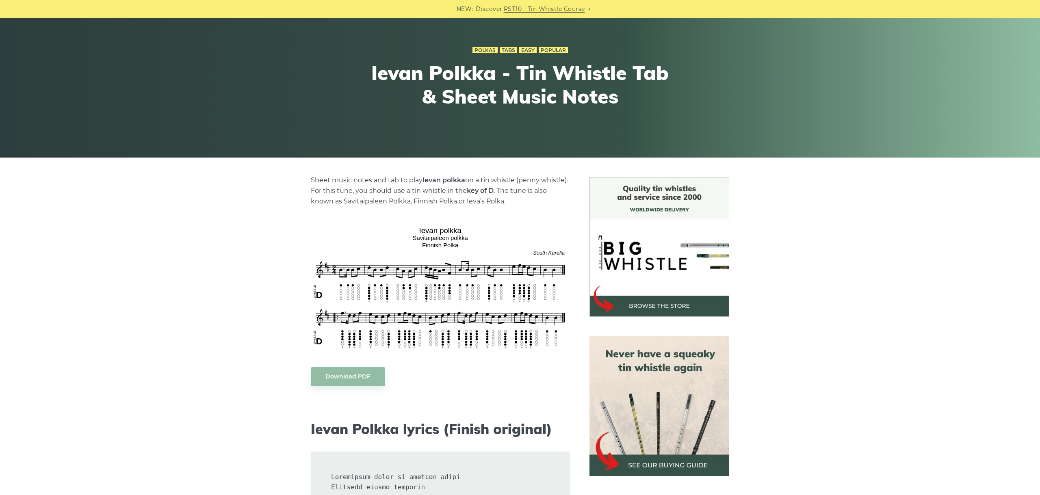
scroll to position [91, 0]
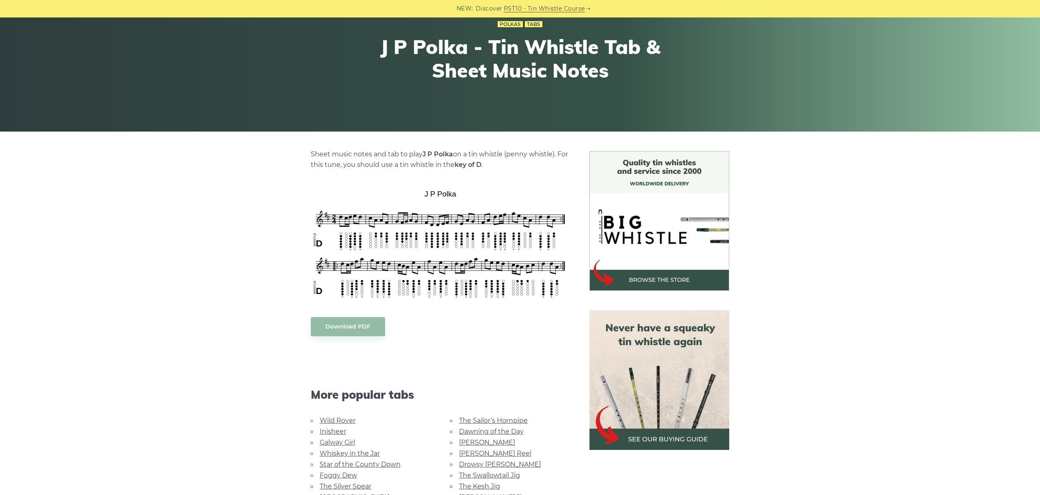
scroll to position [91, 0]
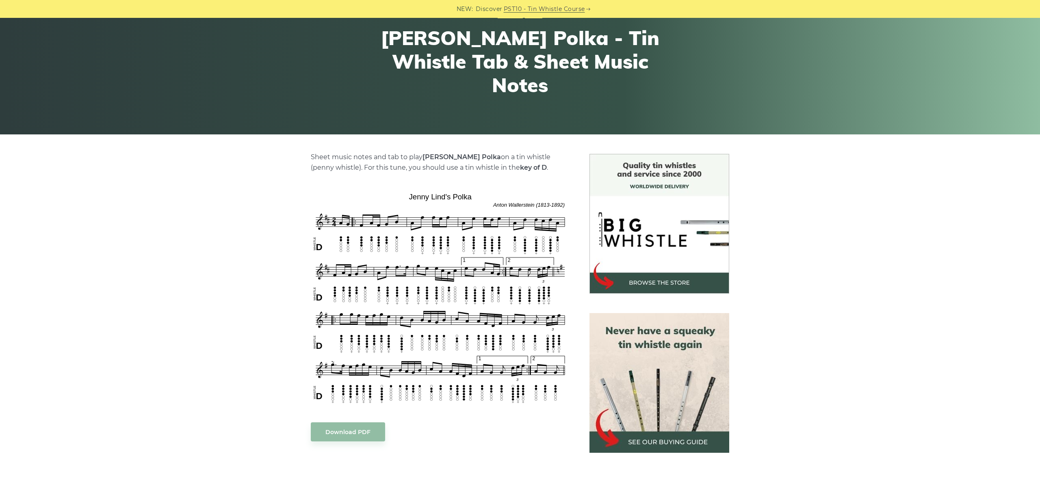
scroll to position [91, 0]
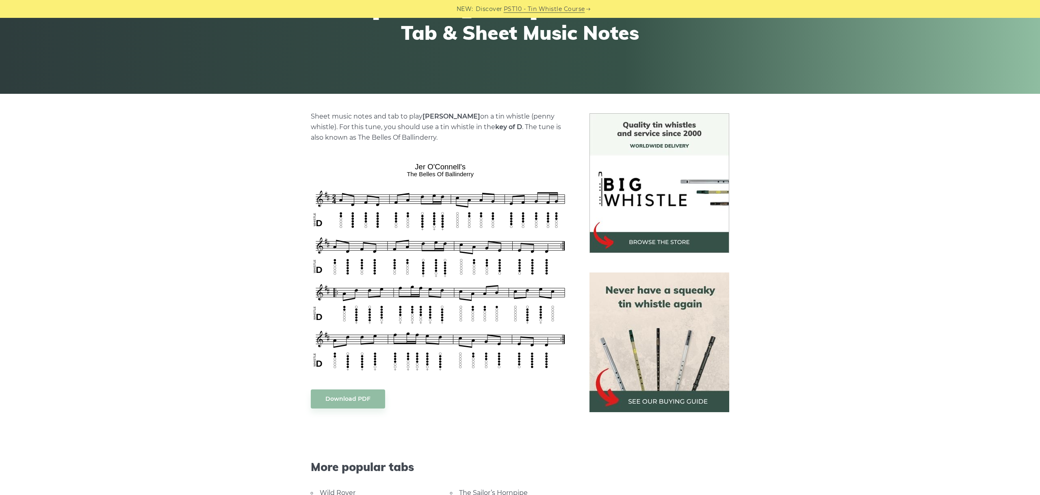
scroll to position [137, 0]
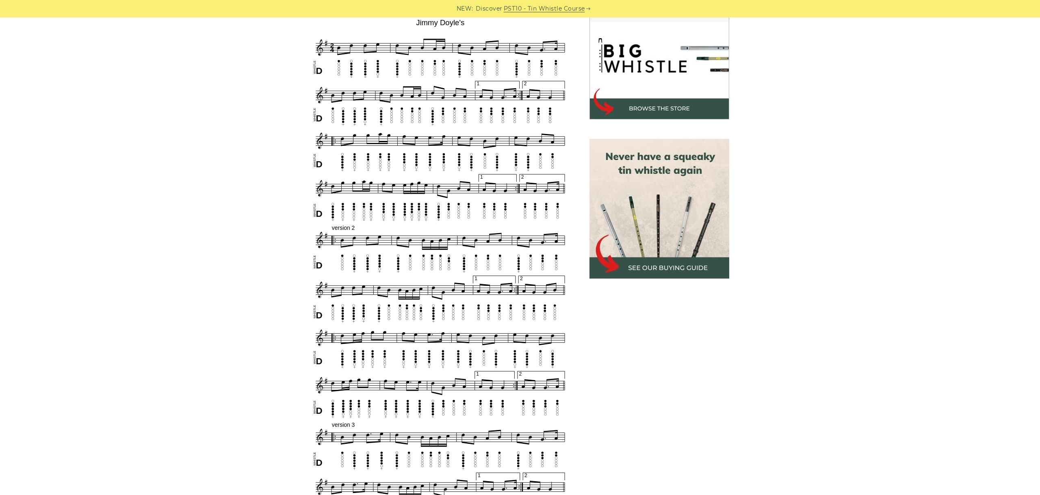
scroll to position [251, 0]
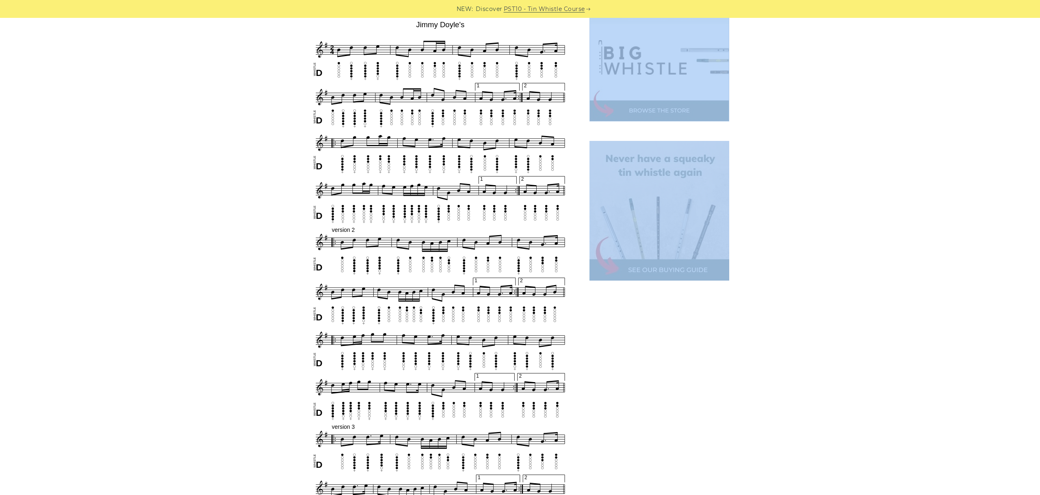
drag, startPoint x: 645, startPoint y: 495, endPoint x: 980, endPoint y: 417, distance: 344.1
click at [867, 310] on div "Sheet music notes and tab to play Jimmy Doyle’s on a tin whistle (penny whistle…" at bounding box center [520, 452] width 1040 height 941
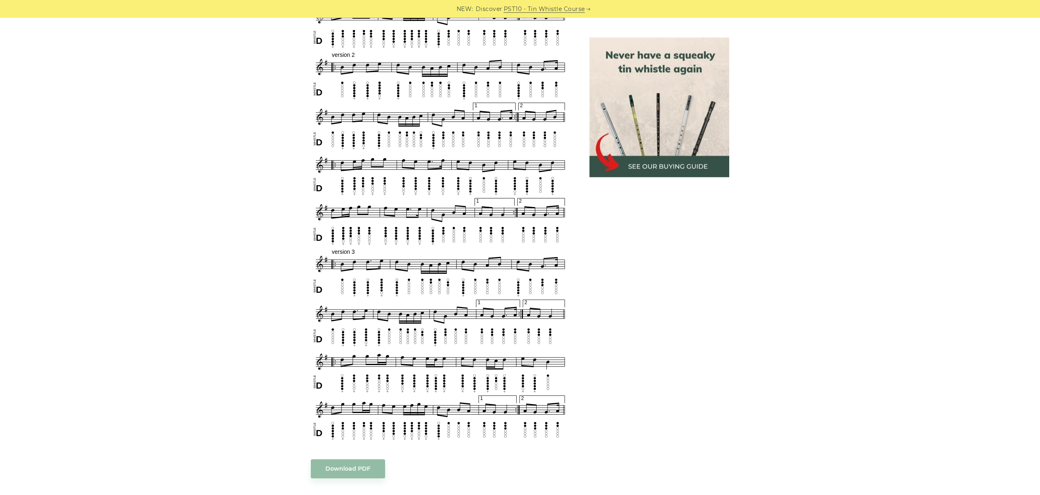
scroll to position [433, 0]
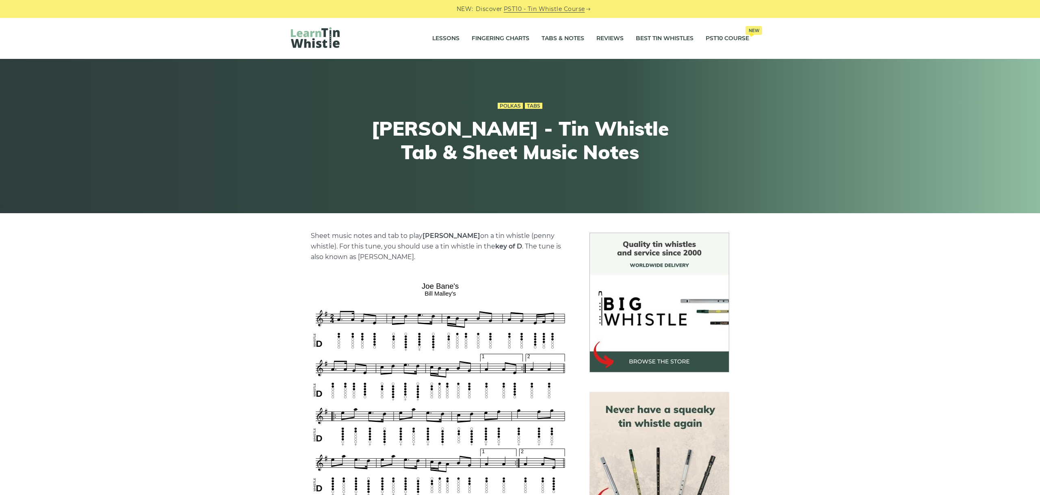
scroll to position [91, 0]
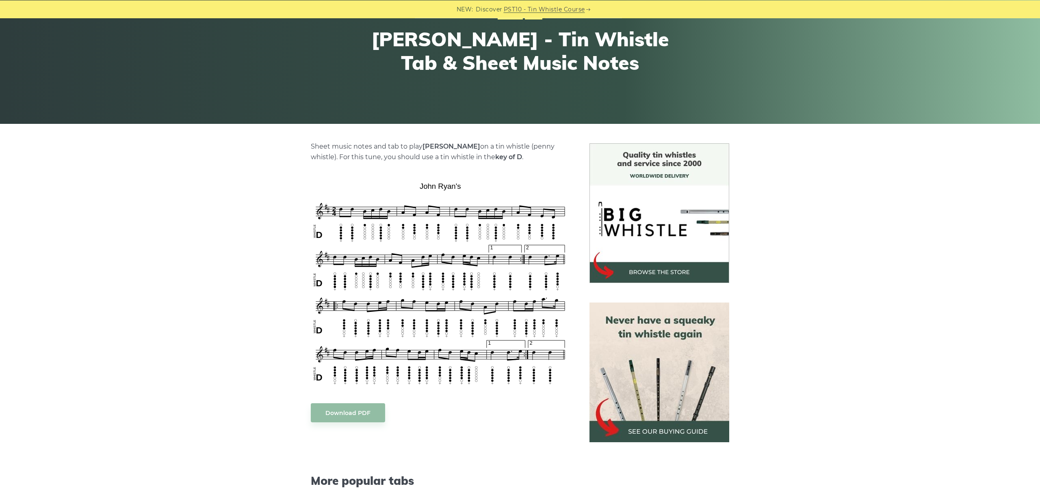
scroll to position [91, 0]
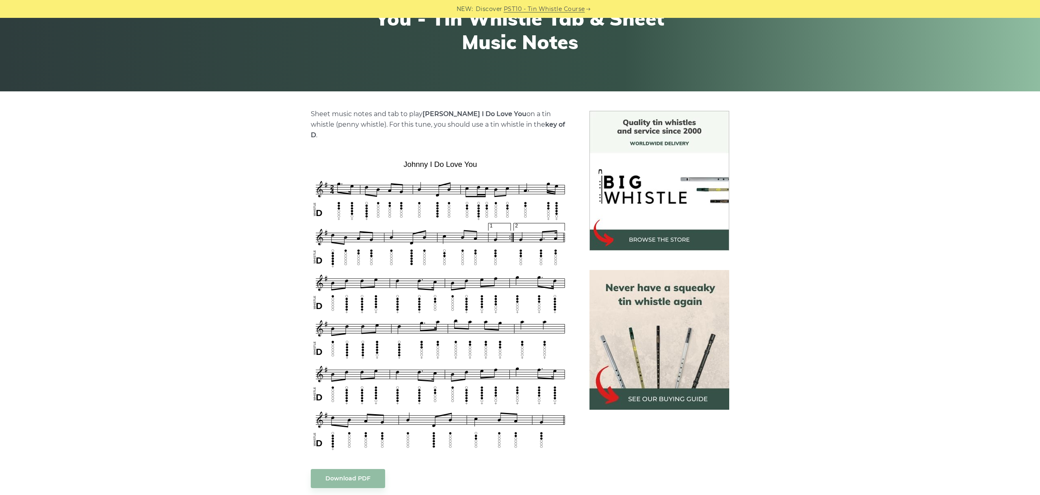
scroll to position [137, 0]
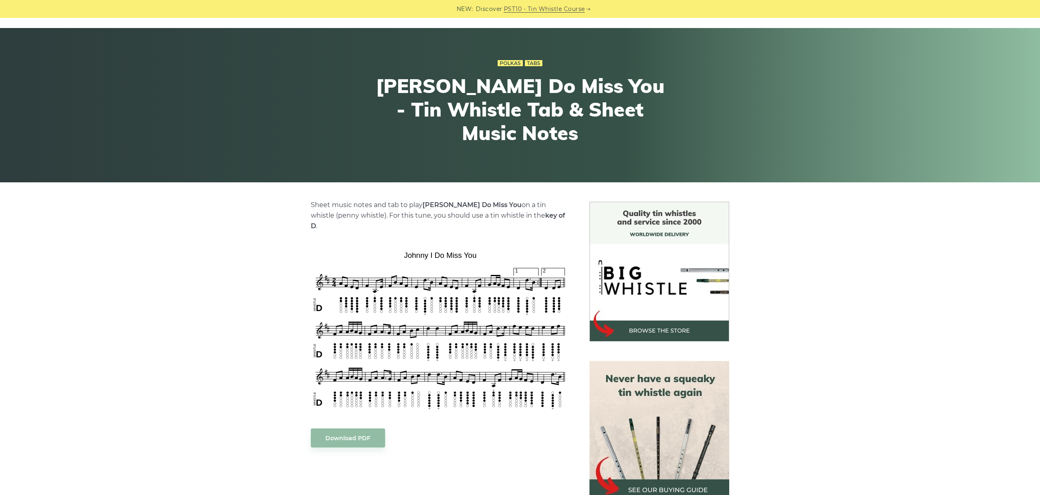
scroll to position [46, 0]
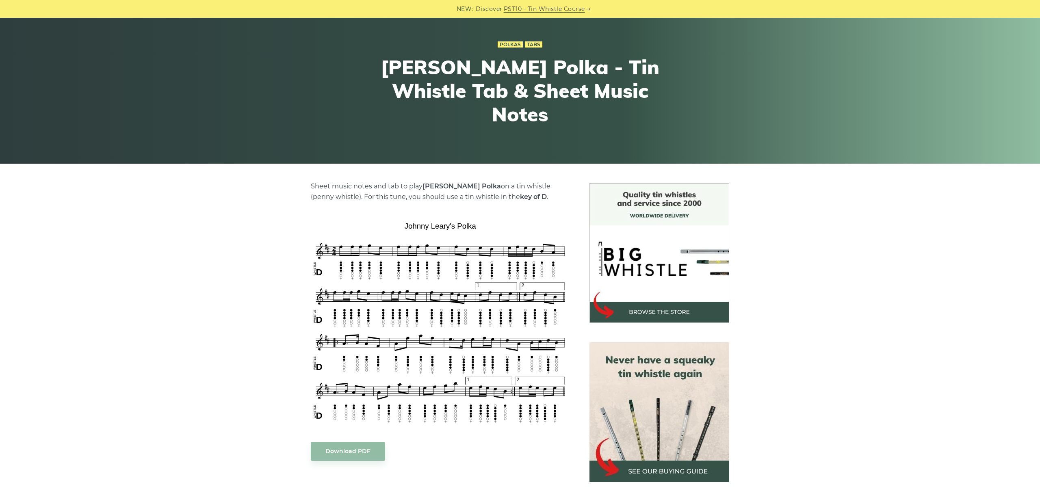
scroll to position [91, 0]
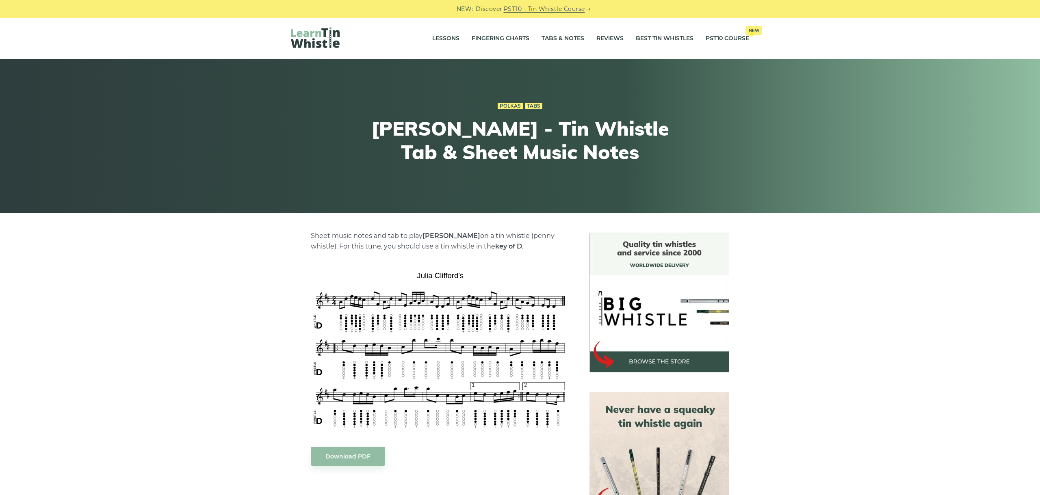
click at [263, 392] on div "Sheet music notes and tab to play [PERSON_NAME] on a tin whistle ([PERSON_NAME]…" at bounding box center [520, 484] width 1040 height 503
click at [156, 387] on div "Sheet music notes and tab to play Julia Clifford’s on a tin whistle (penny whis…" at bounding box center [520, 484] width 1040 height 503
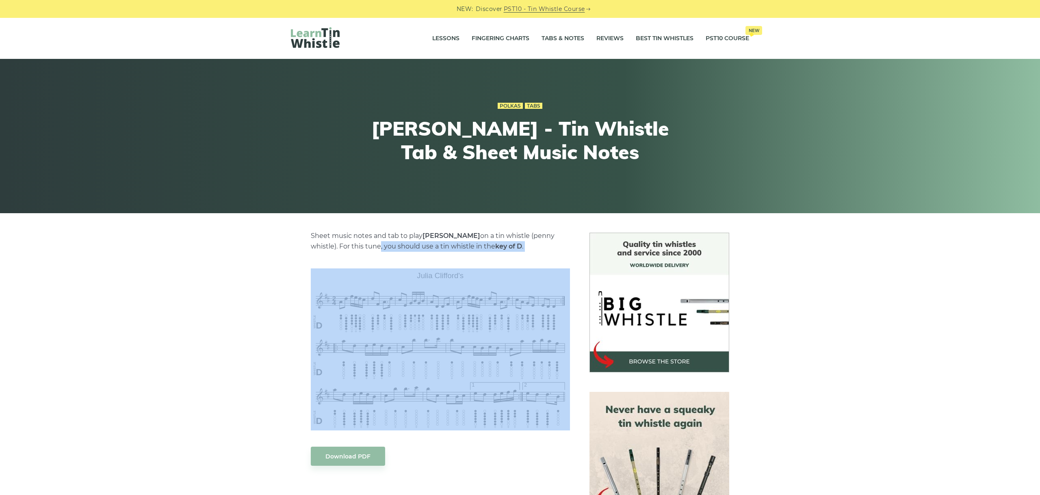
drag, startPoint x: 373, startPoint y: 256, endPoint x: 308, endPoint y: 278, distance: 68.9
click at [308, 278] on div "Sheet music notes and tab to play Julia Clifford’s on a tin whistle (penny whis…" at bounding box center [440, 484] width 279 height 503
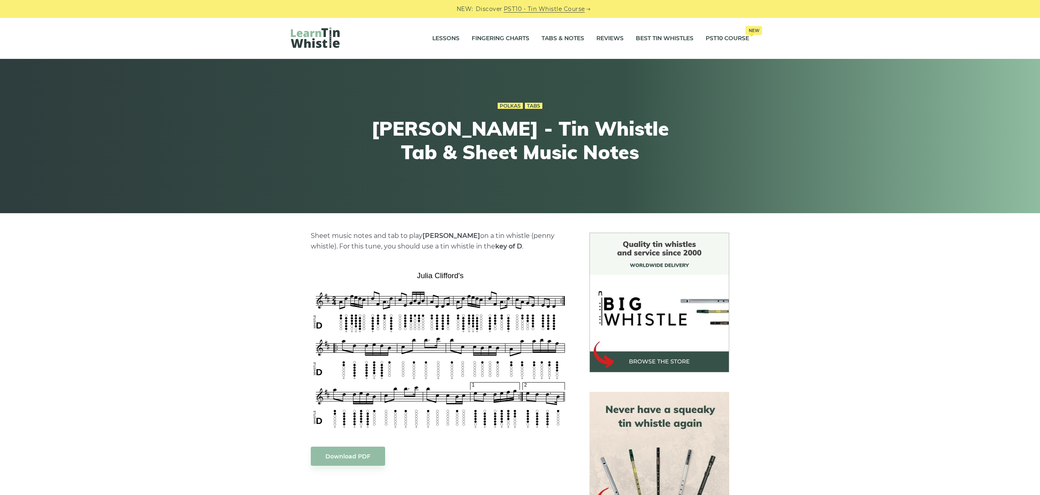
click at [879, 410] on div "Sheet music notes and tab to play Julia Clifford’s on a tin whistle (penny whis…" at bounding box center [520, 484] width 1040 height 503
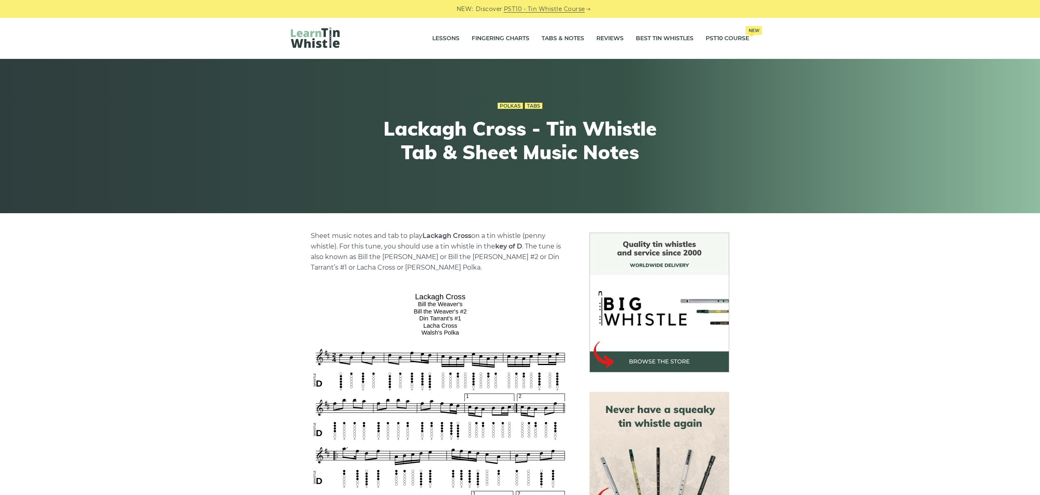
scroll to position [137, 0]
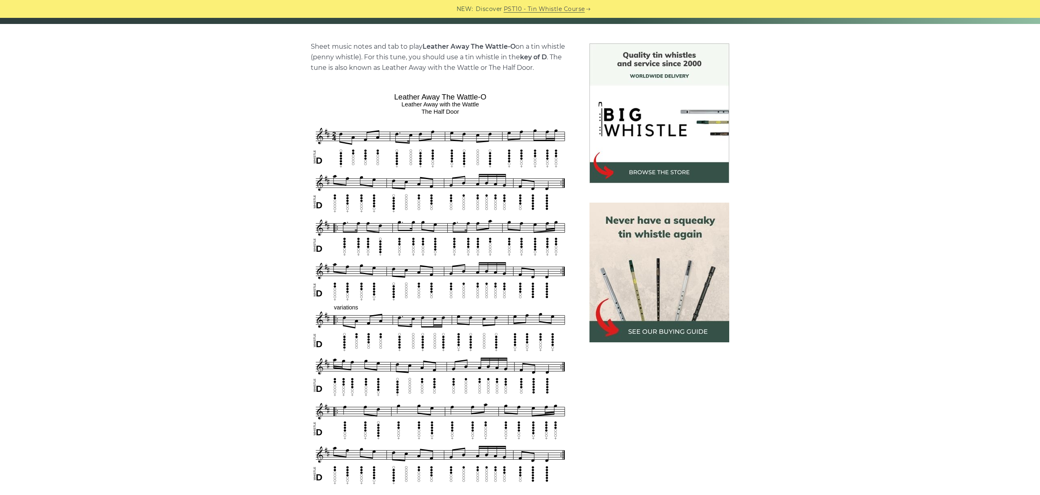
scroll to position [228, 0]
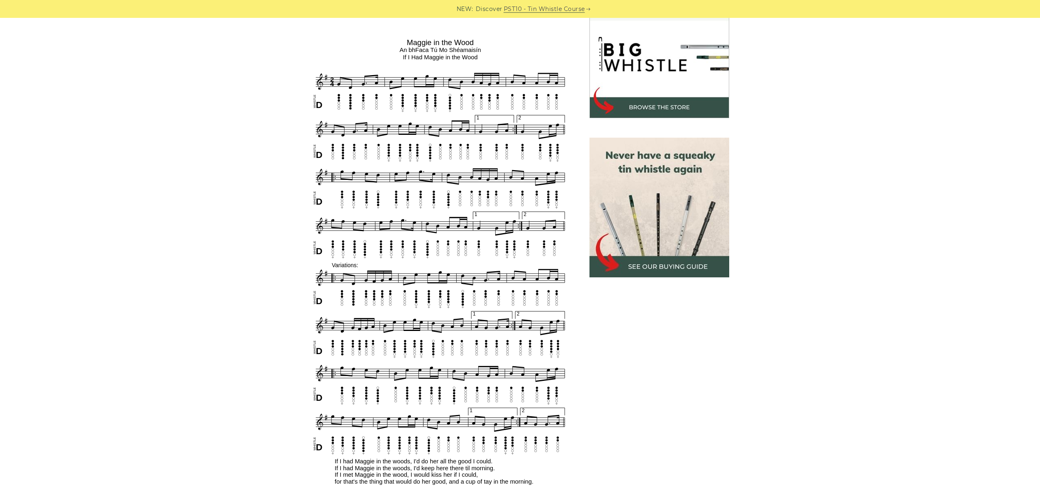
scroll to position [273, 0]
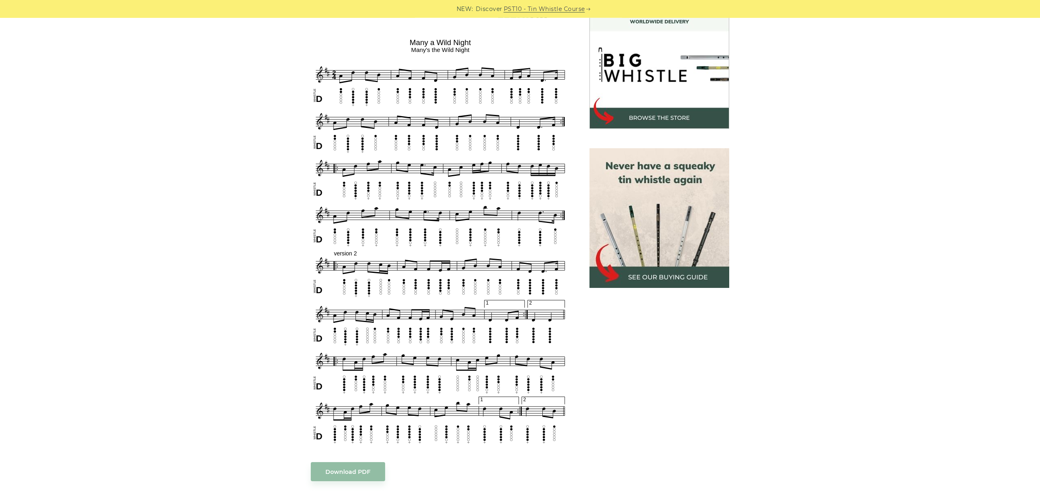
scroll to position [228, 0]
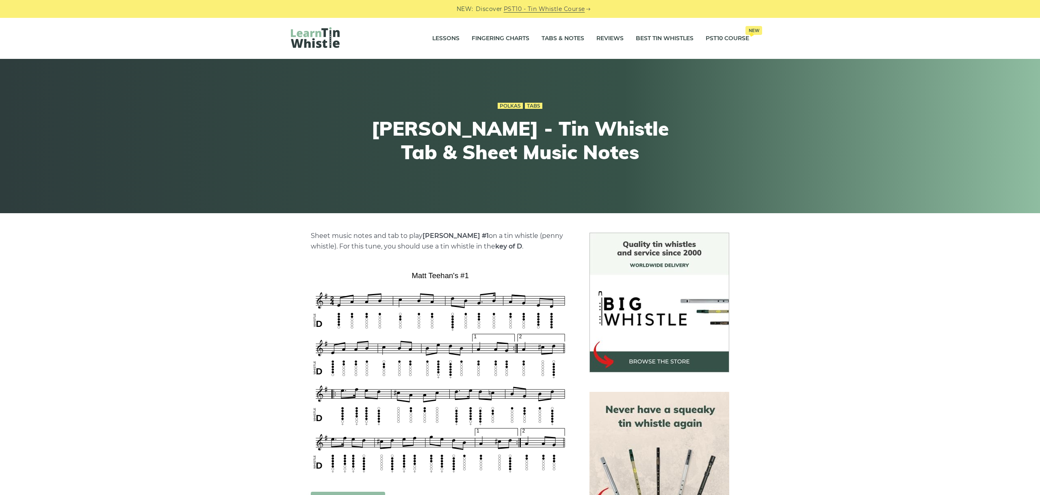
scroll to position [137, 0]
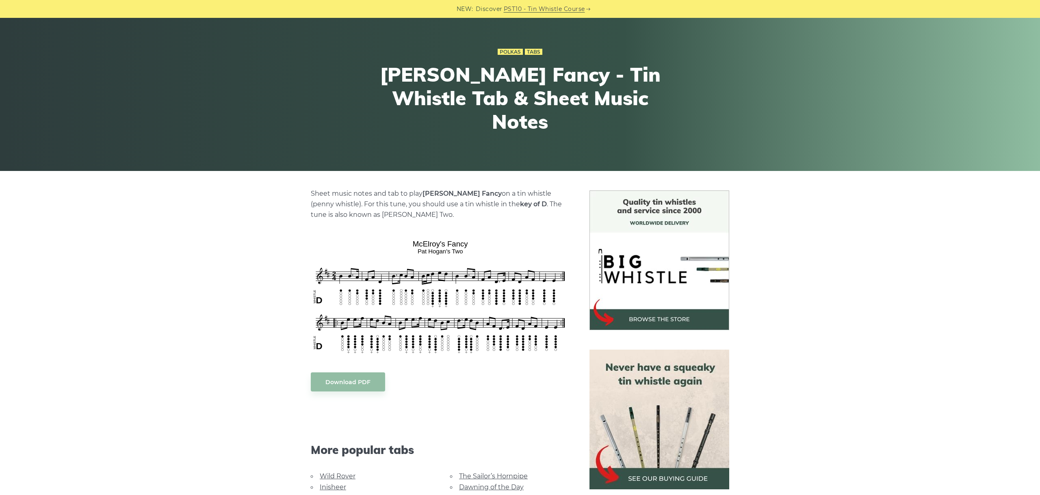
scroll to position [46, 0]
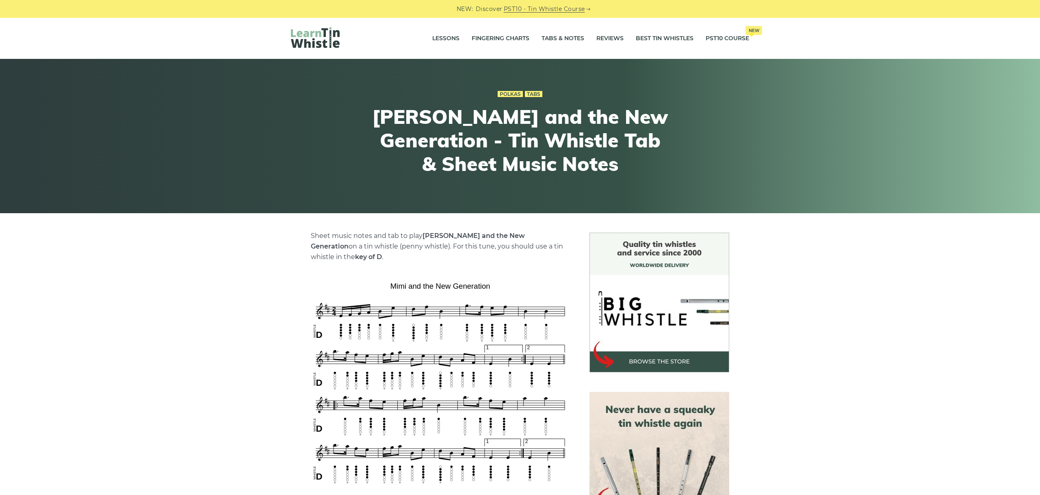
scroll to position [91, 0]
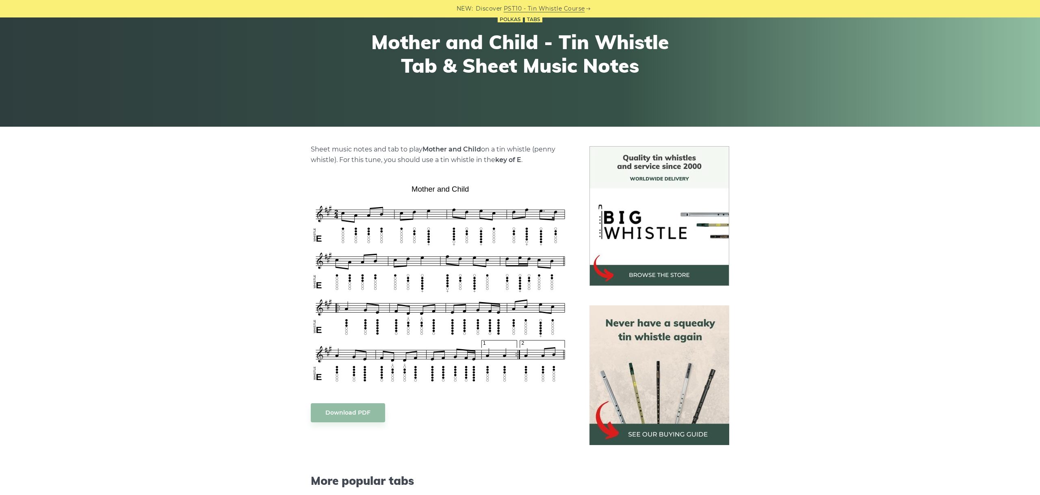
scroll to position [91, 0]
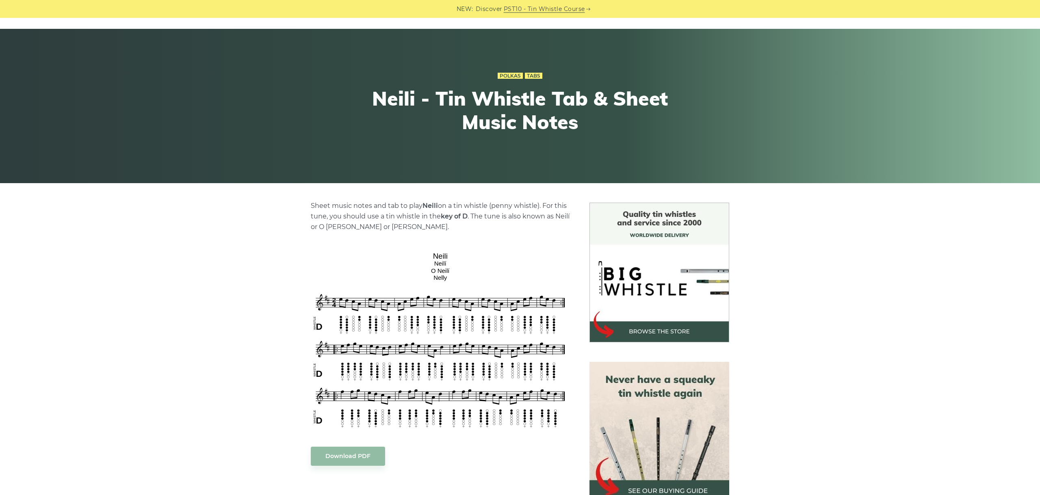
scroll to position [46, 0]
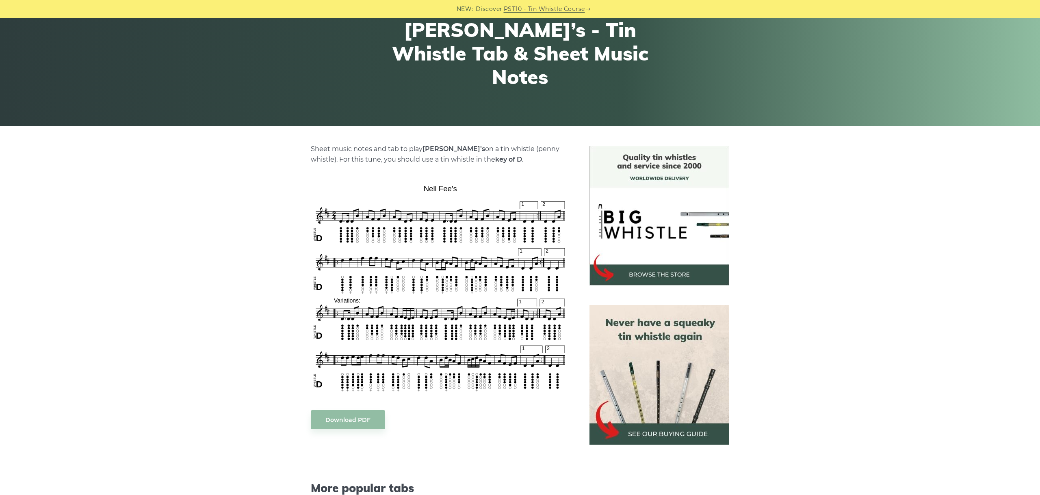
scroll to position [137, 0]
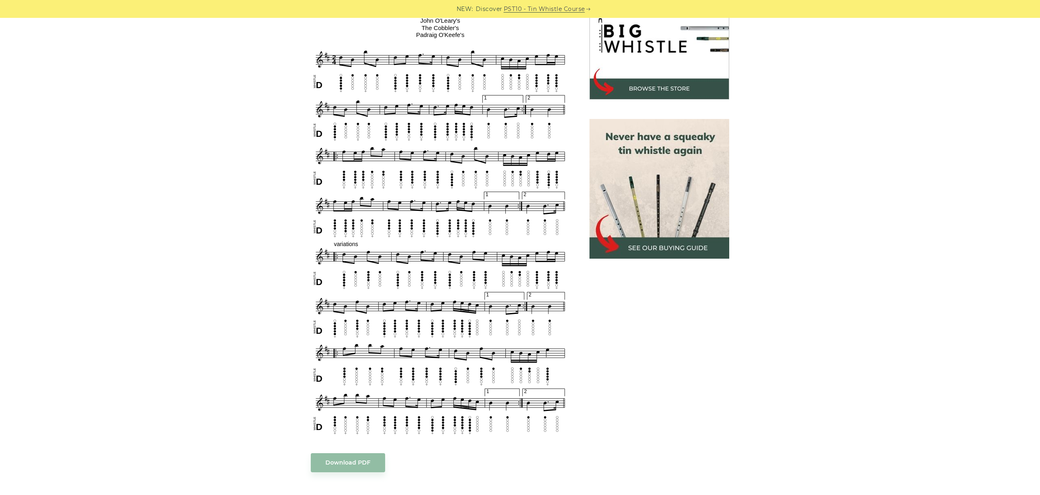
scroll to position [228, 0]
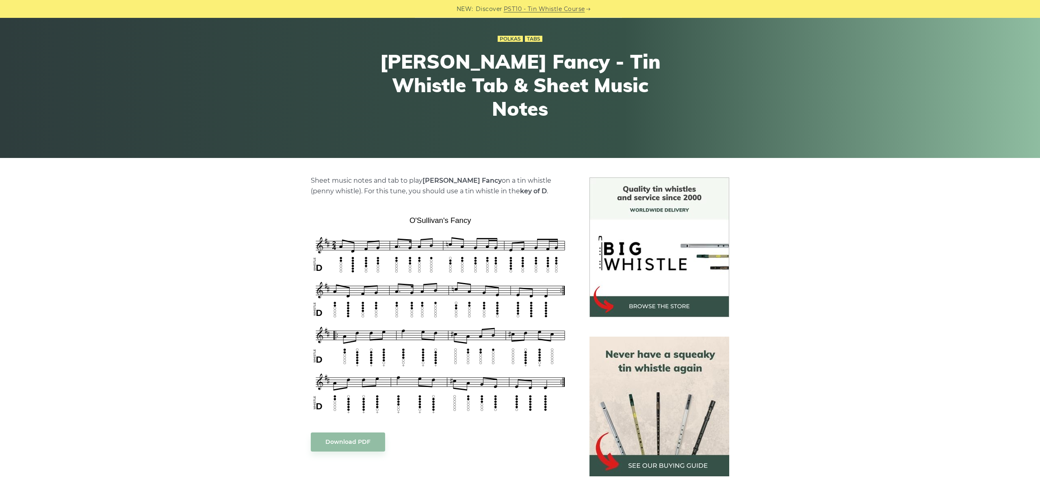
scroll to position [91, 0]
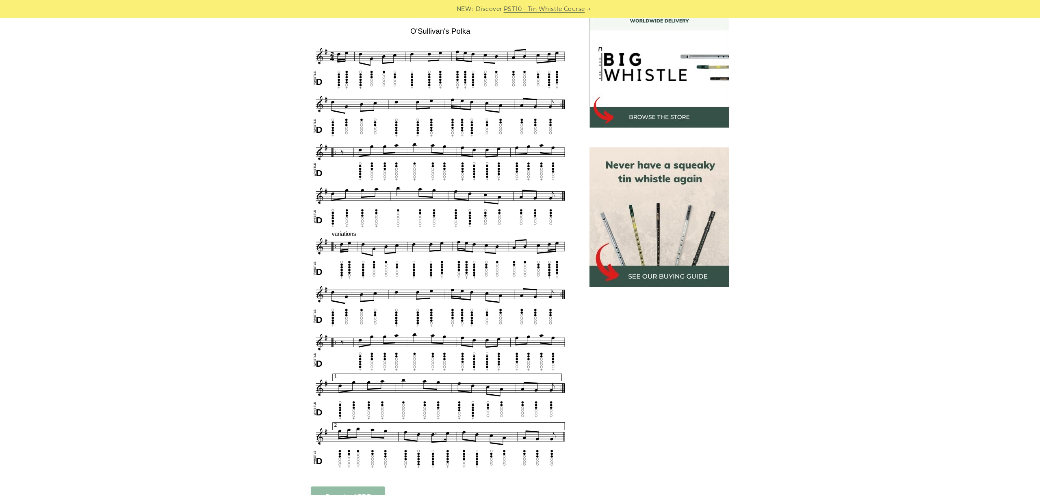
scroll to position [228, 0]
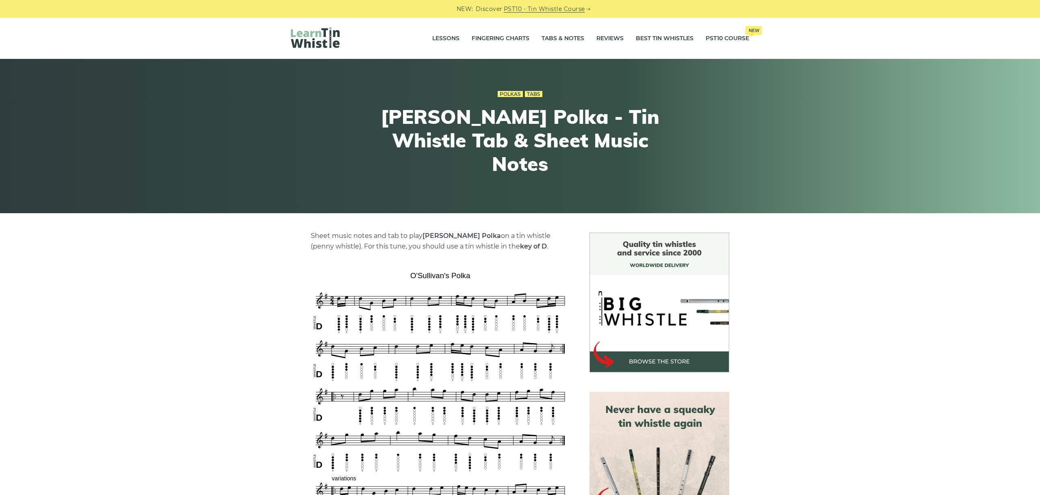
scroll to position [228, 0]
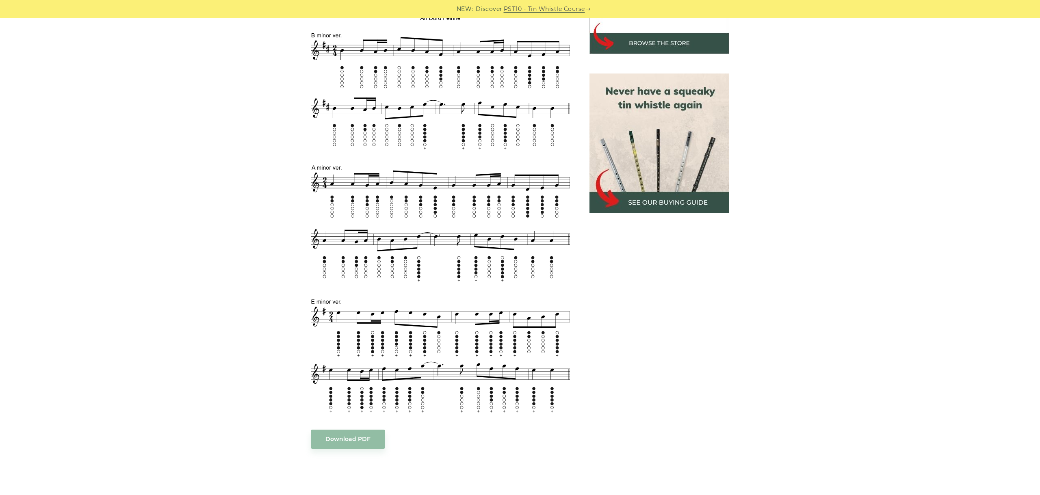
scroll to position [273, 0]
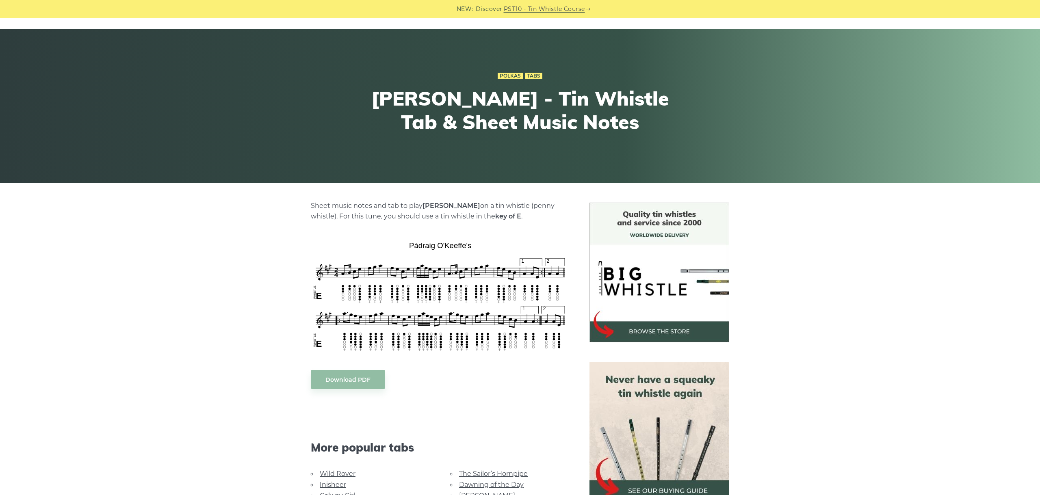
scroll to position [46, 0]
